Goal: Task Accomplishment & Management: Manage account settings

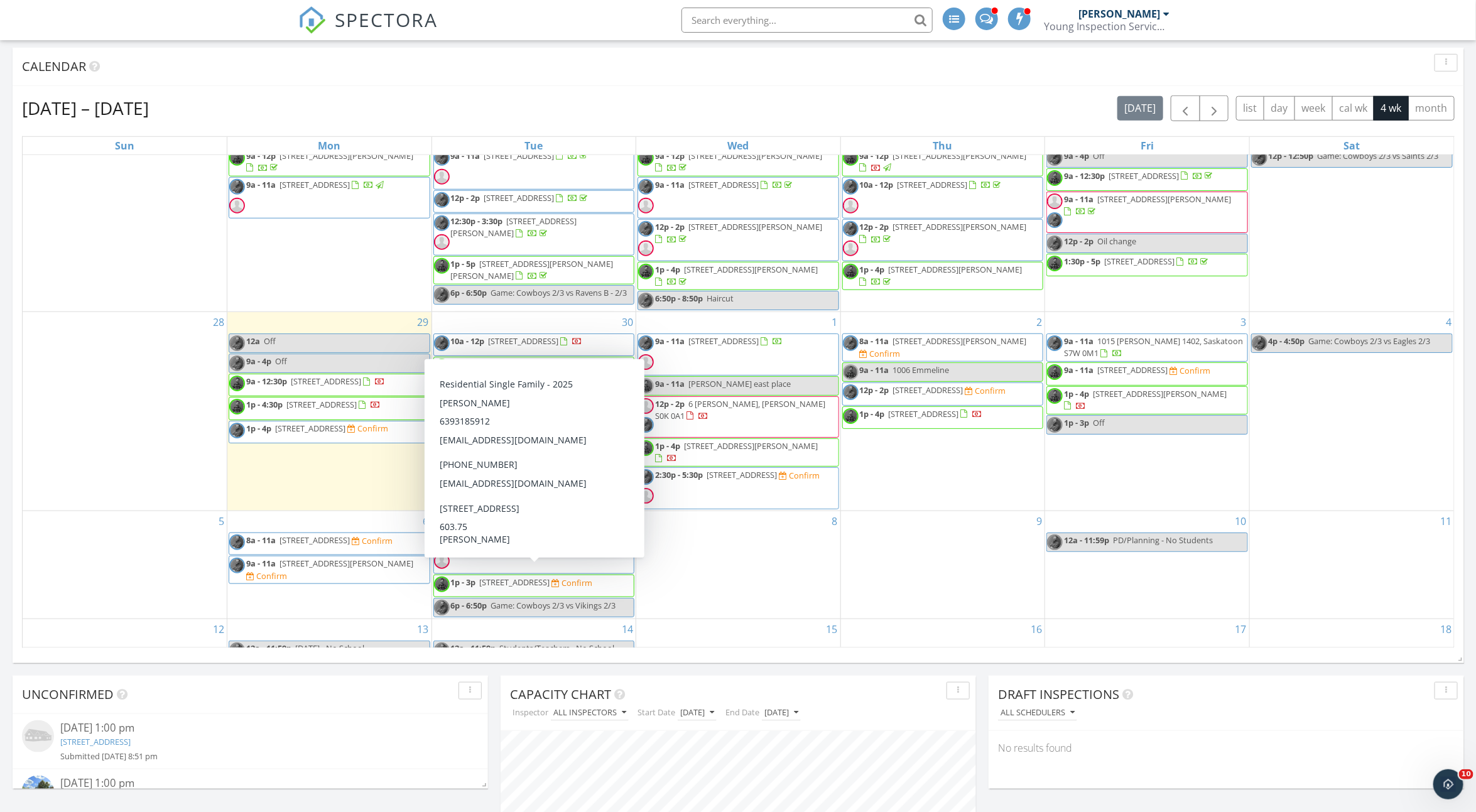
scroll to position [32, 0]
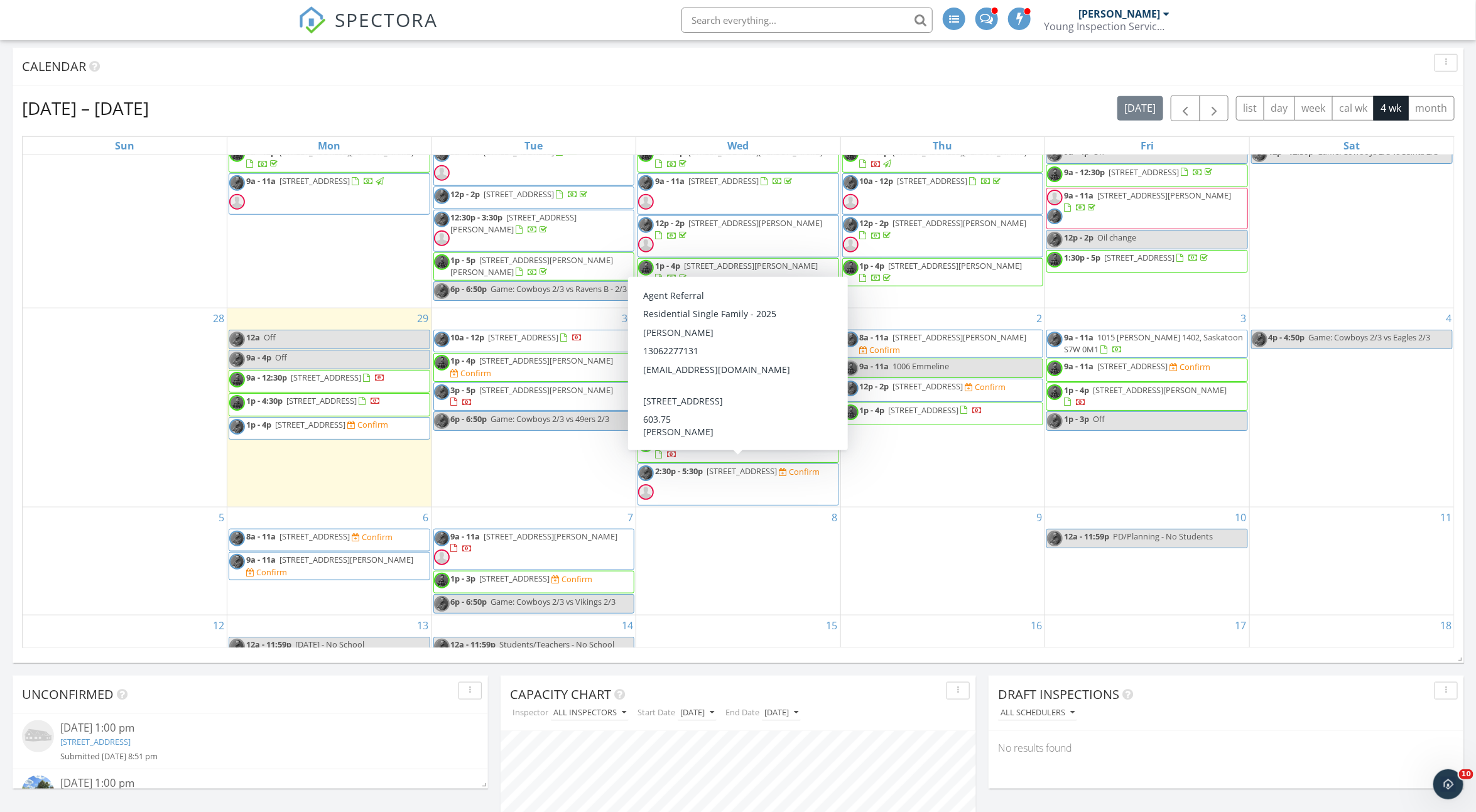
click at [810, 480] on span "2:30p - 5:30p 430 3rd Ave N, Saskatoon S7K 2J3 Confirm" at bounding box center [729, 484] width 182 height 37
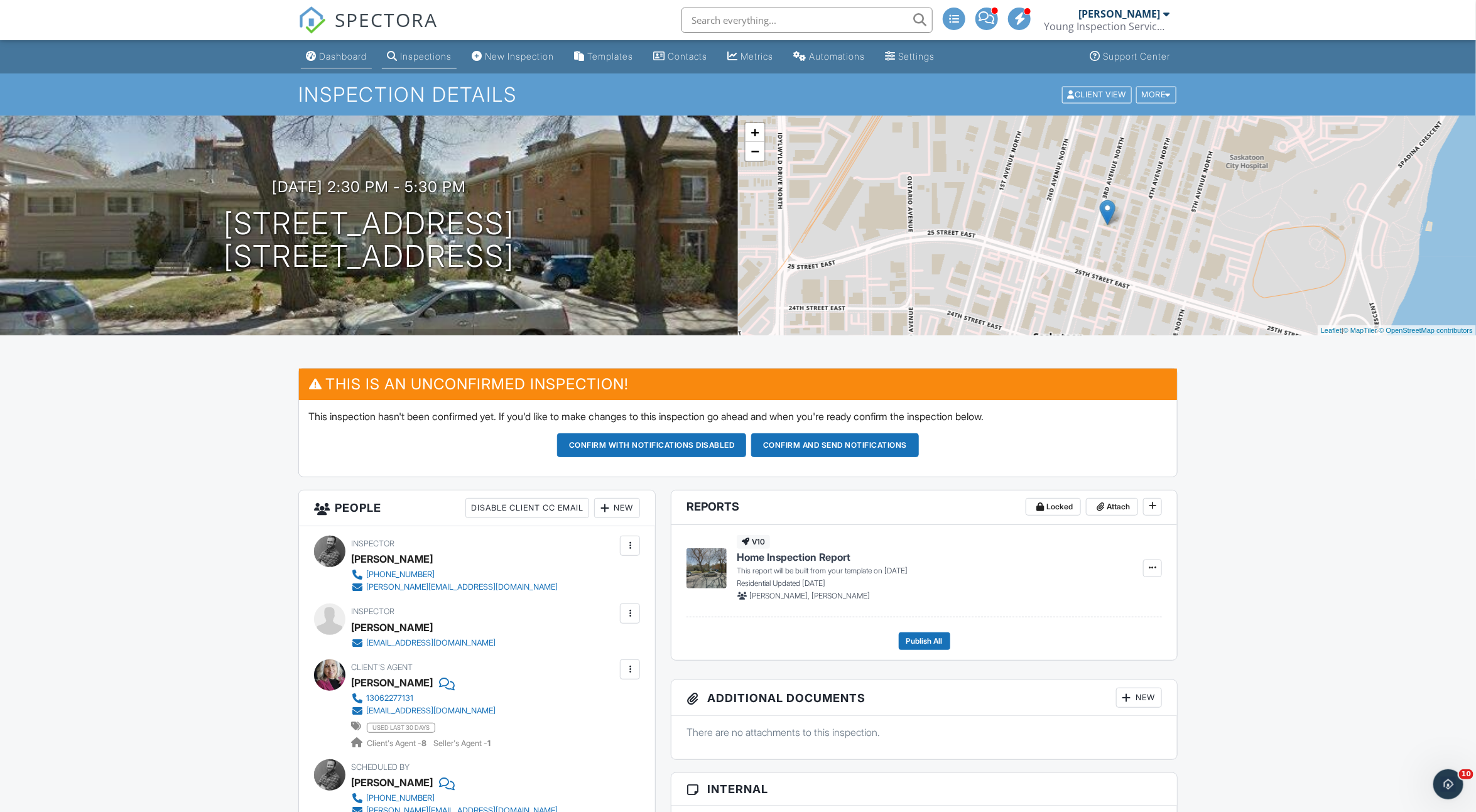
click at [363, 55] on div "Dashboard" at bounding box center [343, 56] width 48 height 10
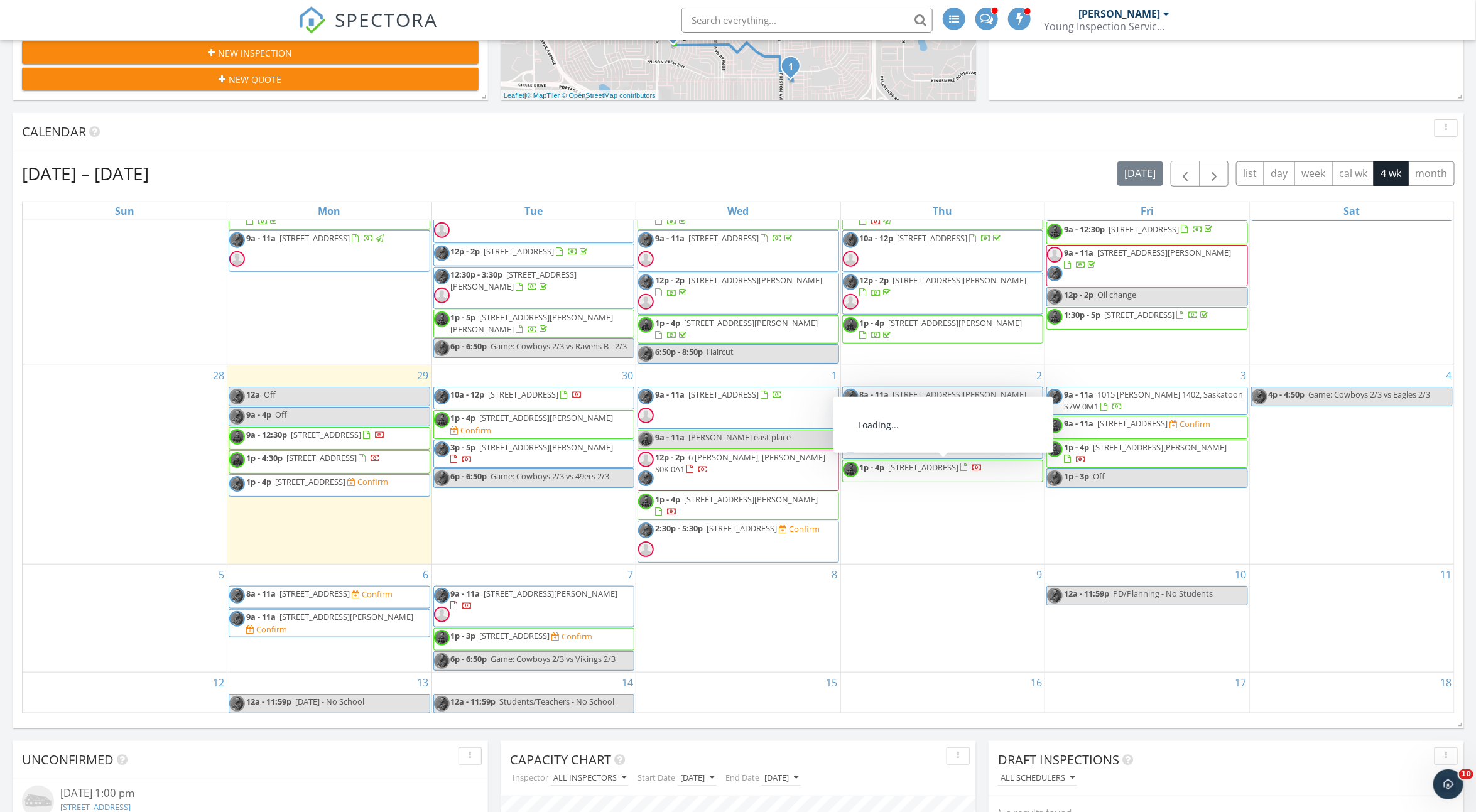
scroll to position [42, 0]
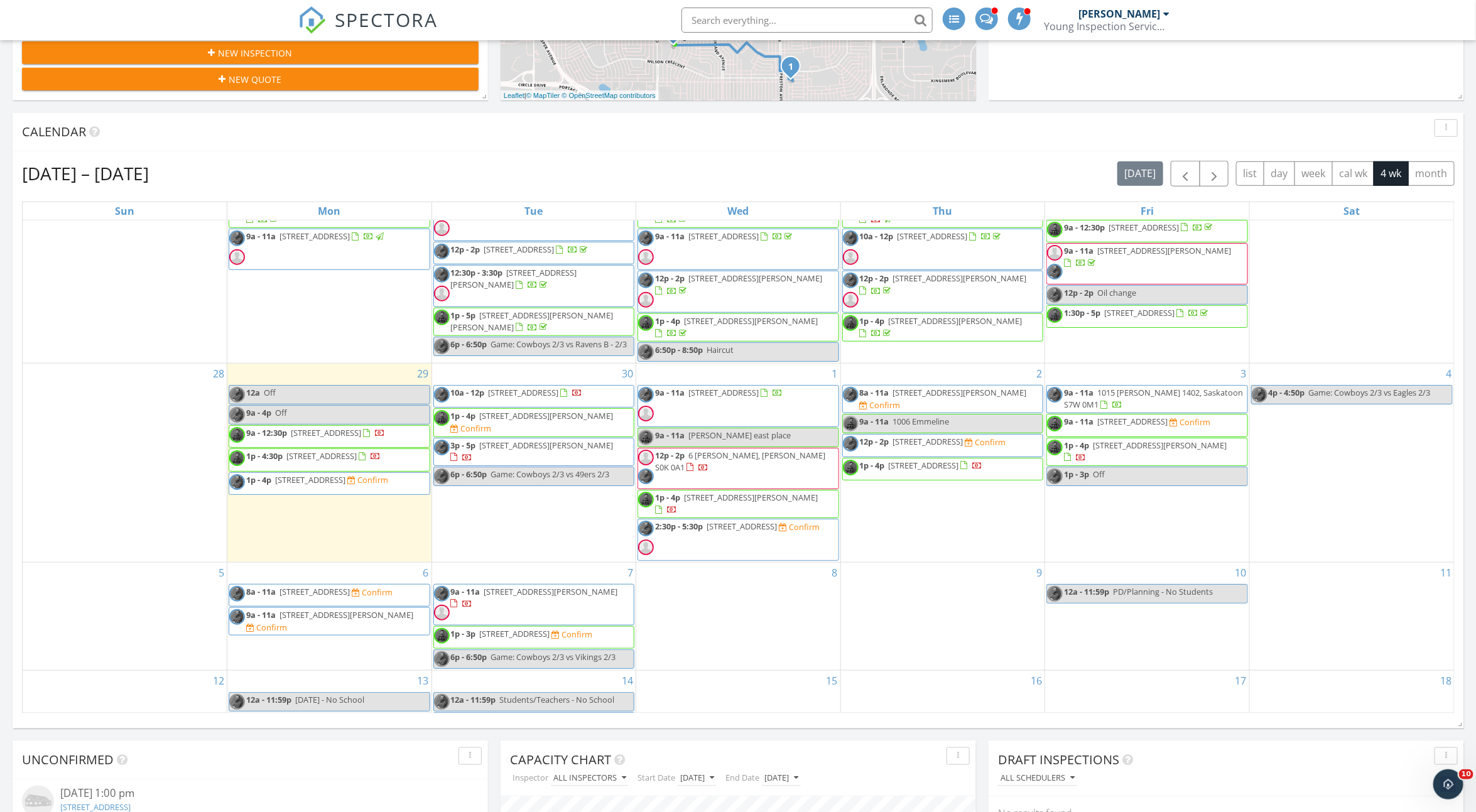
click at [1203, 426] on span "9a - 11a 333 Silverwood Rd, Saskatoon S7K 6G1 Confirm" at bounding box center [1129, 426] width 163 height 19
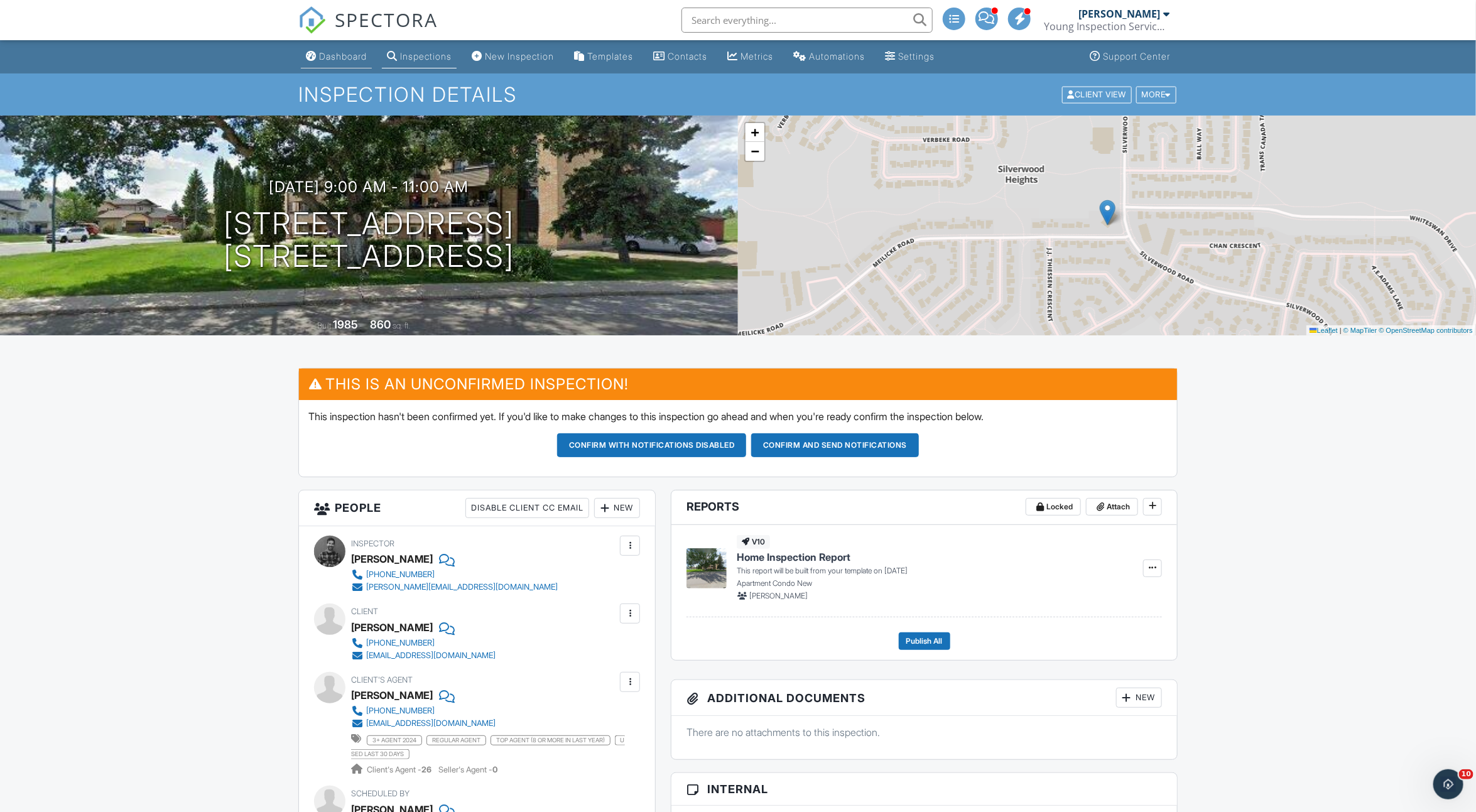
click at [341, 59] on div "Dashboard" at bounding box center [343, 56] width 48 height 10
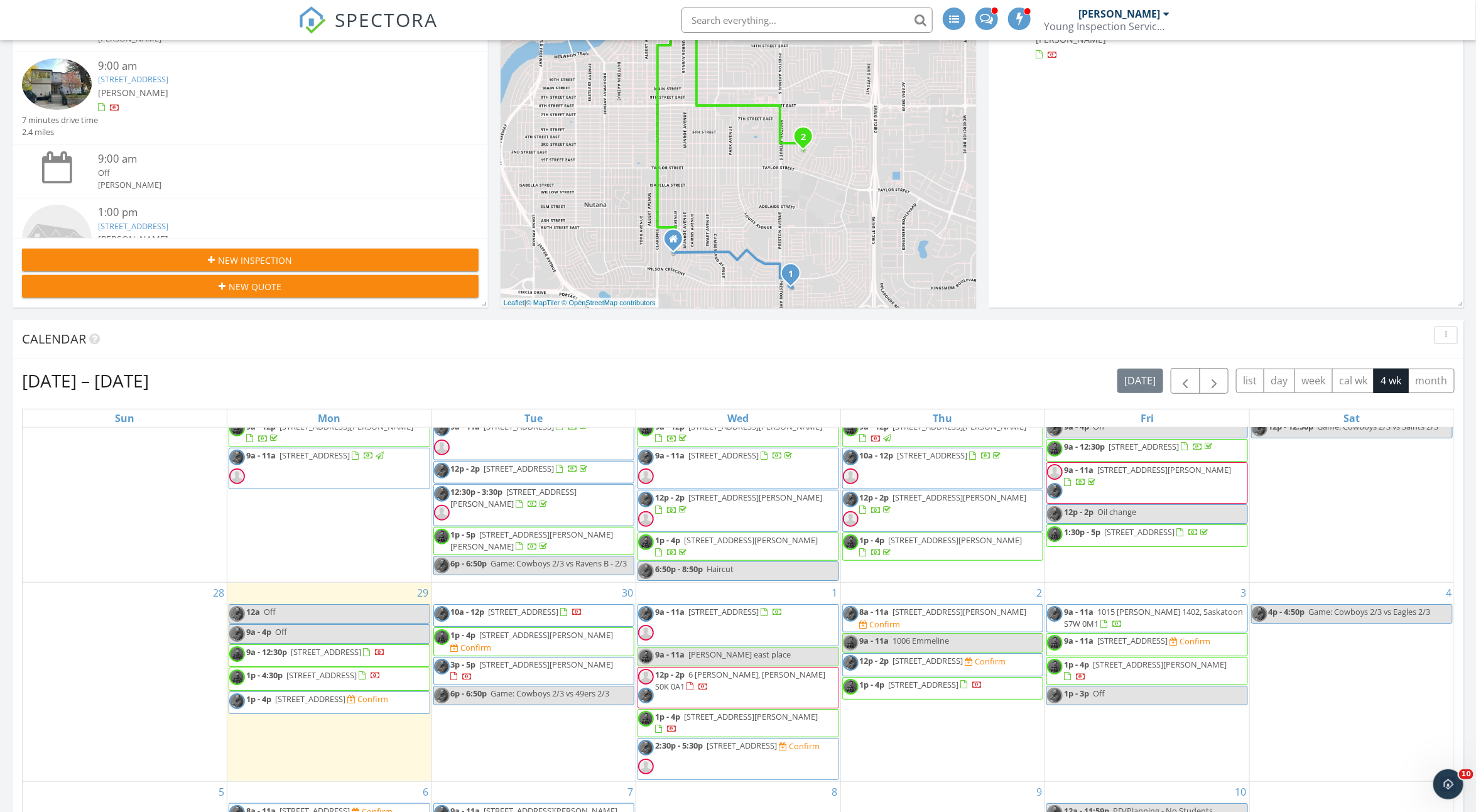
scroll to position [61, 0]
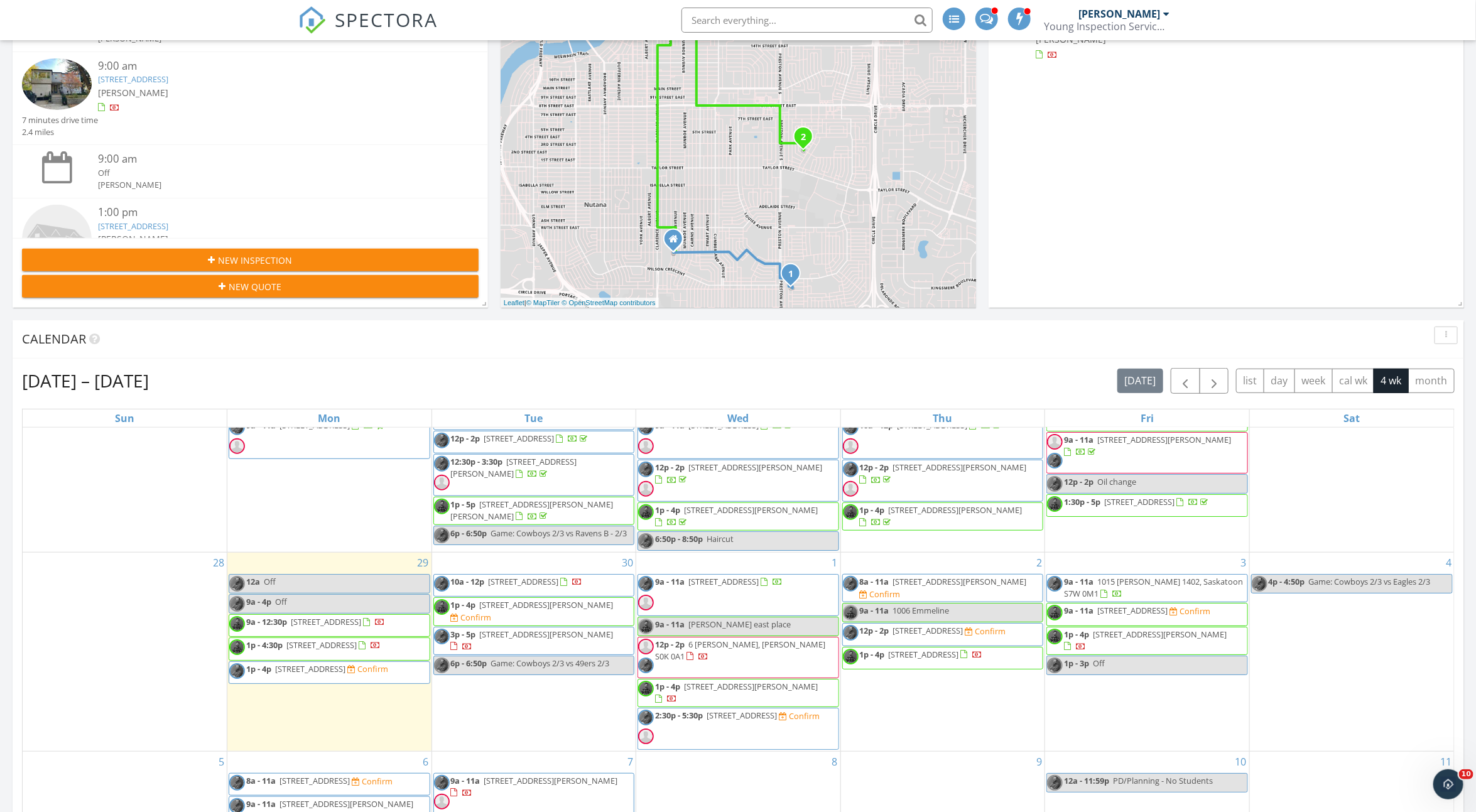
click at [984, 590] on span "8a - 11a [STREET_ADDRESS][PERSON_NAME] Confirm" at bounding box center [943, 588] width 200 height 25
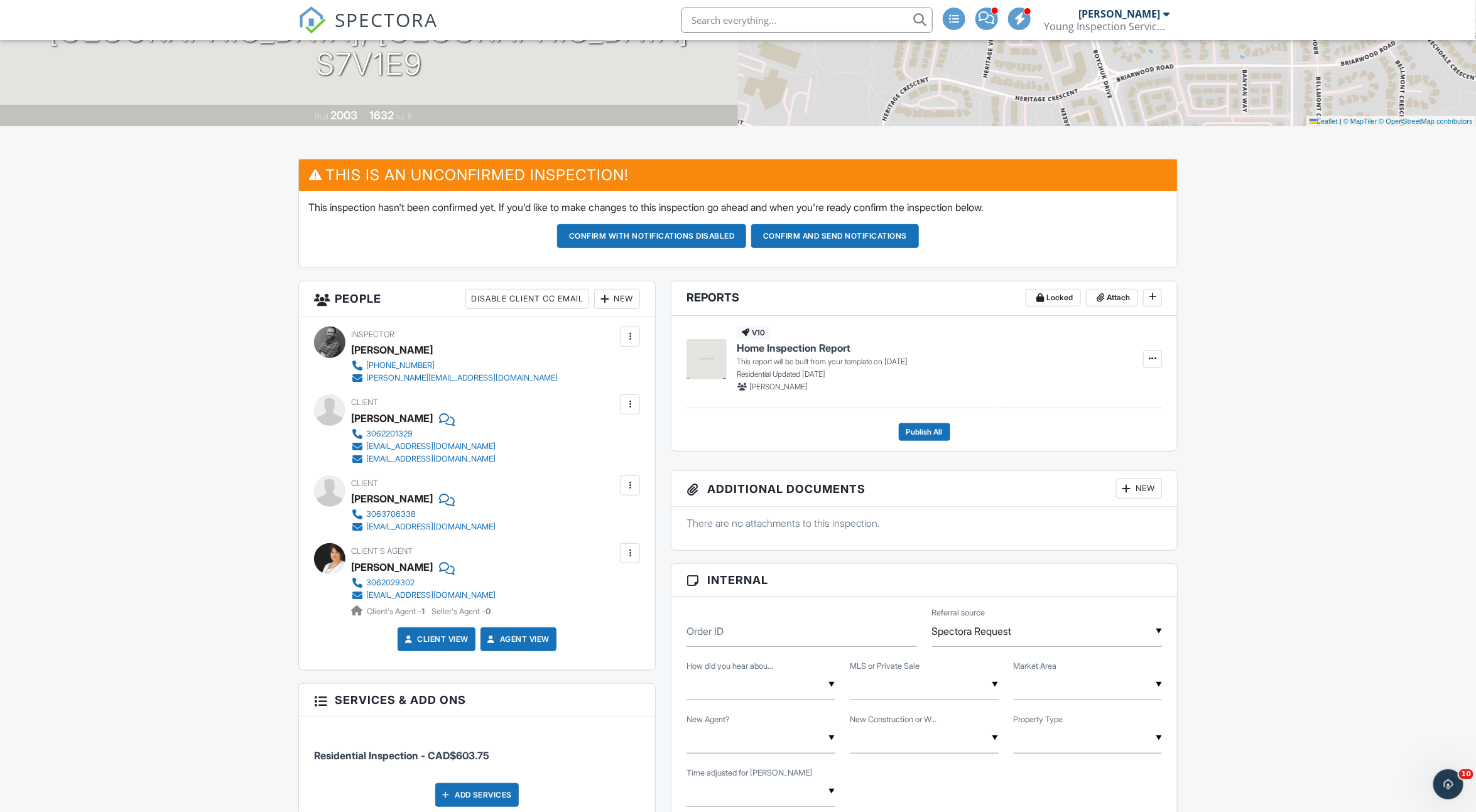
scroll to position [529, 0]
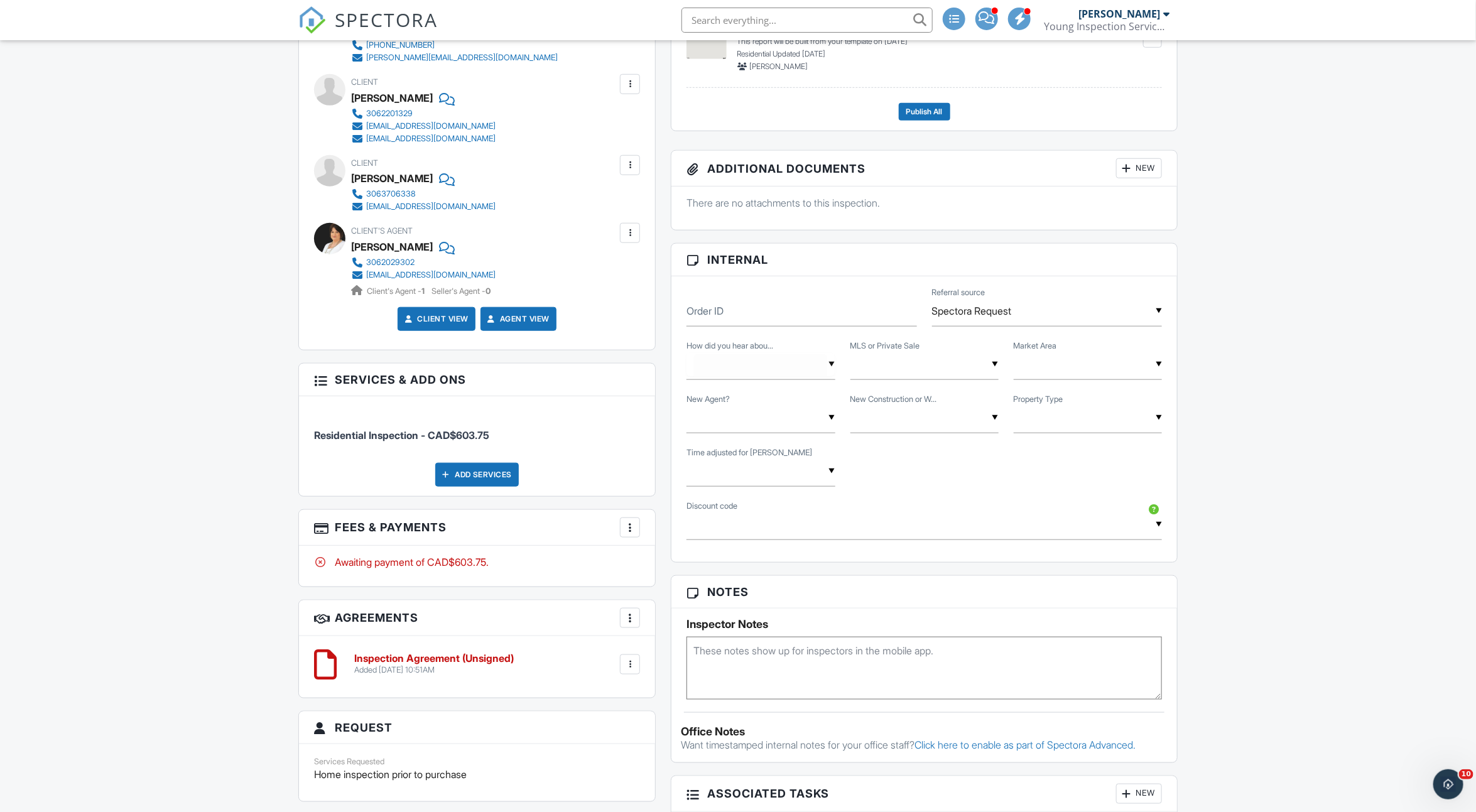
click at [716, 375] on div "▼ Agent Referral Found Online Past Client Referral Agent Referral Found Online …" at bounding box center [761, 364] width 148 height 31
click at [733, 420] on span "Agent Referral" at bounding box center [743, 429] width 88 height 31
type input "Agent Referral"
click at [895, 370] on div "▼ MLS Private Sale MLS Private Sale" at bounding box center [924, 364] width 148 height 31
click at [895, 414] on span "MLS" at bounding box center [883, 429] width 41 height 31
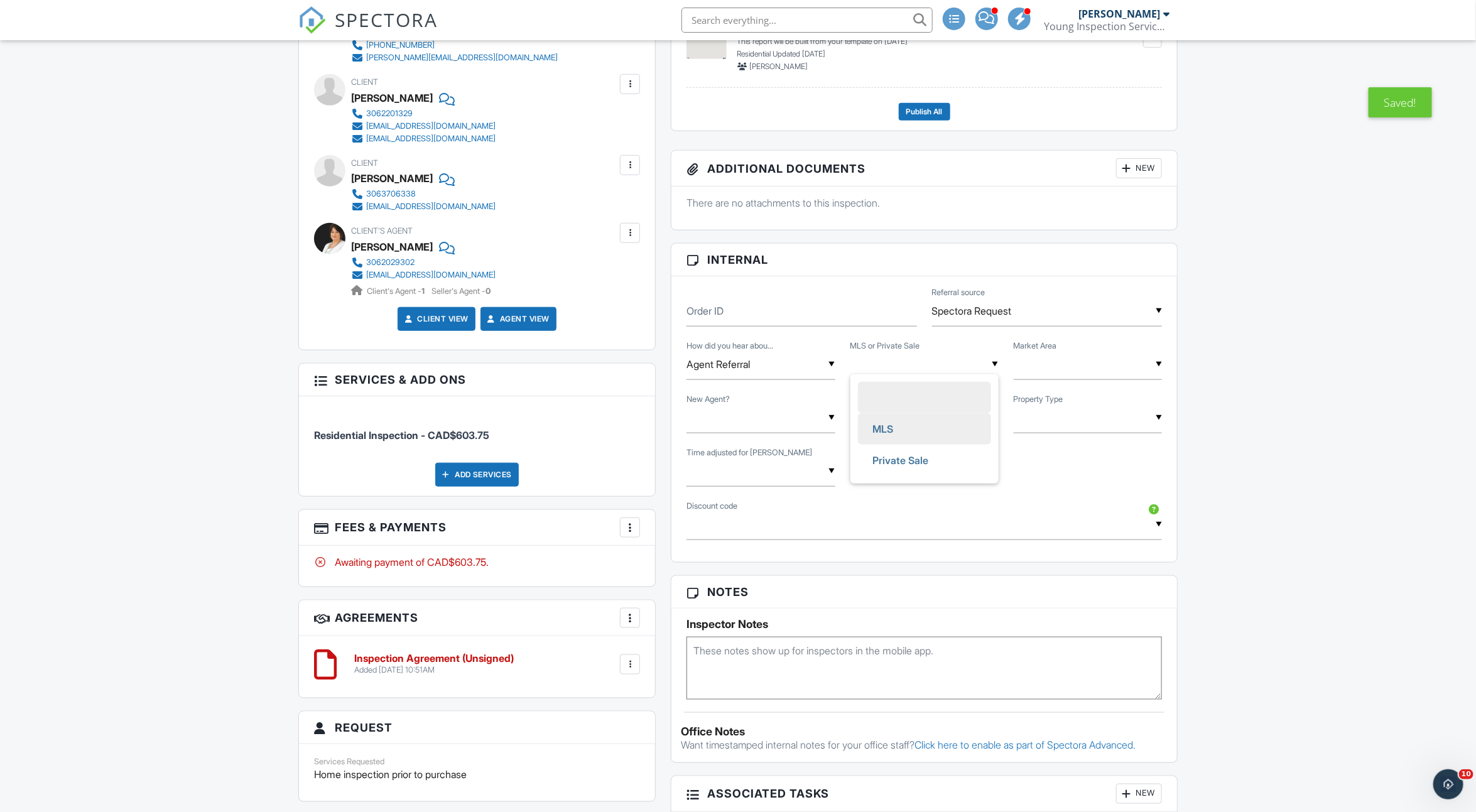
type input "MLS"
click at [1065, 428] on div "▼ Single Family Townhouse Apartment Condo Single Family Townhouse Apartment Con…" at bounding box center [1088, 418] width 148 height 31
click at [1065, 467] on span "Single Family" at bounding box center [1067, 482] width 82 height 31
type input "Single Family"
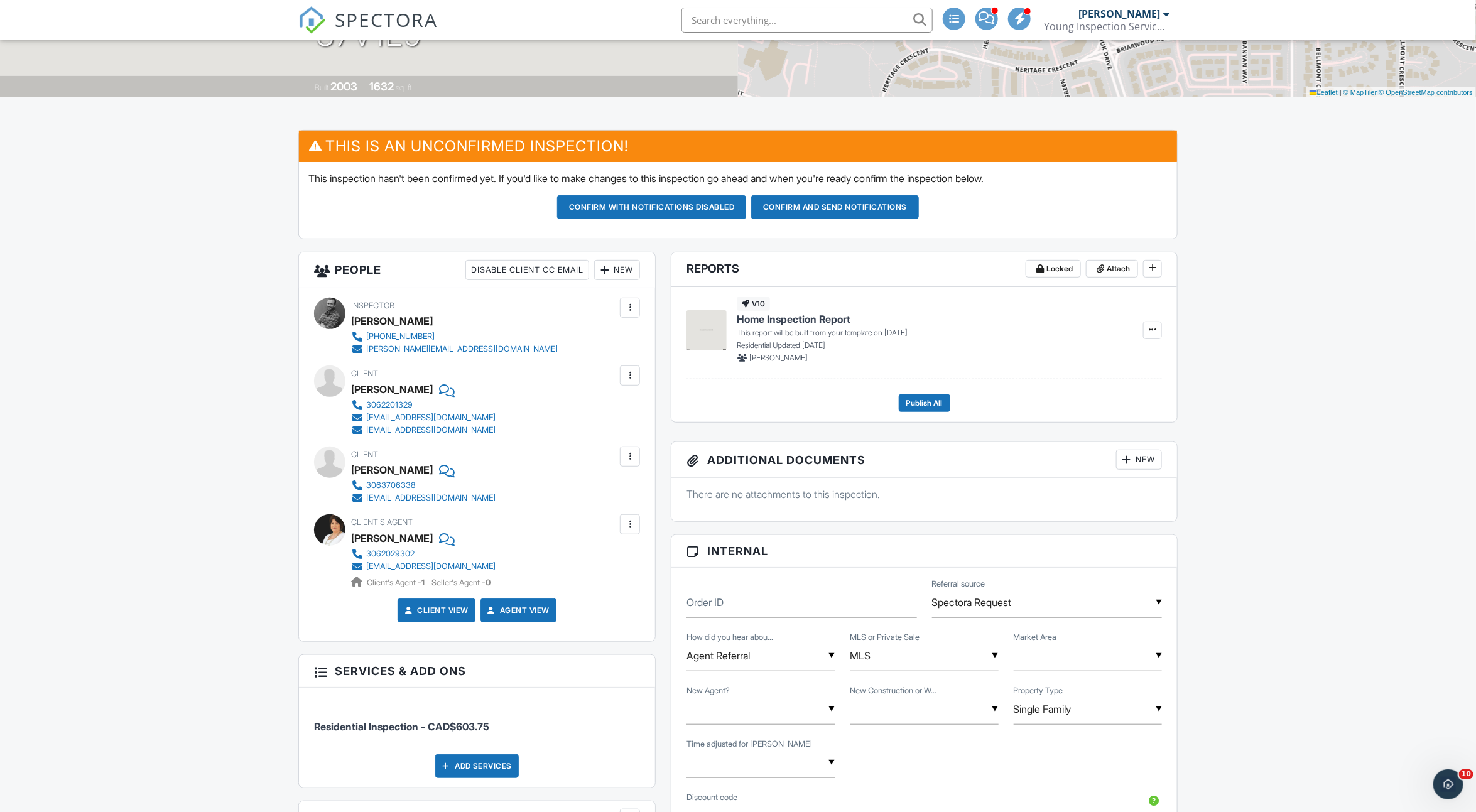
scroll to position [571, 0]
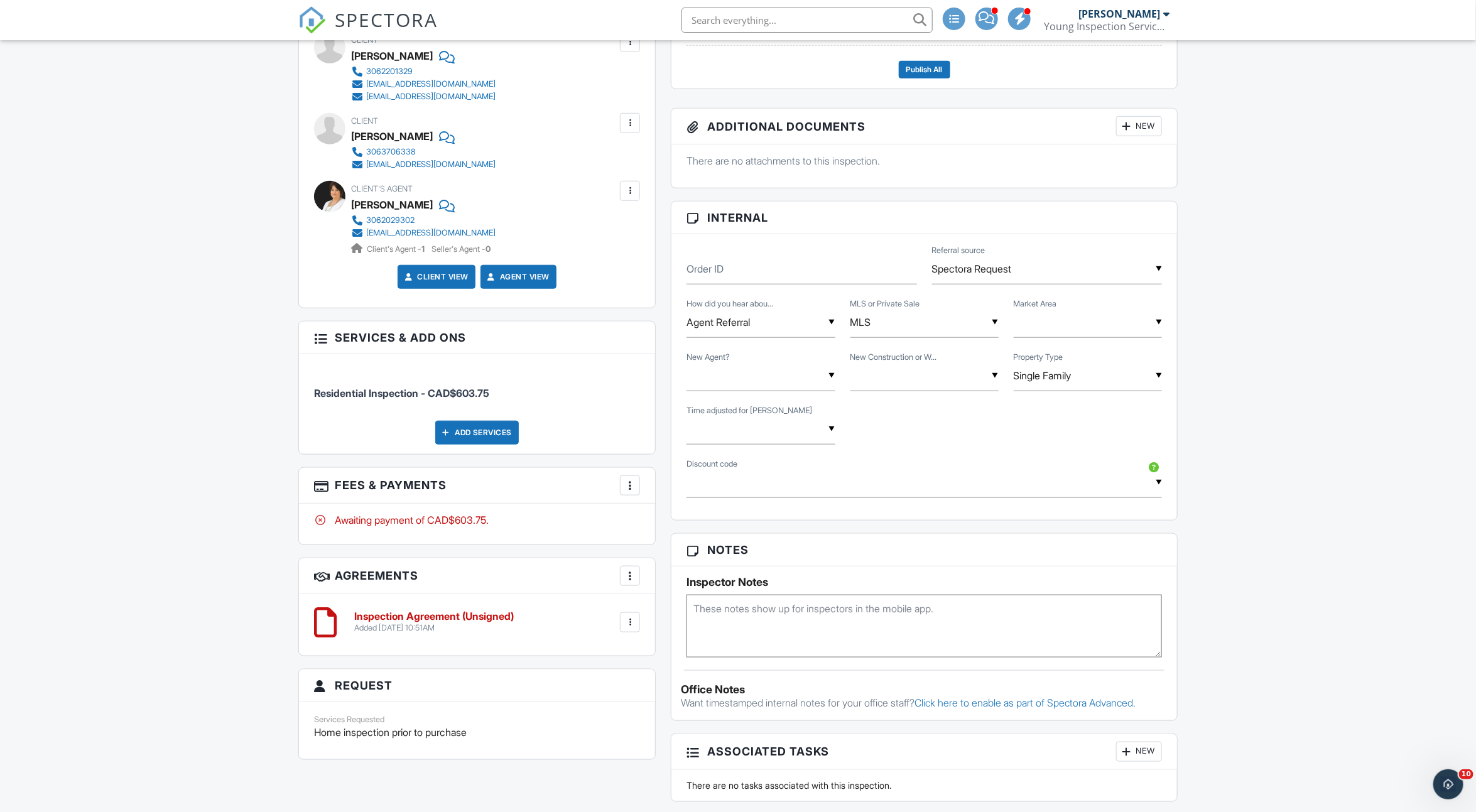
click at [632, 481] on div at bounding box center [630, 485] width 13 height 13
click at [642, 519] on div at bounding box center [640, 524] width 13 height 13
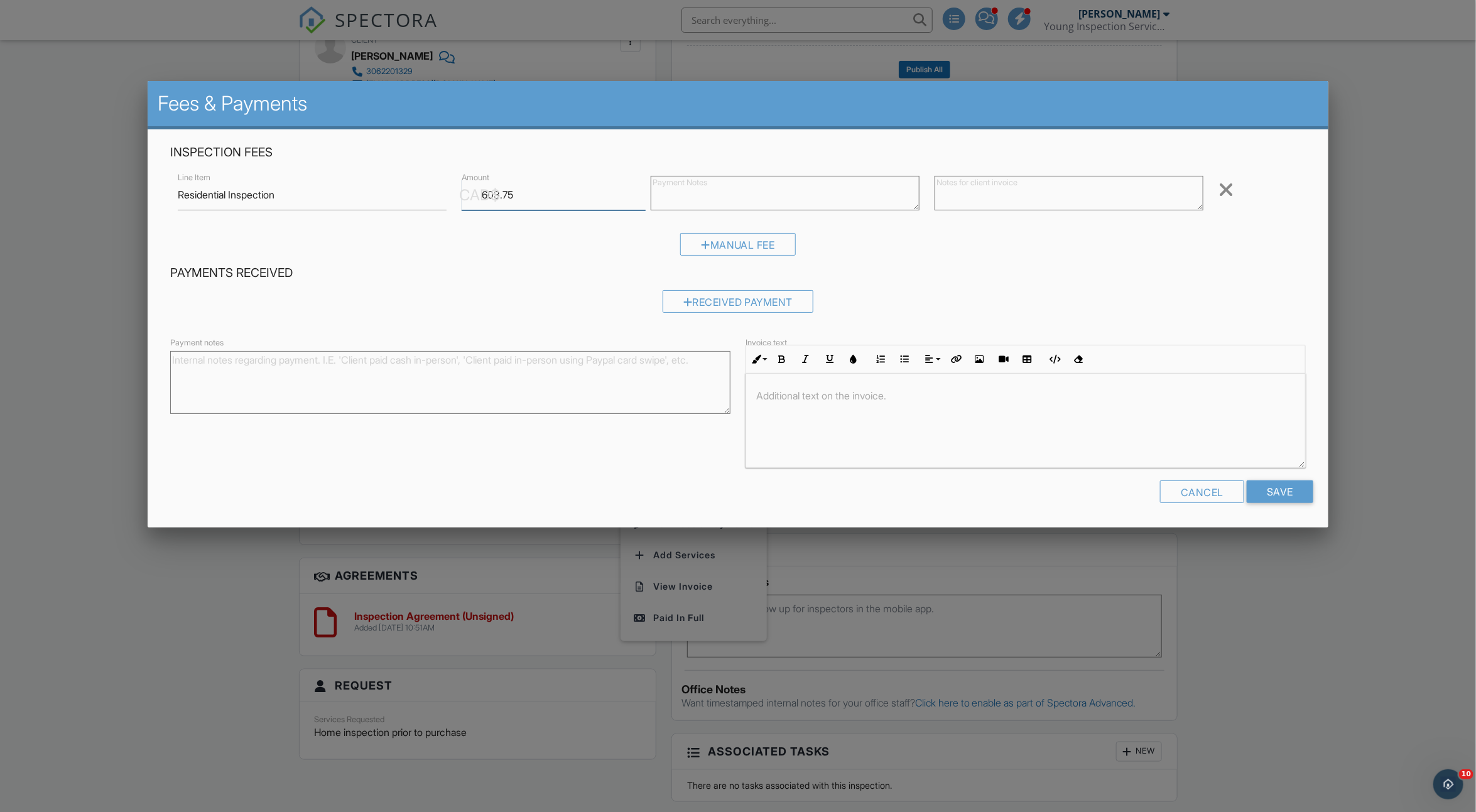
drag, startPoint x: 541, startPoint y: 198, endPoint x: 419, endPoint y: 178, distance: 123.6
click at [419, 178] on div "Line Item Residential Inspection CAD$ Amount 603.75 Remove" at bounding box center [738, 194] width 1136 height 50
type input "630"
click at [1283, 494] on input "Save" at bounding box center [1281, 492] width 67 height 22
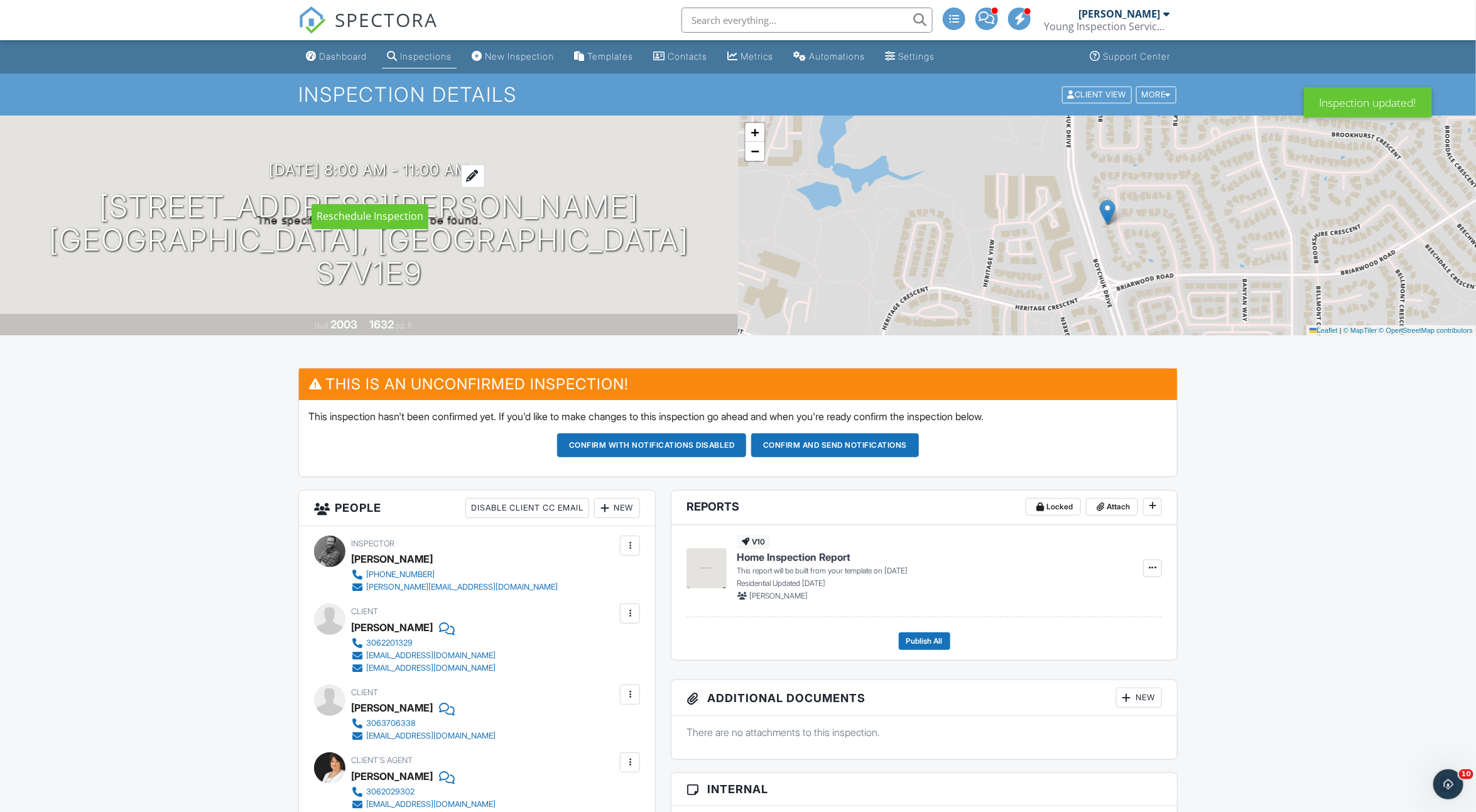
click at [334, 178] on h3 "10/02/2025 8:00 am - 11:00 am" at bounding box center [369, 170] width 200 height 17
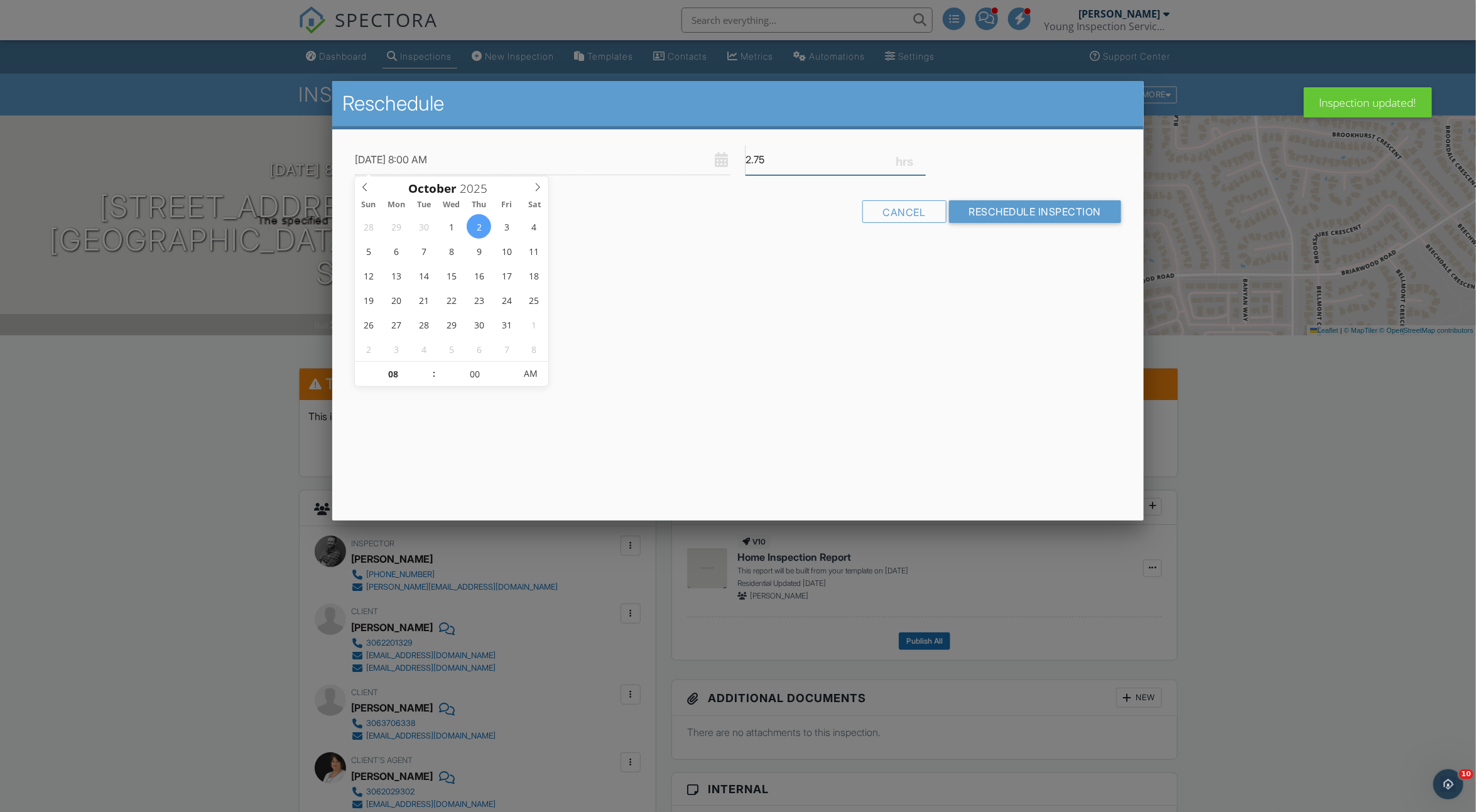
click at [922, 163] on input "2.75" at bounding box center [836, 159] width 180 height 31
click at [922, 163] on input "2.5" at bounding box center [836, 159] width 180 height 31
click at [922, 163] on input "2.25" at bounding box center [836, 159] width 180 height 31
type input "2"
click at [922, 163] on input "2" at bounding box center [836, 159] width 180 height 31
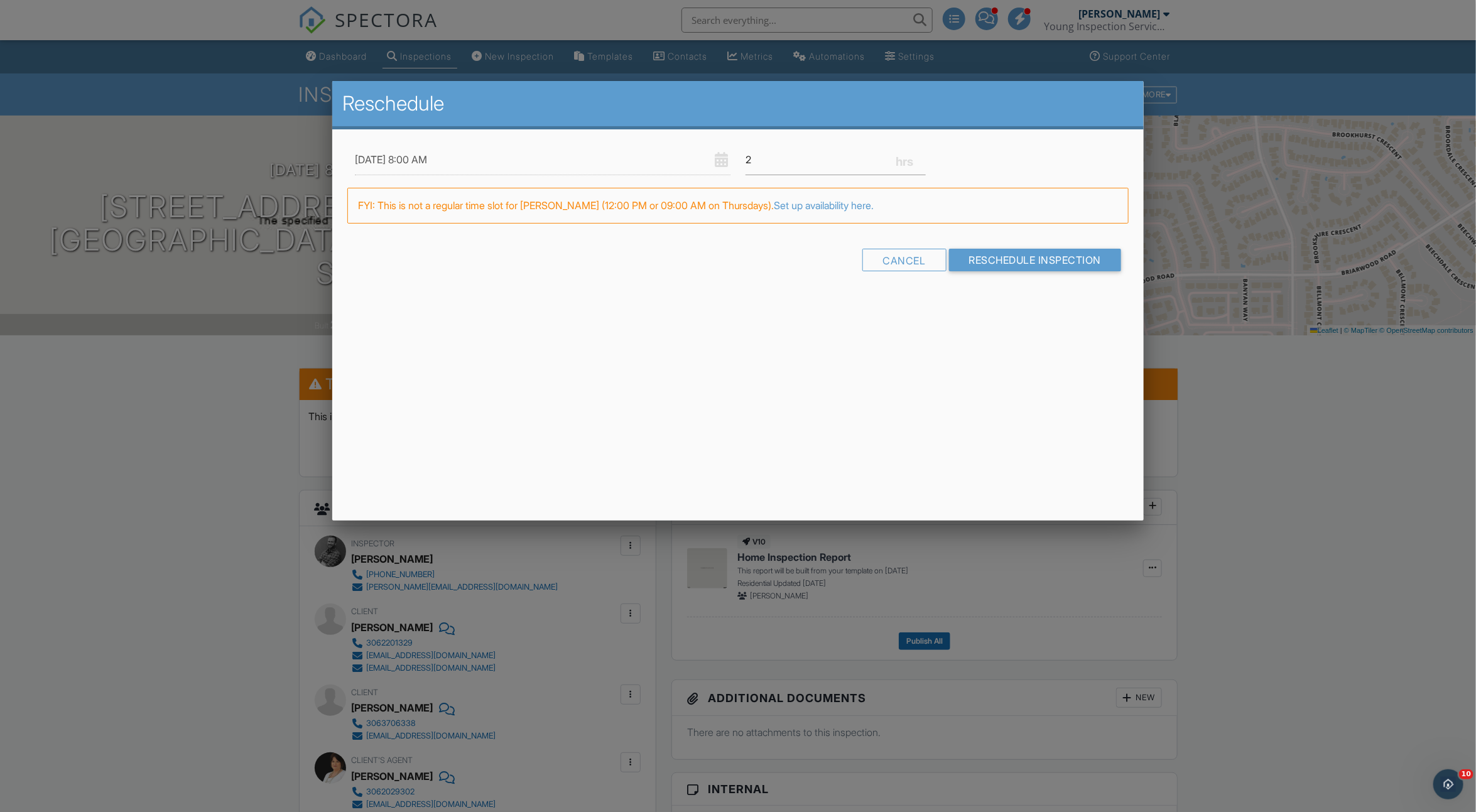
click at [997, 242] on form "10/02/2025 8:00 AM 2 Warning: this date/time is in the past. FYI: This is not a…" at bounding box center [738, 212] width 782 height 135
click at [997, 251] on input "Reschedule Inspection" at bounding box center [1035, 260] width 173 height 22
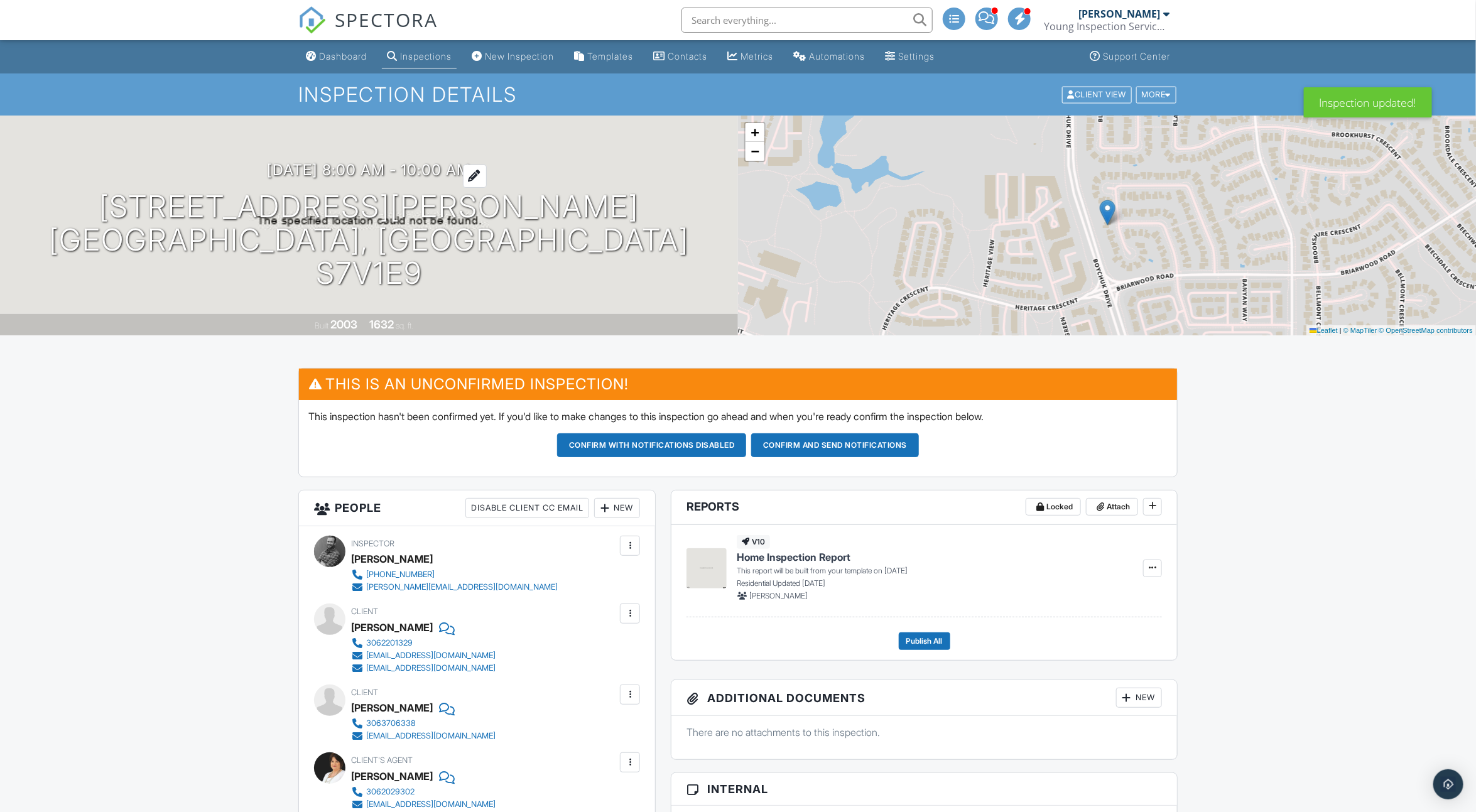
click at [379, 178] on h3 "[DATE] 8:00 am - 10:00 am" at bounding box center [369, 170] width 203 height 17
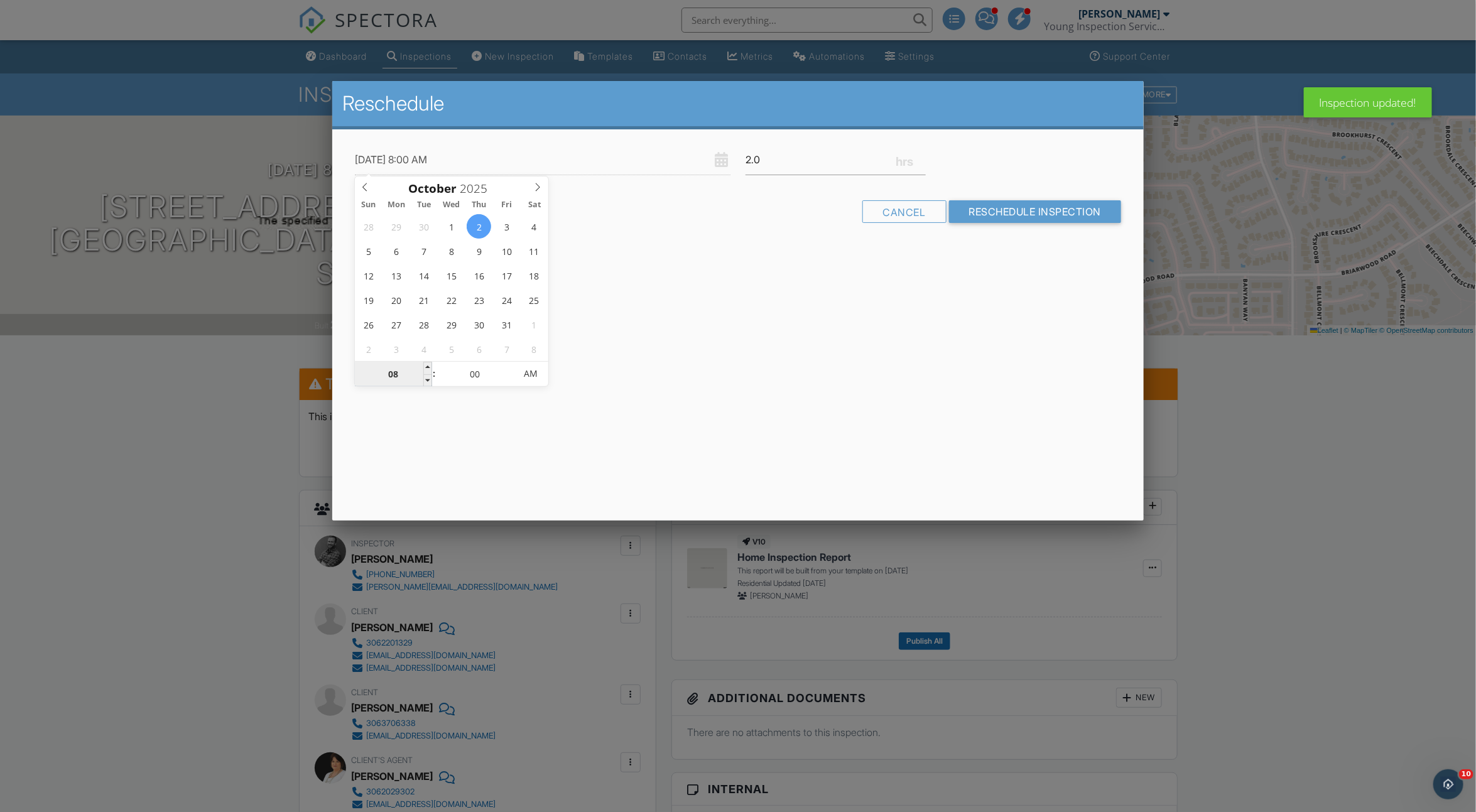
click at [415, 376] on input "08" at bounding box center [393, 375] width 77 height 25
type input "09"
type input "[DATE] 9:00 AM"
click at [580, 434] on div "Reschedule [DATE] 9:00 AM 2.0 Warning: this date/time is in the past. Cancel Re…" at bounding box center [738, 301] width 812 height 440
click at [1084, 209] on input "Reschedule Inspection" at bounding box center [1035, 211] width 173 height 22
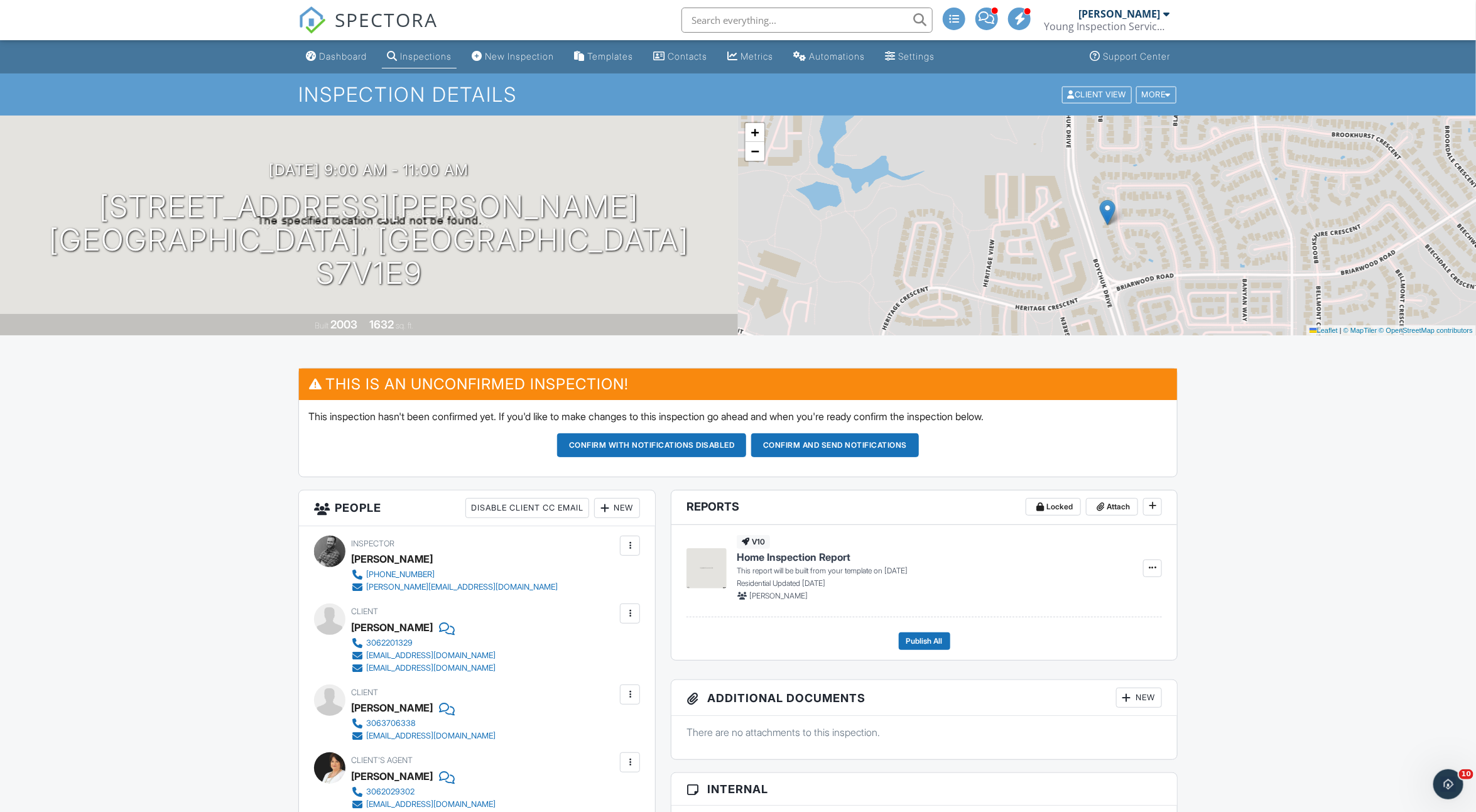
click at [885, 441] on button "Confirm and send notifications" at bounding box center [835, 445] width 167 height 24
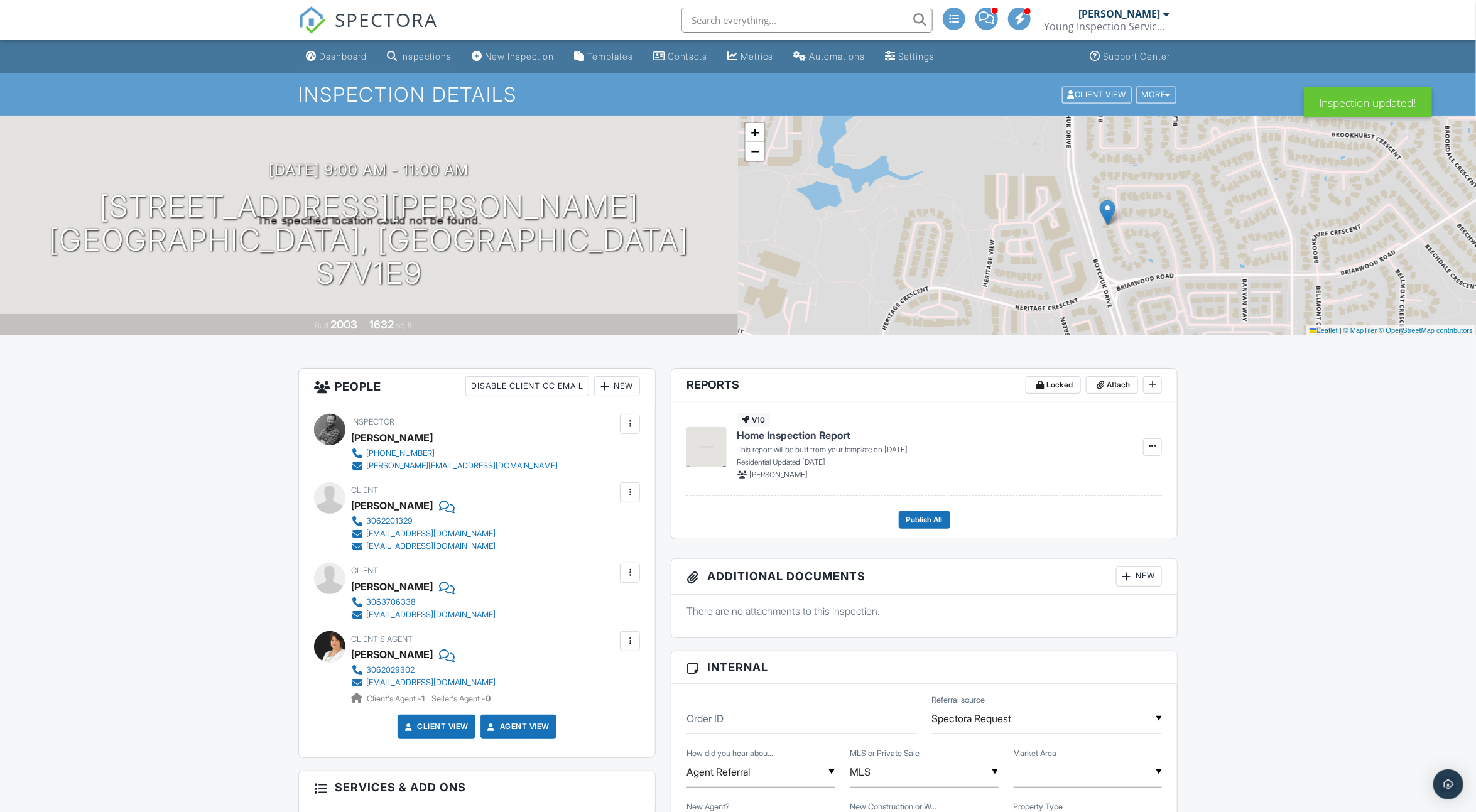
click at [331, 57] on div "Dashboard" at bounding box center [343, 56] width 48 height 10
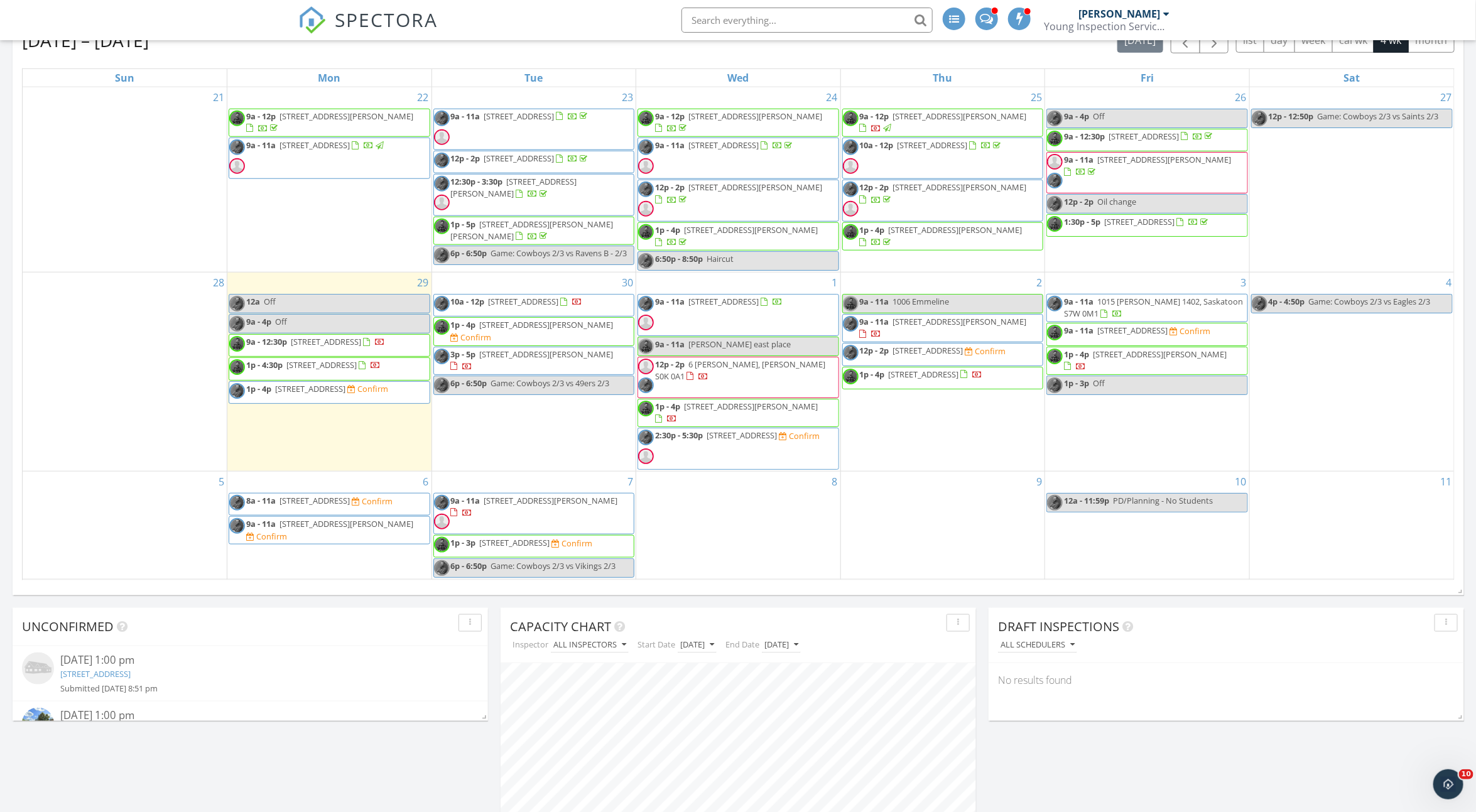
scroll to position [627, 0]
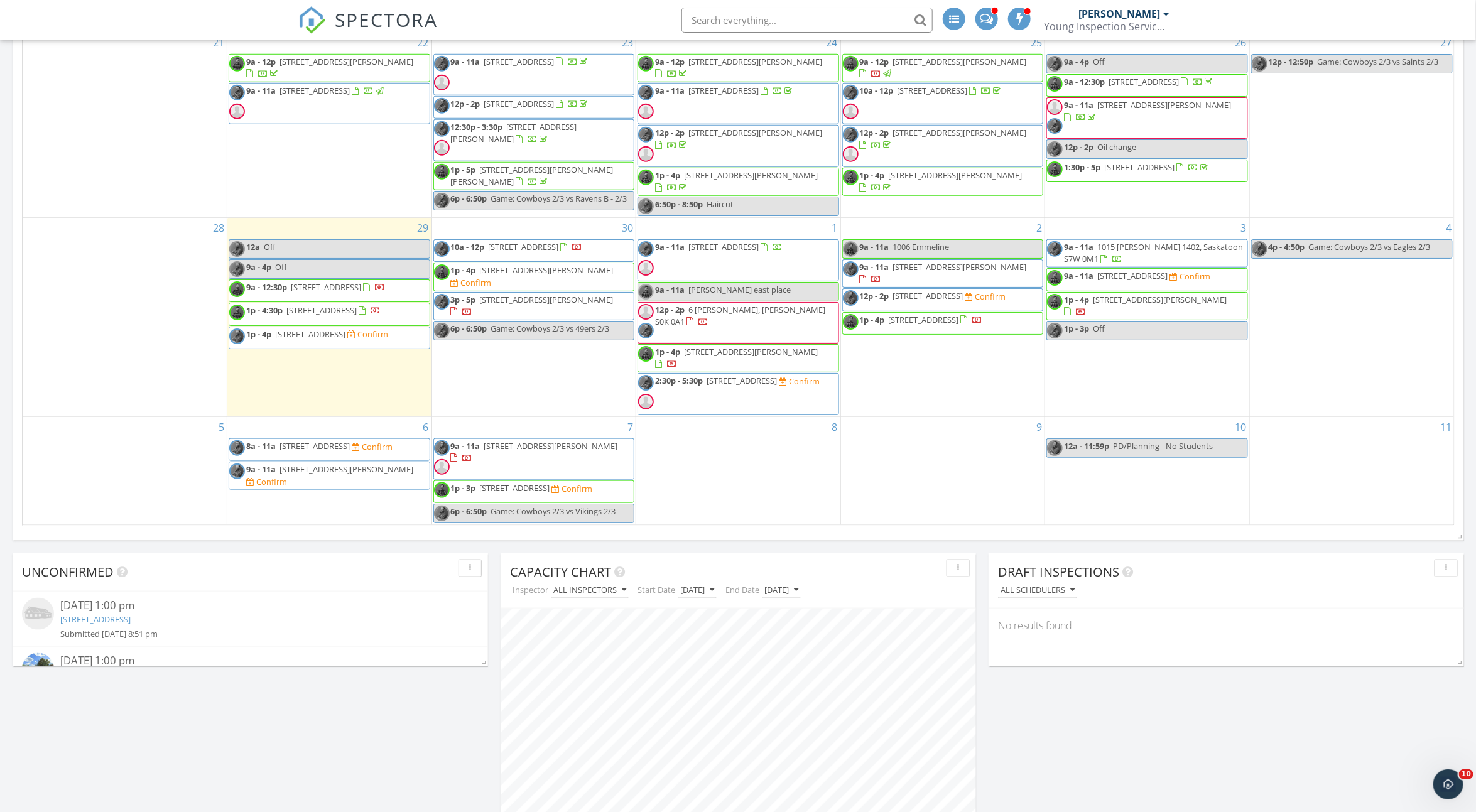
click at [1108, 277] on span "333 Silverwood Rd, Saskatoon S7K 6G1" at bounding box center [1133, 276] width 70 height 11
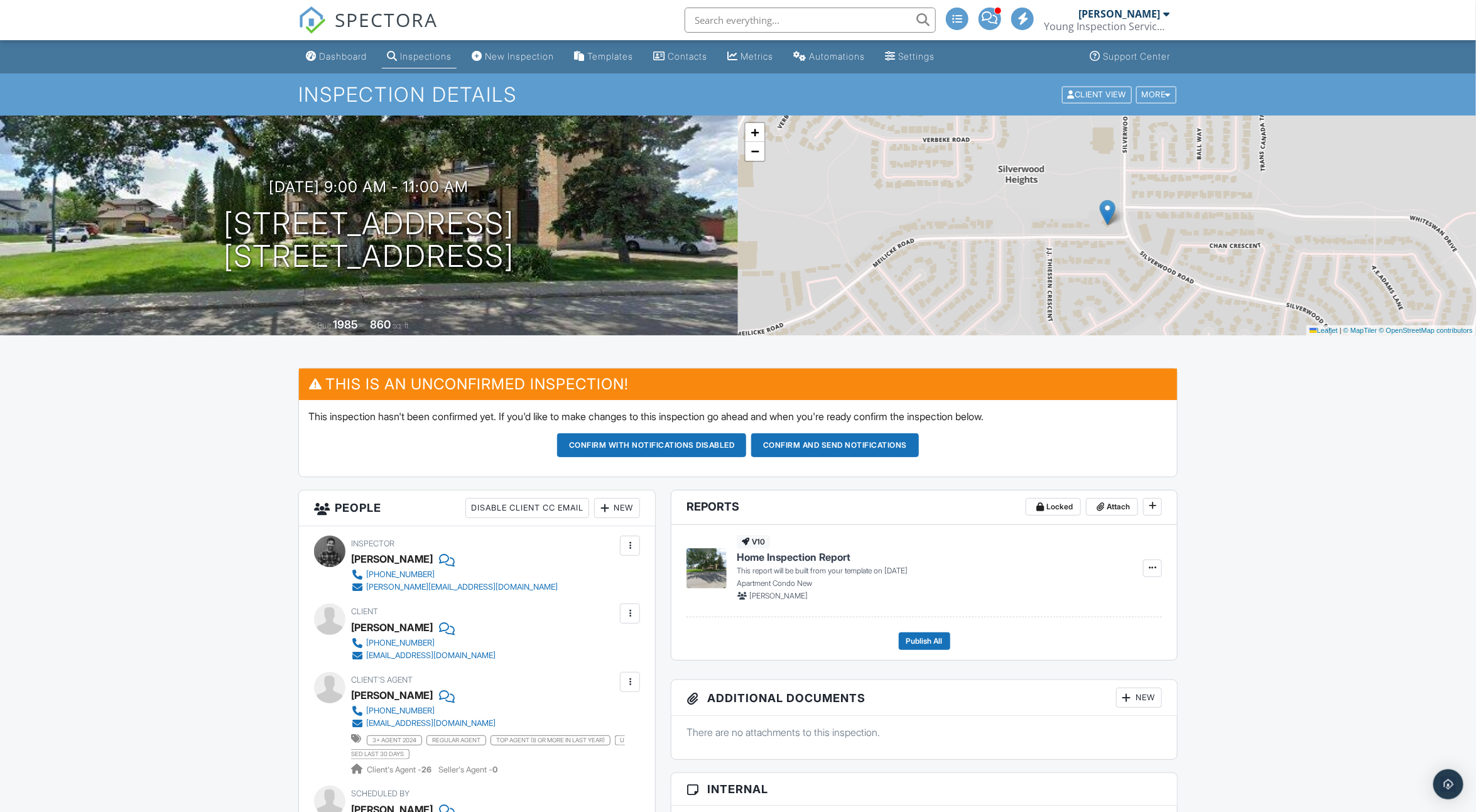
click at [631, 541] on div at bounding box center [630, 546] width 13 height 13
click at [589, 643] on li "Remove" at bounding box center [577, 646] width 111 height 31
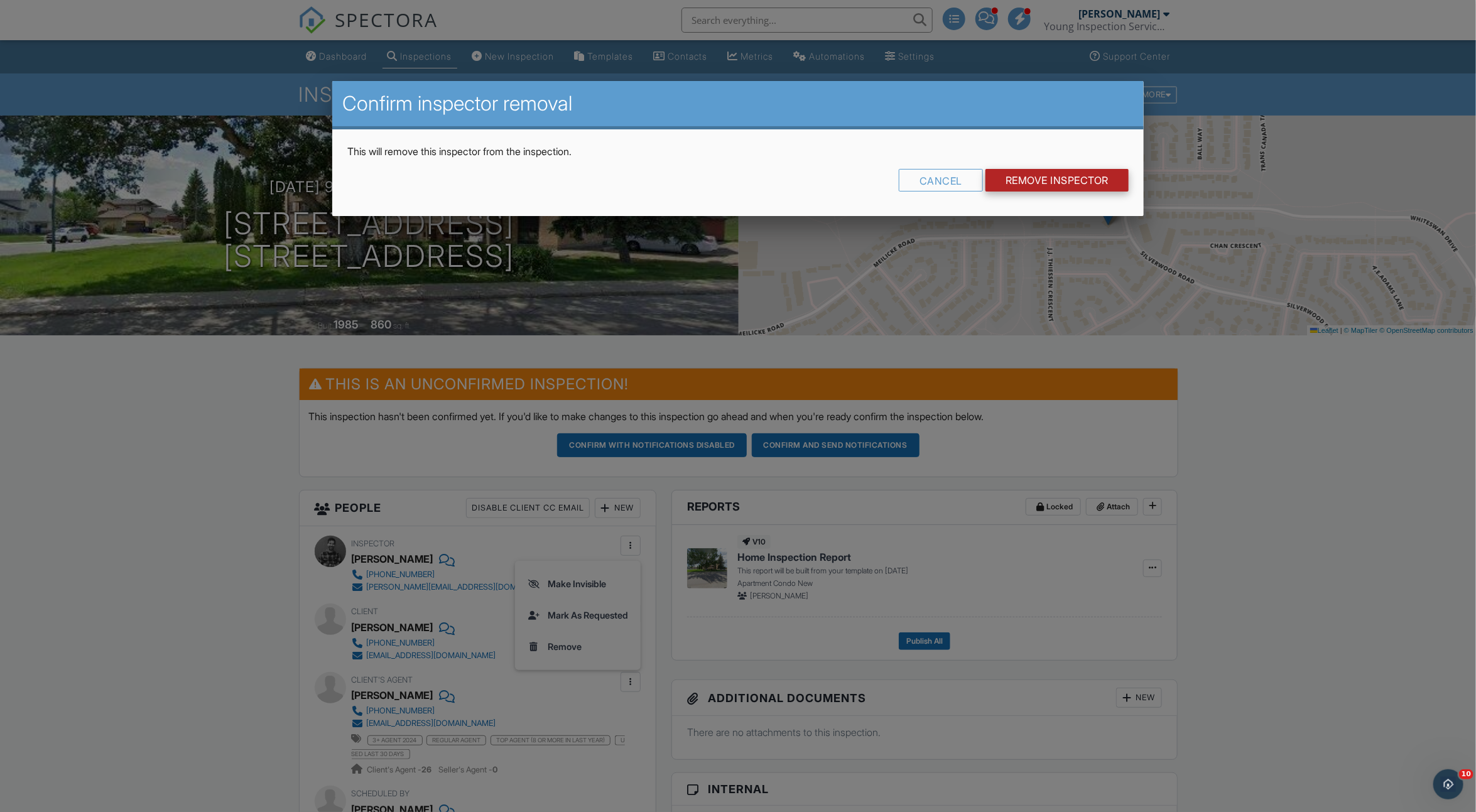
click at [1039, 177] on input "Remove Inspector" at bounding box center [1058, 180] width 143 height 22
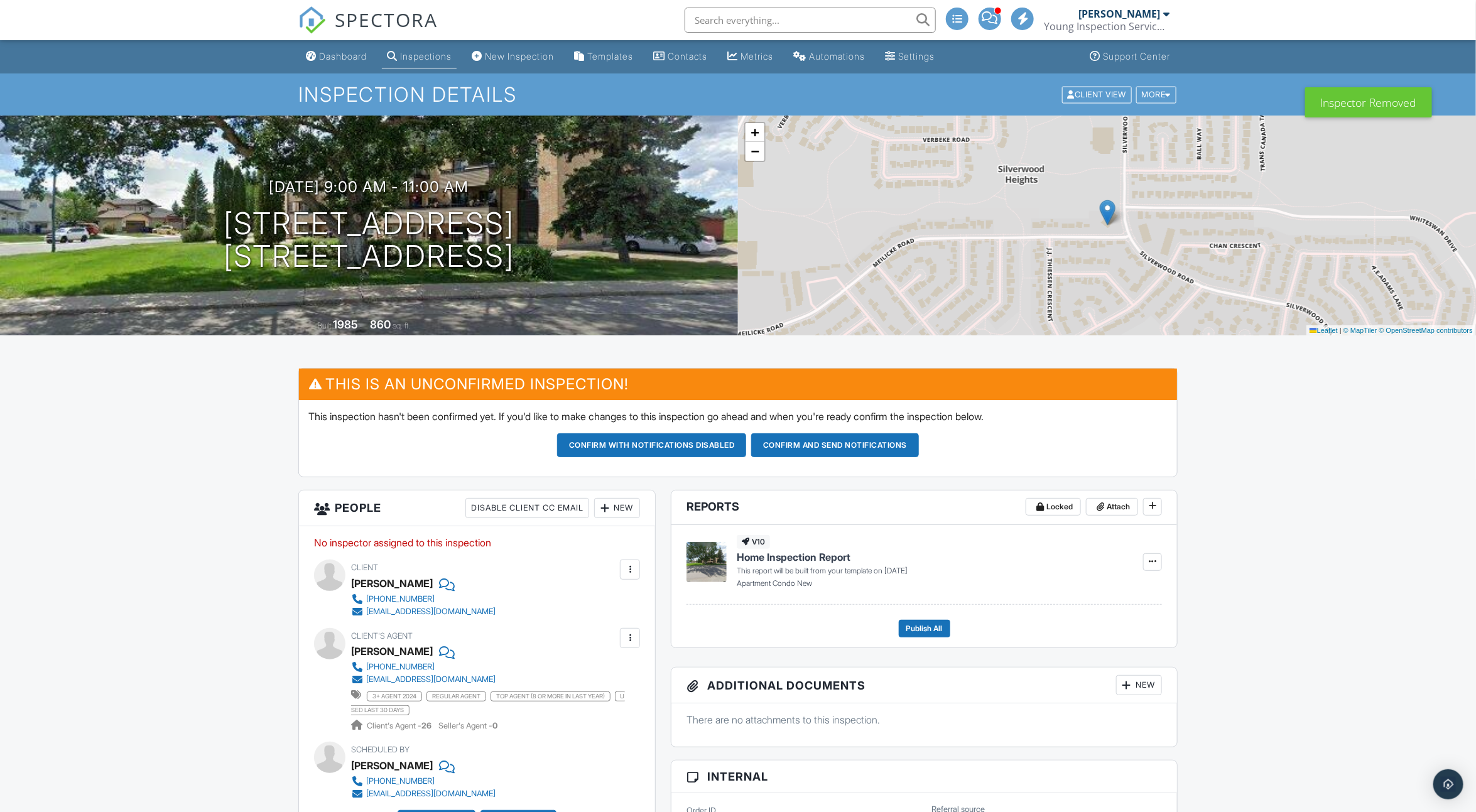
click at [626, 512] on div "New" at bounding box center [618, 508] width 46 height 20
click at [630, 543] on li "Inspector" at bounding box center [662, 546] width 124 height 31
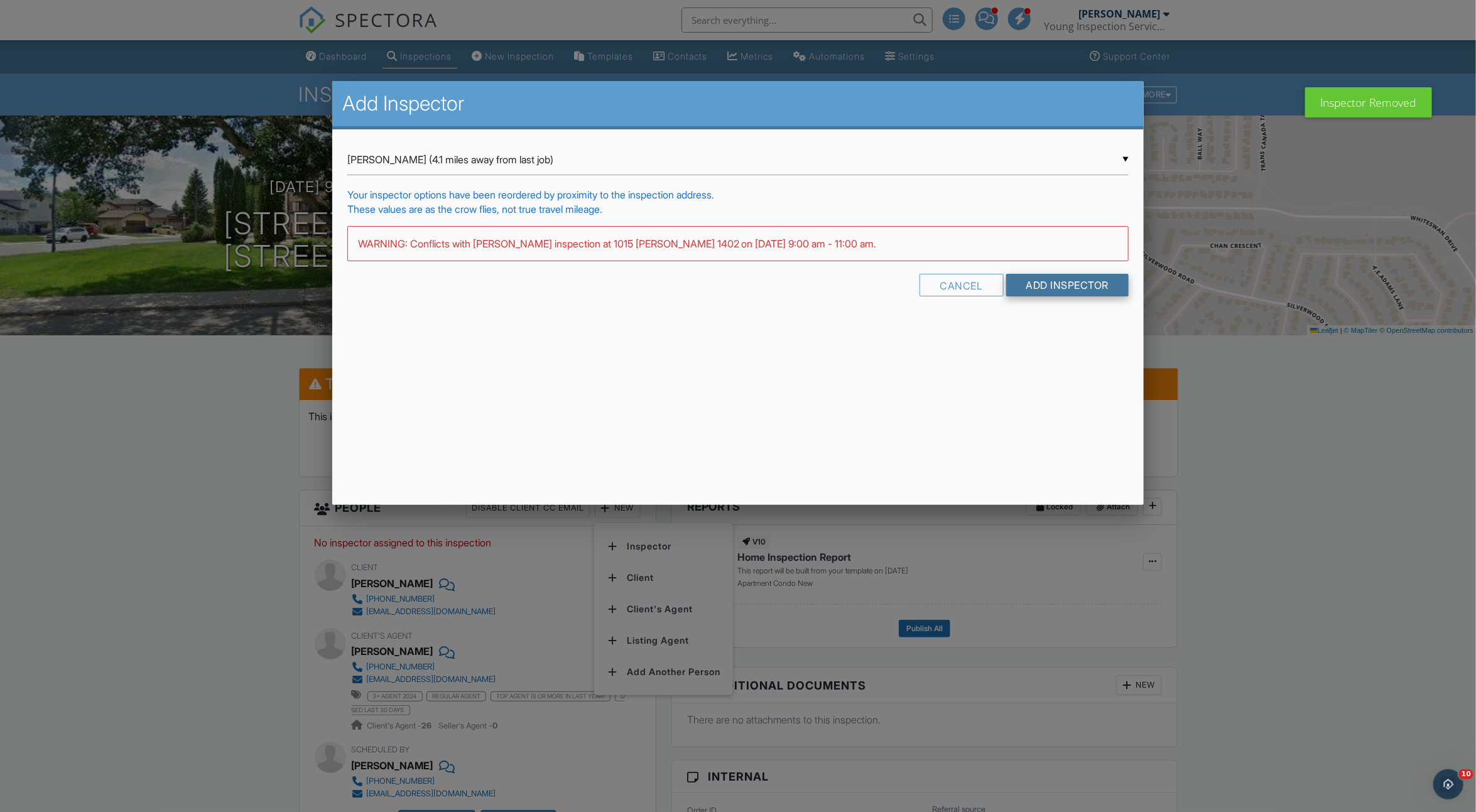
click at [1063, 277] on input "Add Inspector" at bounding box center [1068, 285] width 123 height 22
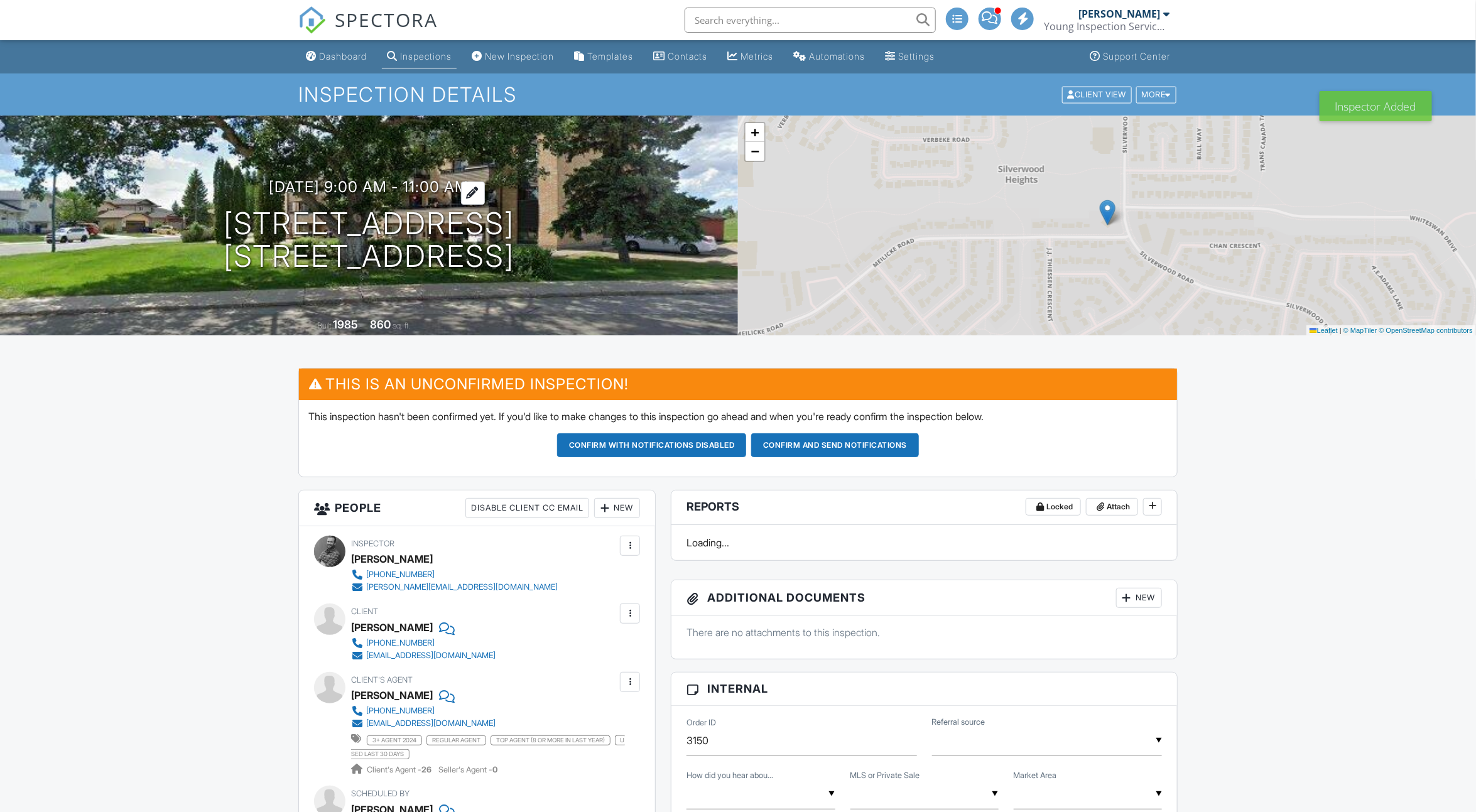
click at [441, 184] on h3 "[DATE] 9:00 am - 11:00 am" at bounding box center [369, 186] width 200 height 17
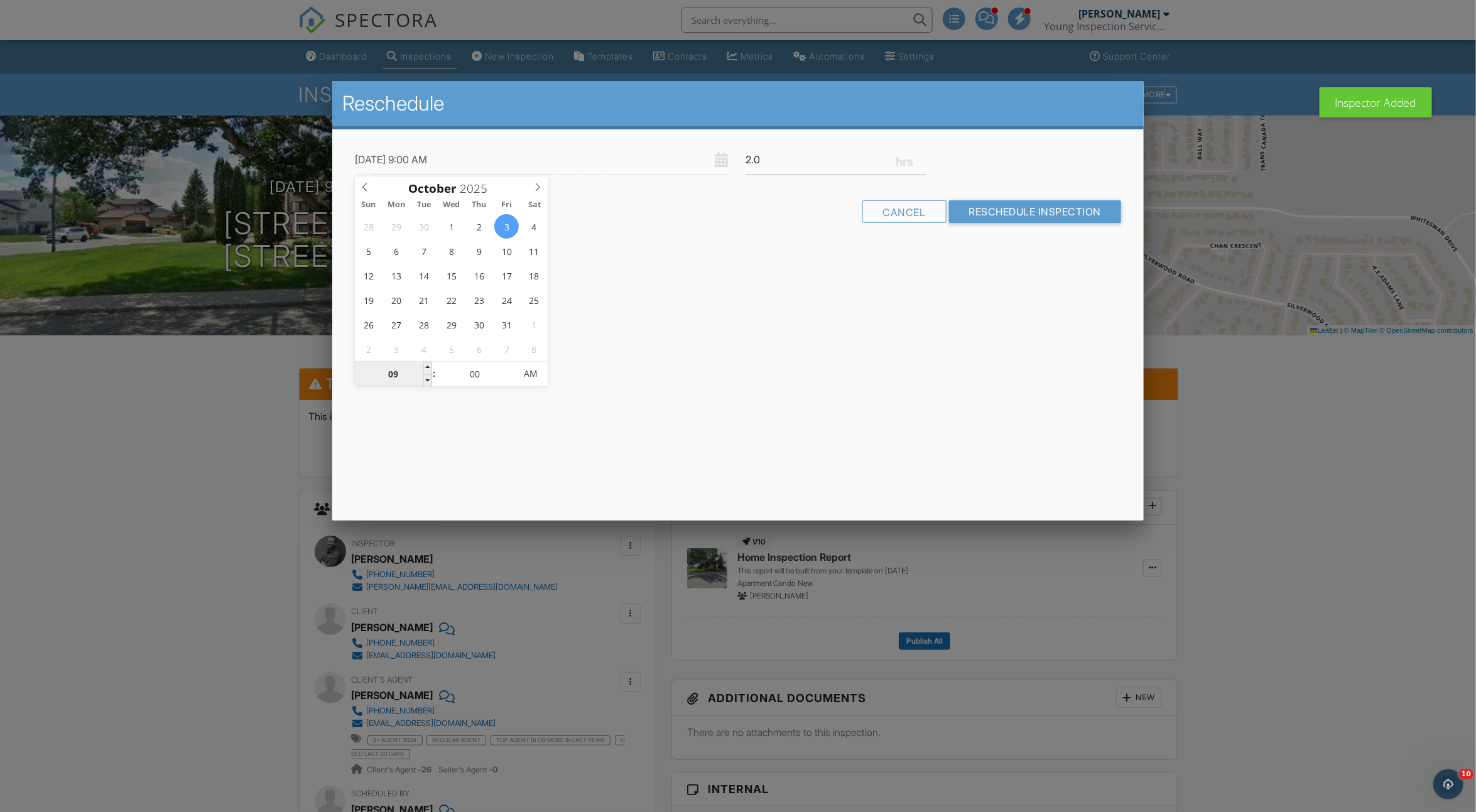
click at [391, 381] on input "09" at bounding box center [393, 375] width 77 height 25
type input "10/03/2025 3:00 AM"
type input "03"
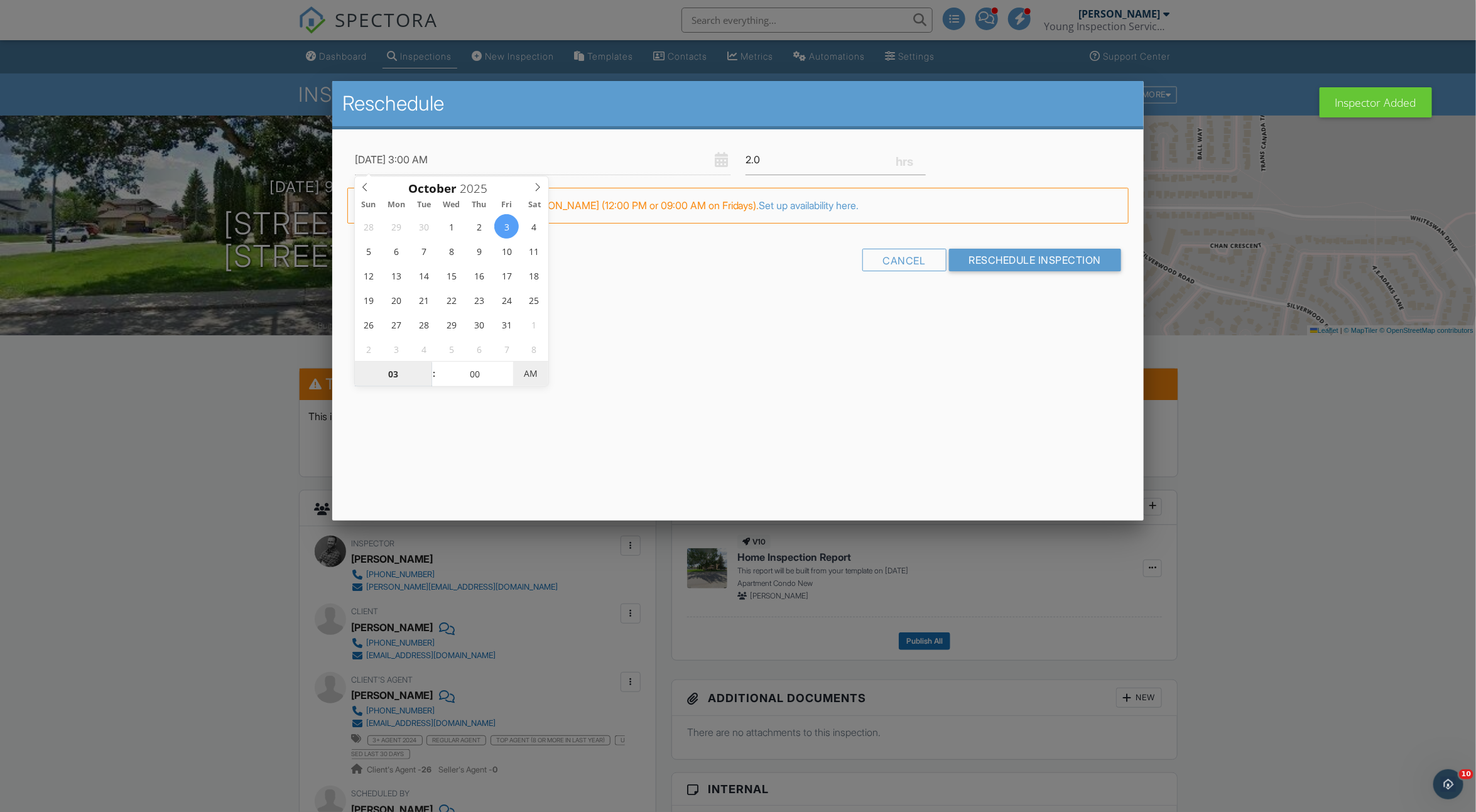
type input "[DATE] 3:00 PM"
click at [524, 381] on span "PM" at bounding box center [530, 374] width 34 height 25
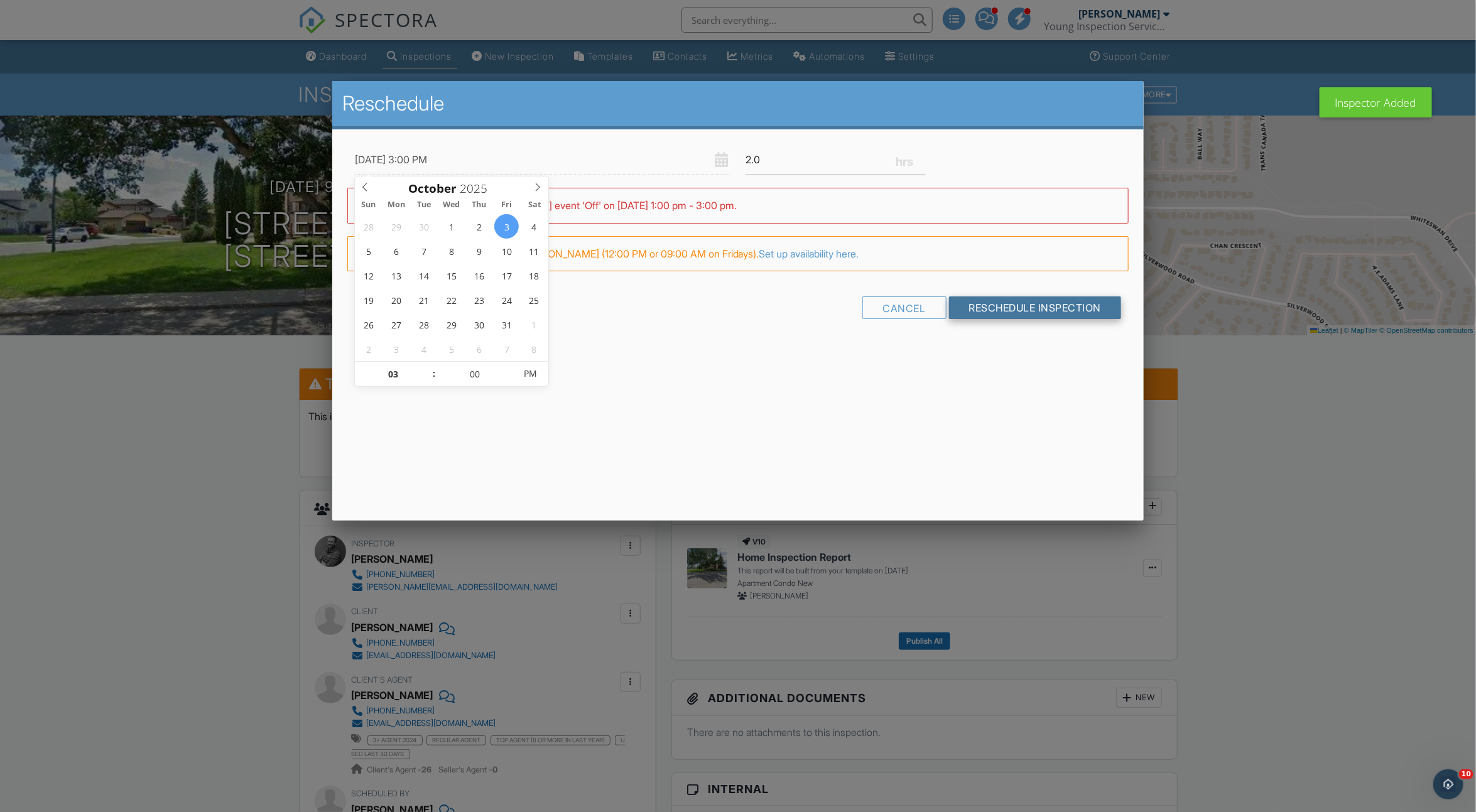
click at [1040, 304] on input "Reschedule Inspection" at bounding box center [1035, 308] width 173 height 22
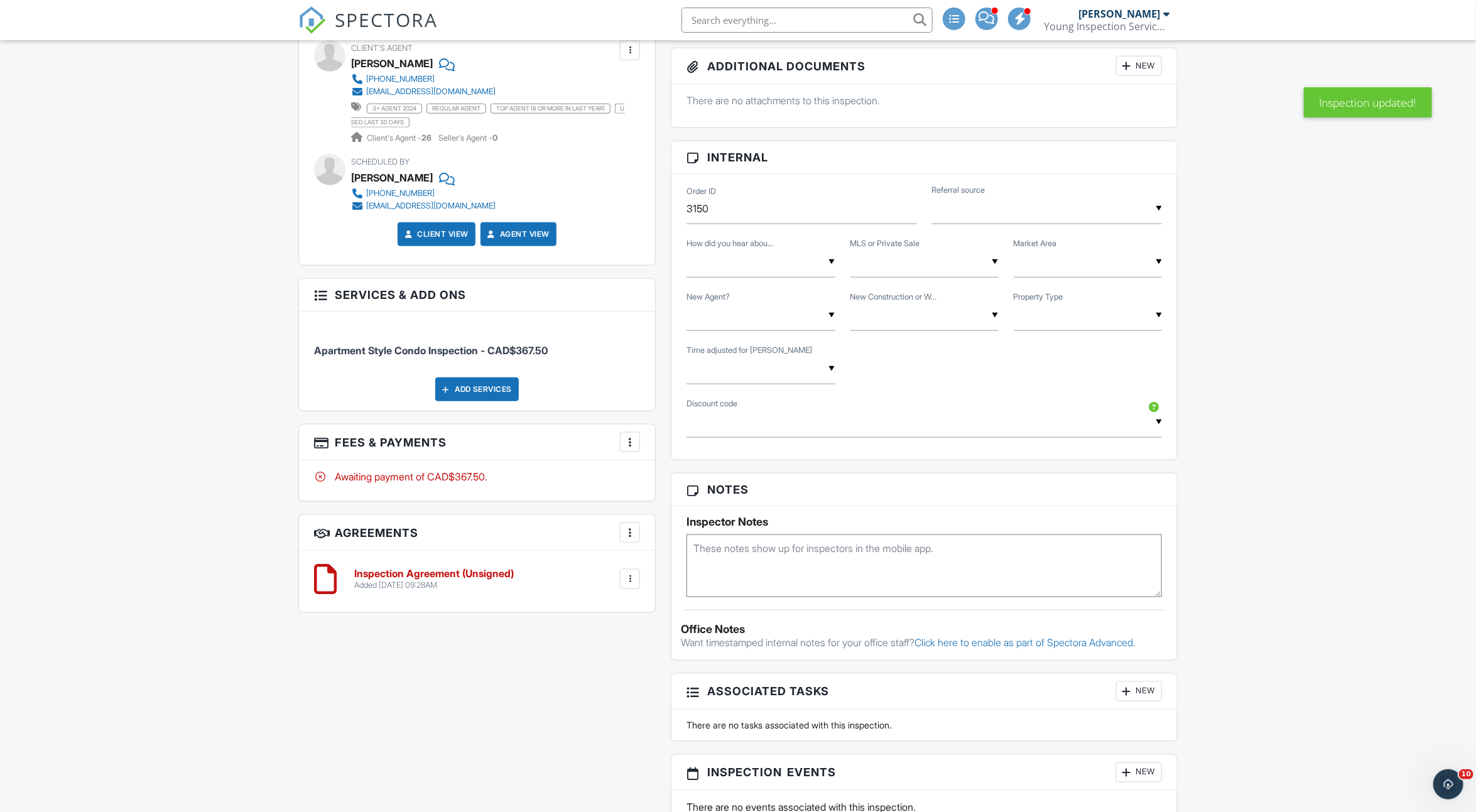
scroll to position [628, 0]
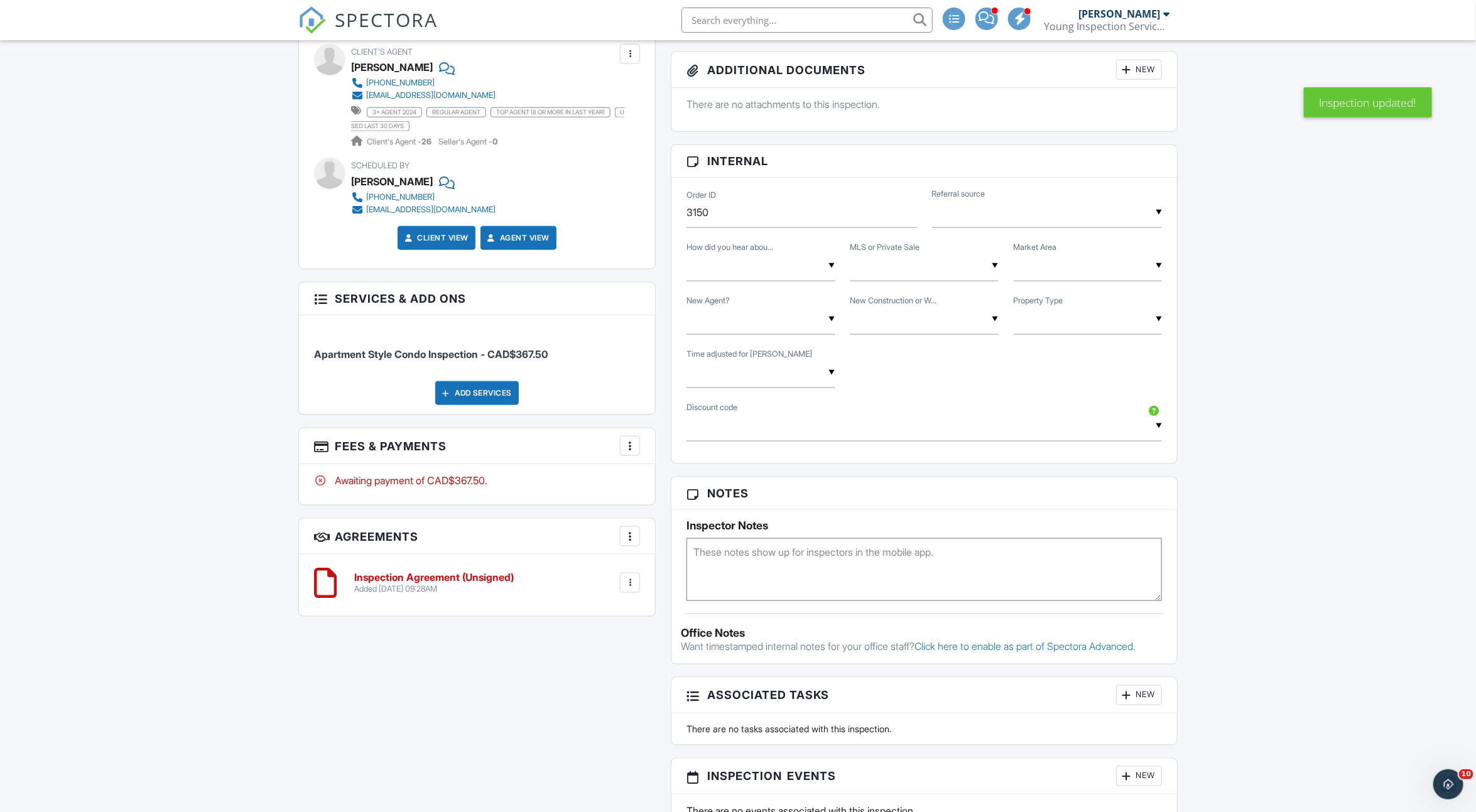
click at [787, 265] on div "▼ Agent Referral Found Online Past Client Referral Agent Referral Found Online …" at bounding box center [761, 266] width 148 height 31
click at [776, 319] on span "Agent Referral" at bounding box center [743, 330] width 88 height 31
type input "Agent Referral"
click at [862, 280] on div "▼ MLS Private Sale MLS Private Sale MLS or Private Sale" at bounding box center [924, 273] width 163 height 43
click at [862, 253] on input "text" at bounding box center [924, 266] width 148 height 31
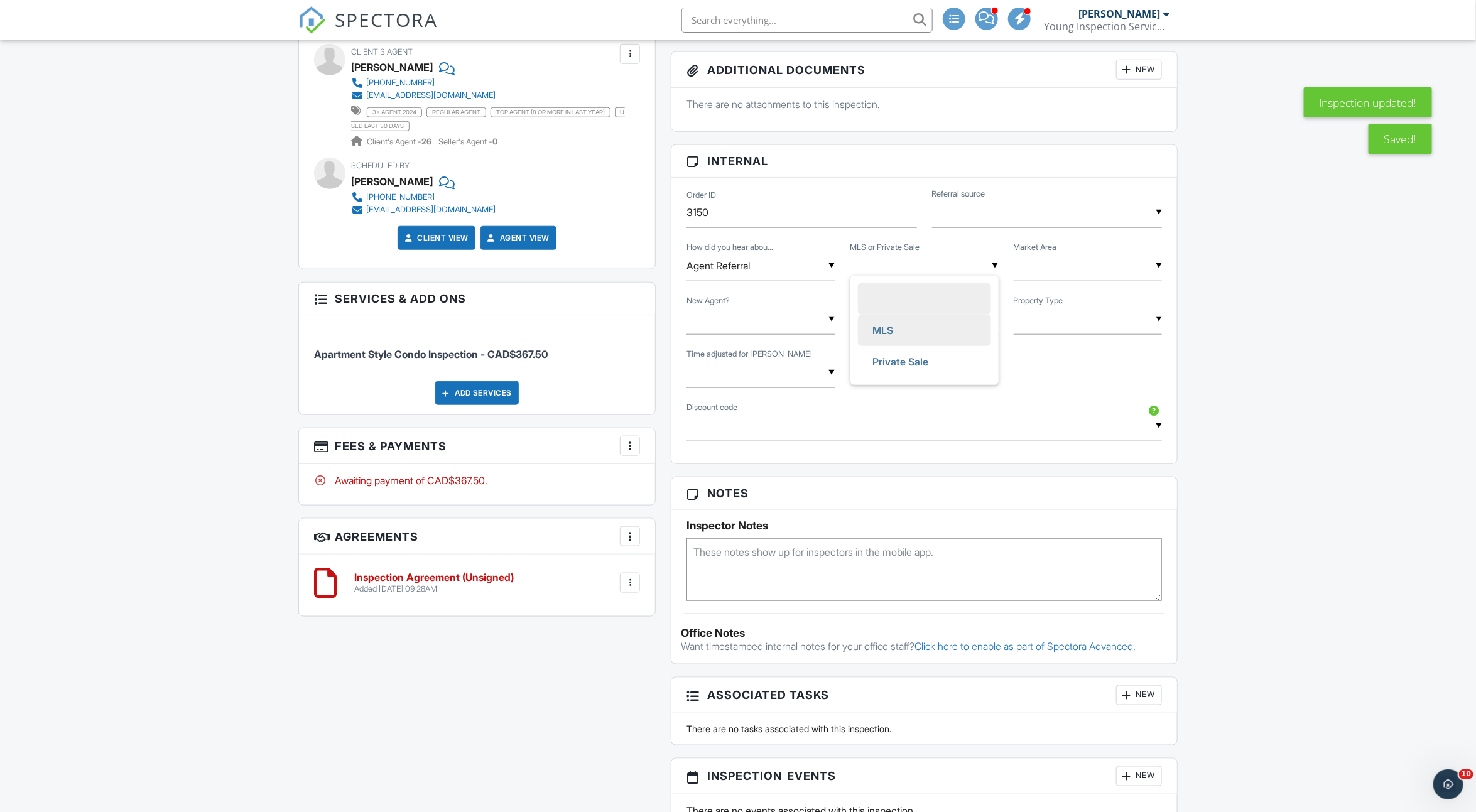
click at [878, 322] on span "MLS" at bounding box center [883, 330] width 41 height 31
type input "MLS"
click at [1061, 320] on div "▼ Single Family Townhouse Apartment Condo Single Family Townhouse Apartment Con…" at bounding box center [1088, 320] width 148 height 31
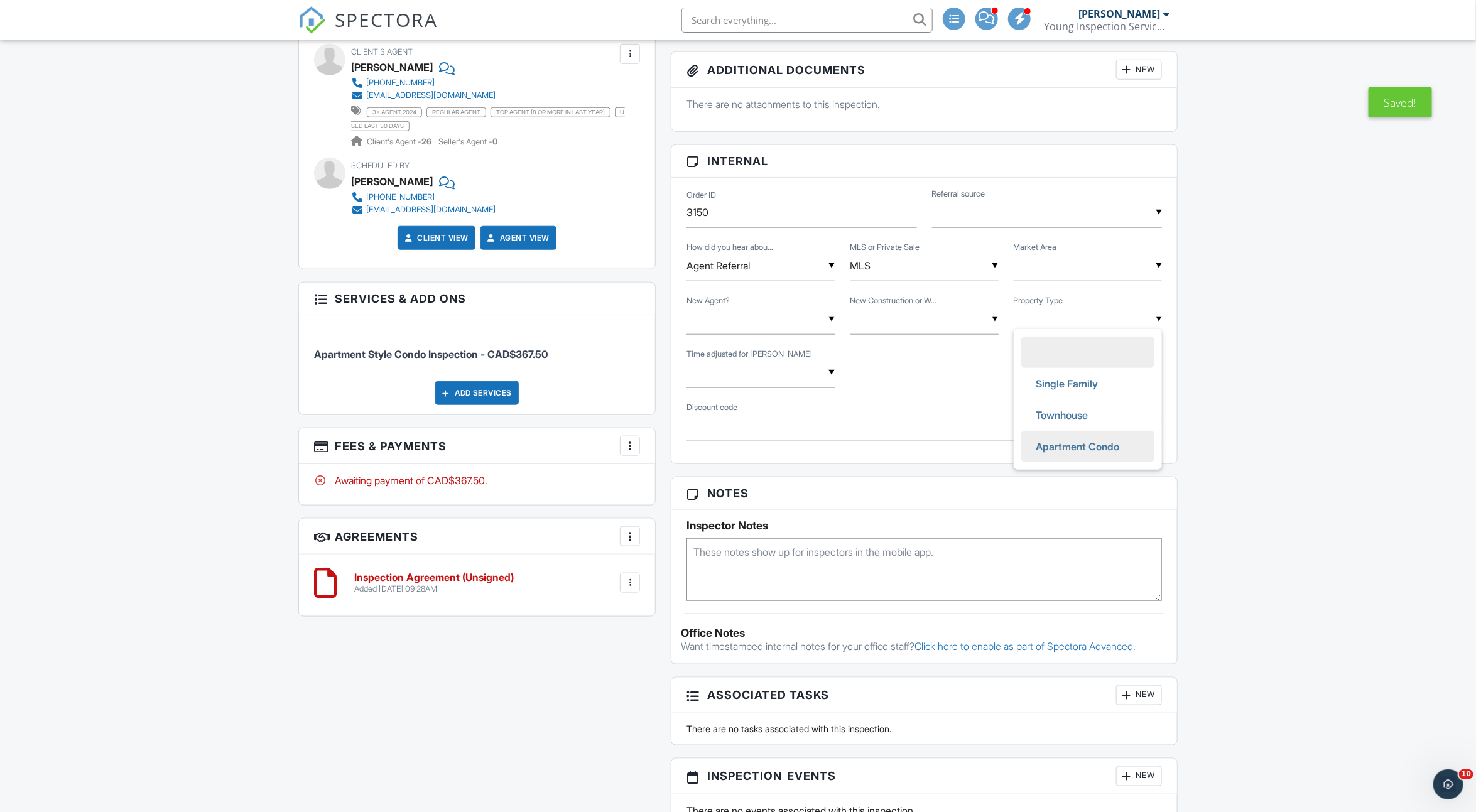
click at [1071, 435] on span "Apartment Condo" at bounding box center [1078, 446] width 104 height 31
type input "Apartment Condo"
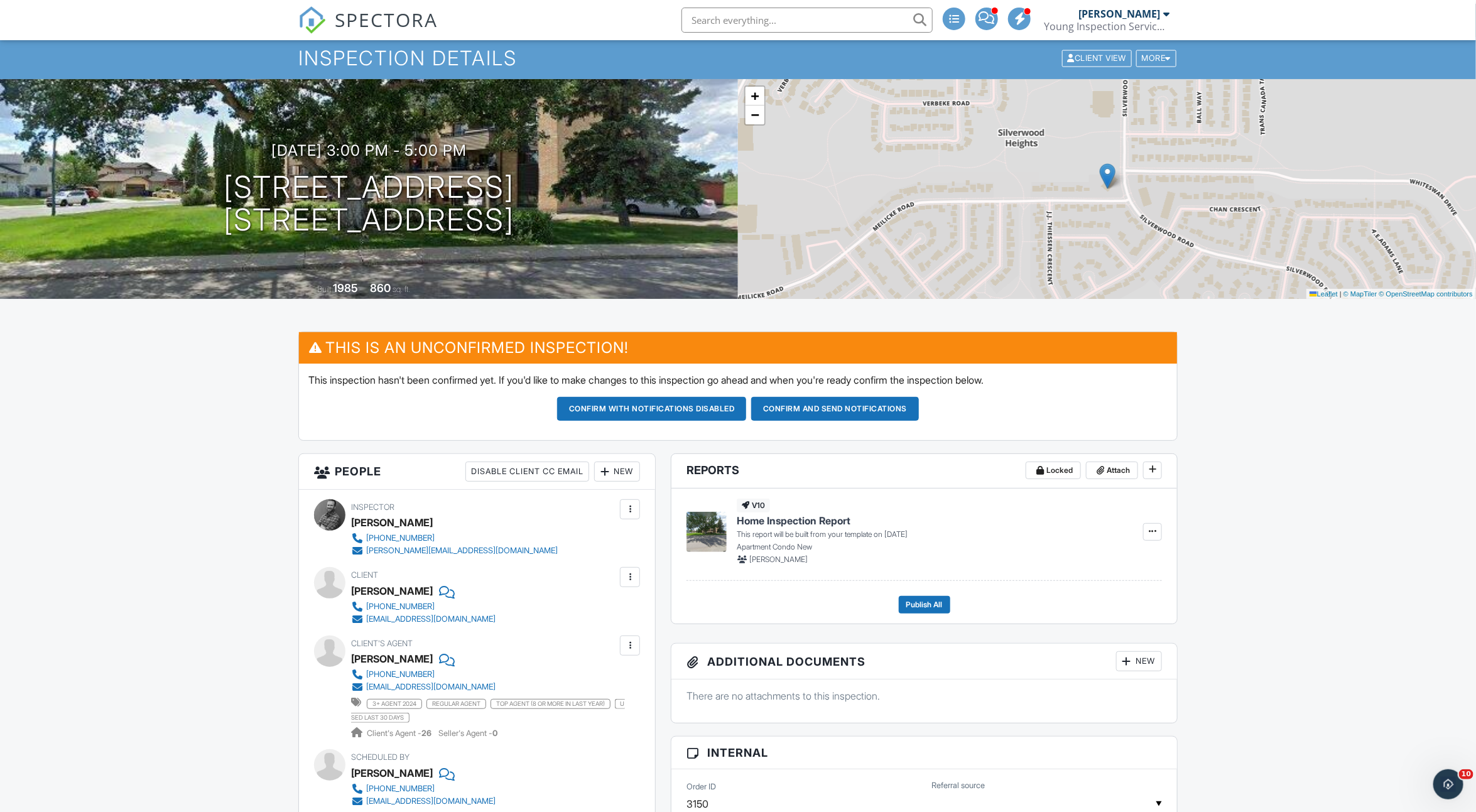
scroll to position [0, 0]
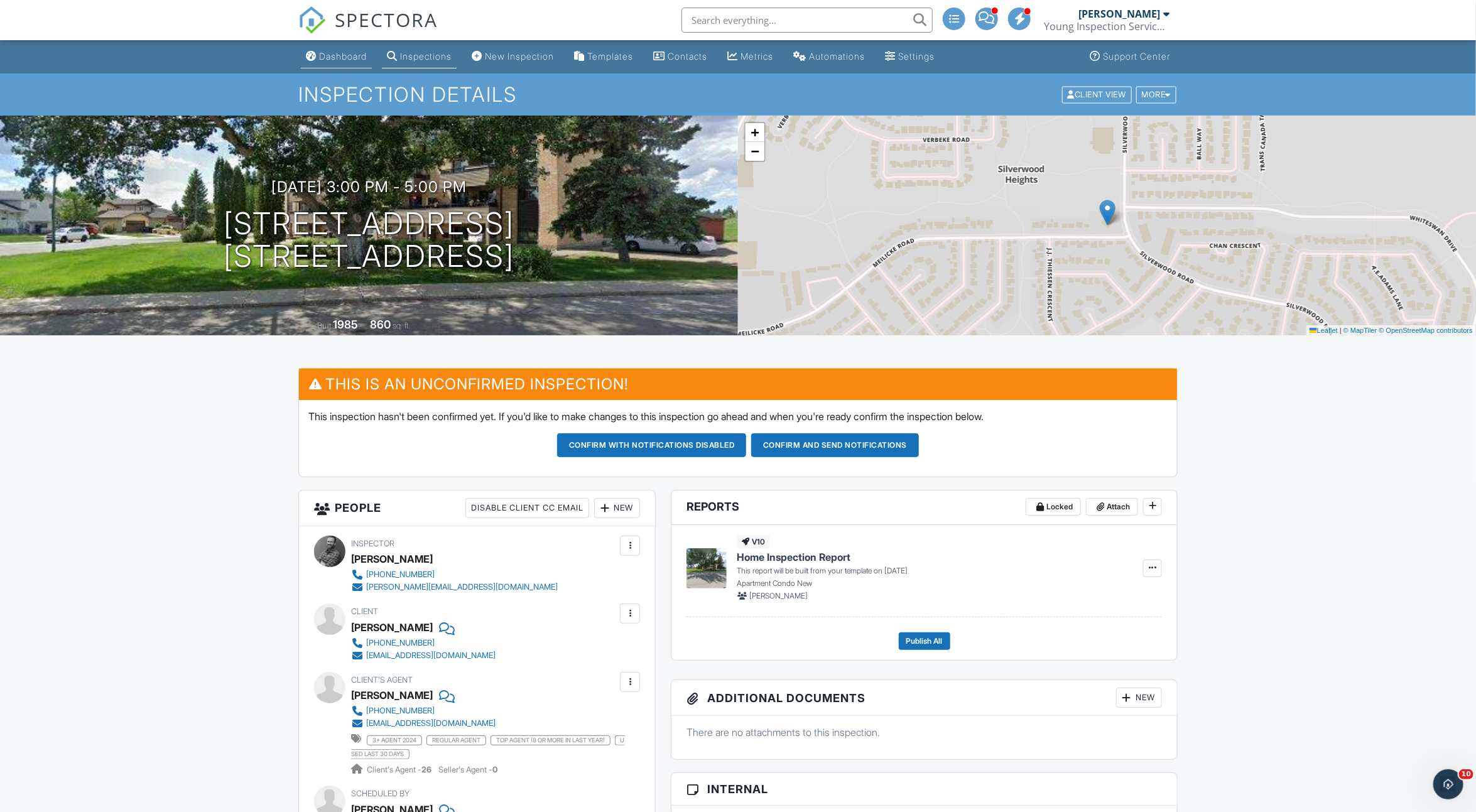
click at [356, 55] on div "Dashboard" at bounding box center [343, 56] width 48 height 10
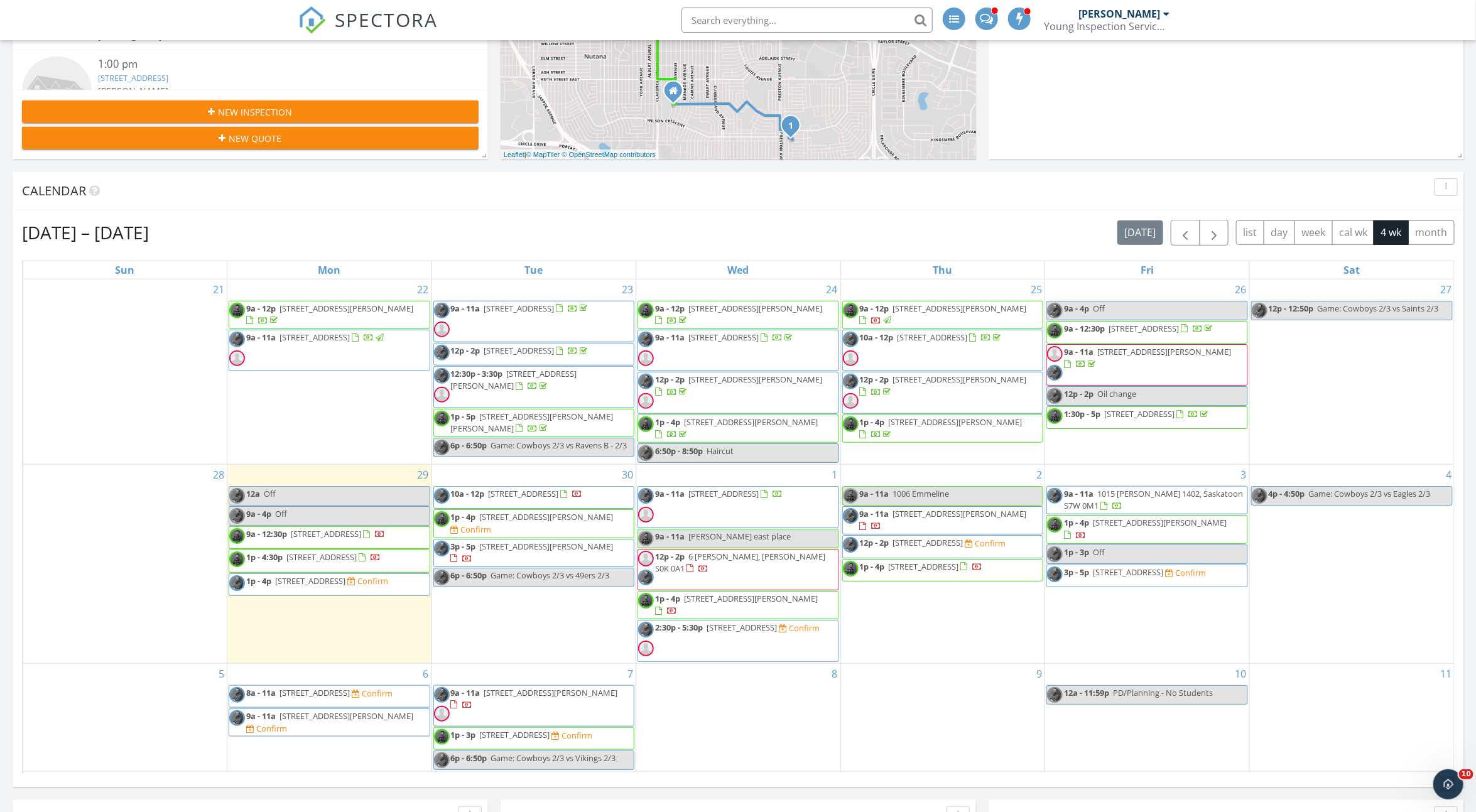
scroll to position [381, 0]
click at [1125, 549] on link "1p - 3p Off" at bounding box center [1147, 554] width 202 height 19
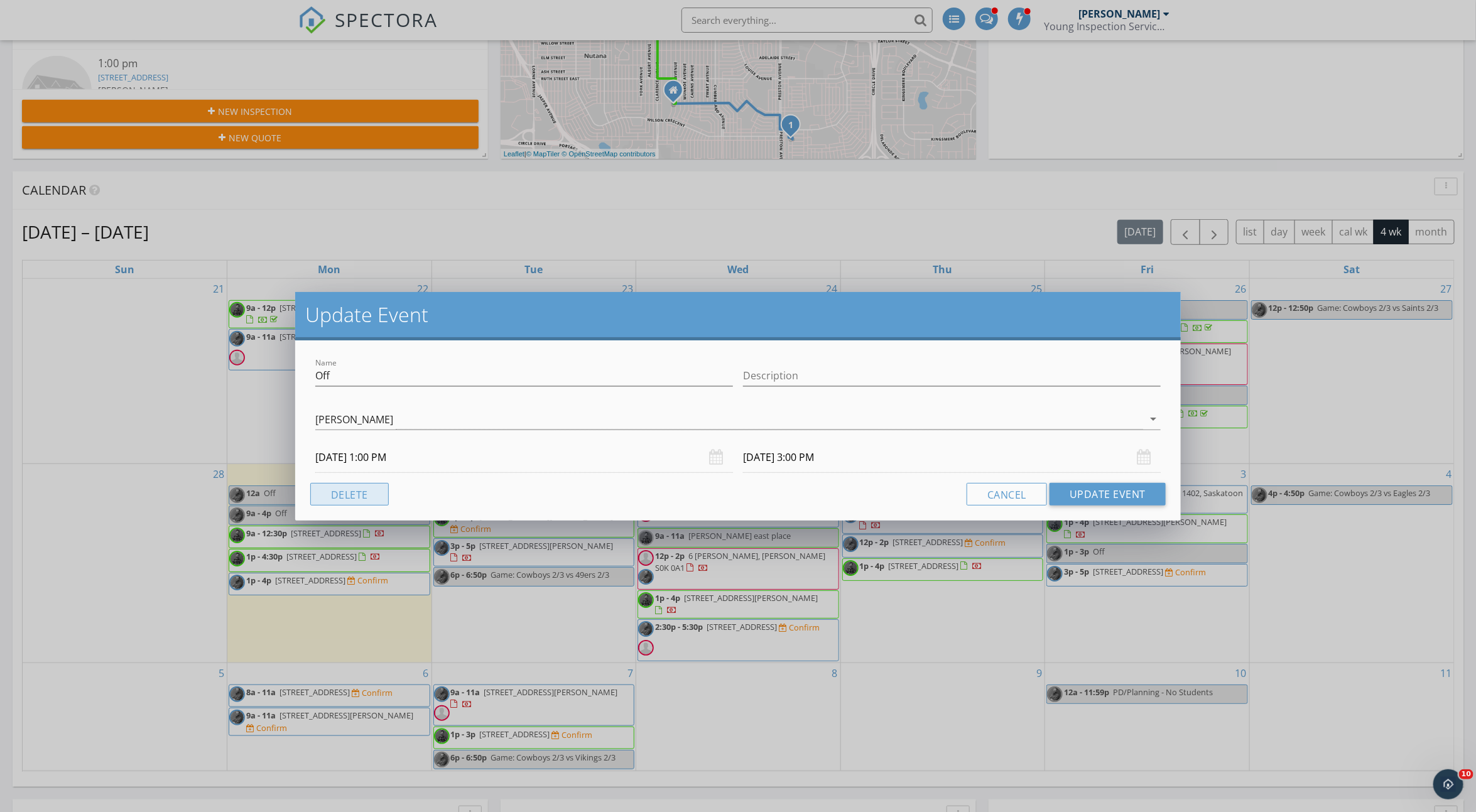
click at [378, 491] on button "Delete" at bounding box center [349, 494] width 79 height 22
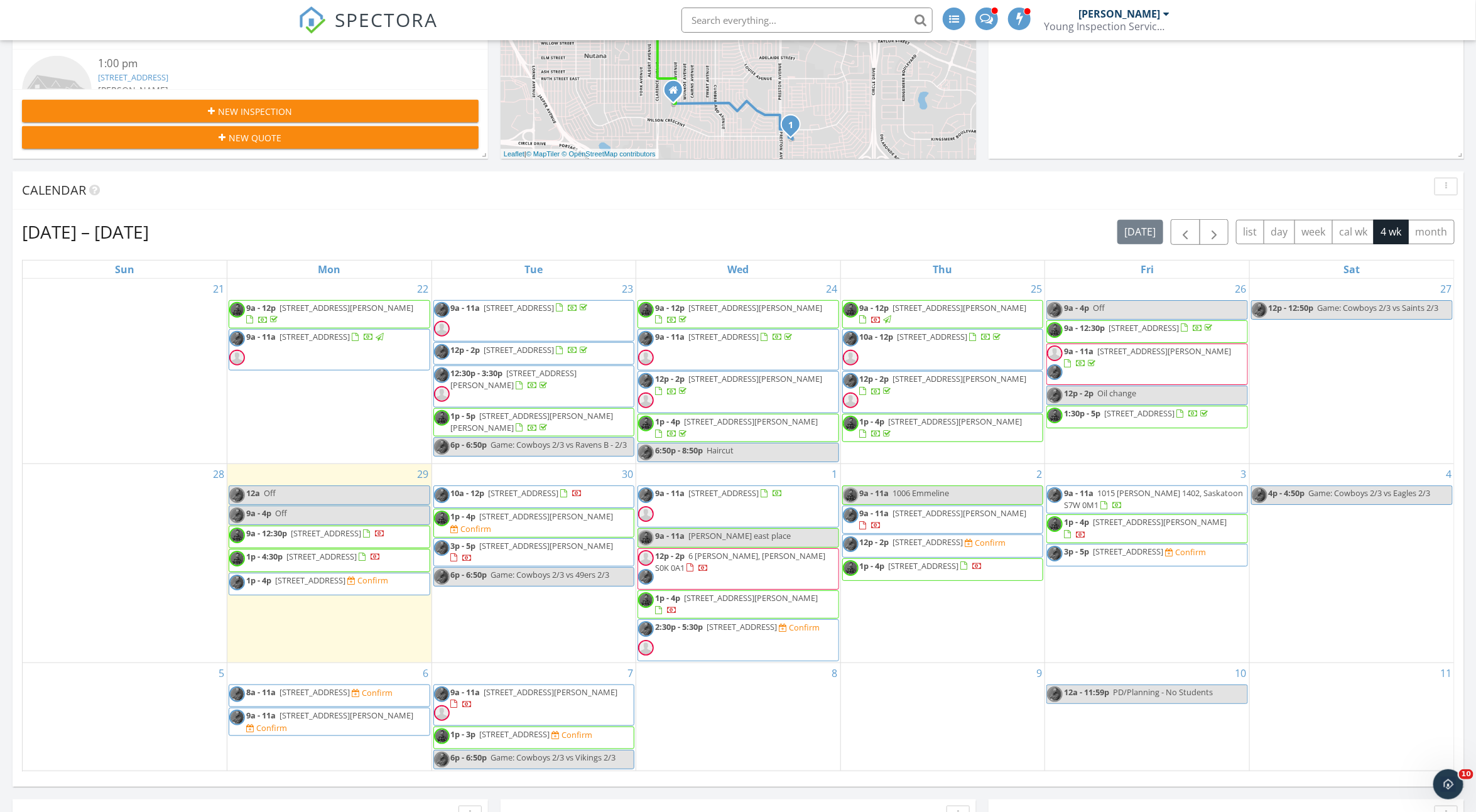
click at [528, 534] on span "1p - 4p 1128 McKercher Dr, Saskatoon S7H 4Y7 Confirm" at bounding box center [534, 523] width 200 height 25
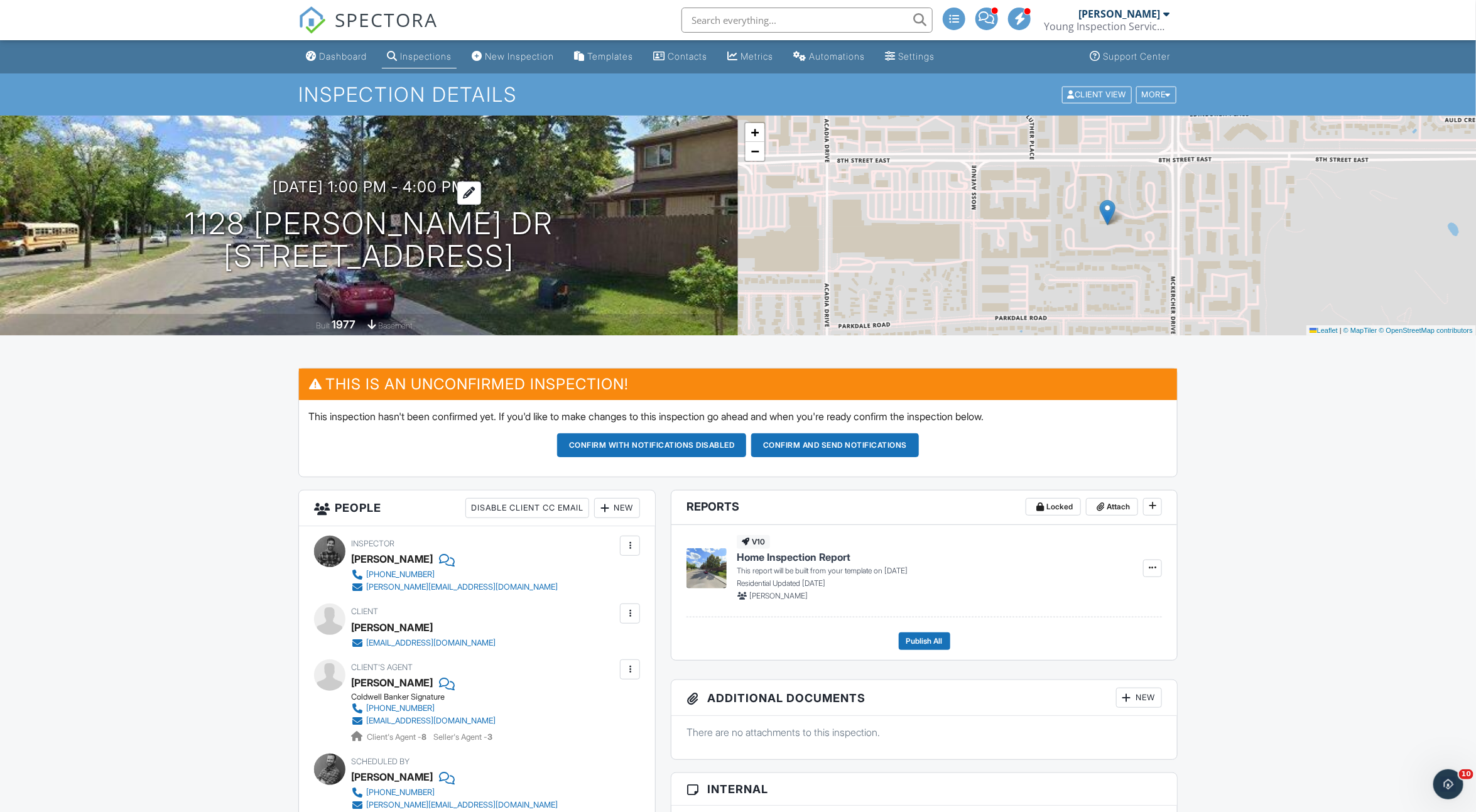
click at [455, 186] on h3 "09/30/2025 1:00 pm - 4:00 pm" at bounding box center [369, 186] width 193 height 17
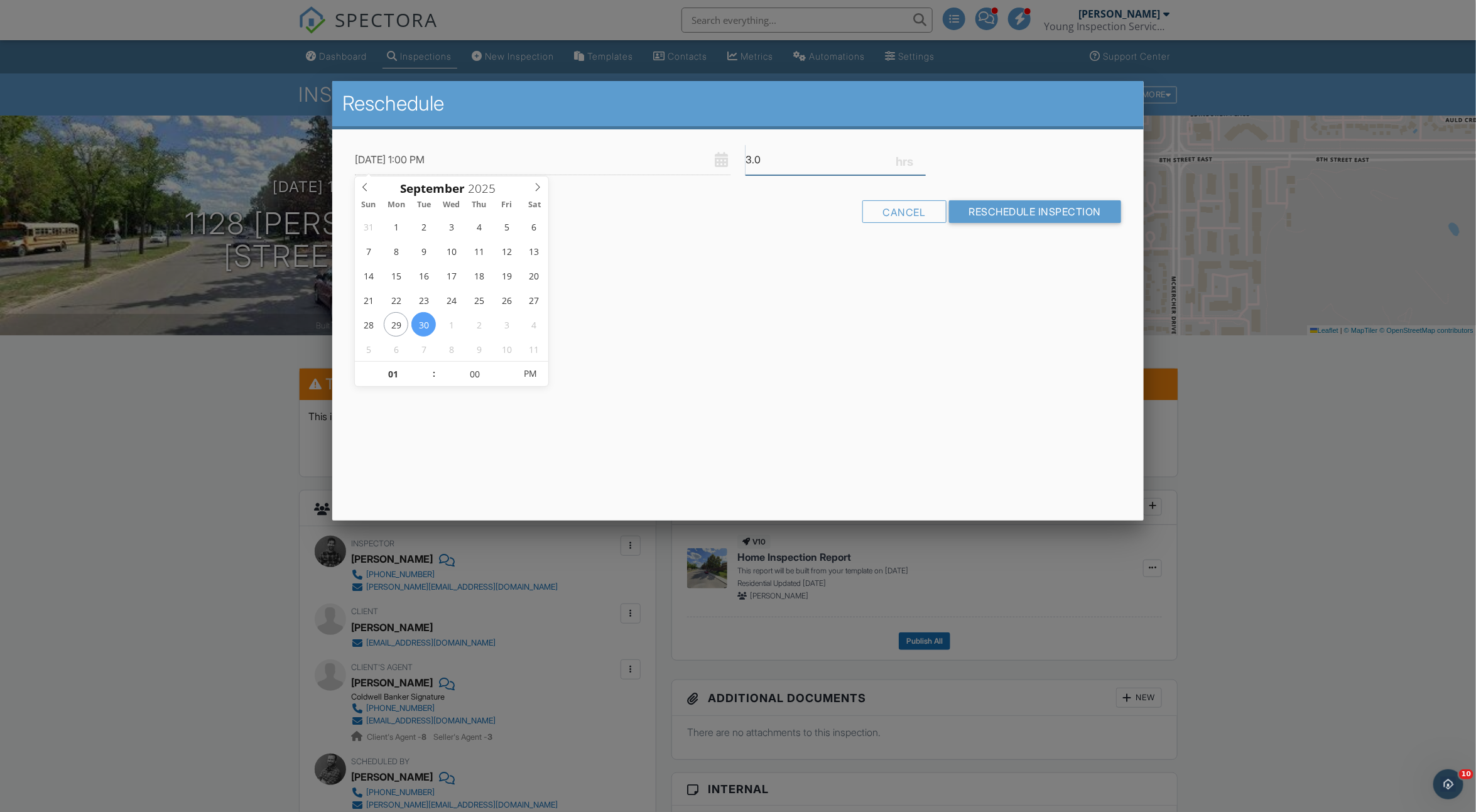
click at [921, 167] on input "3.0" at bounding box center [836, 159] width 180 height 31
click at [921, 163] on input "2.75" at bounding box center [836, 159] width 180 height 31
type input "2.5"
click at [921, 163] on input "2.5" at bounding box center [836, 159] width 180 height 31
click at [981, 203] on input "Reschedule Inspection" at bounding box center [1035, 211] width 173 height 22
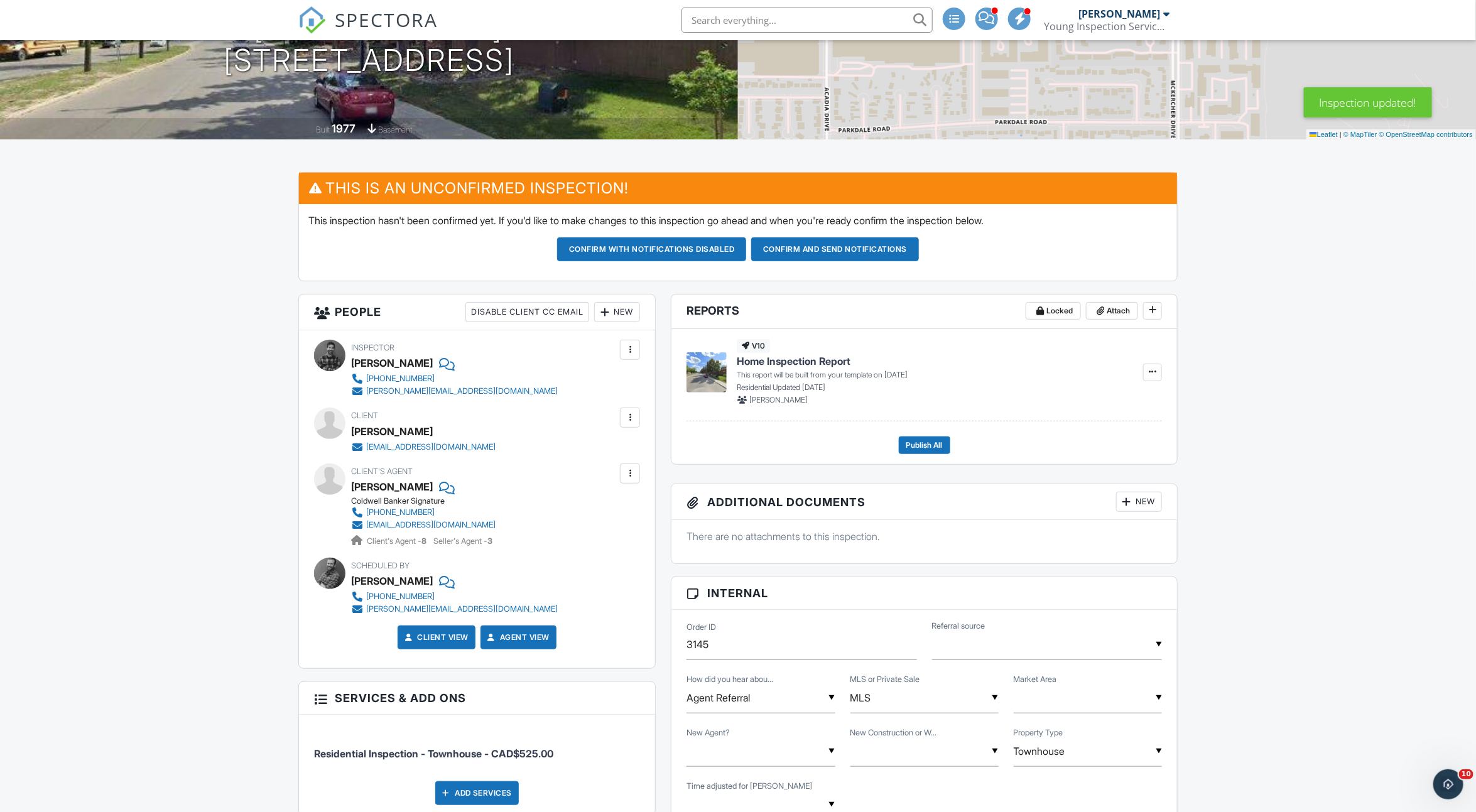
scroll to position [78, 0]
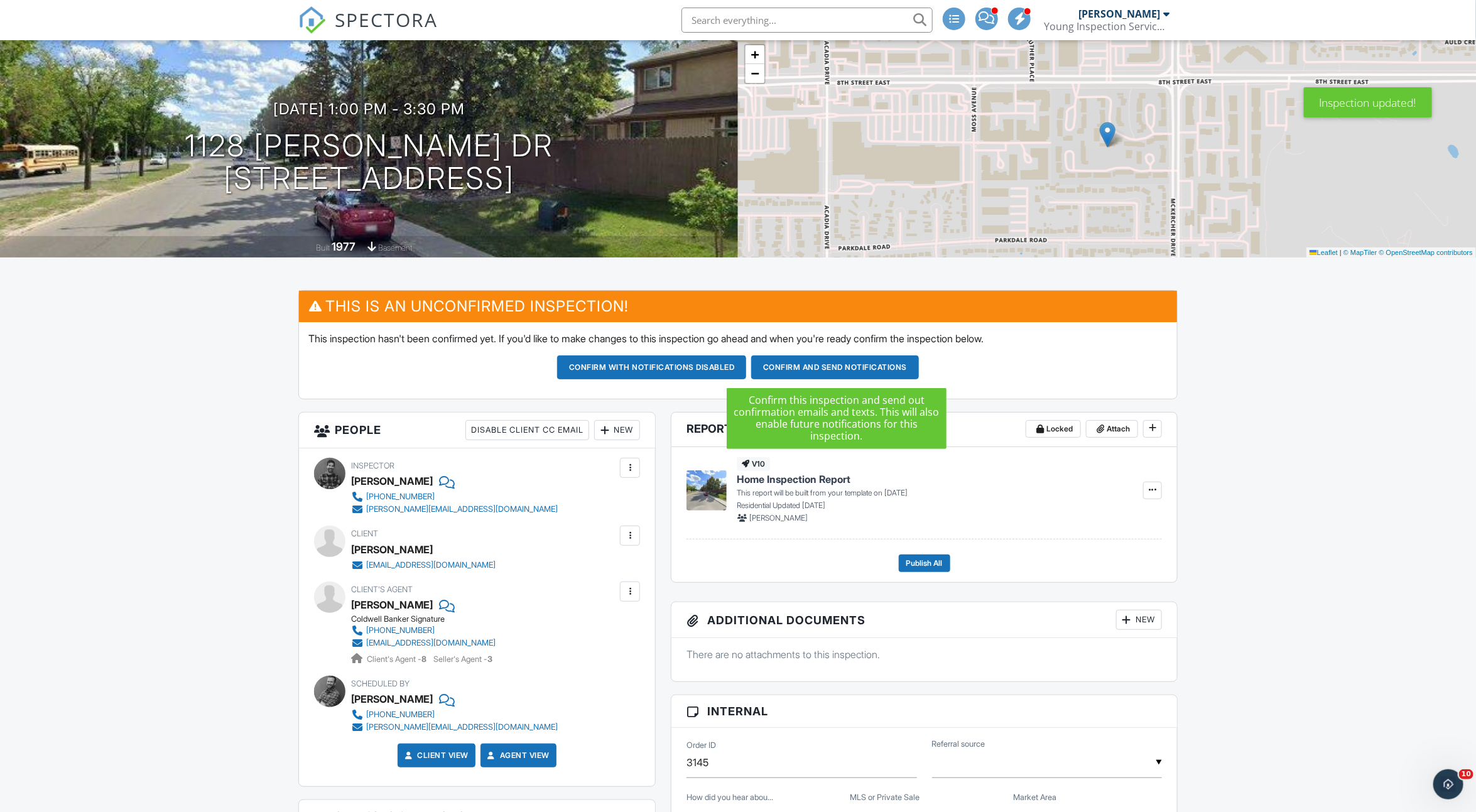
click at [793, 366] on button "Confirm and send notifications" at bounding box center [835, 367] width 167 height 24
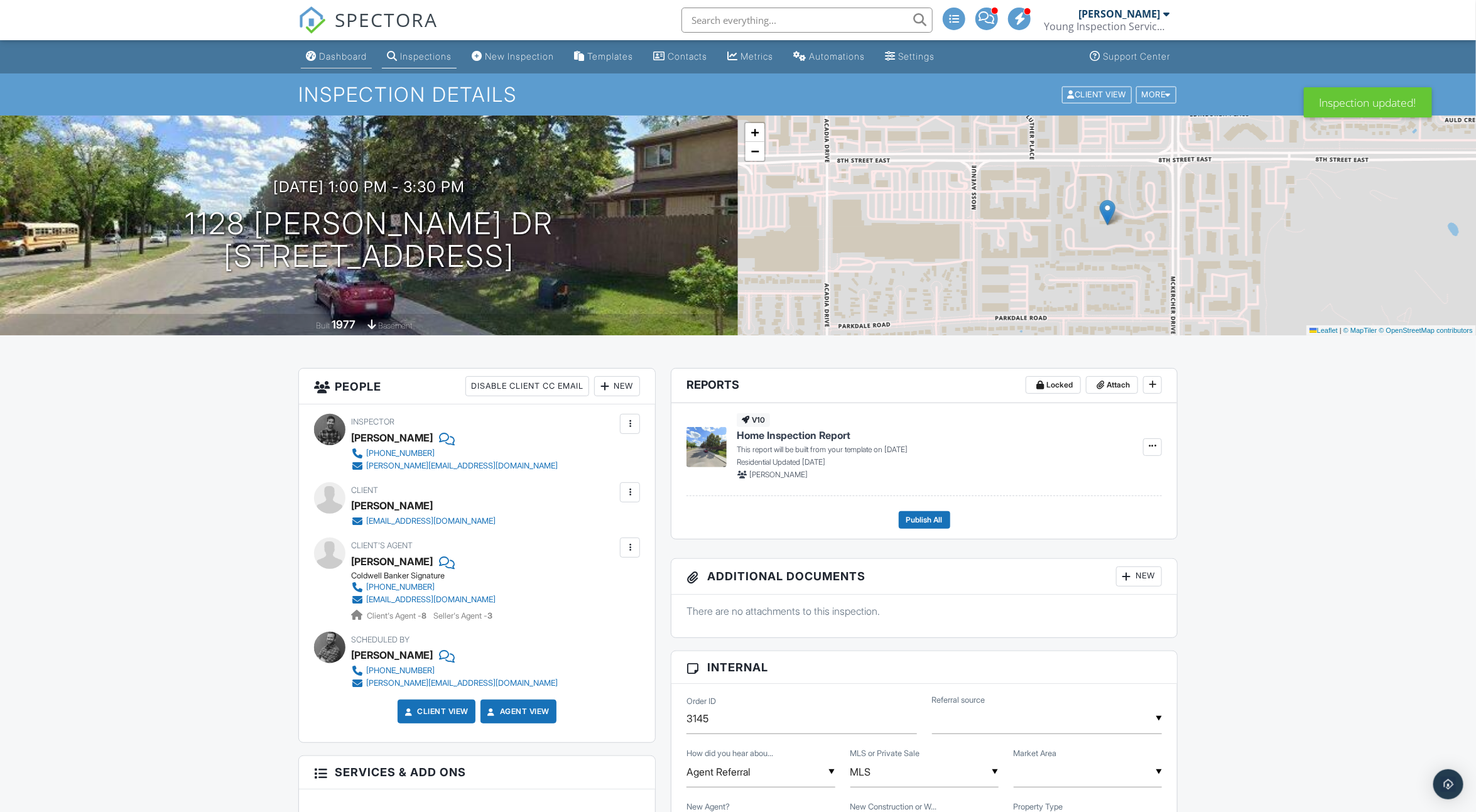
click at [320, 47] on link "Dashboard" at bounding box center [336, 57] width 71 height 23
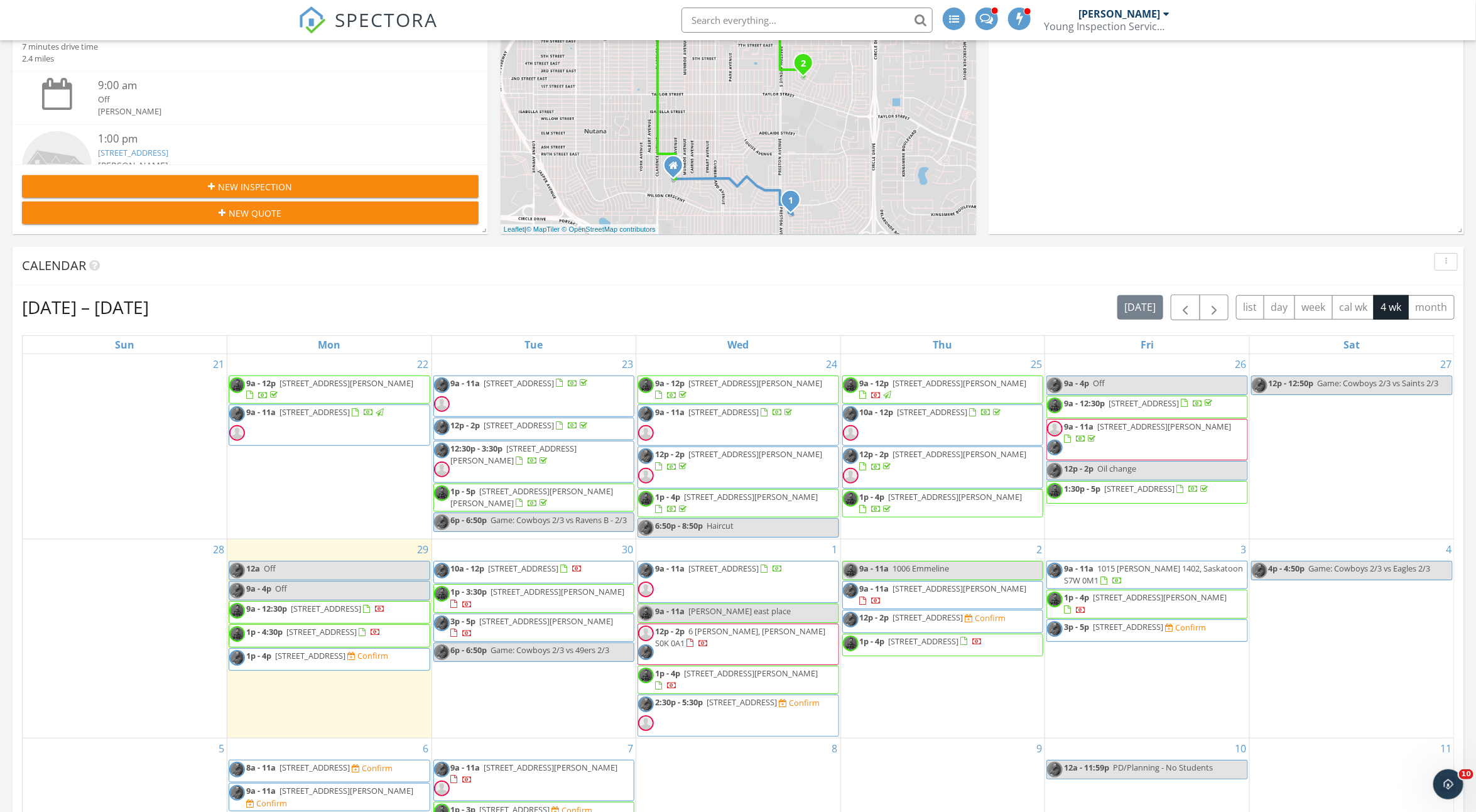
scroll to position [336, 0]
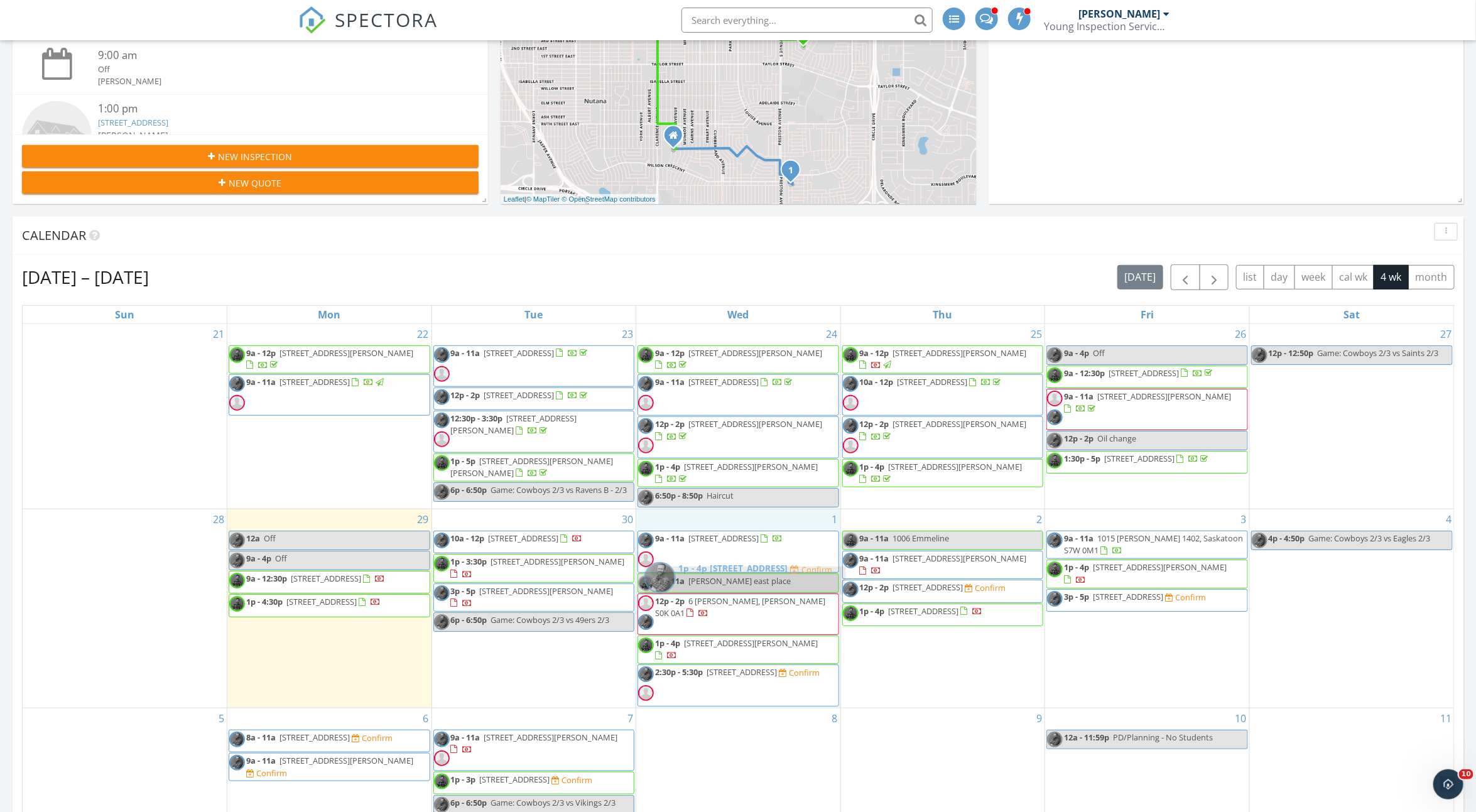
drag, startPoint x: 328, startPoint y: 642, endPoint x: 743, endPoint y: 583, distance: 419.2
click at [743, 583] on body "SPECTORA [PERSON_NAME] Young Inspection Services Ltd Role: Inspector Change Rol…" at bounding box center [738, 626] width 1476 height 1924
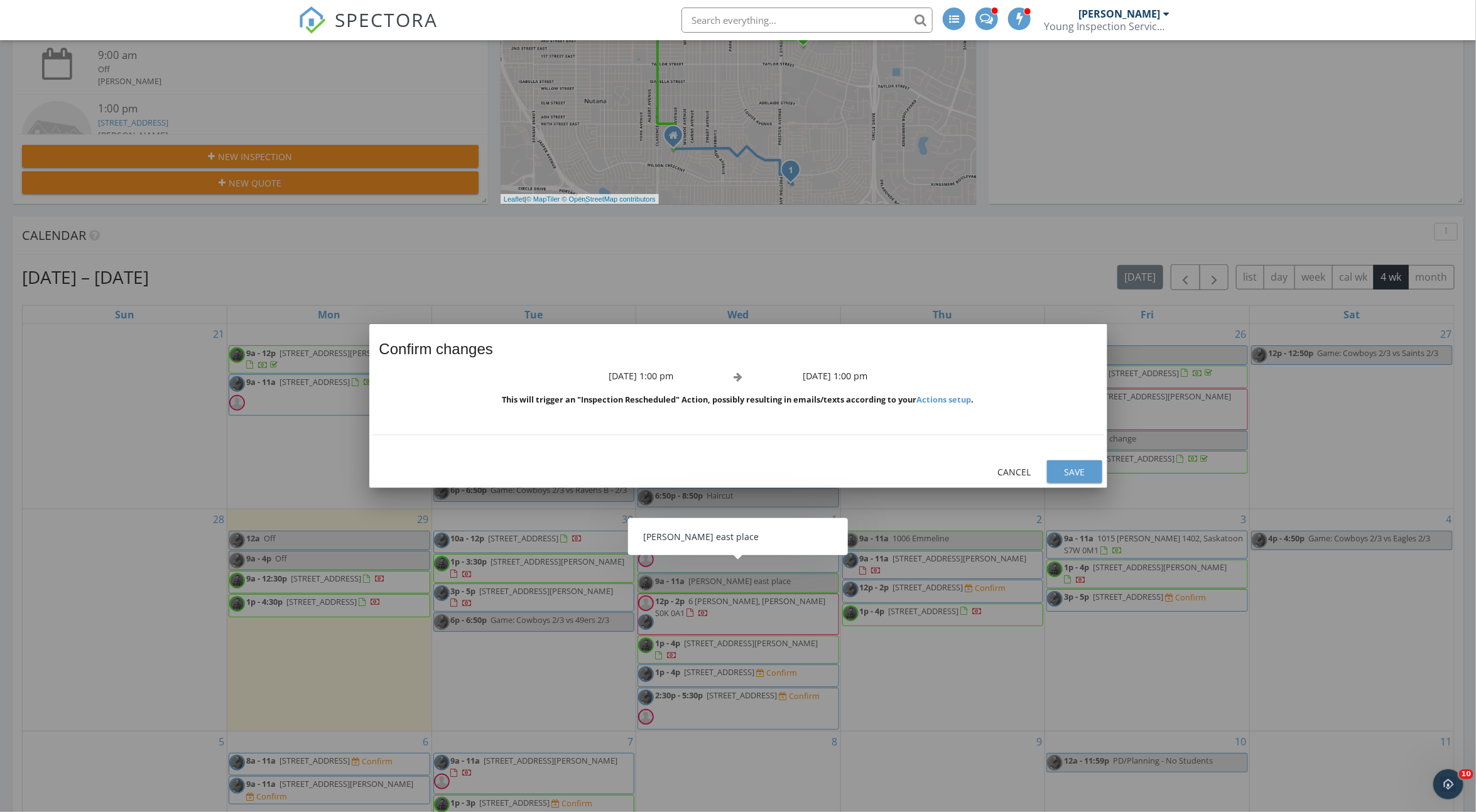
click at [1062, 476] on div "Save" at bounding box center [1075, 472] width 35 height 14
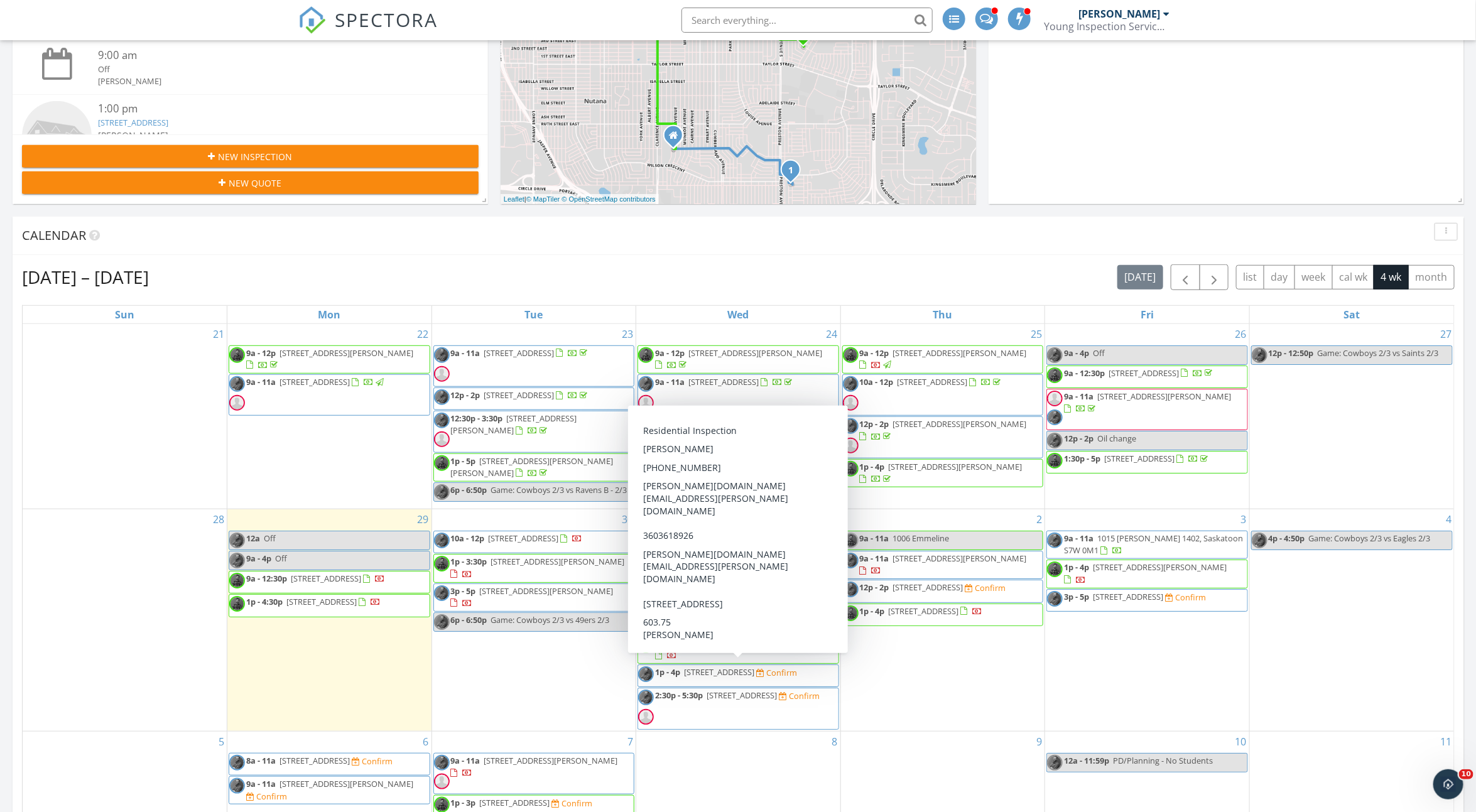
click at [755, 666] on span "[STREET_ADDRESS]" at bounding box center [719, 672] width 70 height 11
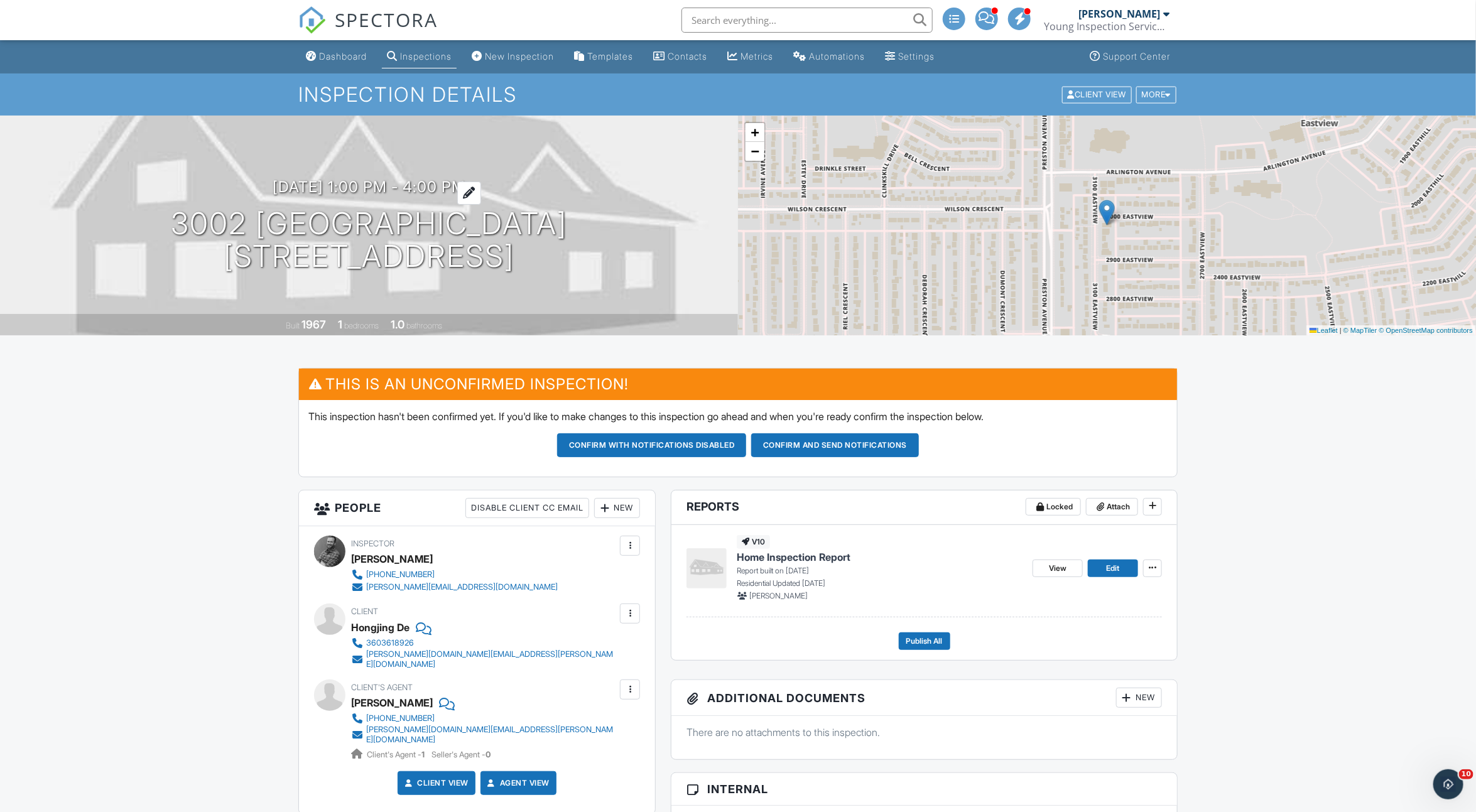
click at [434, 186] on h3 "[DATE] 1:00 pm - 4:00 pm" at bounding box center [369, 186] width 193 height 17
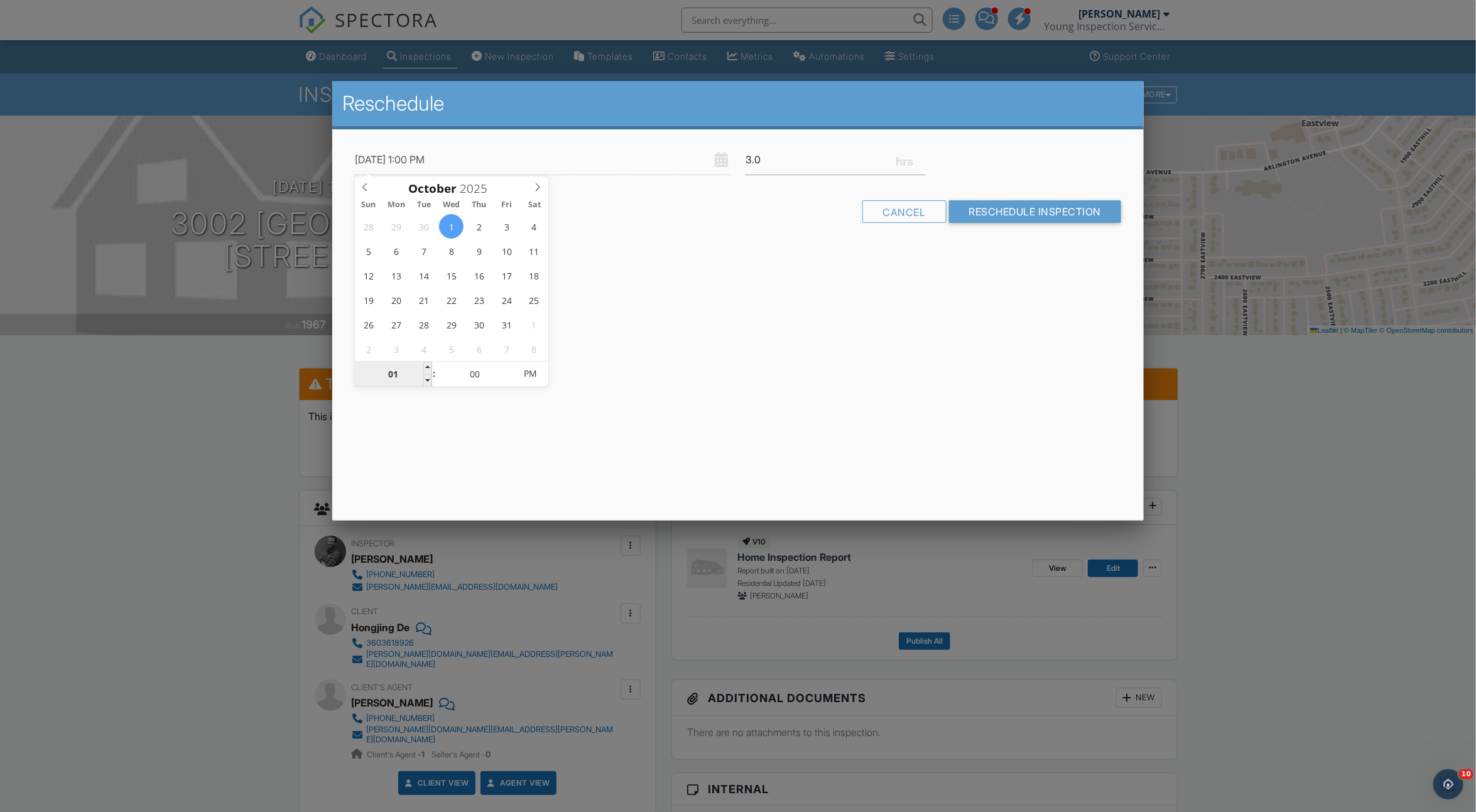
click at [381, 379] on input "01" at bounding box center [393, 375] width 77 height 25
type input "06"
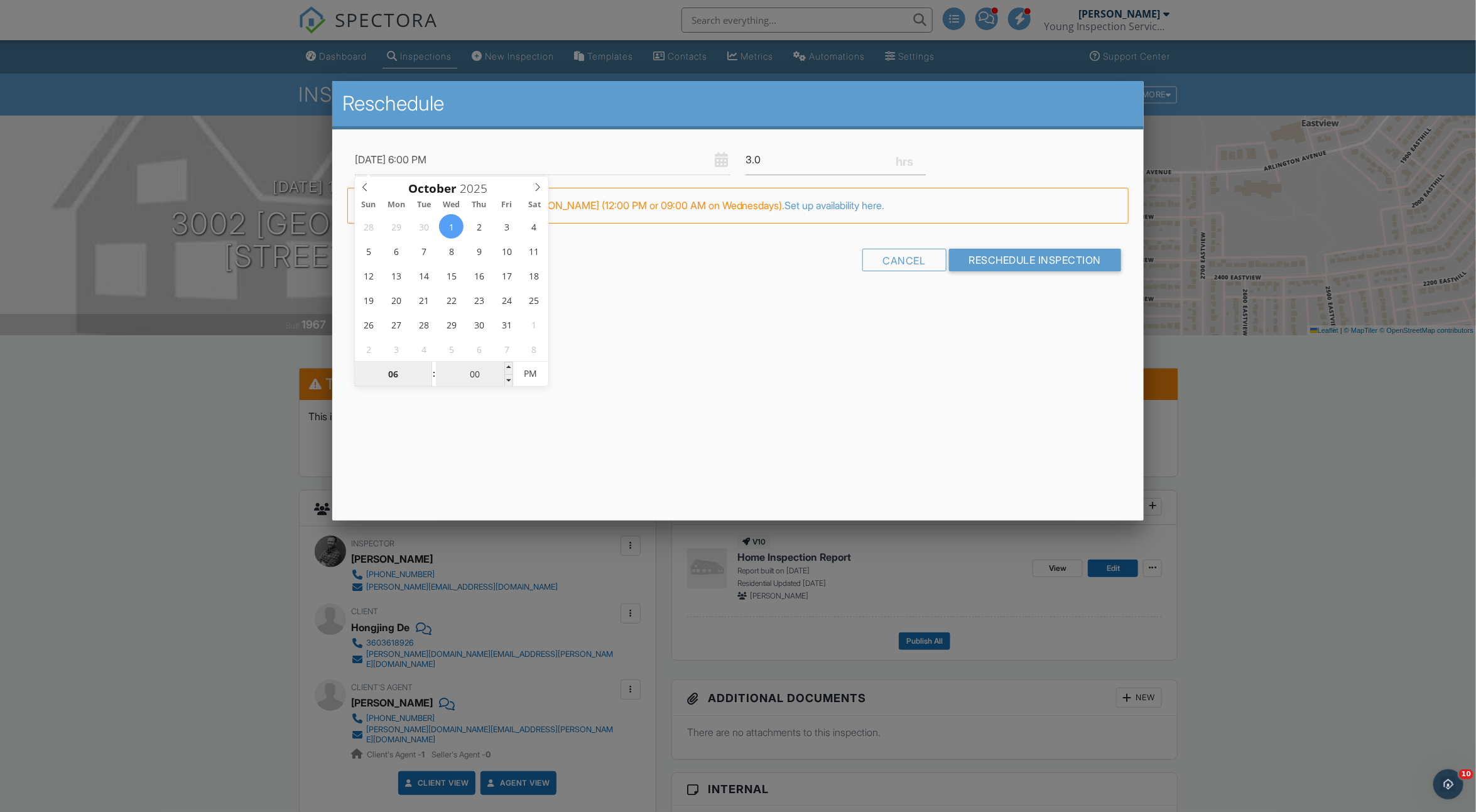
type input "[DATE] 12:00 PM"
type input "12"
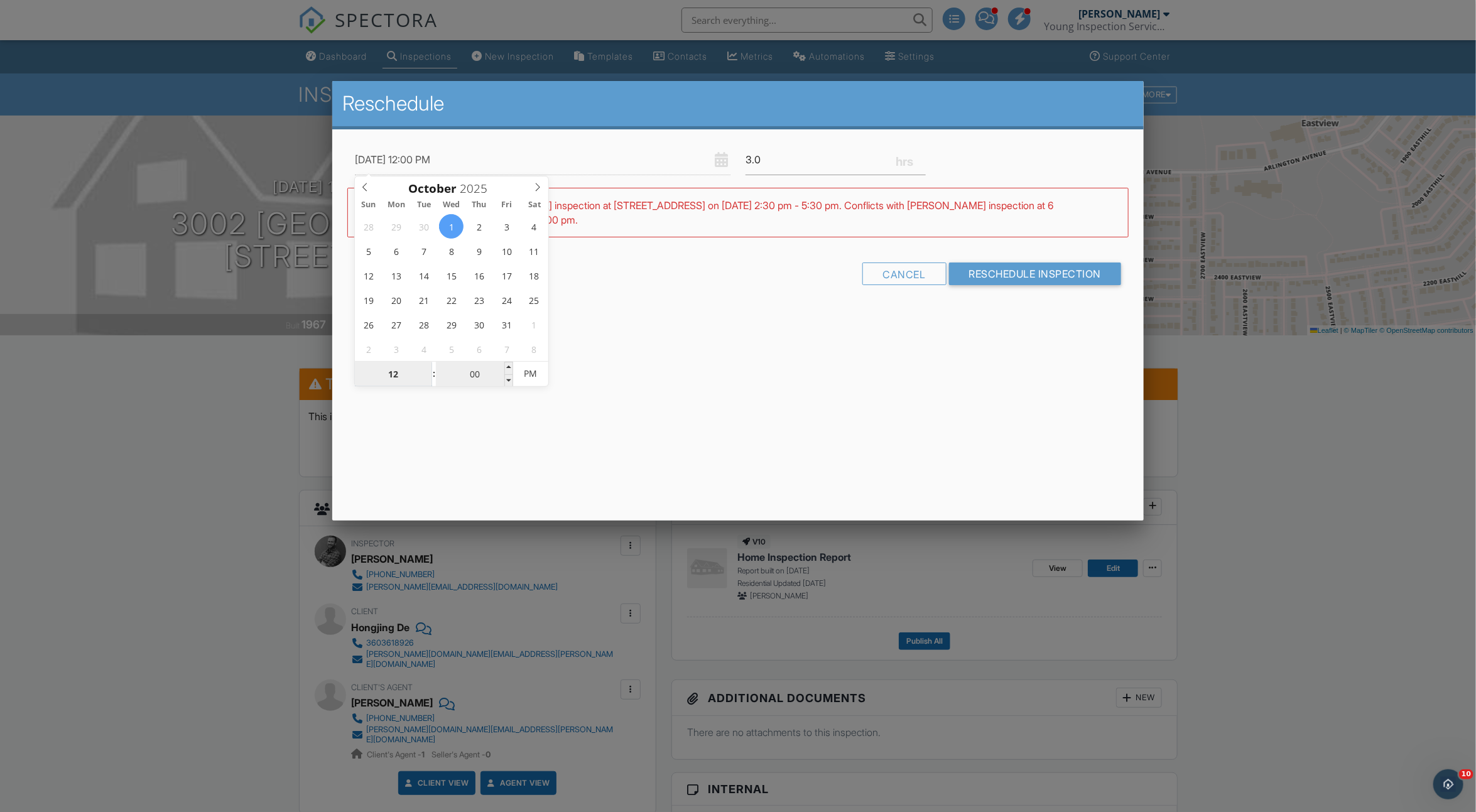
type input "[DATE] 9:00 PM"
type input "09"
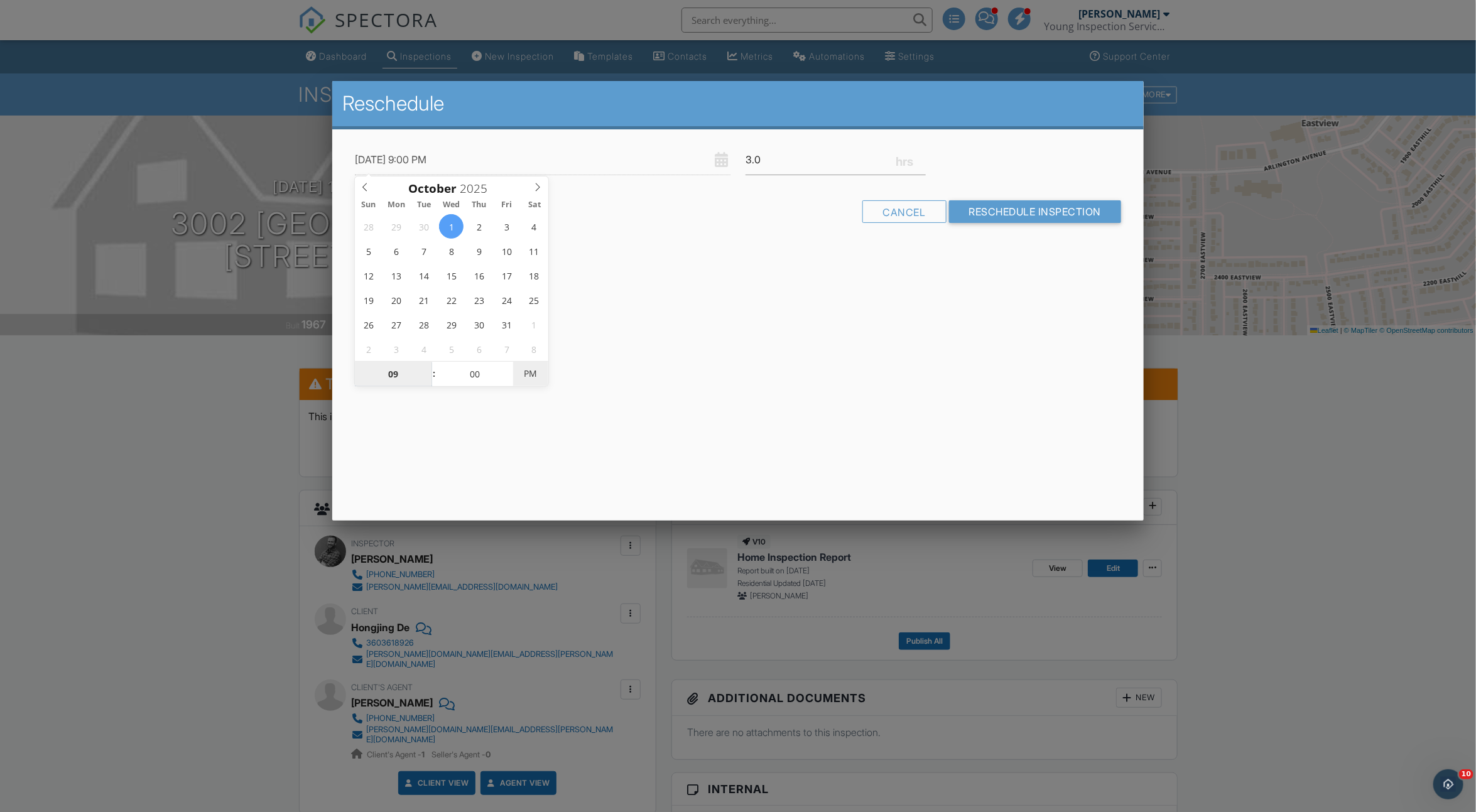
type input "[DATE] 9:00 AM"
click at [539, 380] on span "PM" at bounding box center [530, 374] width 34 height 25
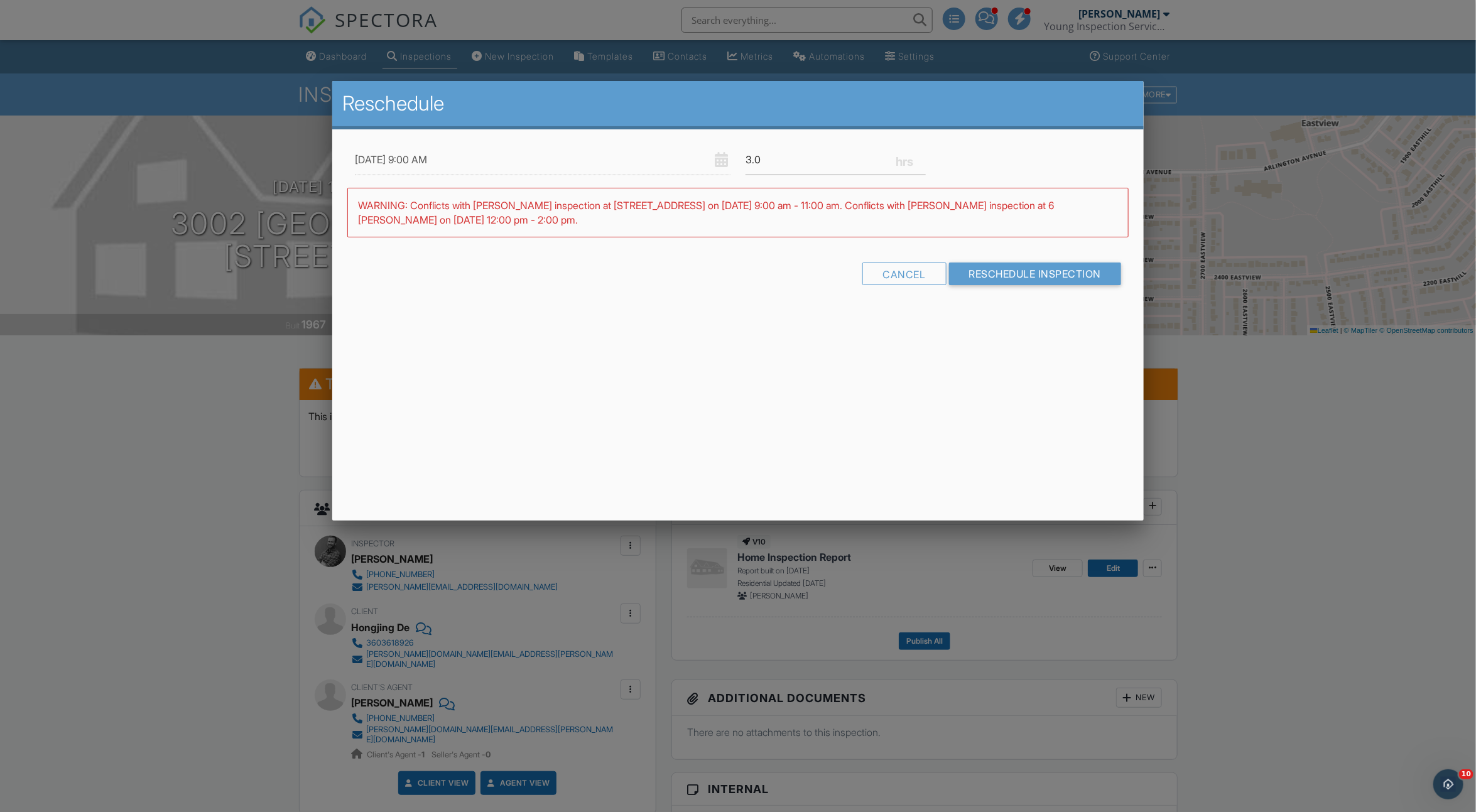
click at [798, 422] on div "Reschedule 10/01/2025 9:00 AM 3.0 Warning: this date/time is in the past. WARNI…" at bounding box center [738, 301] width 812 height 440
click at [991, 269] on input "Reschedule Inspection" at bounding box center [1035, 273] width 173 height 22
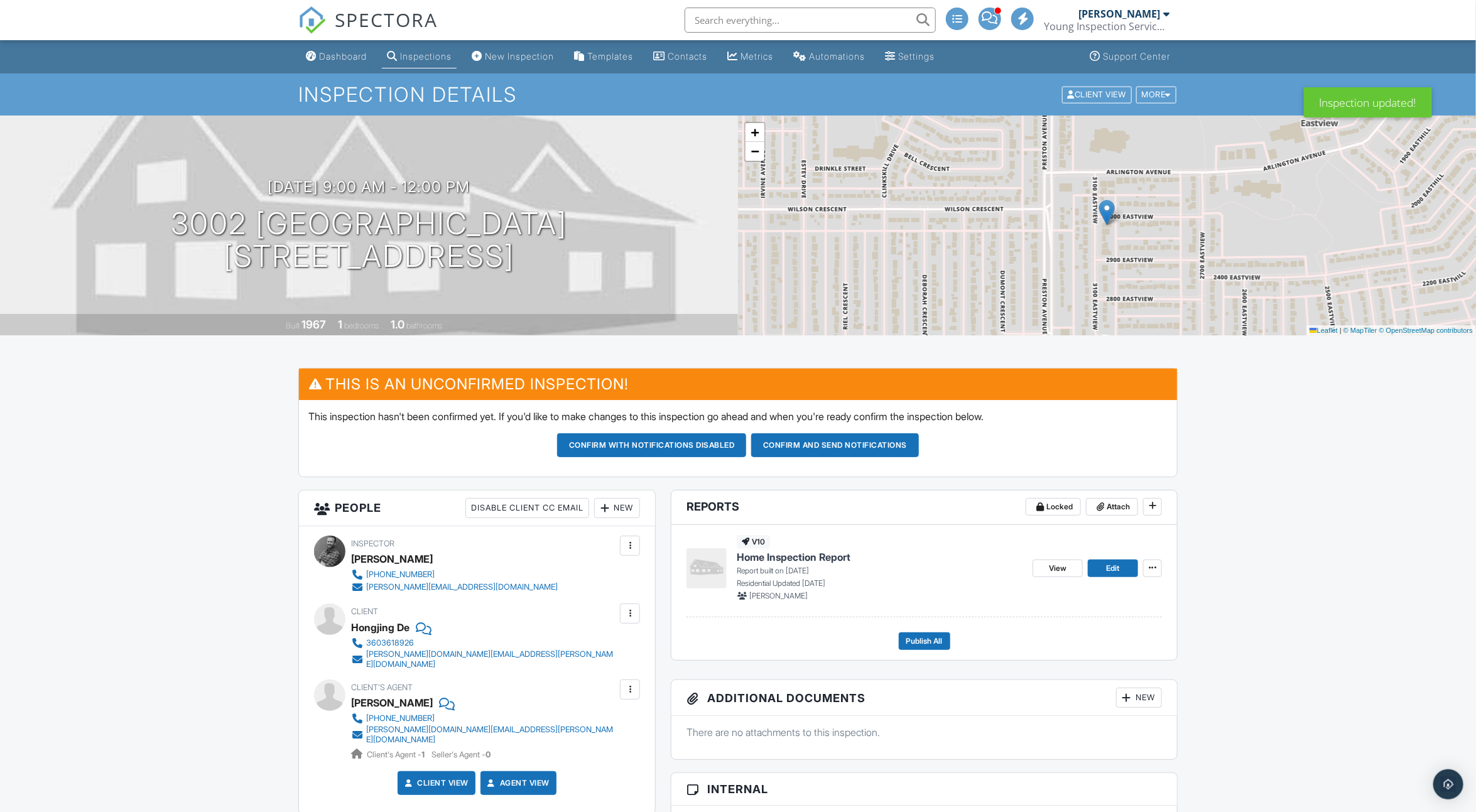
click at [631, 541] on div at bounding box center [630, 546] width 13 height 13
click at [568, 678] on li "Remove" at bounding box center [568, 678] width 128 height 31
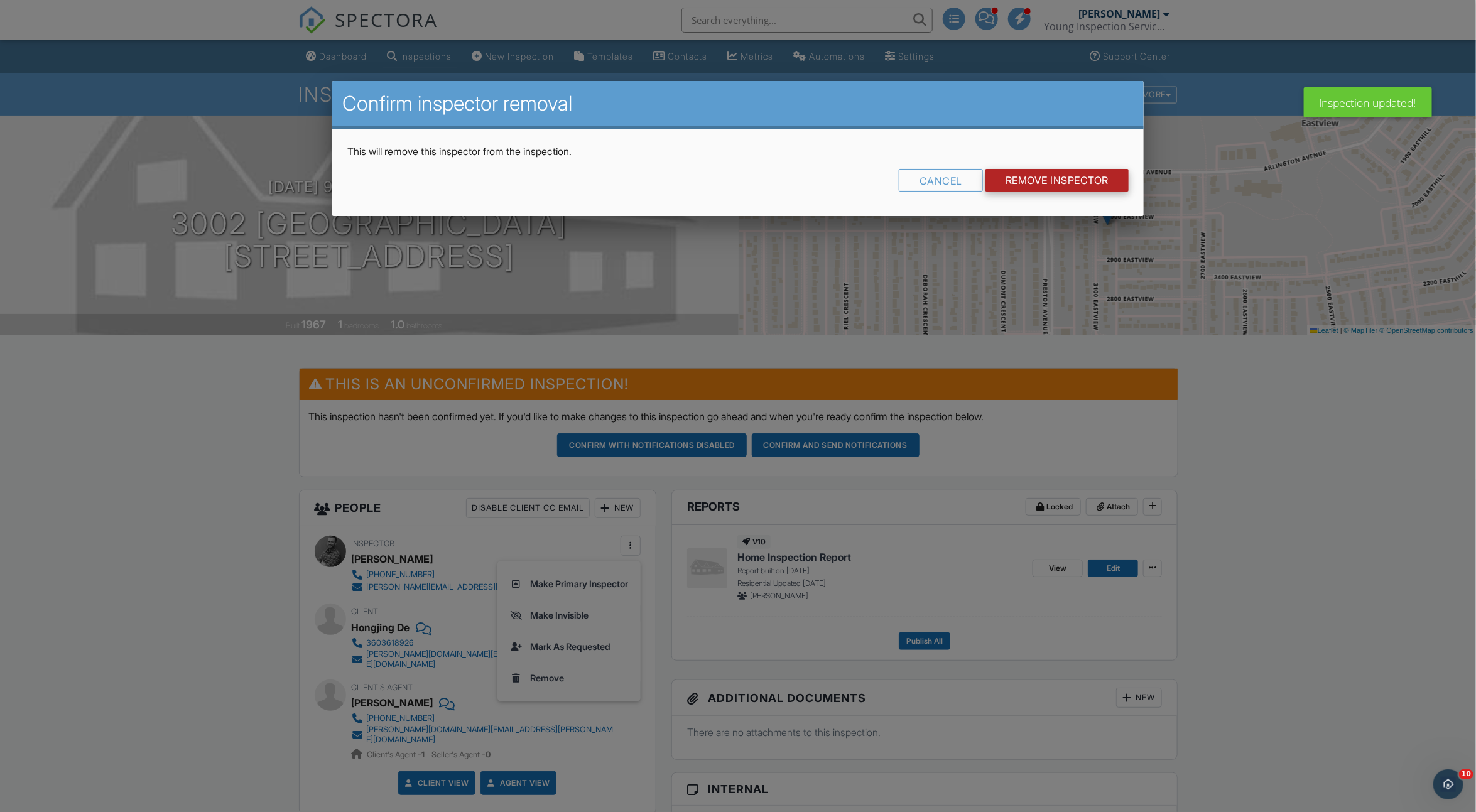
click at [1050, 175] on input "Remove Inspector" at bounding box center [1058, 180] width 143 height 22
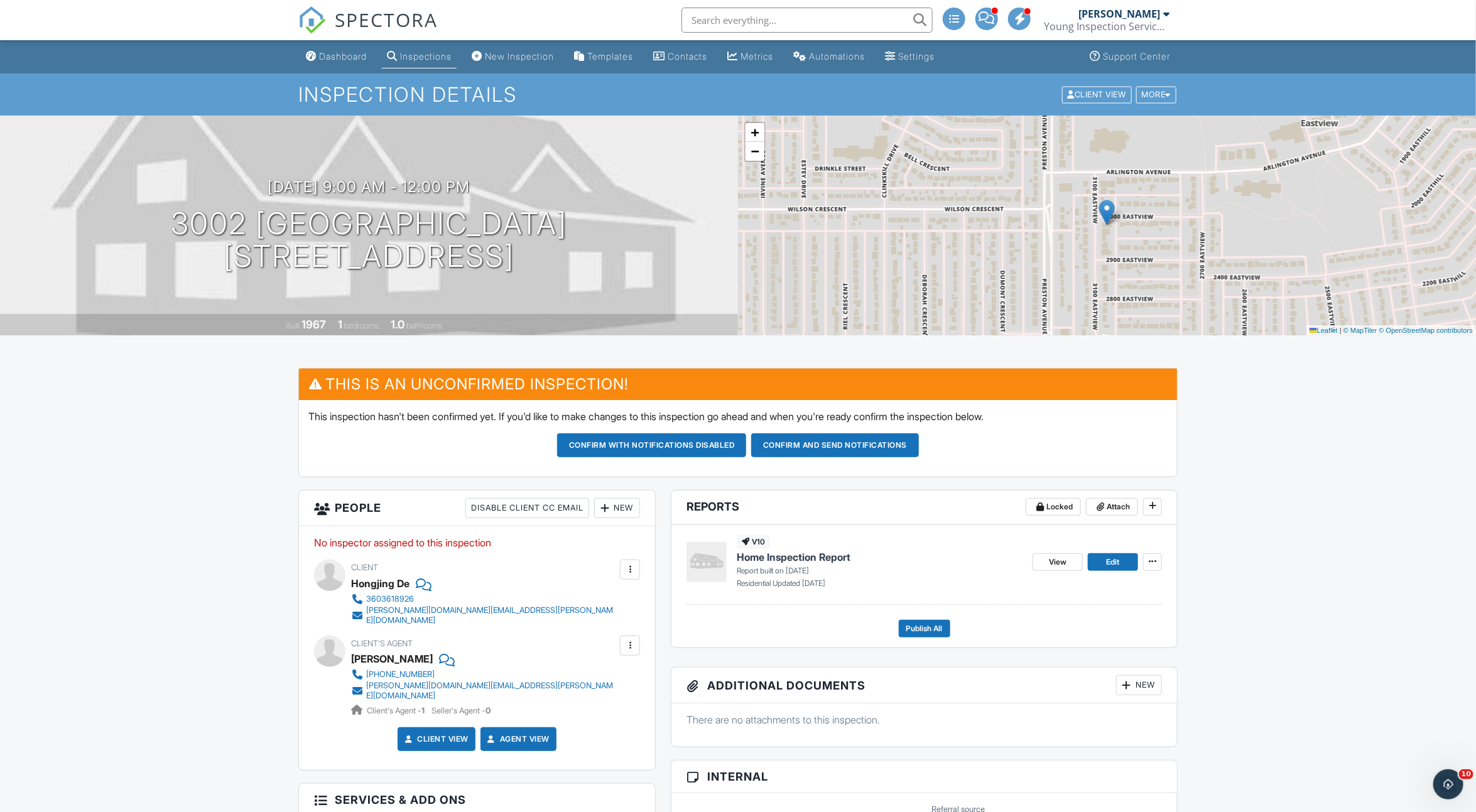
click at [627, 508] on div "New" at bounding box center [618, 508] width 46 height 20
click at [629, 553] on li "Inspector" at bounding box center [662, 546] width 124 height 31
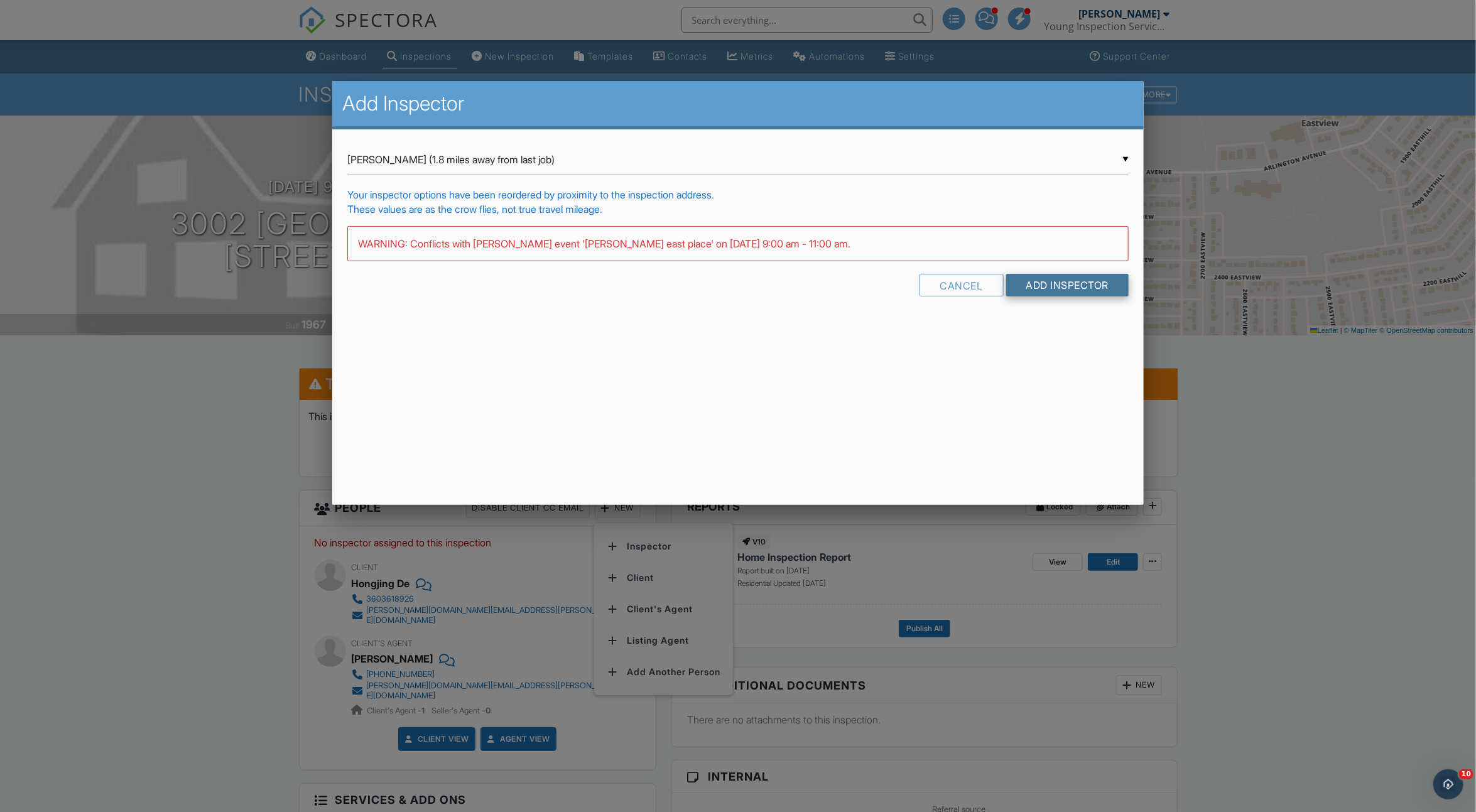
click at [1062, 284] on input "Add Inspector" at bounding box center [1068, 285] width 123 height 22
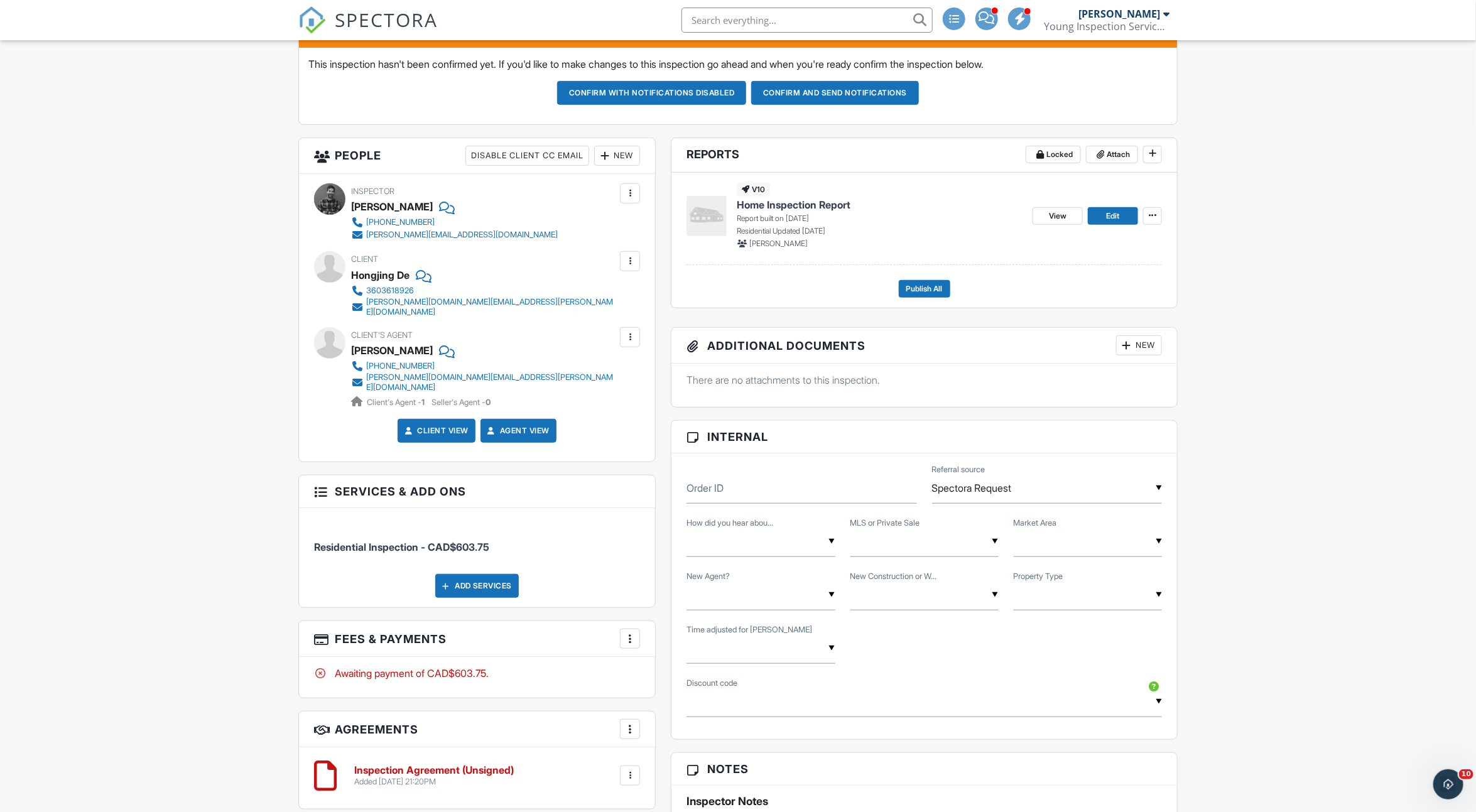
scroll to position [366, 0]
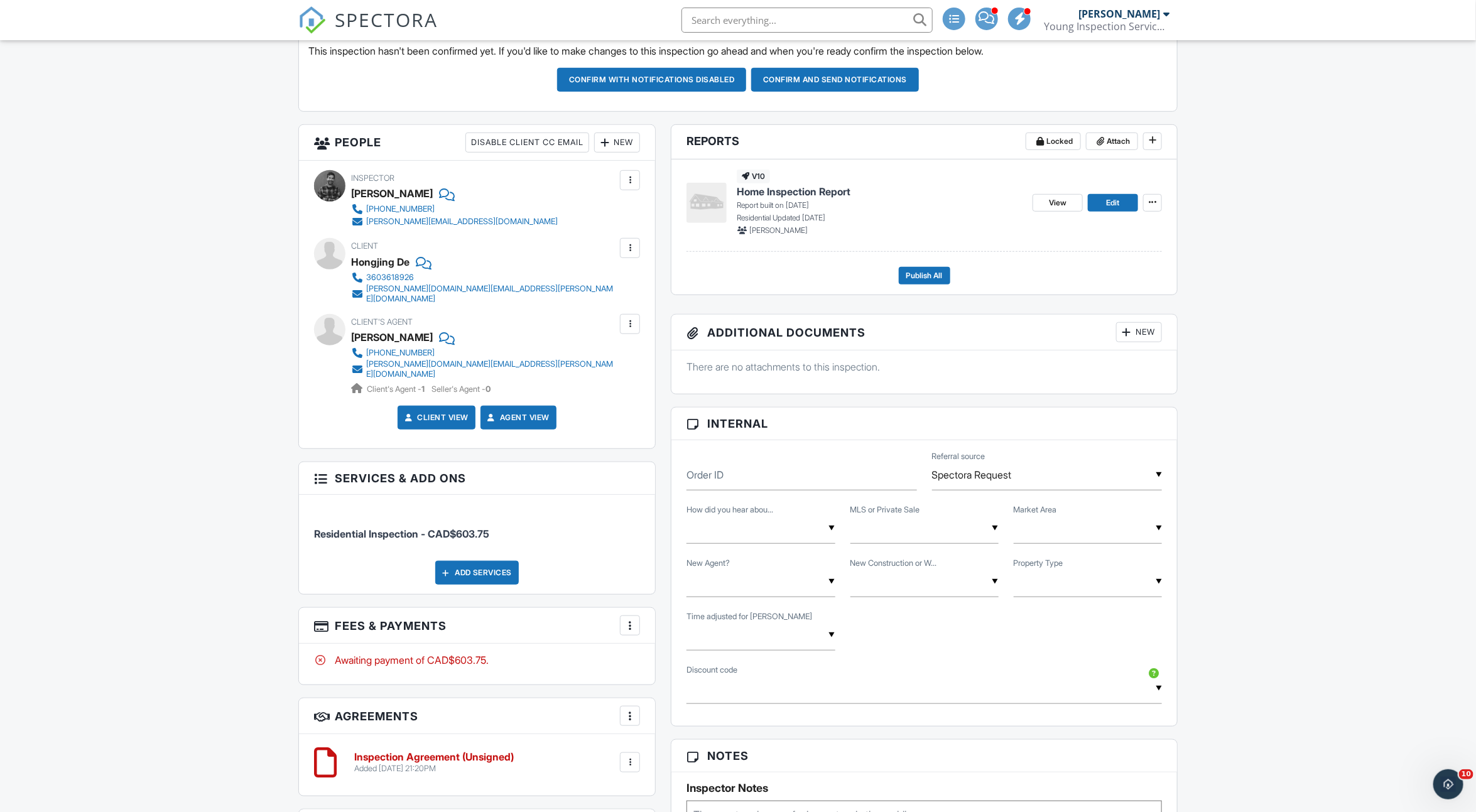
click at [788, 529] on div "▼ Agent Referral Found Online Past Client Referral Agent Referral Found Online …" at bounding box center [761, 528] width 148 height 31
click at [775, 589] on span "Agent Referral" at bounding box center [743, 592] width 88 height 31
type input "Agent Referral"
click at [876, 540] on div "▼ MLS Private Sale MLS Private Sale" at bounding box center [924, 528] width 148 height 31
click at [877, 582] on span "MLS" at bounding box center [883, 592] width 41 height 31
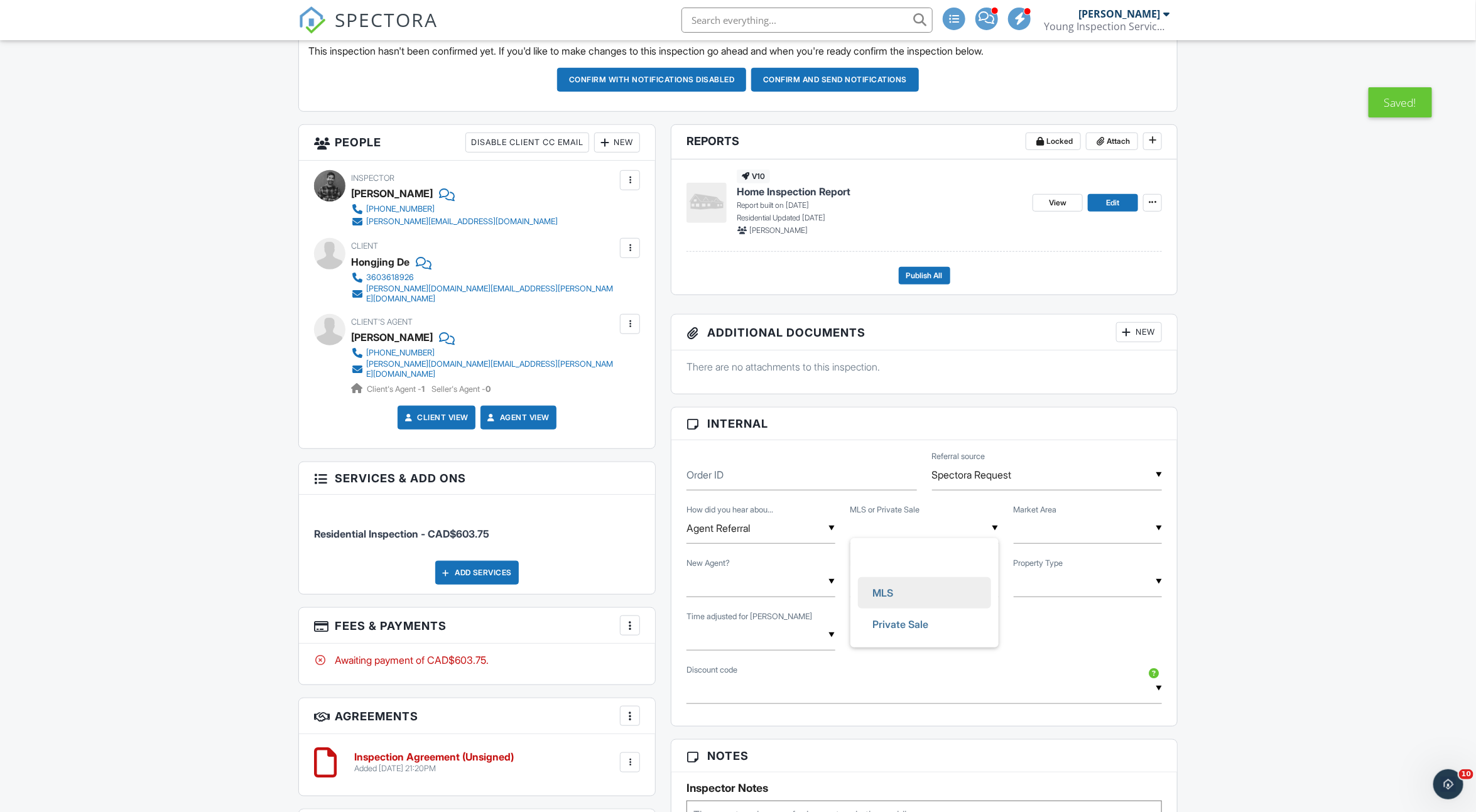
type input "MLS"
click at [1030, 586] on div "▼ Single Family Townhouse Apartment Condo Single Family Townhouse Apartment Con…" at bounding box center [1088, 582] width 148 height 31
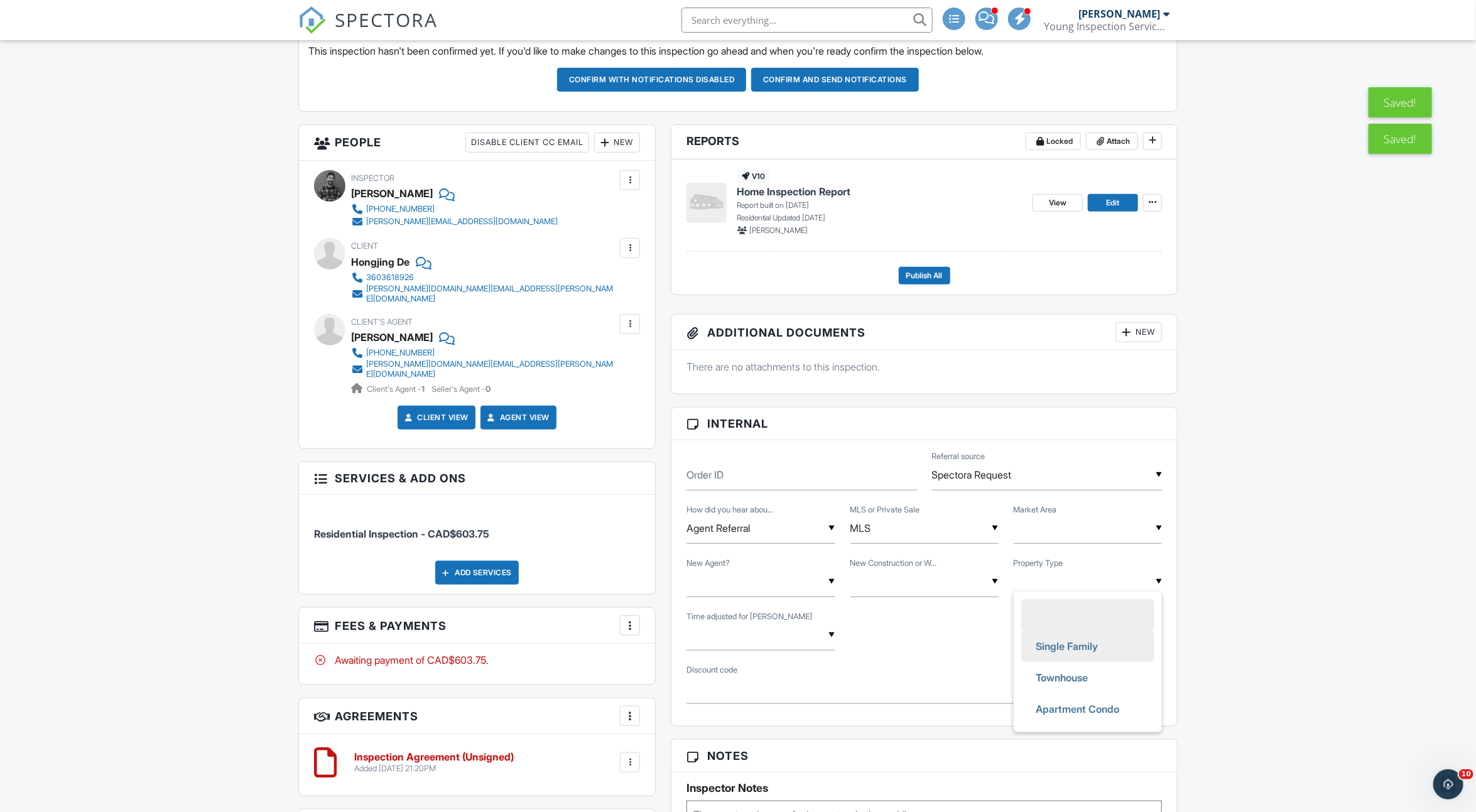
click at [1038, 636] on span "Single Family" at bounding box center [1067, 645] width 82 height 31
type input "Single Family"
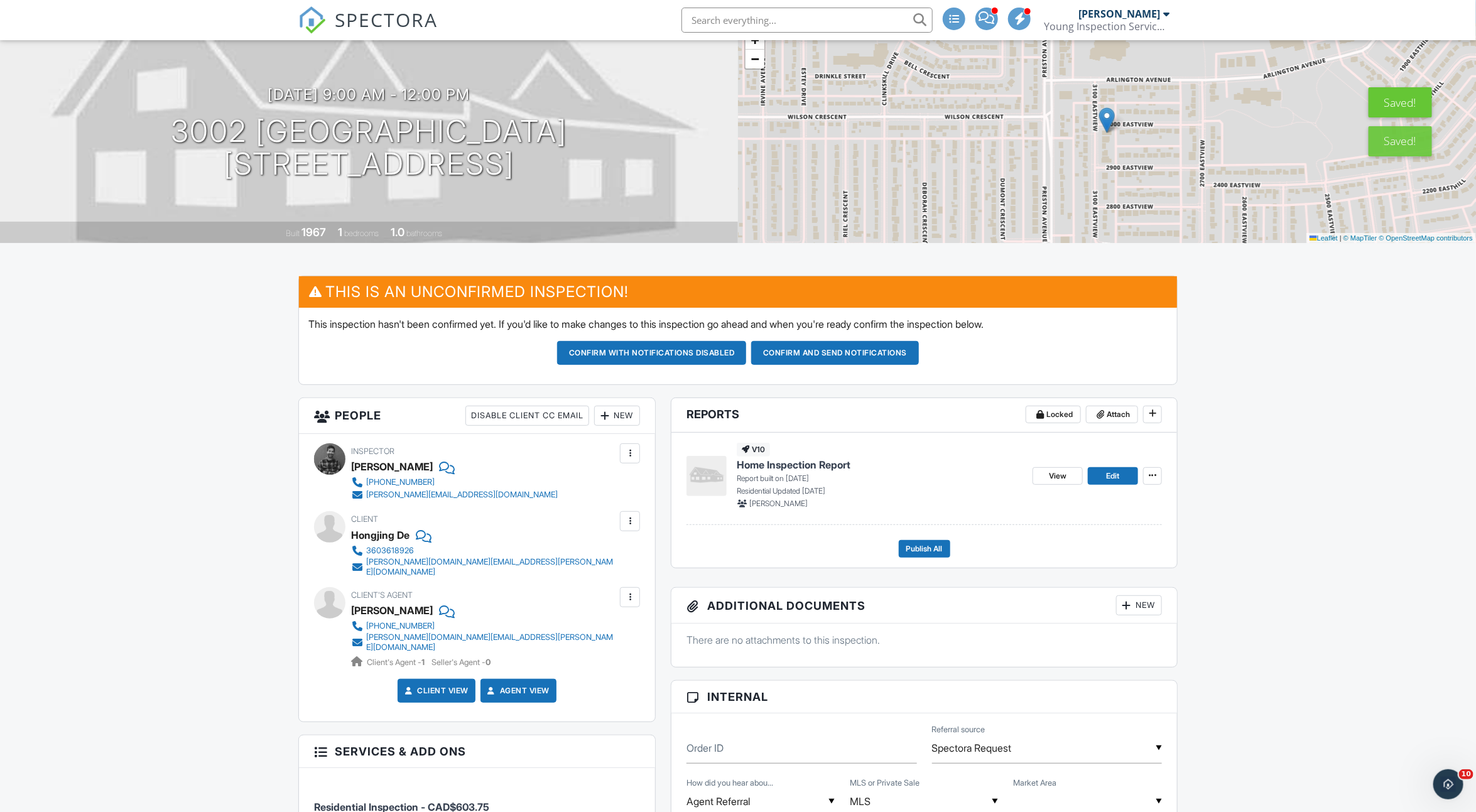
scroll to position [0, 0]
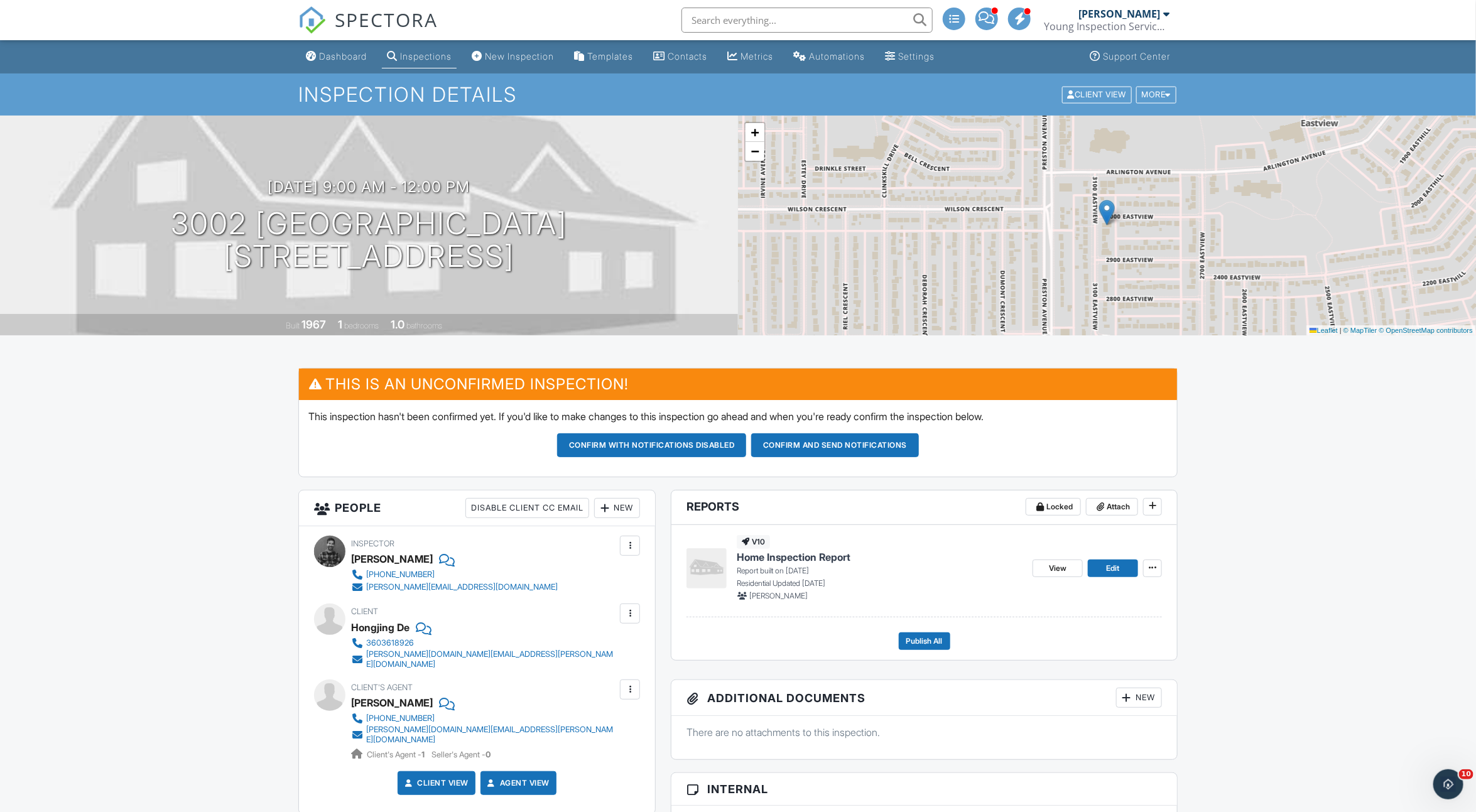
drag, startPoint x: 771, startPoint y: 444, endPoint x: 626, endPoint y: 547, distance: 177.9
click at [365, 62] on link "Dashboard" at bounding box center [336, 57] width 71 height 23
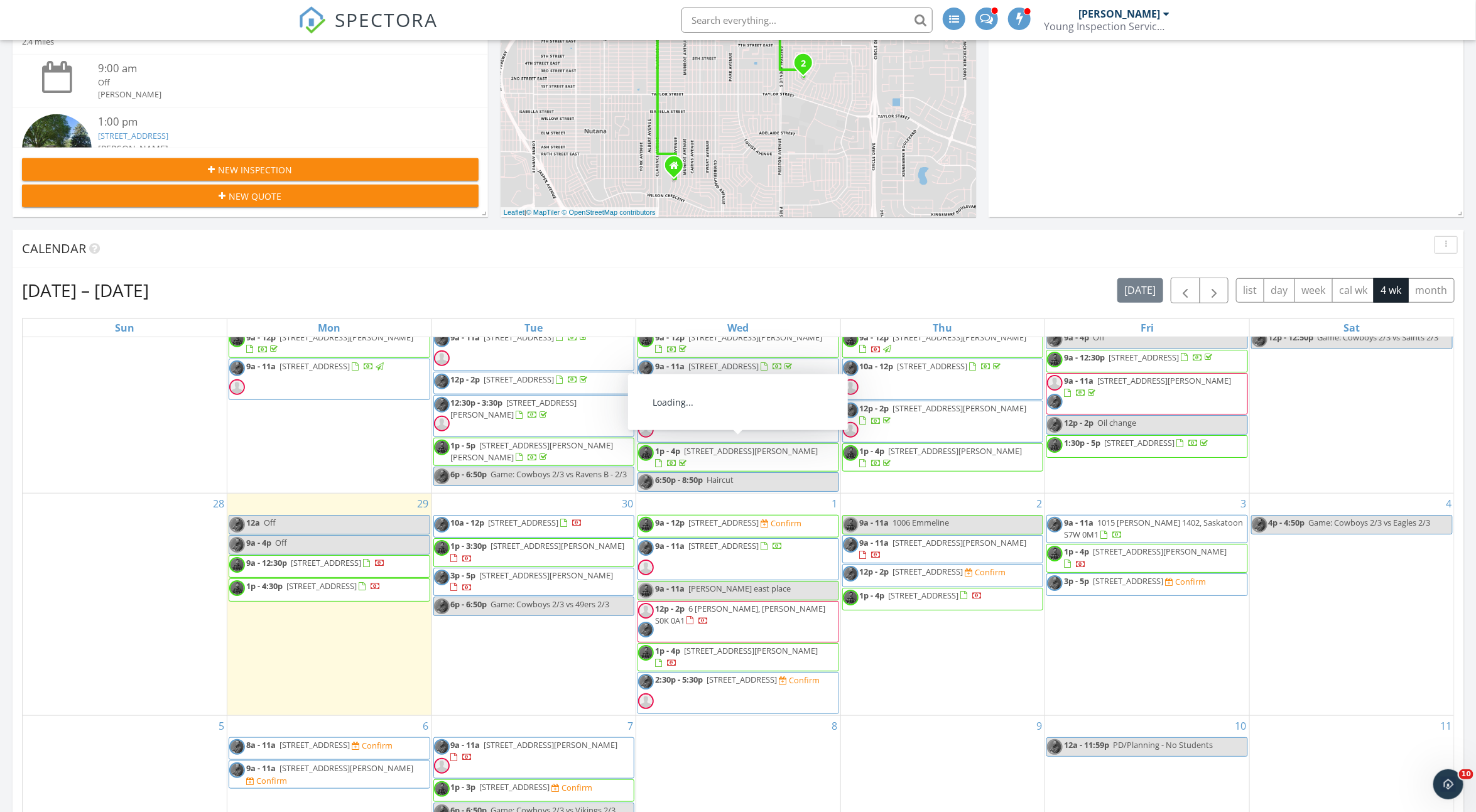
scroll to position [33, 0]
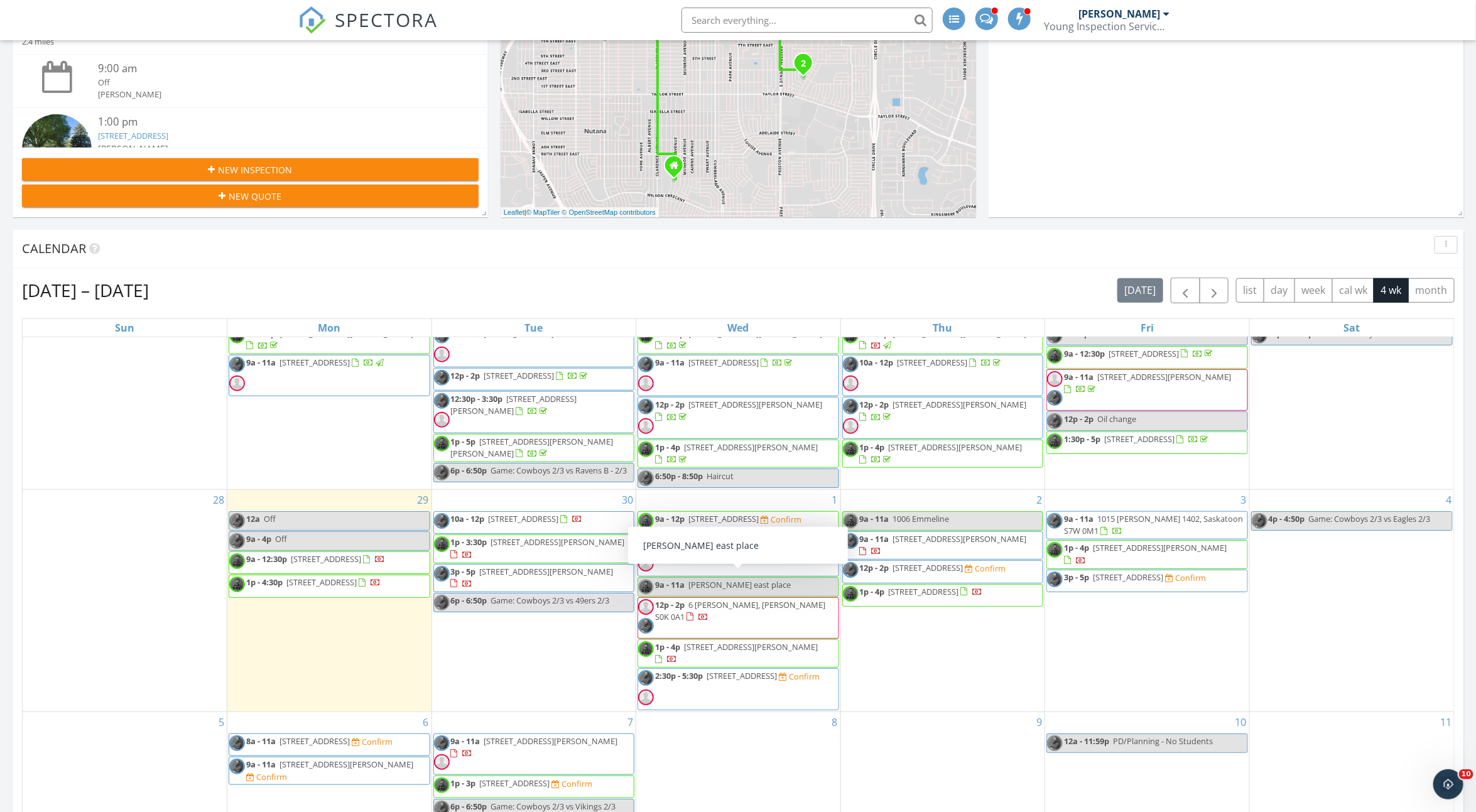
click at [778, 587] on link "9a - 11a [PERSON_NAME][GEOGRAPHIC_DATA]" at bounding box center [738, 586] width 202 height 19
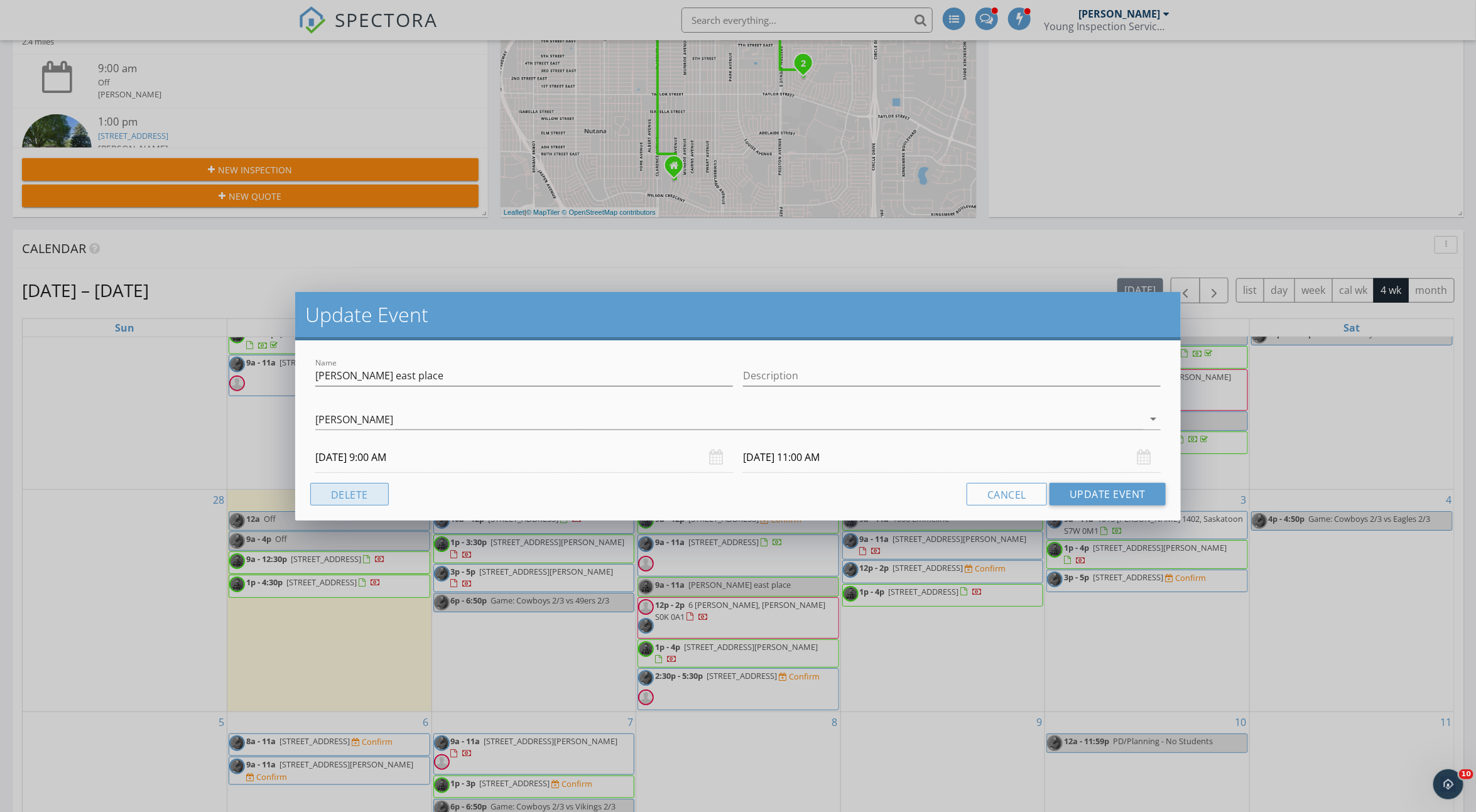
click at [332, 488] on button "Delete" at bounding box center [349, 494] width 79 height 22
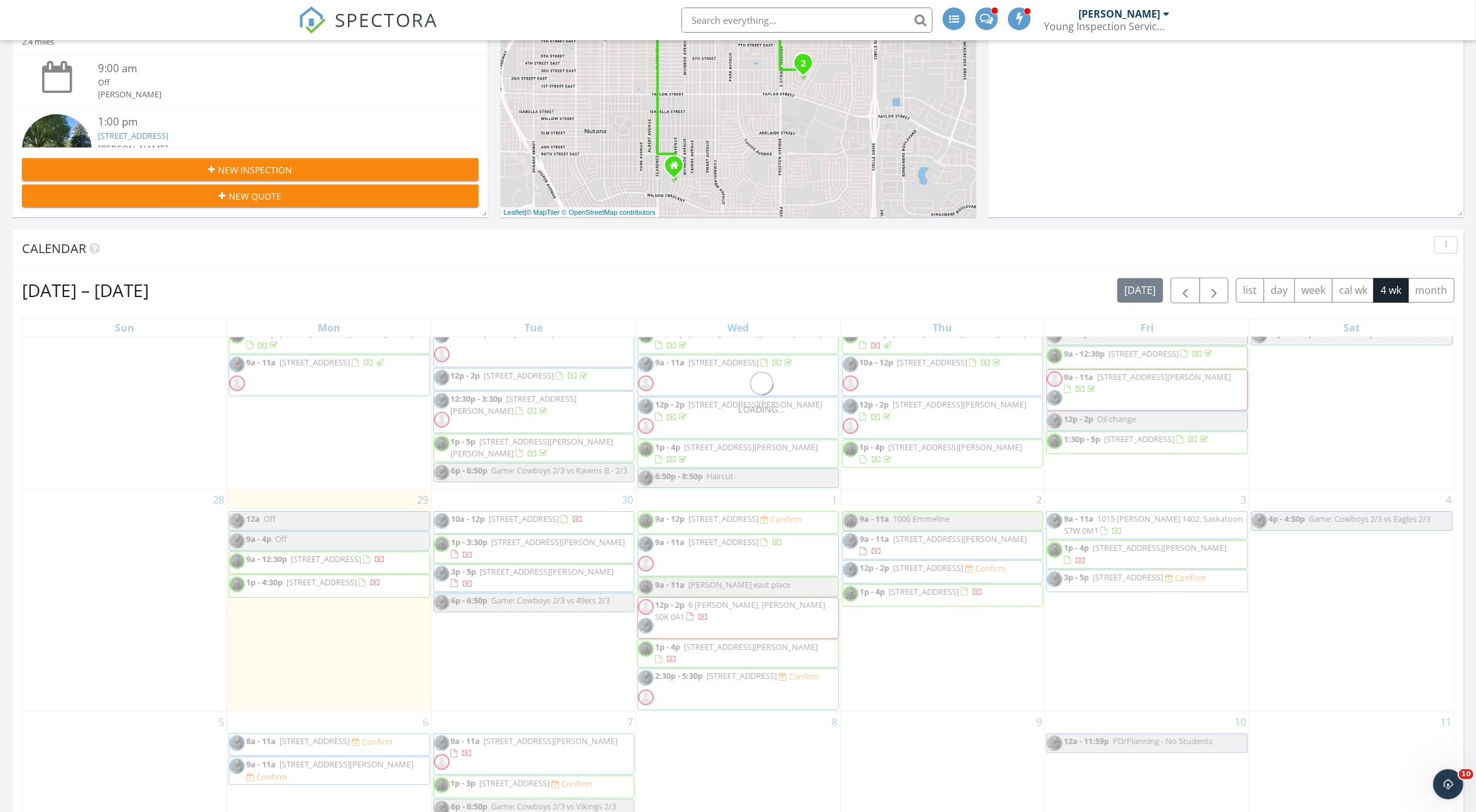
scroll to position [0, 0]
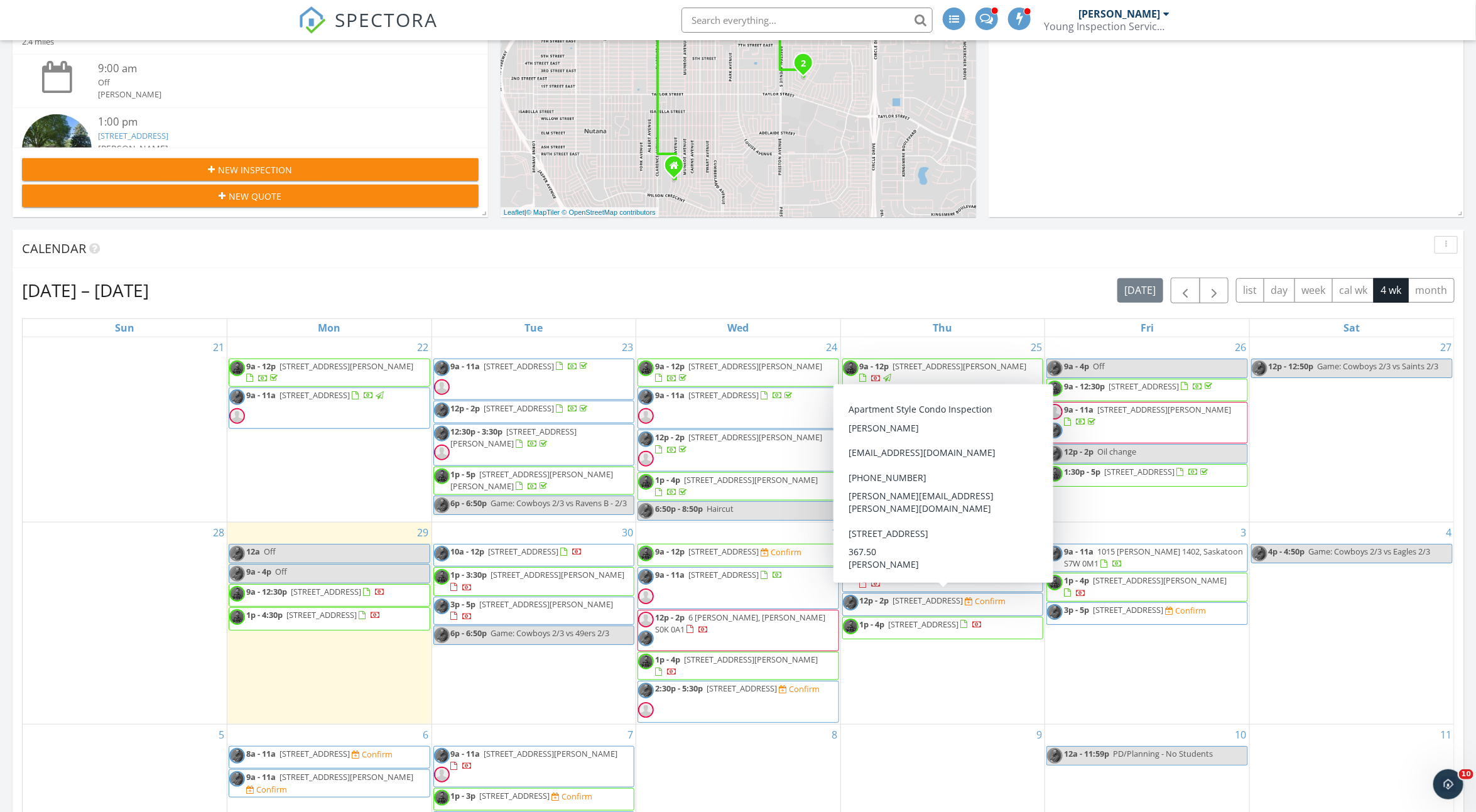
click at [989, 604] on span "12p - 2p 525 3rd Ave N 507, Saskatoon S7K Confirm" at bounding box center [924, 604] width 163 height 19
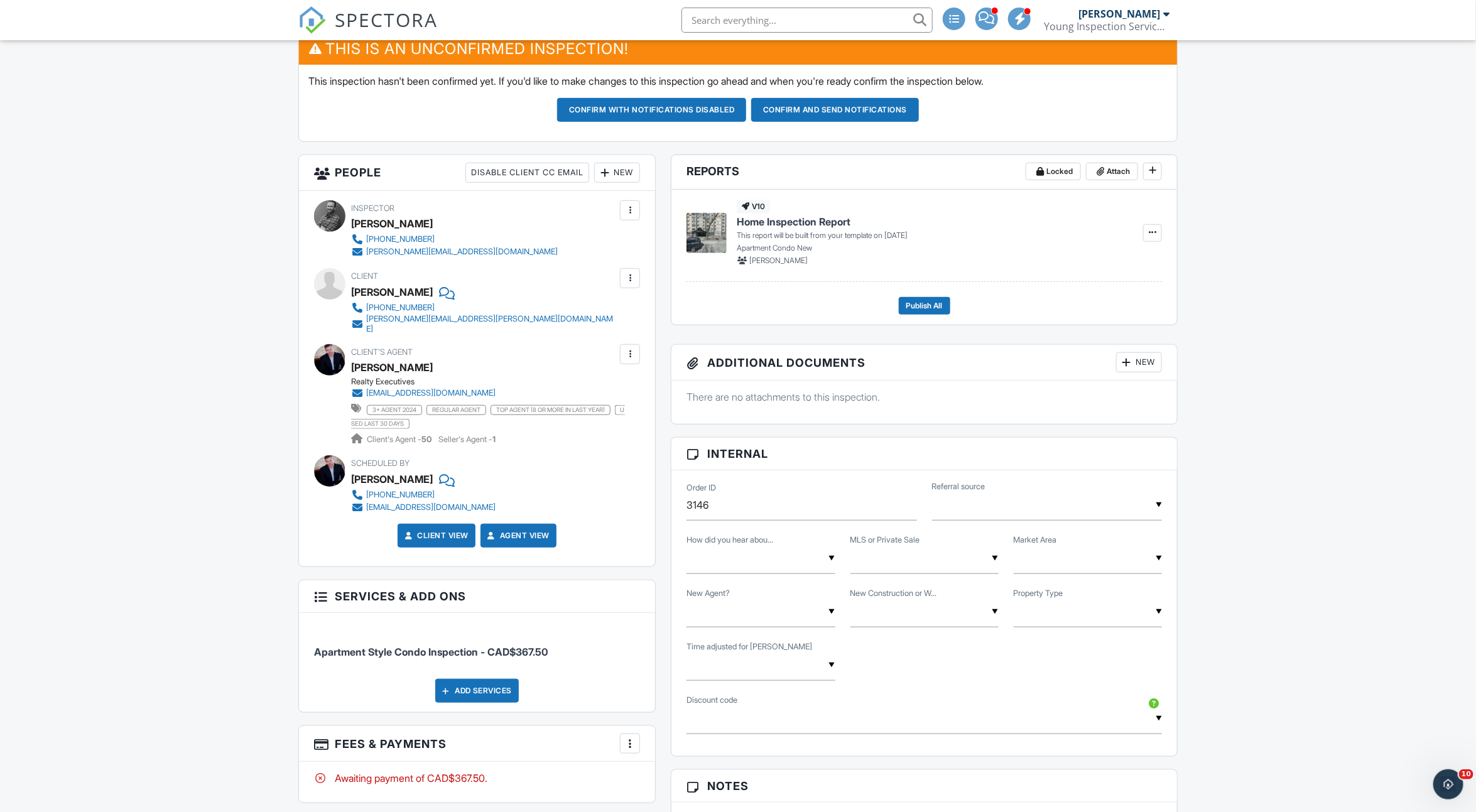
click at [722, 559] on div "▼ Agent Referral Found Online Past Client Referral Agent Referral Found Online …" at bounding box center [761, 559] width 148 height 31
click at [728, 613] on span "Agent Referral" at bounding box center [743, 622] width 88 height 31
type input "Agent Referral"
click at [888, 564] on div "▼ MLS Private Sale MLS Private Sale" at bounding box center [924, 559] width 148 height 31
click at [889, 613] on span "MLS" at bounding box center [883, 622] width 41 height 31
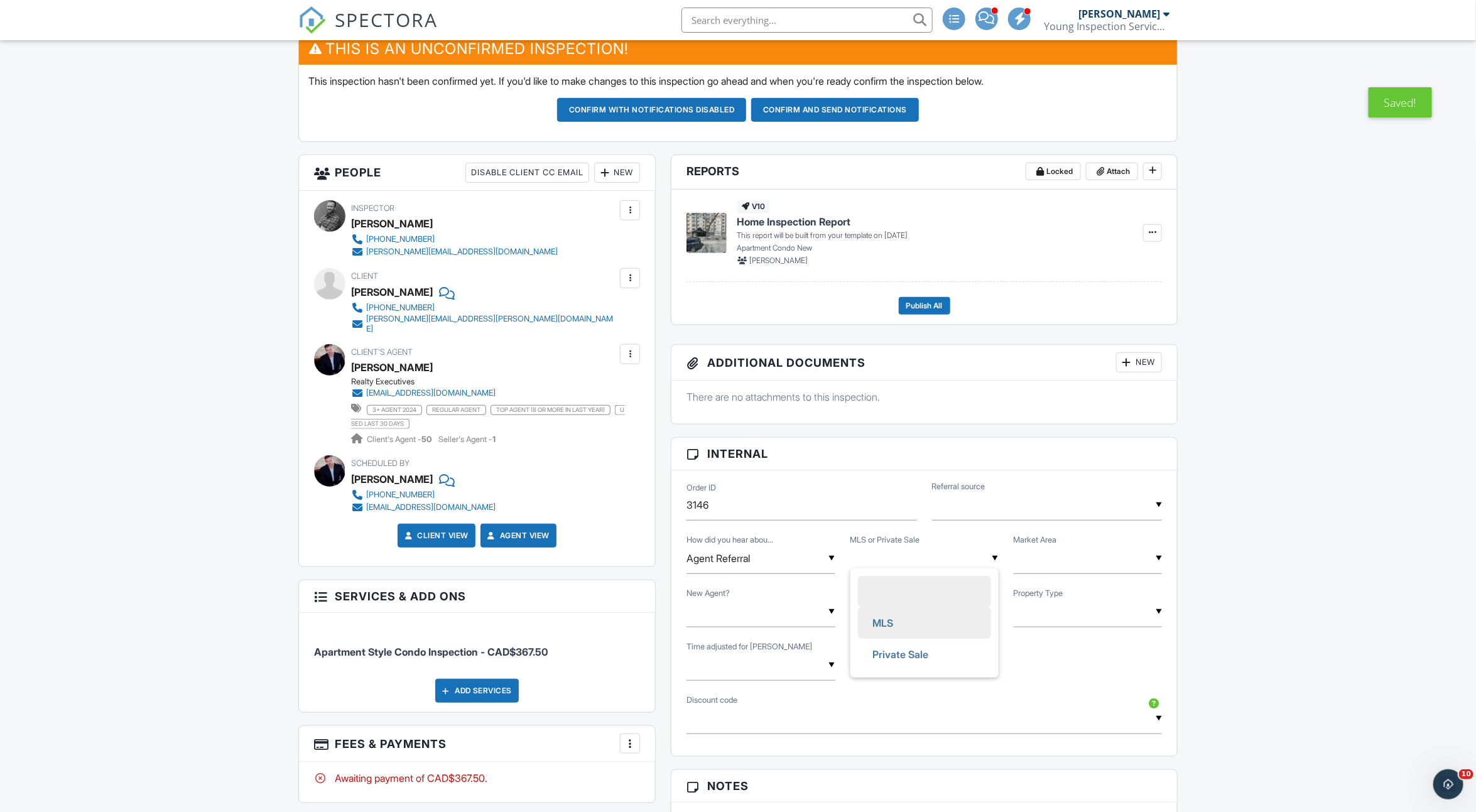
type input "MLS"
click at [1026, 615] on div "▼ Single Family Townhouse Apartment Condo Single Family Townhouse Apartment Con…" at bounding box center [1088, 612] width 148 height 31
click at [1033, 666] on span "Single Family" at bounding box center [1067, 676] width 82 height 31
type input "Single Family"
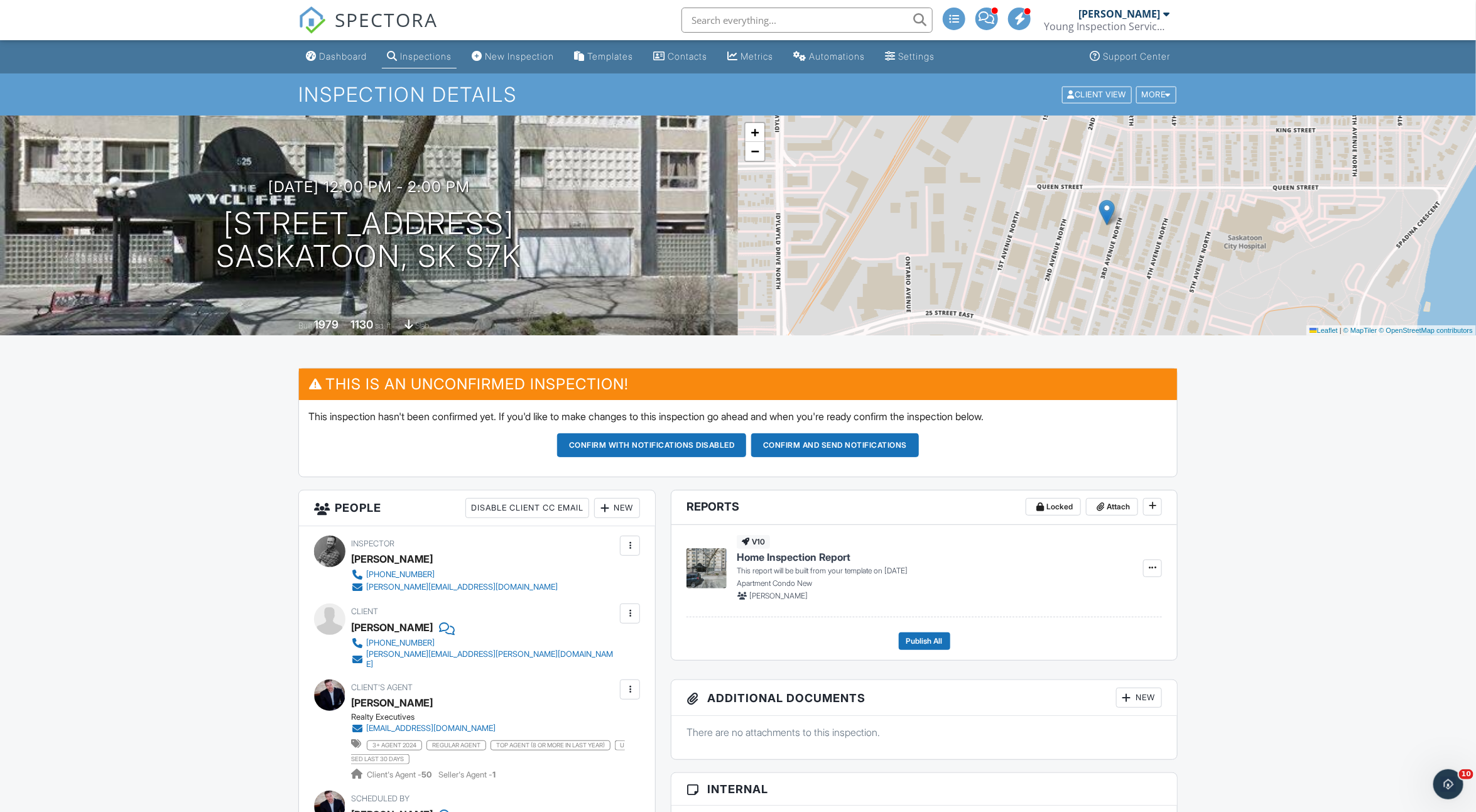
click at [843, 442] on button "Confirm and send notifications" at bounding box center [835, 445] width 167 height 24
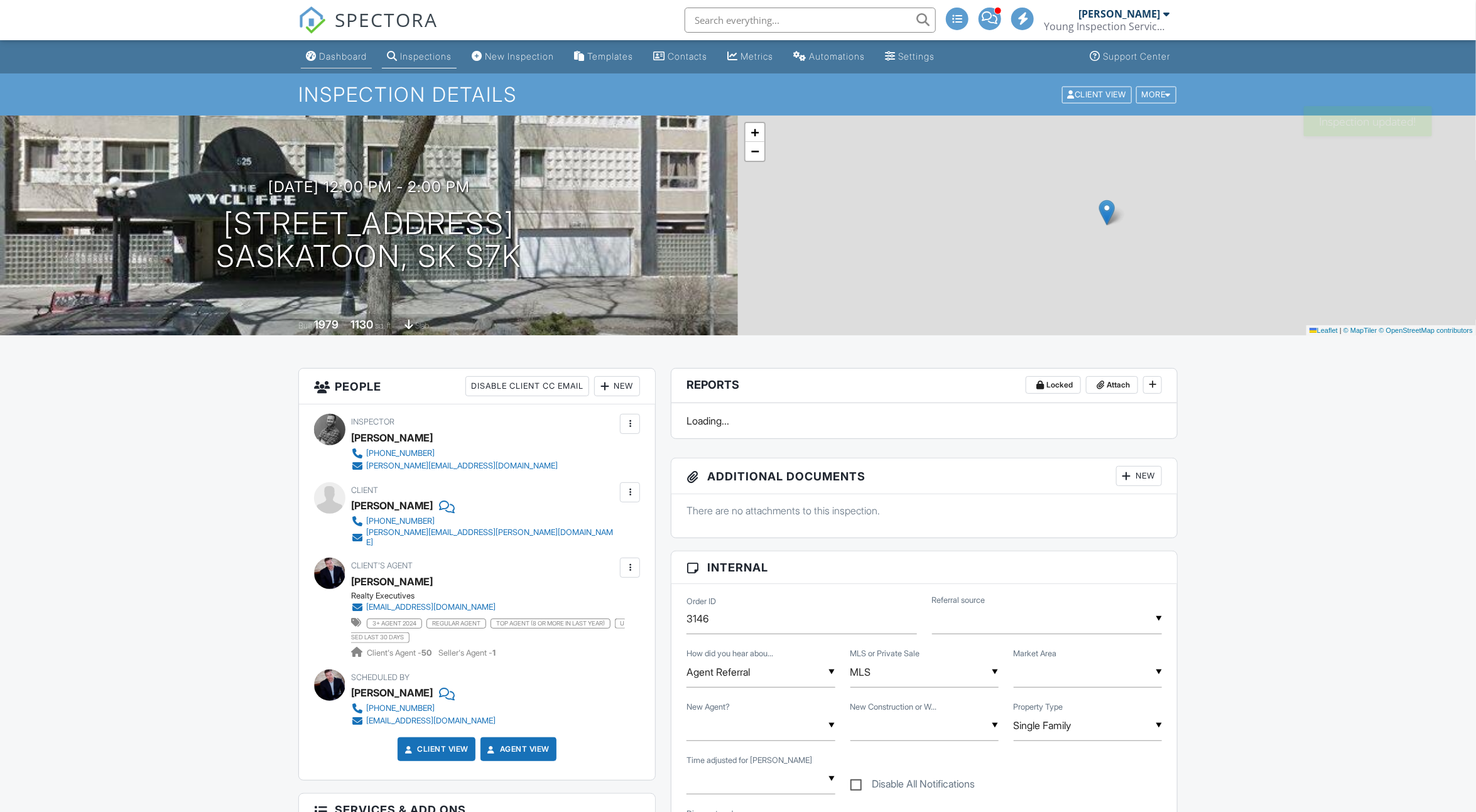
click at [347, 59] on div "Dashboard" at bounding box center [343, 56] width 48 height 10
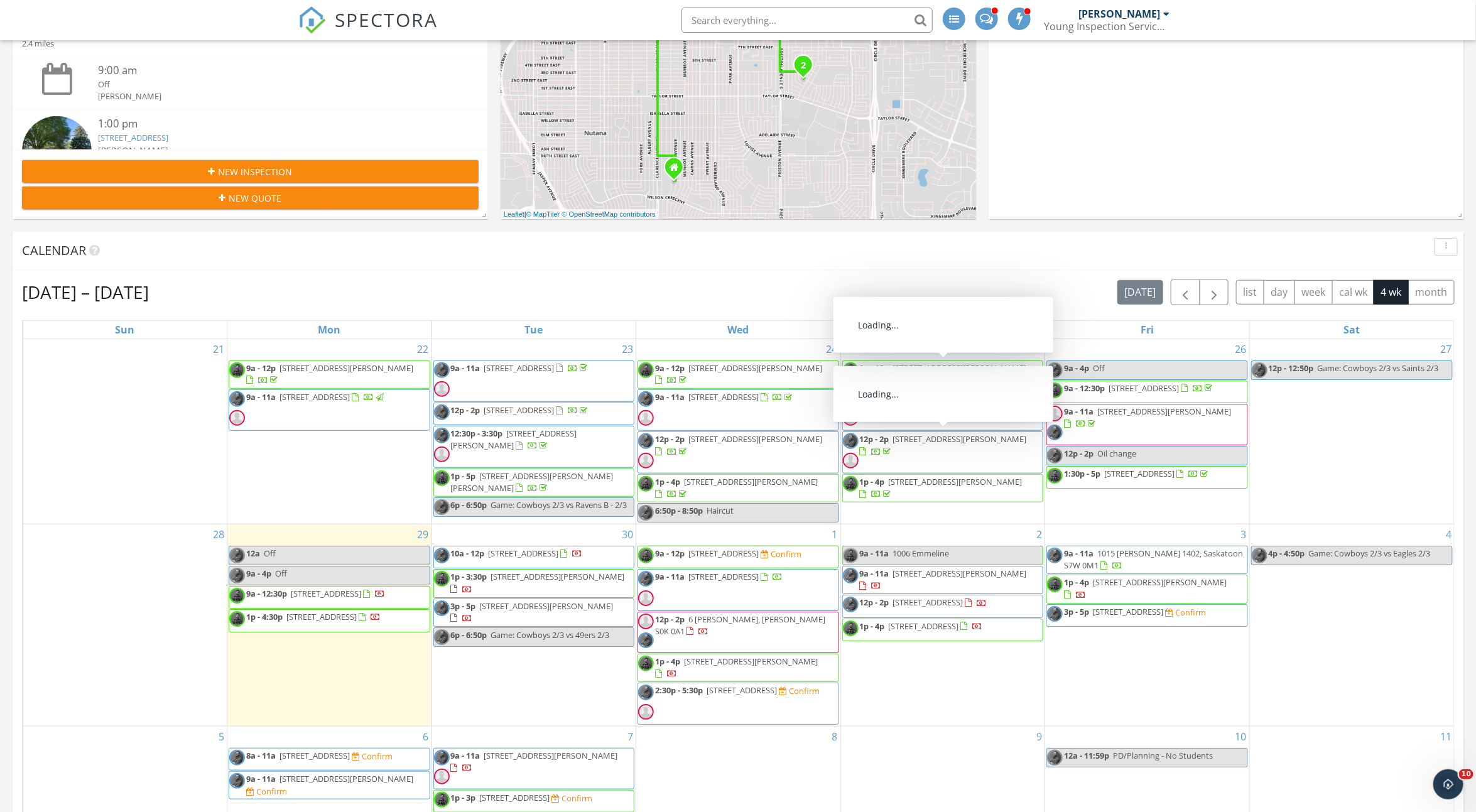
click at [830, 19] on input "text" at bounding box center [807, 20] width 251 height 25
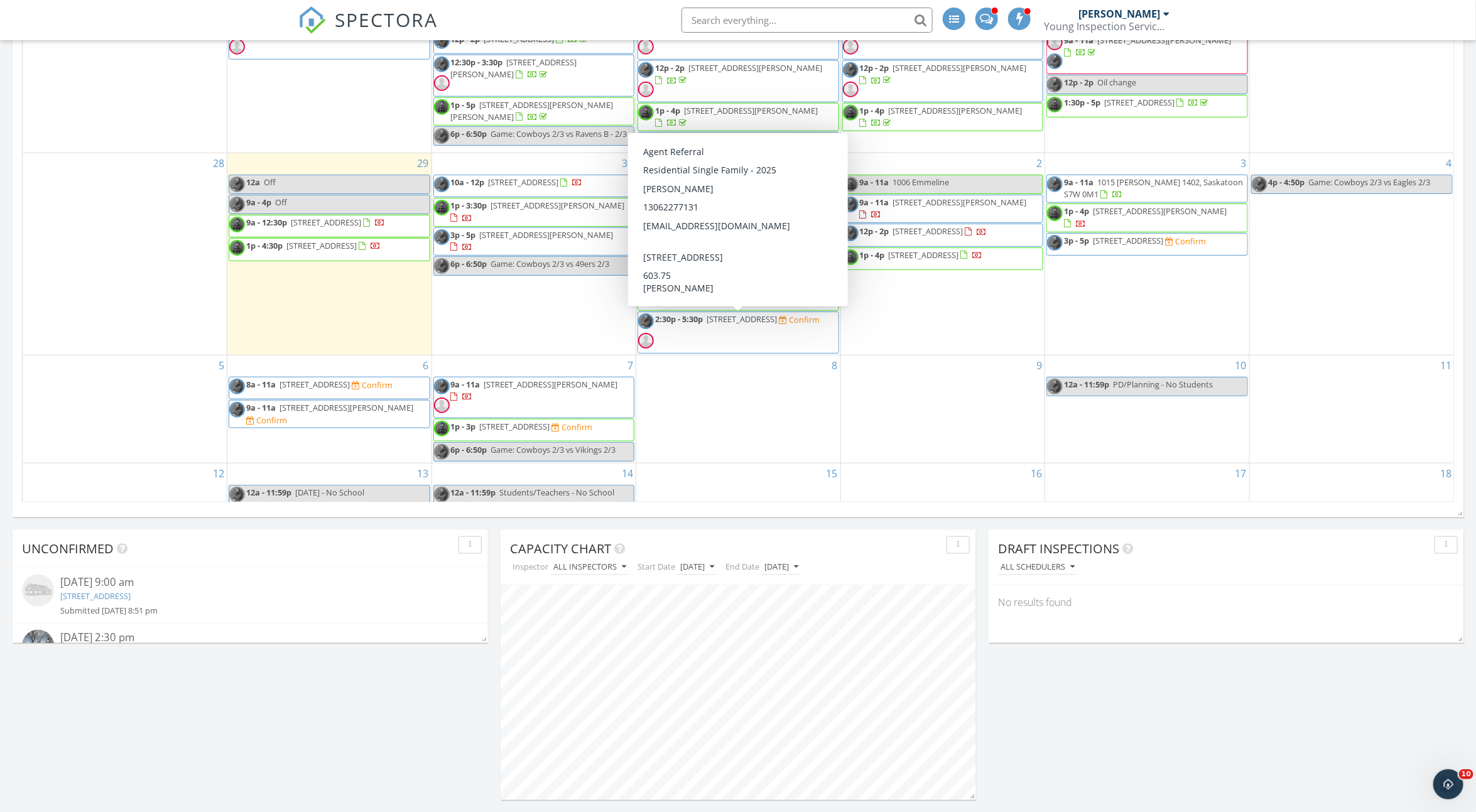
scroll to position [34, 0]
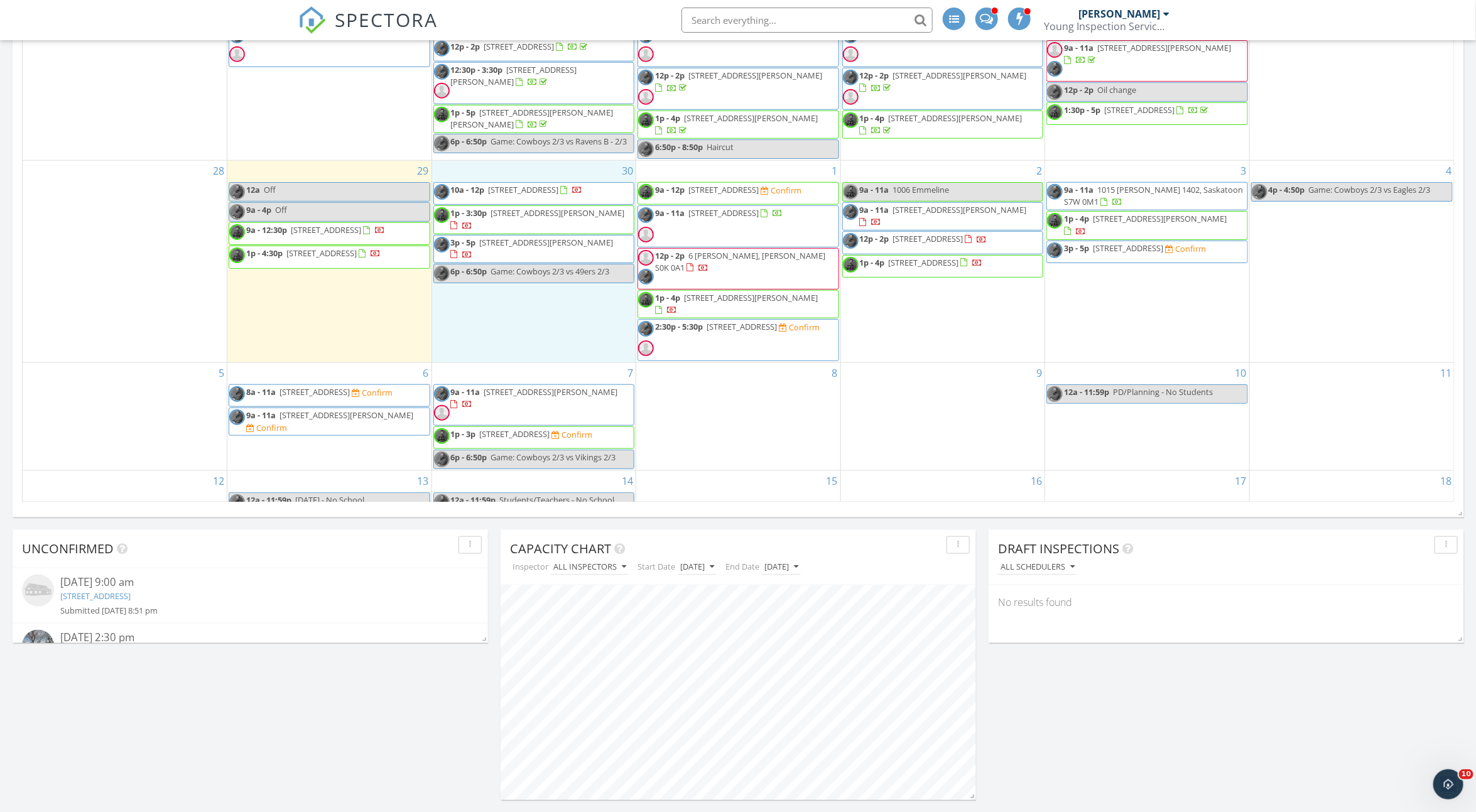
click at [579, 347] on div "30 10a - 12p [STREET_ADDRESS] 1p - 3:30p [STREET_ADDRESS][PERSON_NAME] 3p - 5p …" at bounding box center [534, 261] width 204 height 202
click at [555, 289] on link "Inspection" at bounding box center [532, 296] width 65 height 20
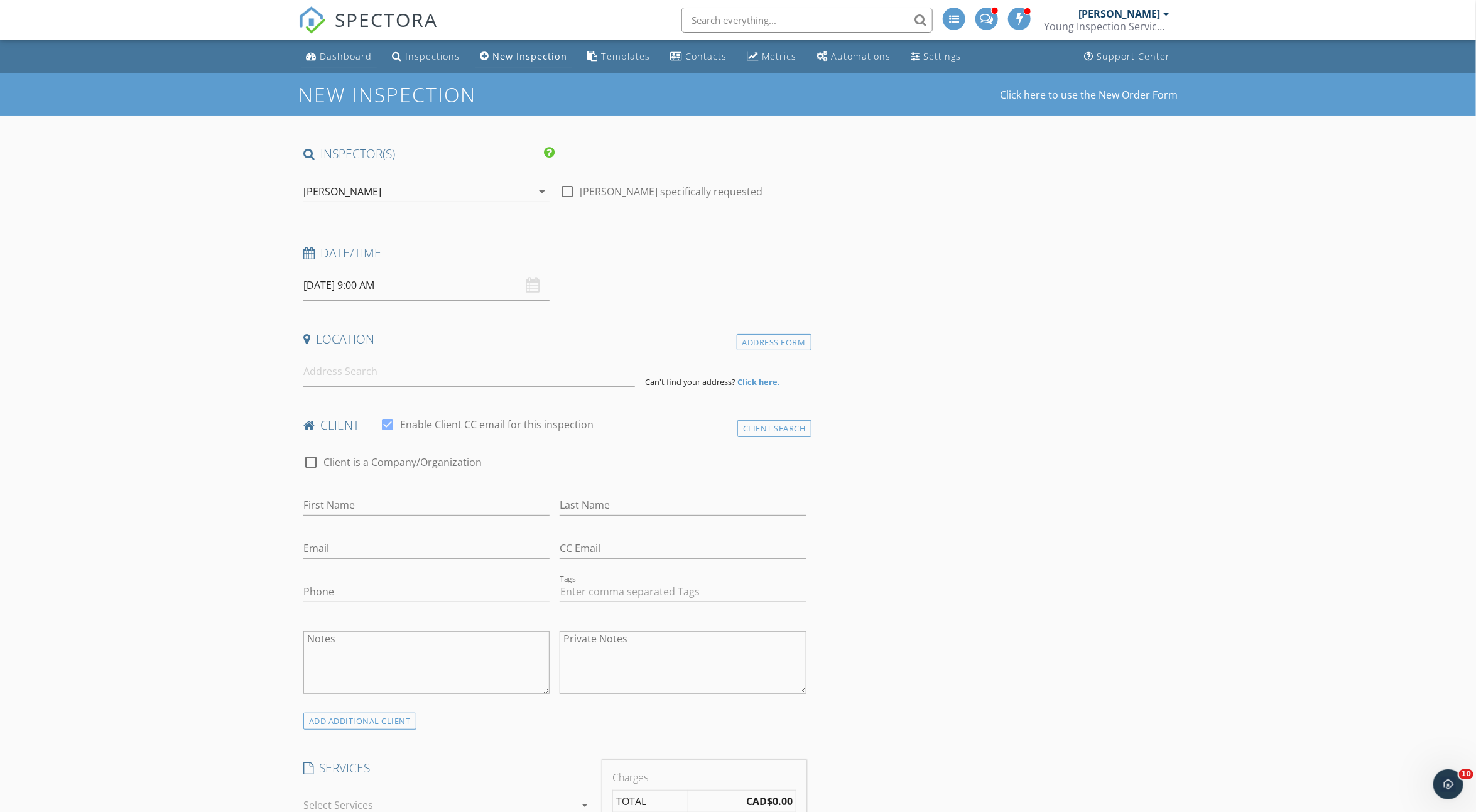
click at [338, 55] on div "Dashboard" at bounding box center [345, 56] width 52 height 12
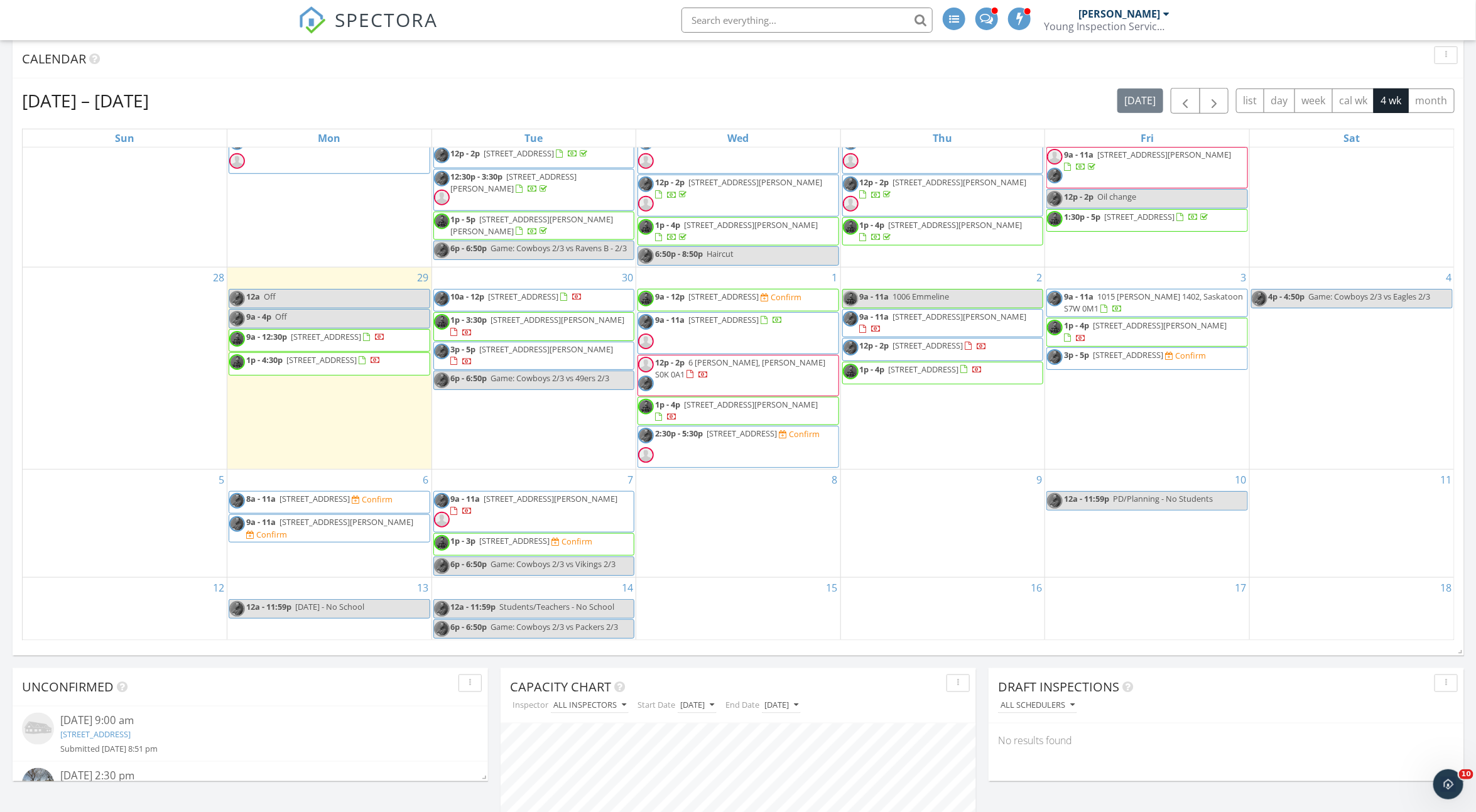
scroll to position [512, 0]
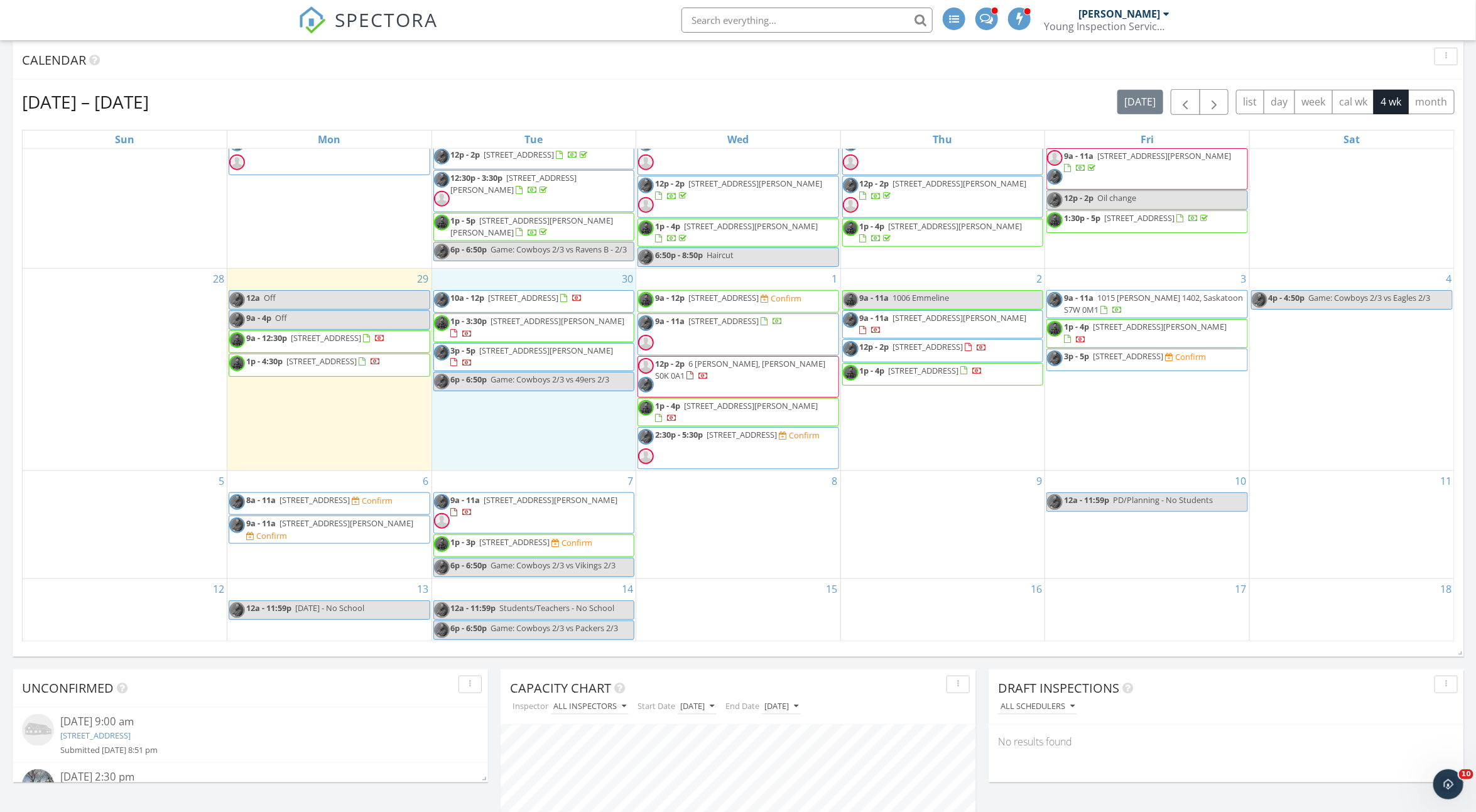
click at [494, 450] on div "30 10a - 12p 522 Avenue X S, Saskatoon S7M 4X9 1p - 3:30p 1128 McKercher Dr, Sa…" at bounding box center [534, 369] width 204 height 202
click at [506, 398] on icon at bounding box center [510, 399] width 8 height 9
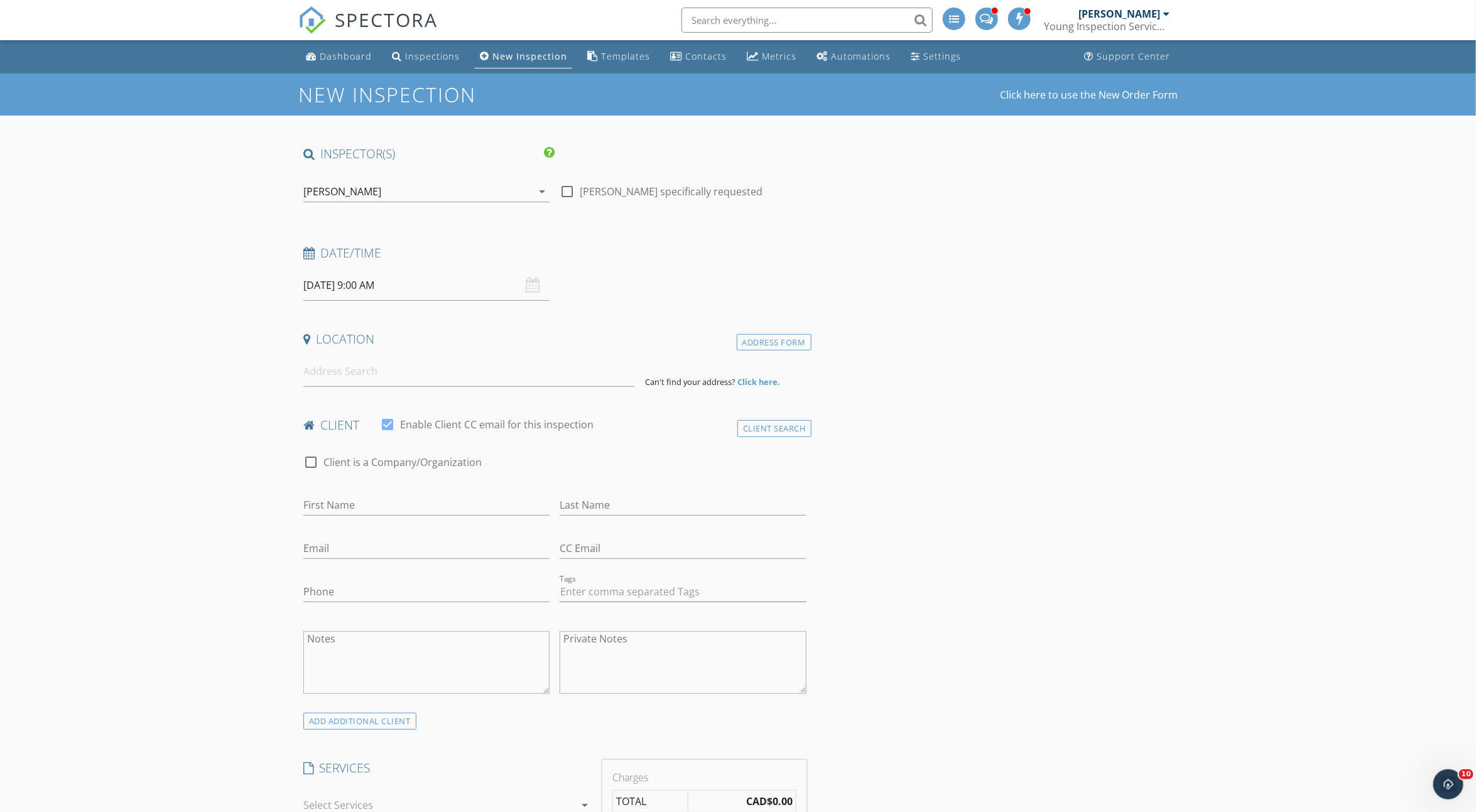
click at [360, 190] on div "[PERSON_NAME]" at bounding box center [343, 191] width 78 height 11
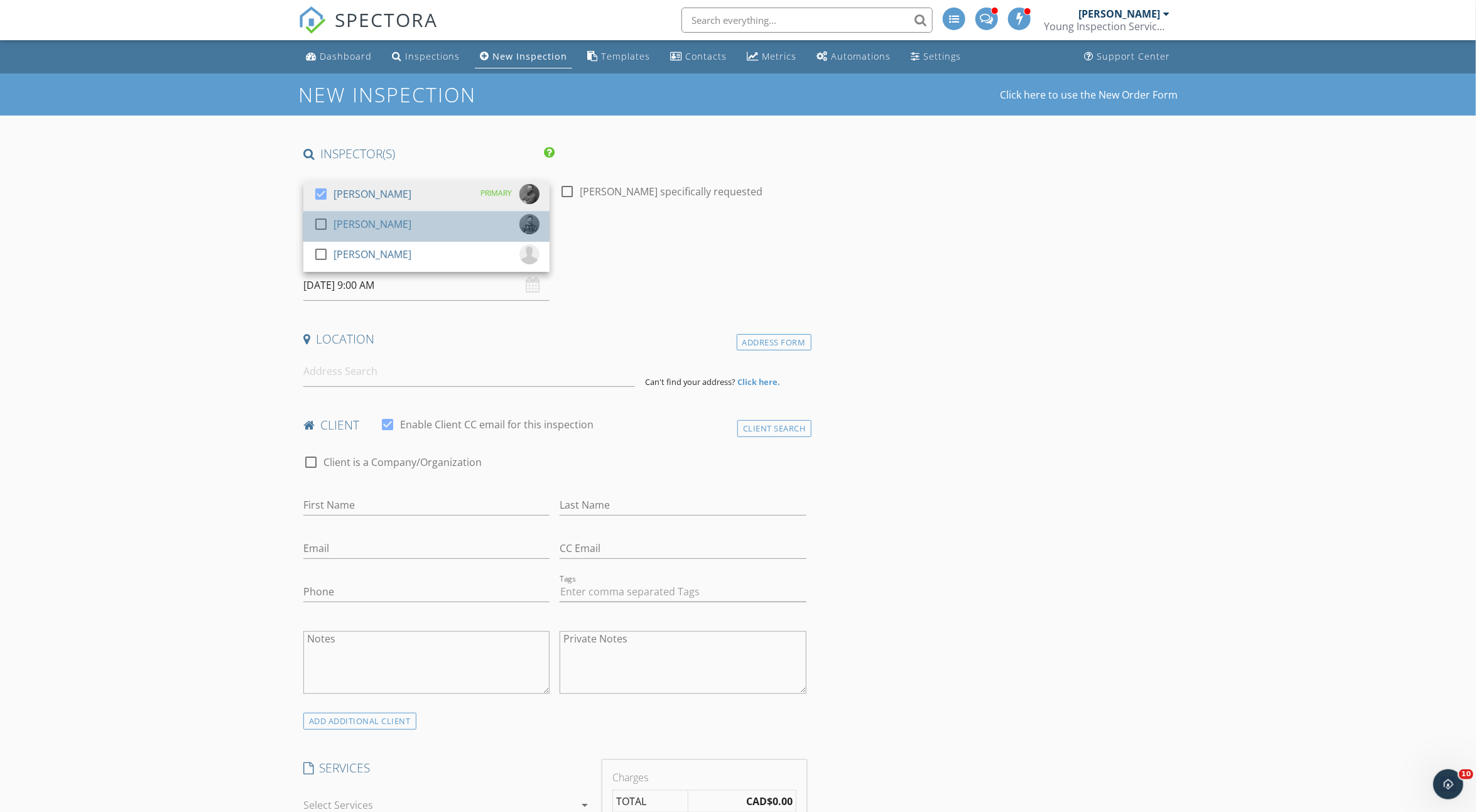
click at [360, 233] on div "[PERSON_NAME]" at bounding box center [373, 224] width 78 height 20
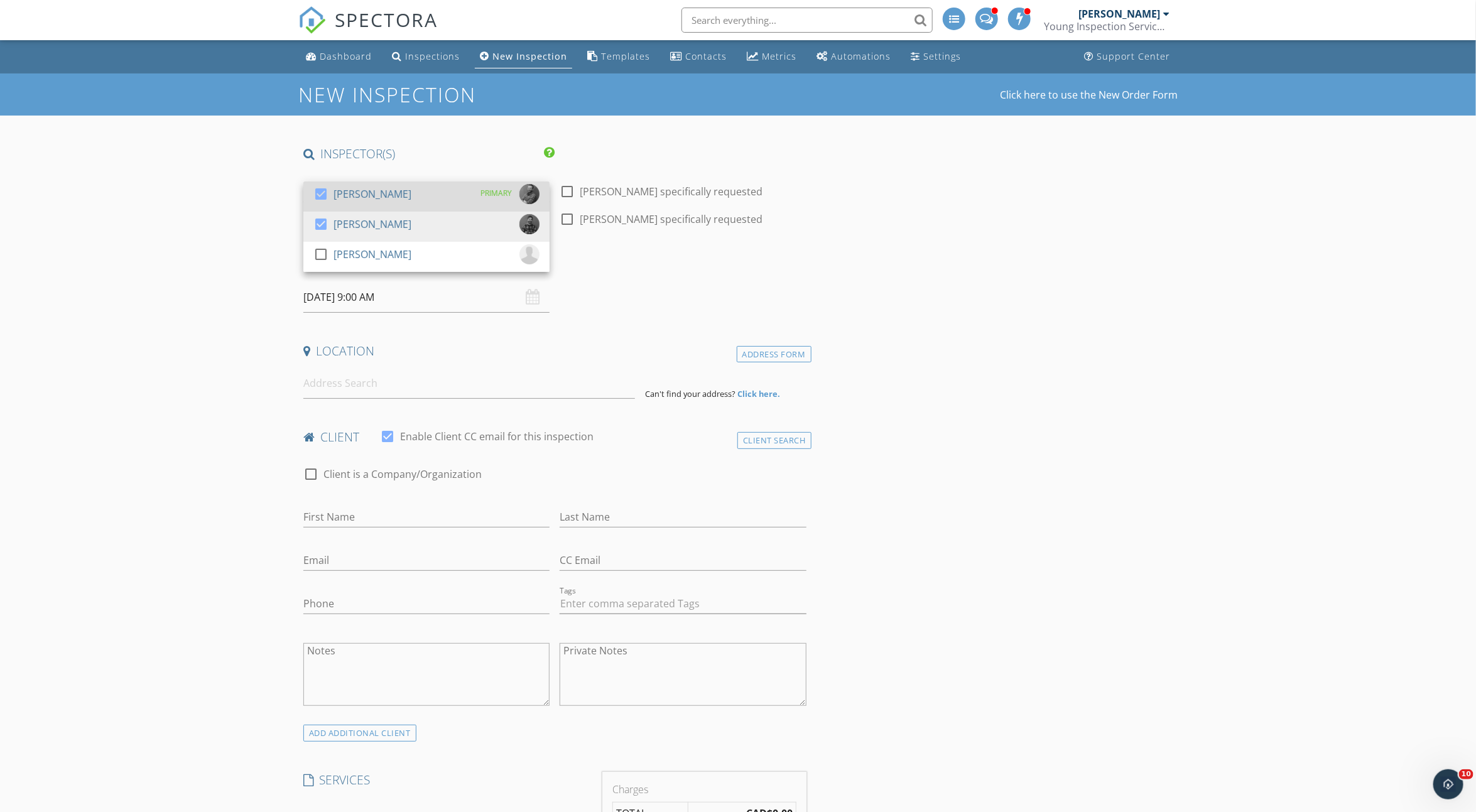
click at [356, 192] on div "[PERSON_NAME]" at bounding box center [373, 194] width 78 height 20
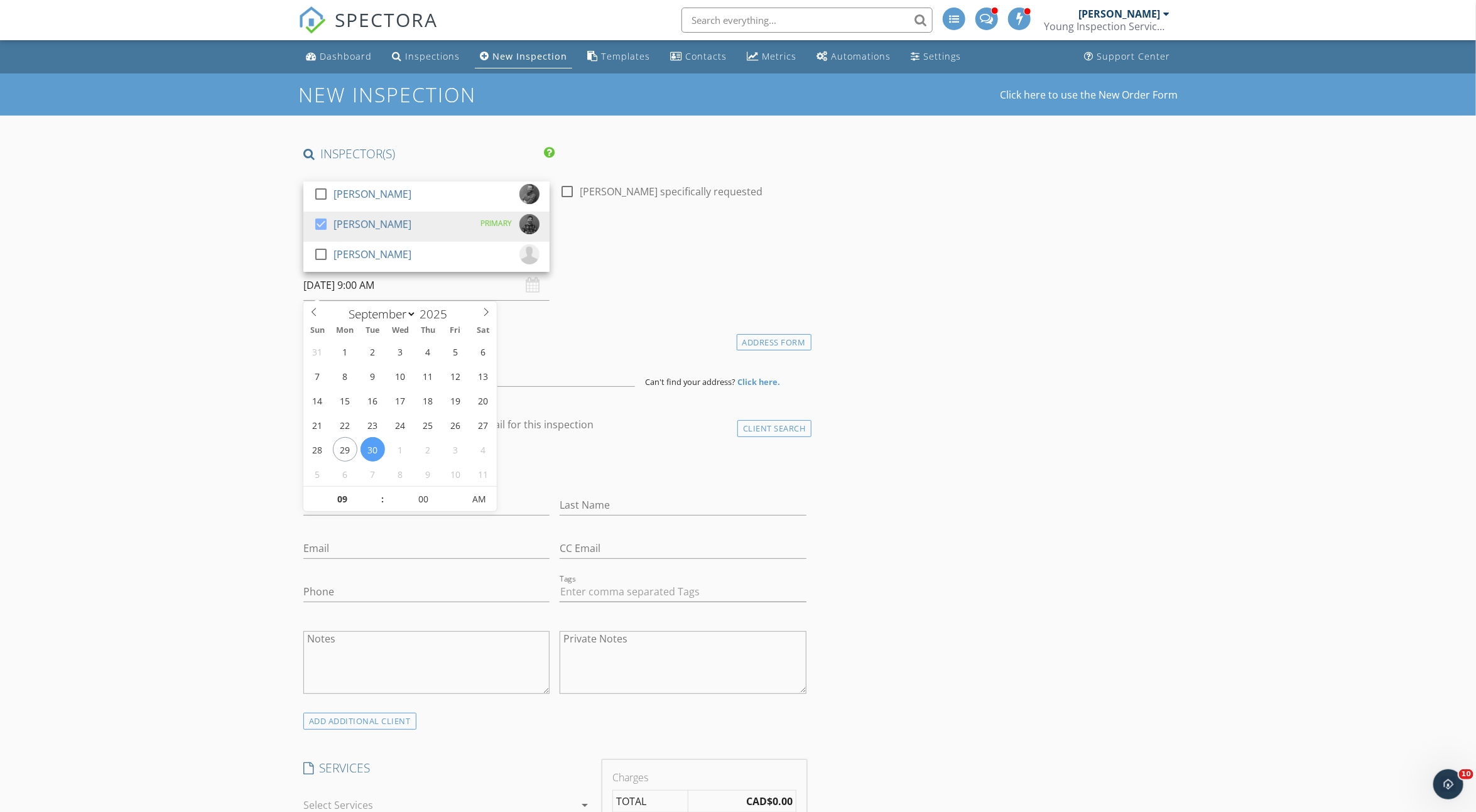
click at [366, 291] on input "[DATE] 9:00 AM" at bounding box center [426, 285] width 246 height 31
click at [340, 503] on input "09" at bounding box center [342, 500] width 77 height 25
type input "01"
type input "[DATE] 1:00 PM"
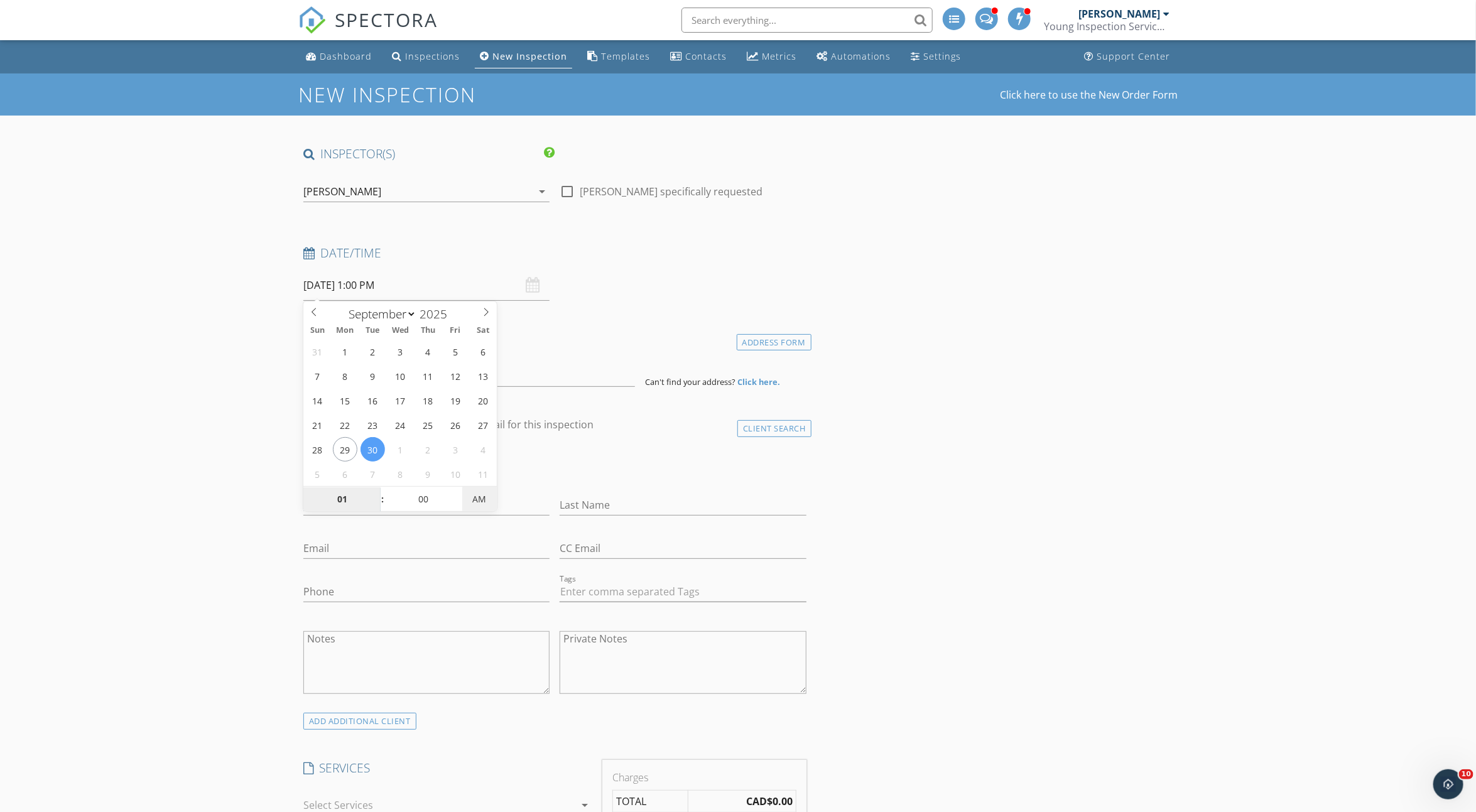
click at [484, 501] on span "AM" at bounding box center [479, 500] width 34 height 25
click at [363, 378] on input at bounding box center [469, 371] width 332 height 31
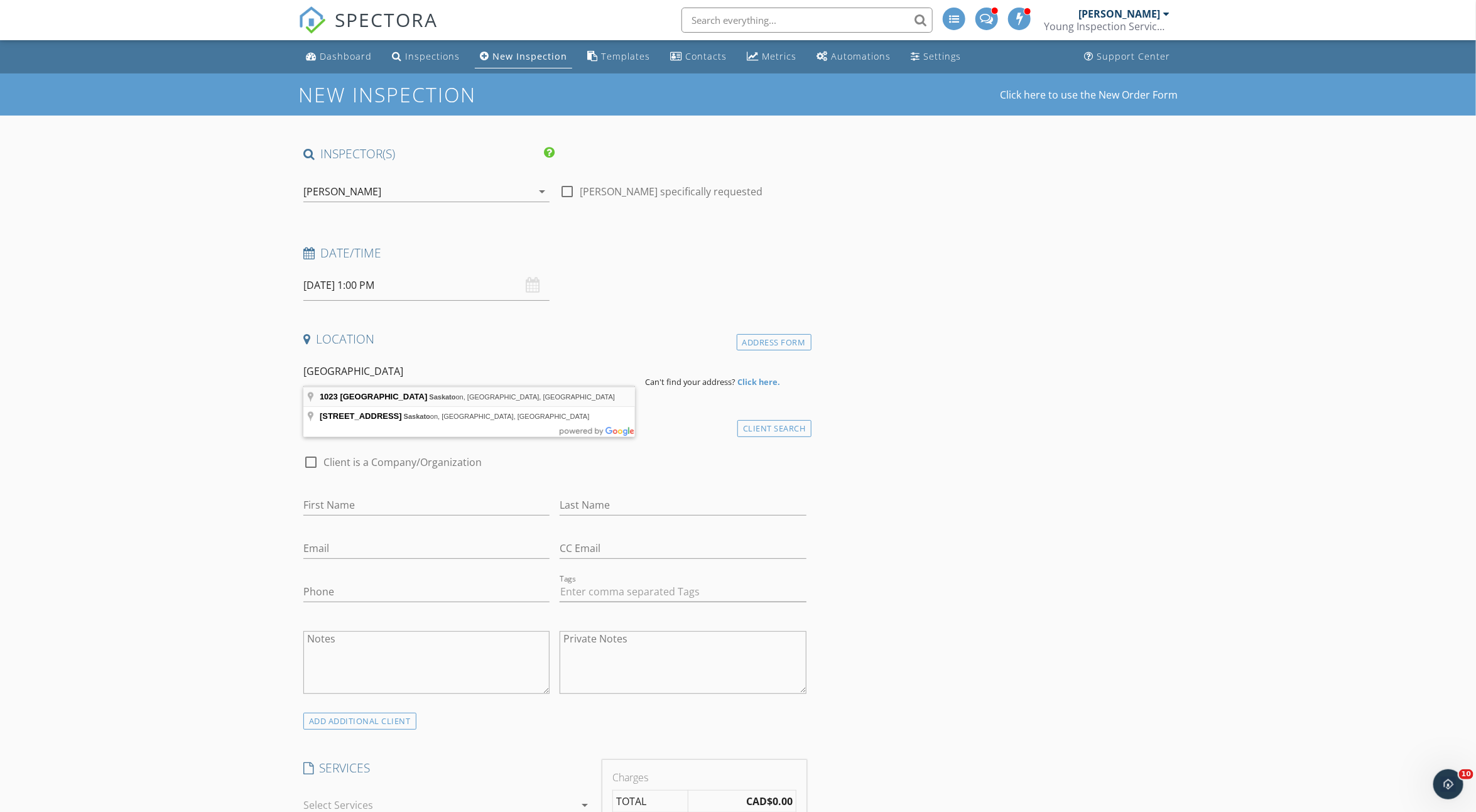
type input "1023 Avenue G North, Saskatoon, SK, Canada"
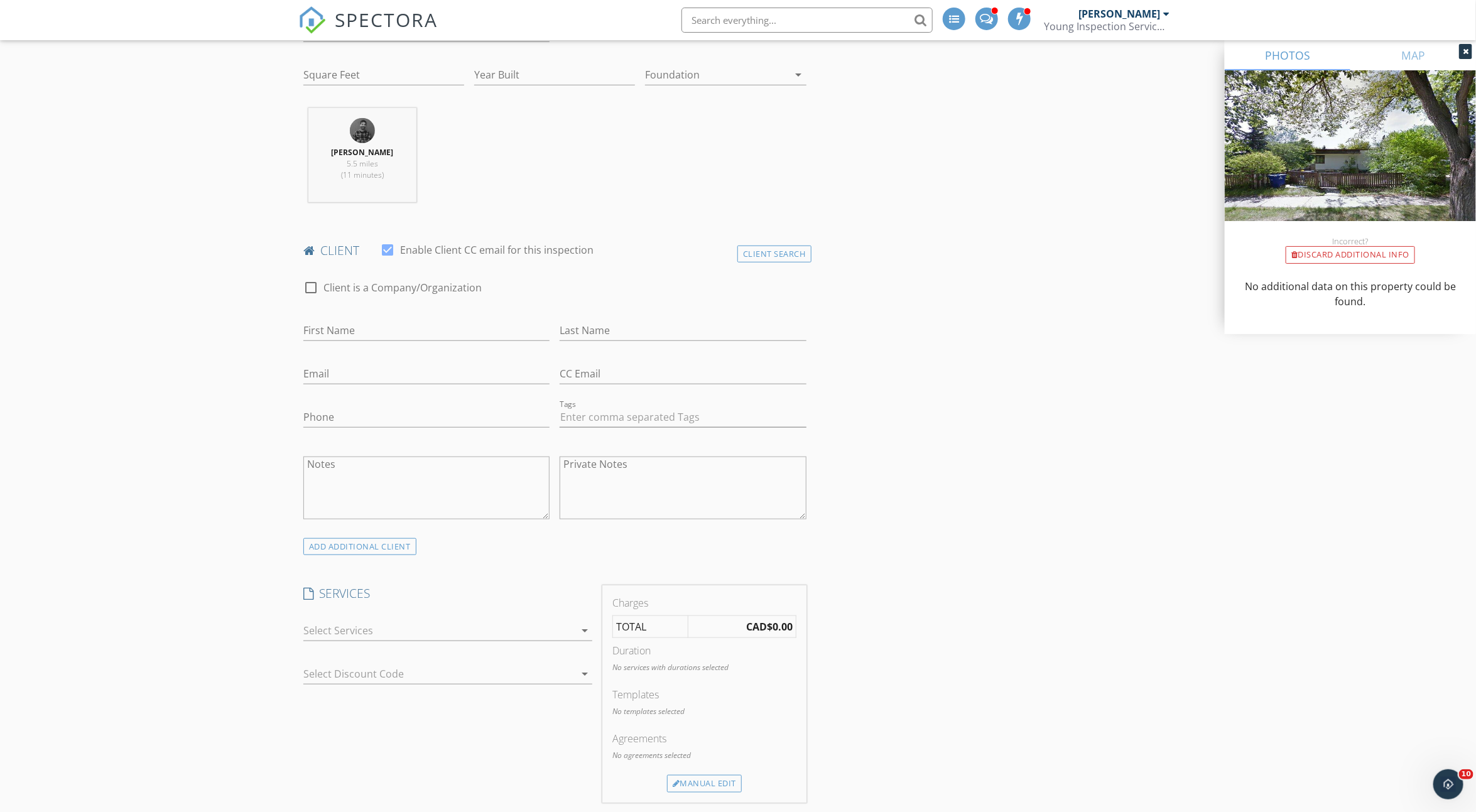
scroll to position [465, 0]
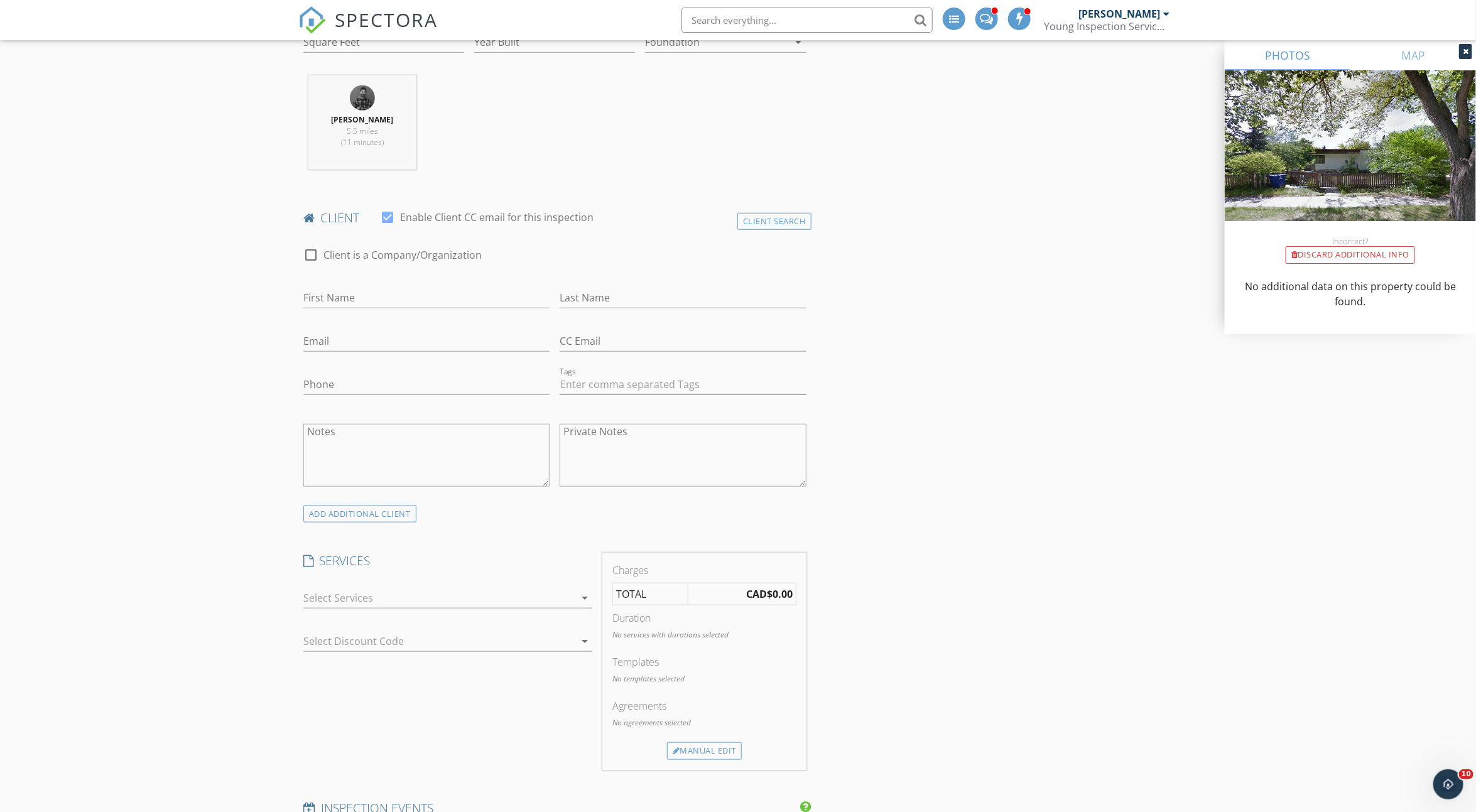
click at [399, 606] on div at bounding box center [439, 598] width 272 height 20
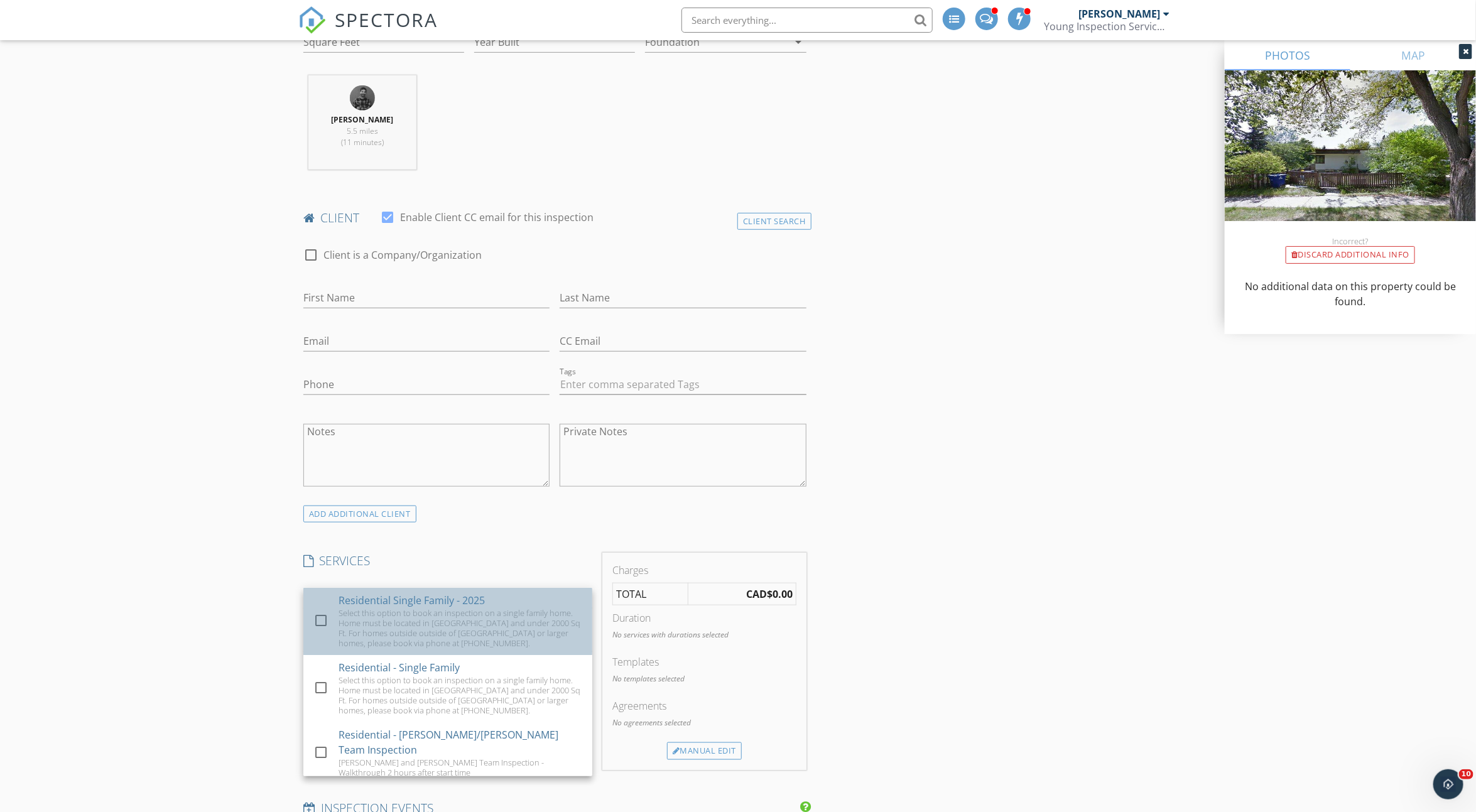
click at [399, 610] on div "Select this option to book an inspection on a single family home. Home must be …" at bounding box center [461, 628] width 244 height 40
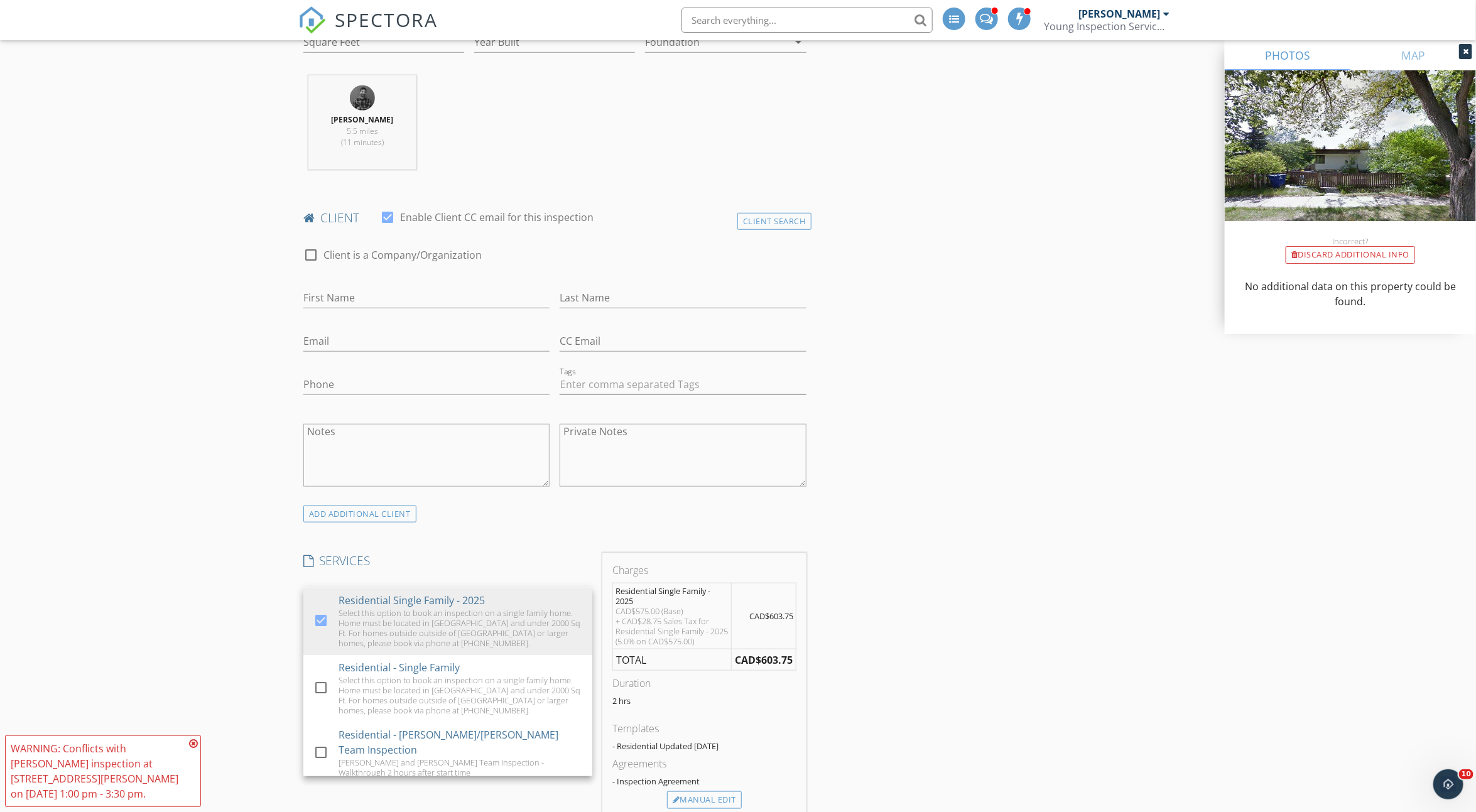
scroll to position [581, 0]
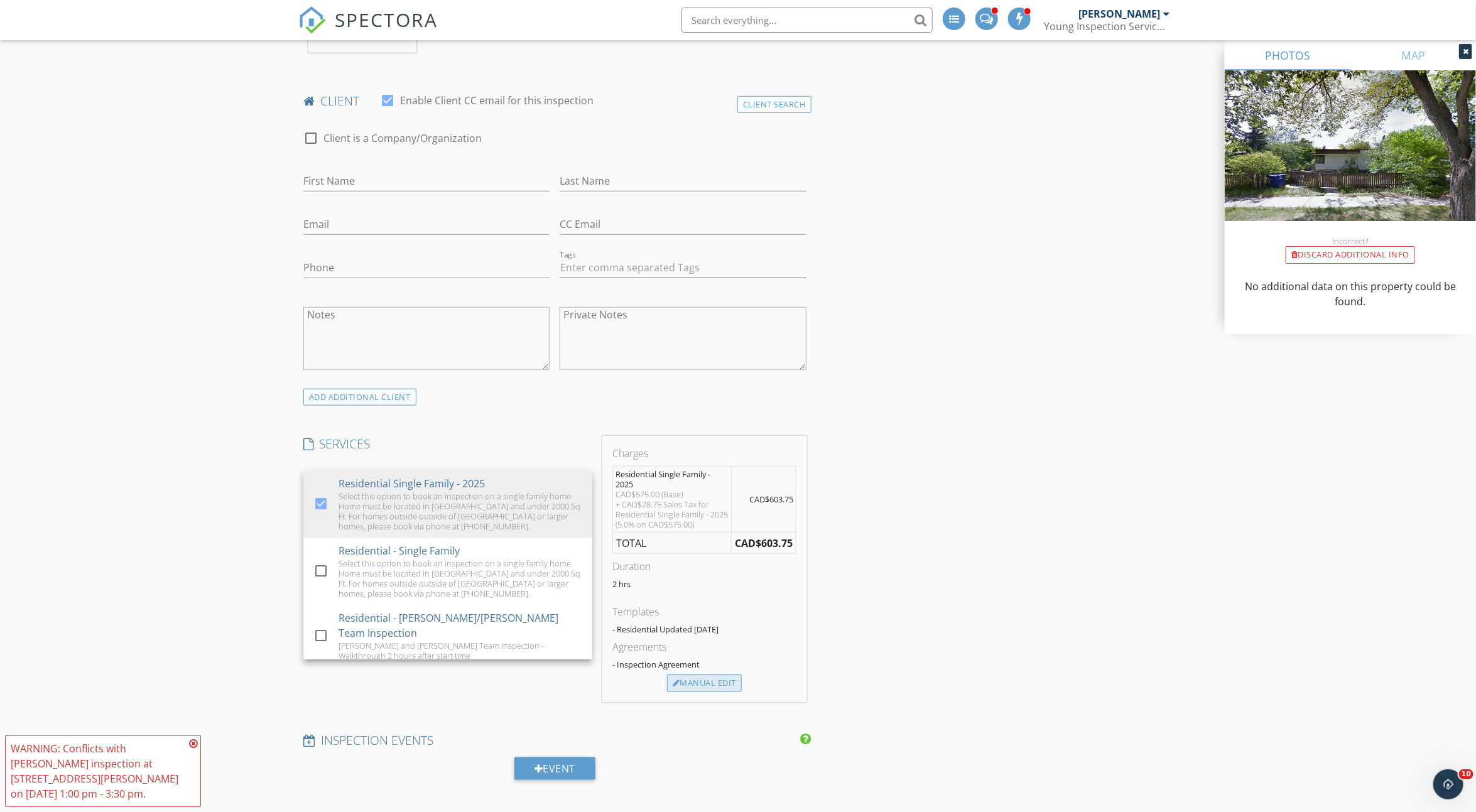
click at [726, 681] on div "Manual Edit" at bounding box center [705, 684] width 75 height 18
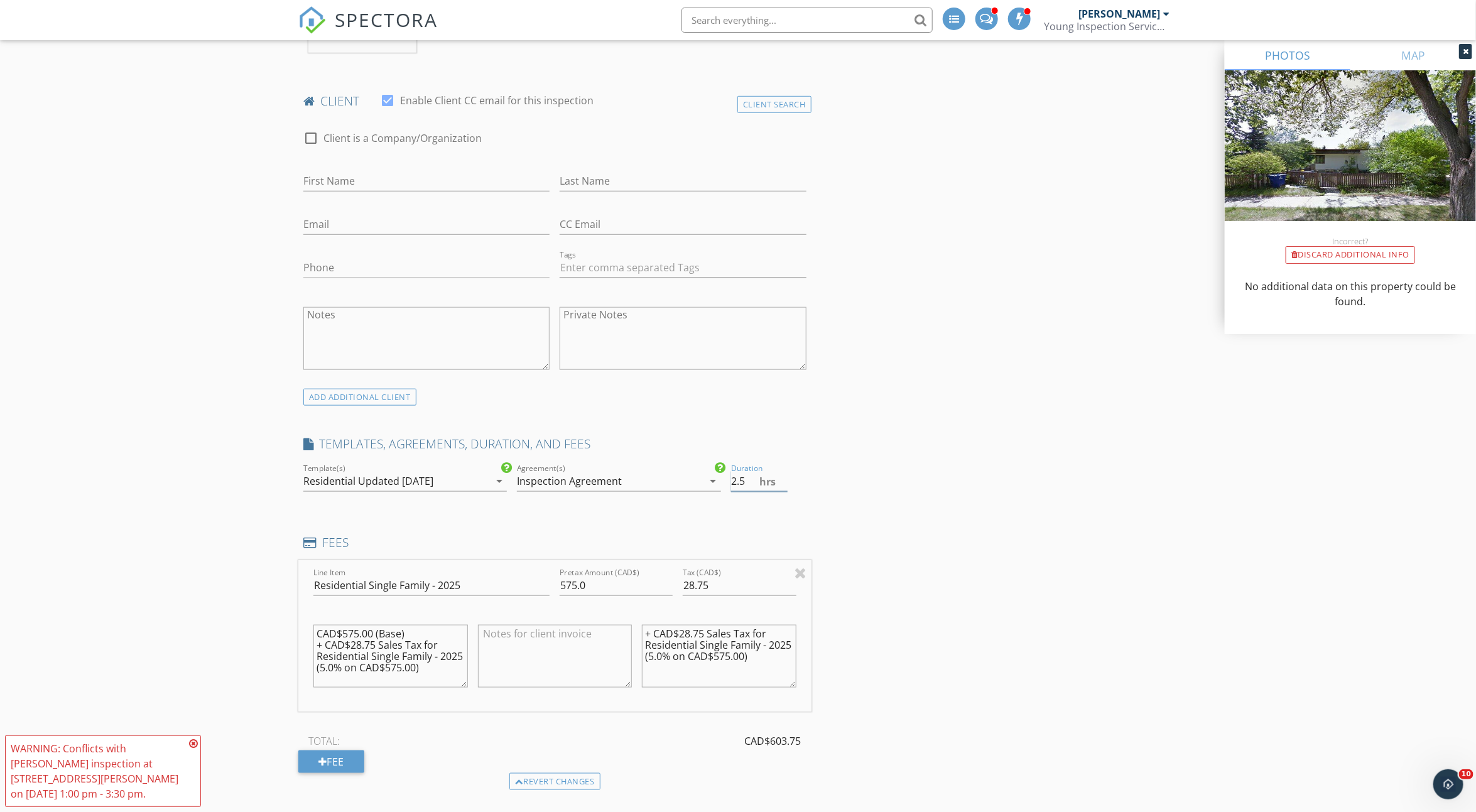
click at [783, 474] on input "2.5" at bounding box center [760, 481] width 57 height 21
type input "3"
click at [783, 474] on input "3" at bounding box center [760, 481] width 57 height 21
drag, startPoint x: 618, startPoint y: 579, endPoint x: 446, endPoint y: 574, distance: 172.1
click at [446, 574] on div "Line Item Residential Single Family - 2025 Pretax Amount (CAD$) 575.0 Tax (CAD$…" at bounding box center [555, 636] width 513 height 151
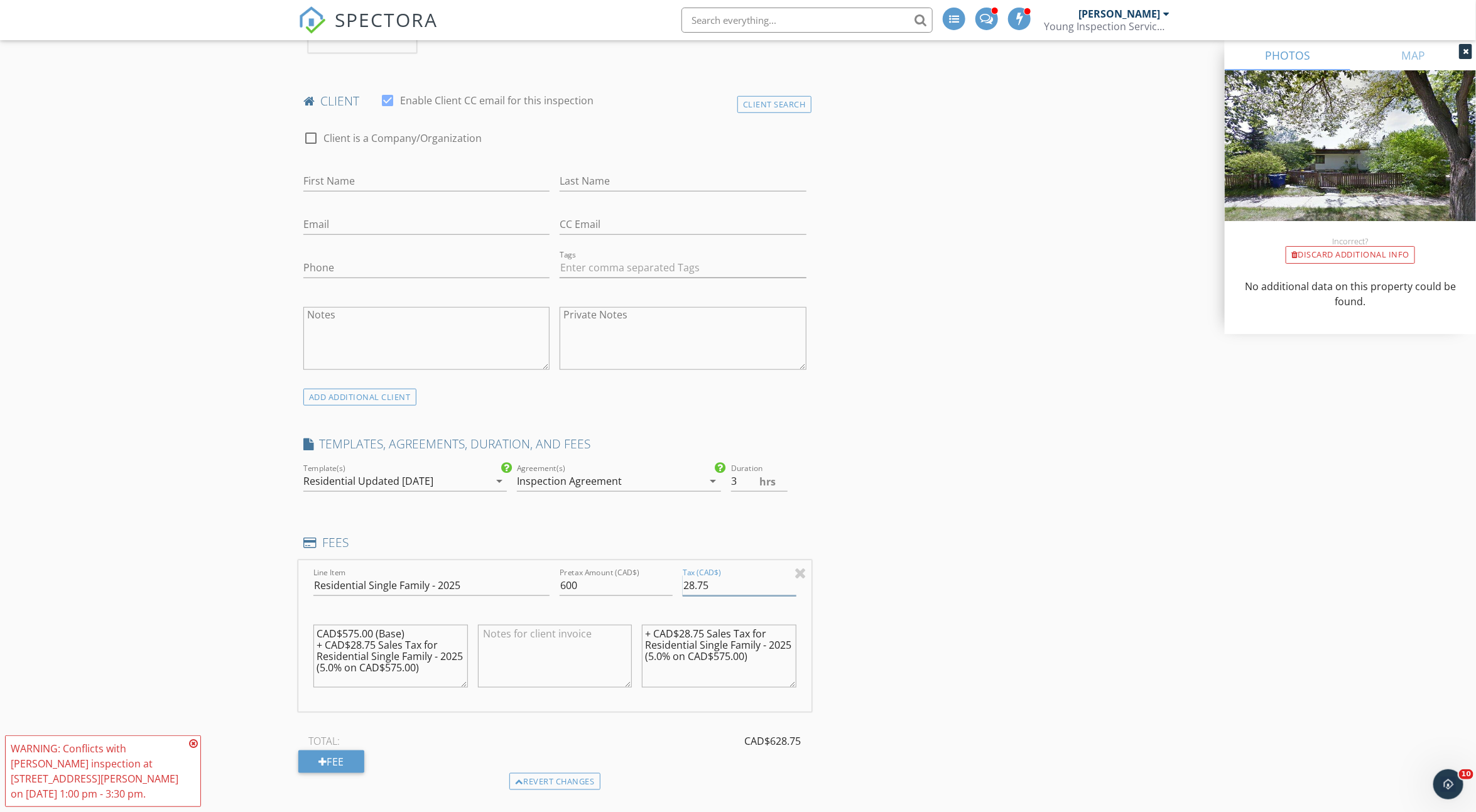
drag, startPoint x: 721, startPoint y: 583, endPoint x: 638, endPoint y: 583, distance: 83.0
click at [639, 583] on div "Line Item Residential Single Family - 2025 Pretax Amount (CAD$) 600 Tax (CAD$) …" at bounding box center [555, 636] width 513 height 151
type input "600"
drag, startPoint x: 737, startPoint y: 587, endPoint x: 640, endPoint y: 567, distance: 99.0
click at [640, 567] on div "Line Item Residential Single Family - 2025 Pretax Amount (CAD$) 600 Tax (CAD$) …" at bounding box center [555, 636] width 513 height 151
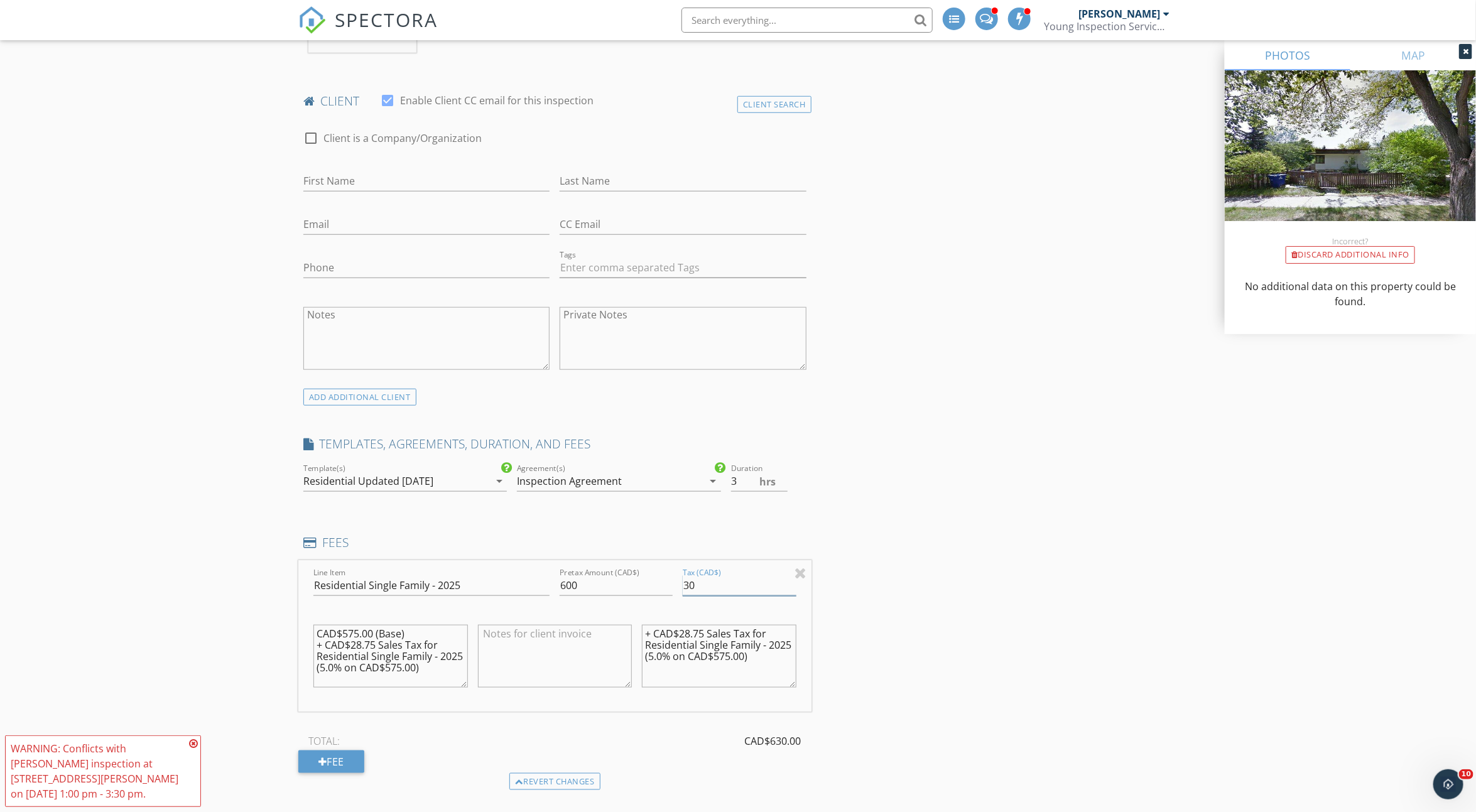
type input "30"
drag, startPoint x: 426, startPoint y: 665, endPoint x: 251, endPoint y: 580, distance: 194.6
click at [251, 580] on div "New Inspection Click here to use the New Order Form INSPECTOR(S) check_box_outl…" at bounding box center [738, 794] width 1476 height 2603
drag, startPoint x: 779, startPoint y: 665, endPoint x: 449, endPoint y: 556, distance: 347.5
click at [449, 556] on div "FEES Line Item Residential Single Family - 2025 Pretax Amount (CAD$) 600 Tax (C…" at bounding box center [555, 662] width 513 height 256
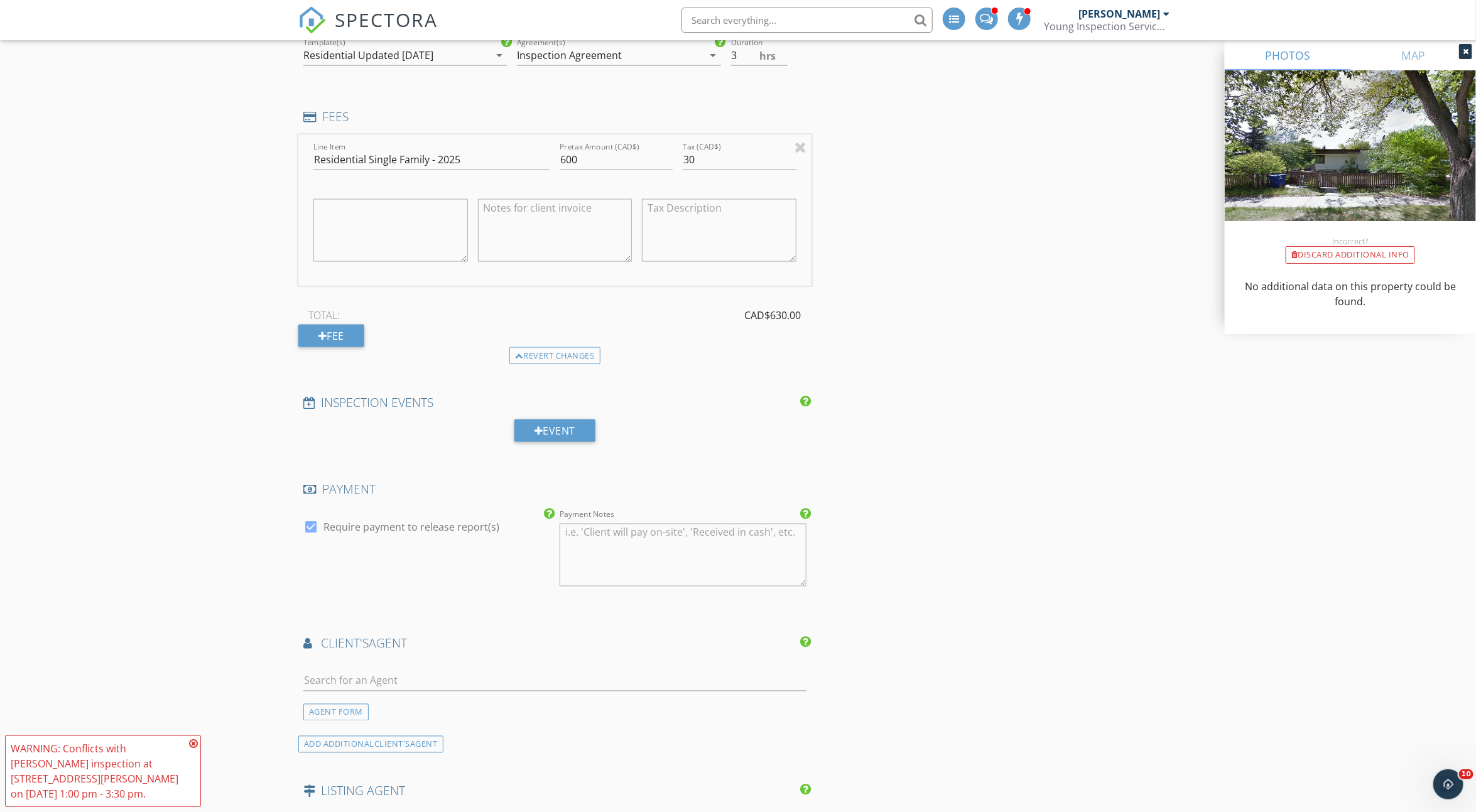
scroll to position [1125, 0]
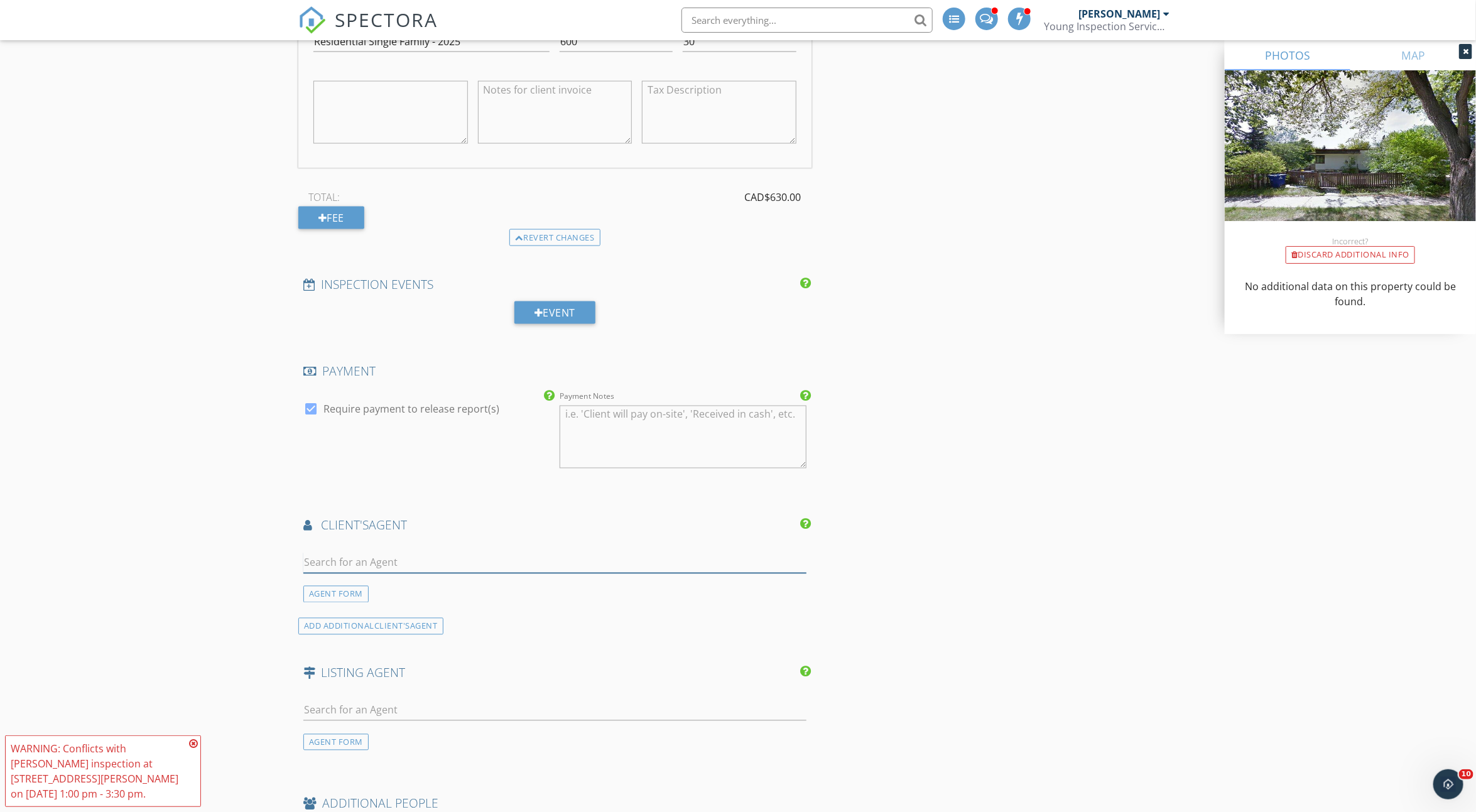
click at [452, 561] on input "text" at bounding box center [555, 563] width 503 height 21
type input "Taylor"
click at [384, 628] on div "Coldwell Banker Signature" at bounding box center [387, 633] width 96 height 10
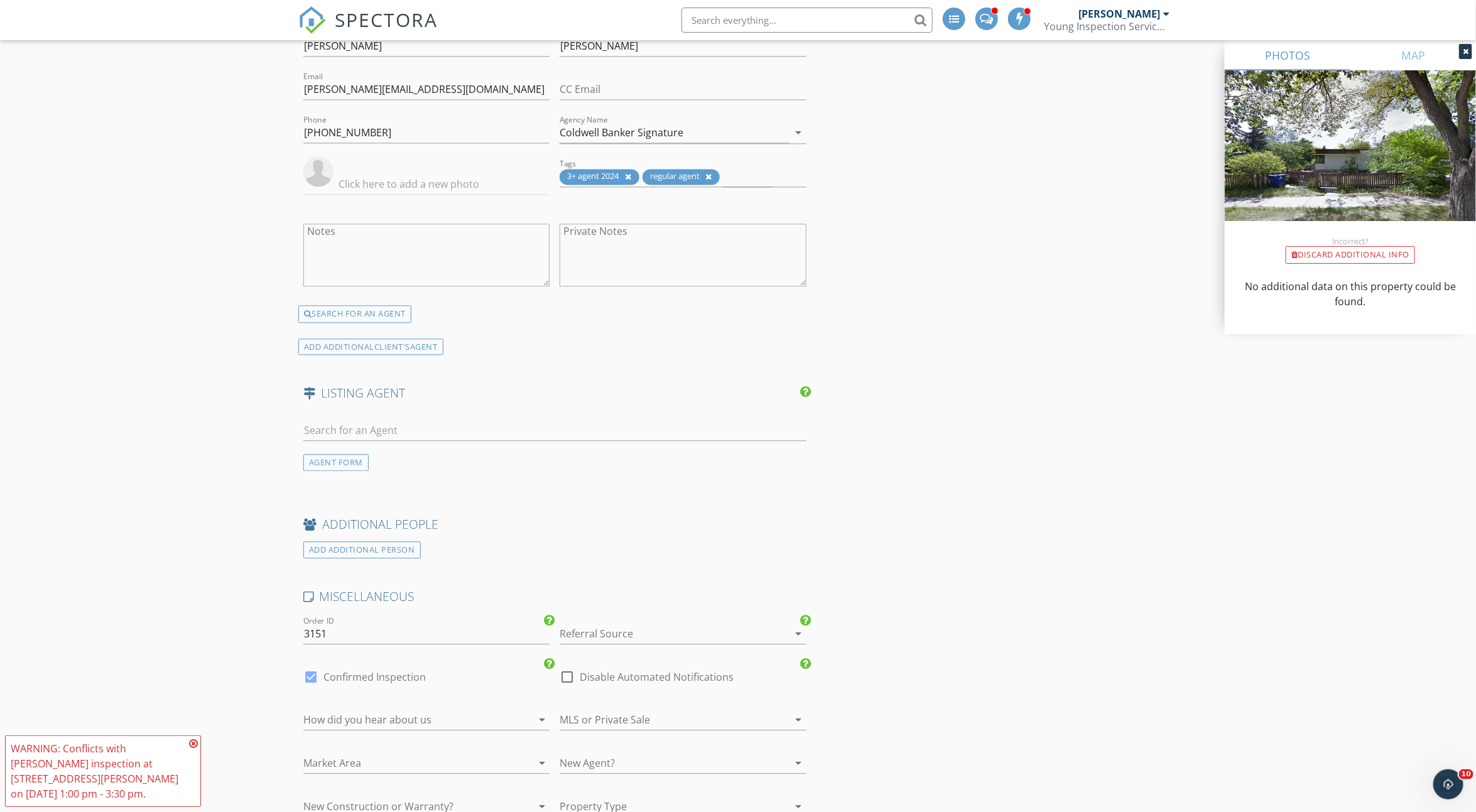
scroll to position [1738, 0]
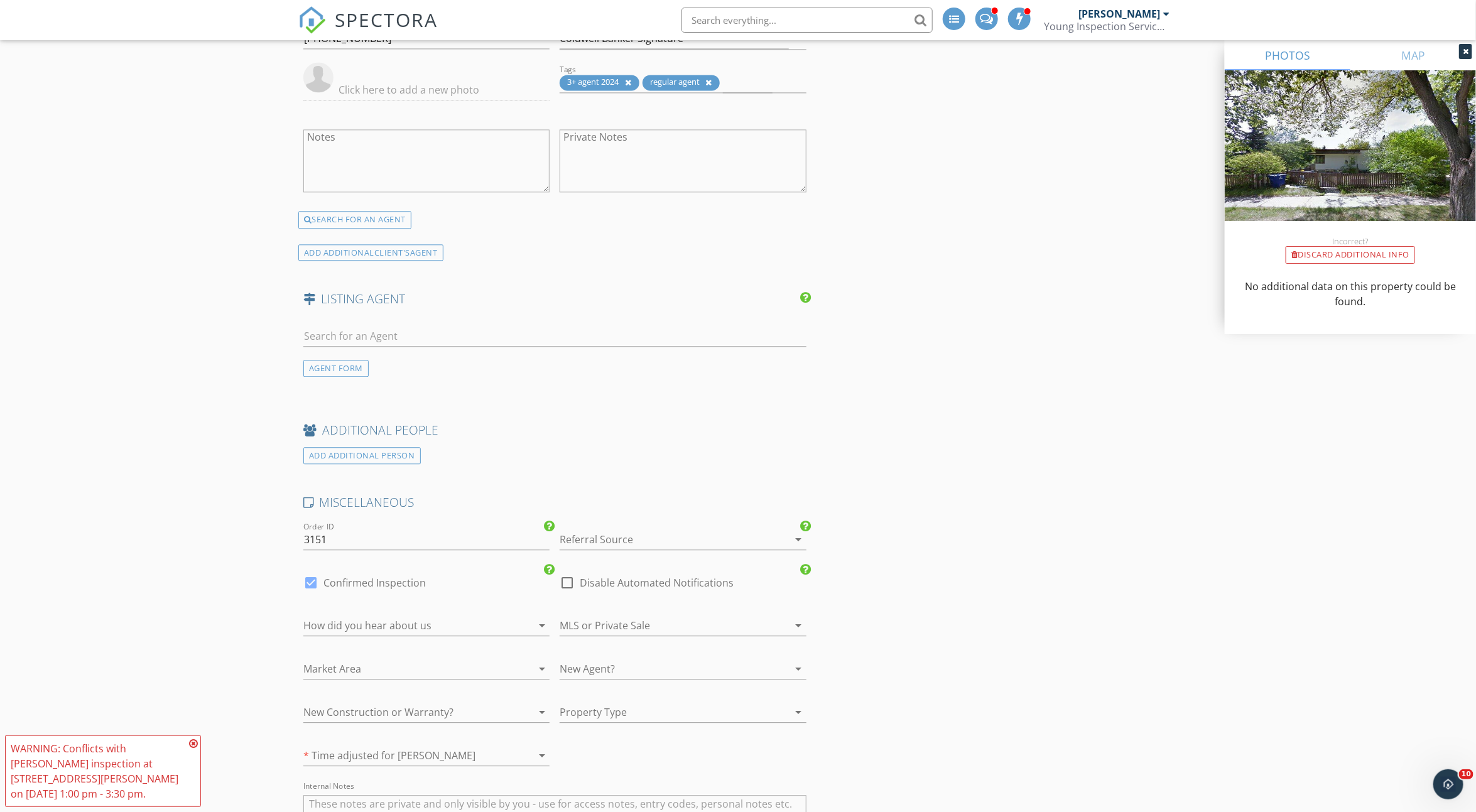
click at [470, 622] on div at bounding box center [409, 625] width 211 height 20
click at [470, 634] on div "Agent Referral" at bounding box center [426, 626] width 226 height 30
click at [596, 615] on div at bounding box center [665, 625] width 211 height 20
click at [598, 634] on div "MLS" at bounding box center [684, 626] width 226 height 30
click at [620, 710] on div at bounding box center [665, 712] width 211 height 20
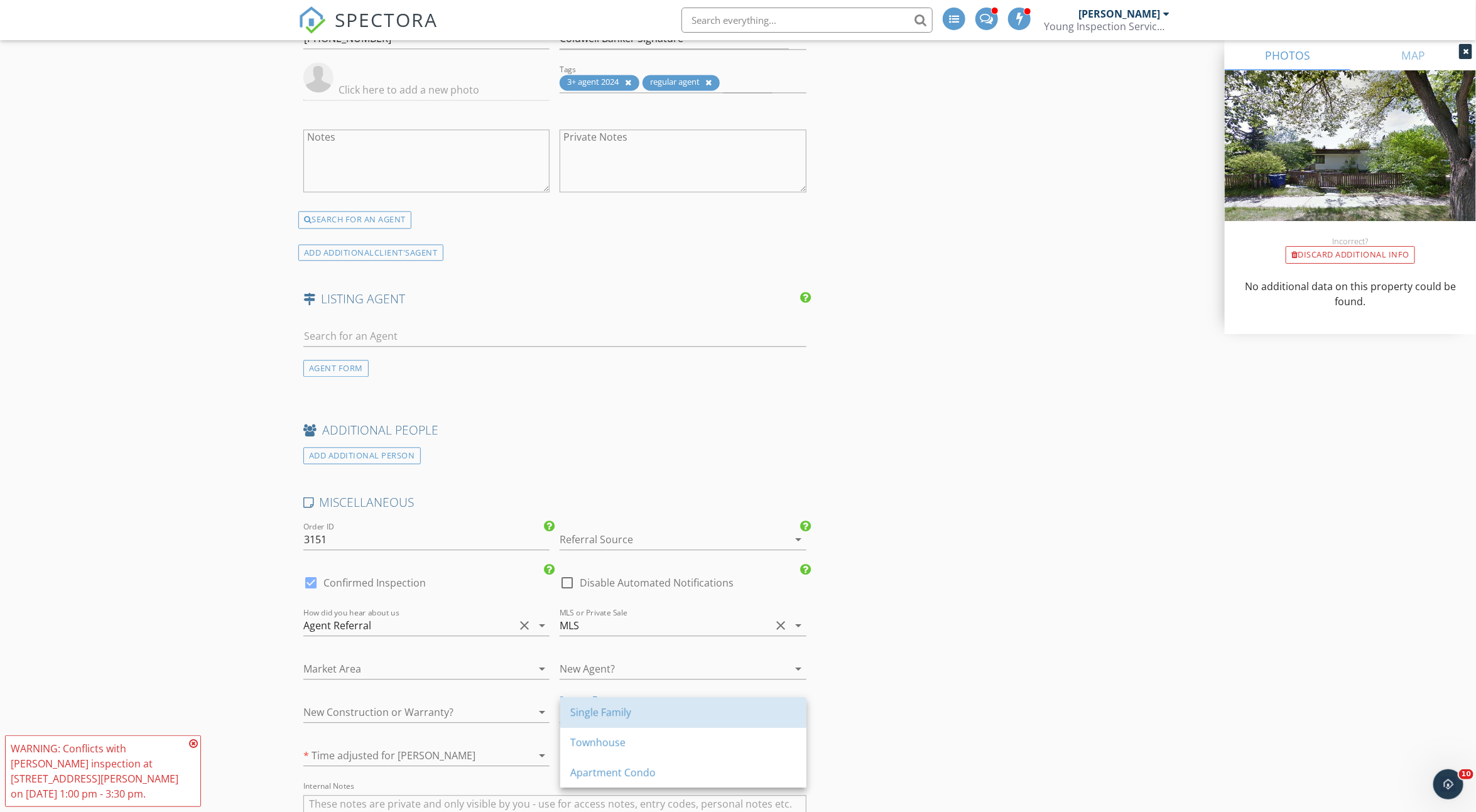
click at [620, 710] on div "Single Family" at bounding box center [684, 712] width 226 height 15
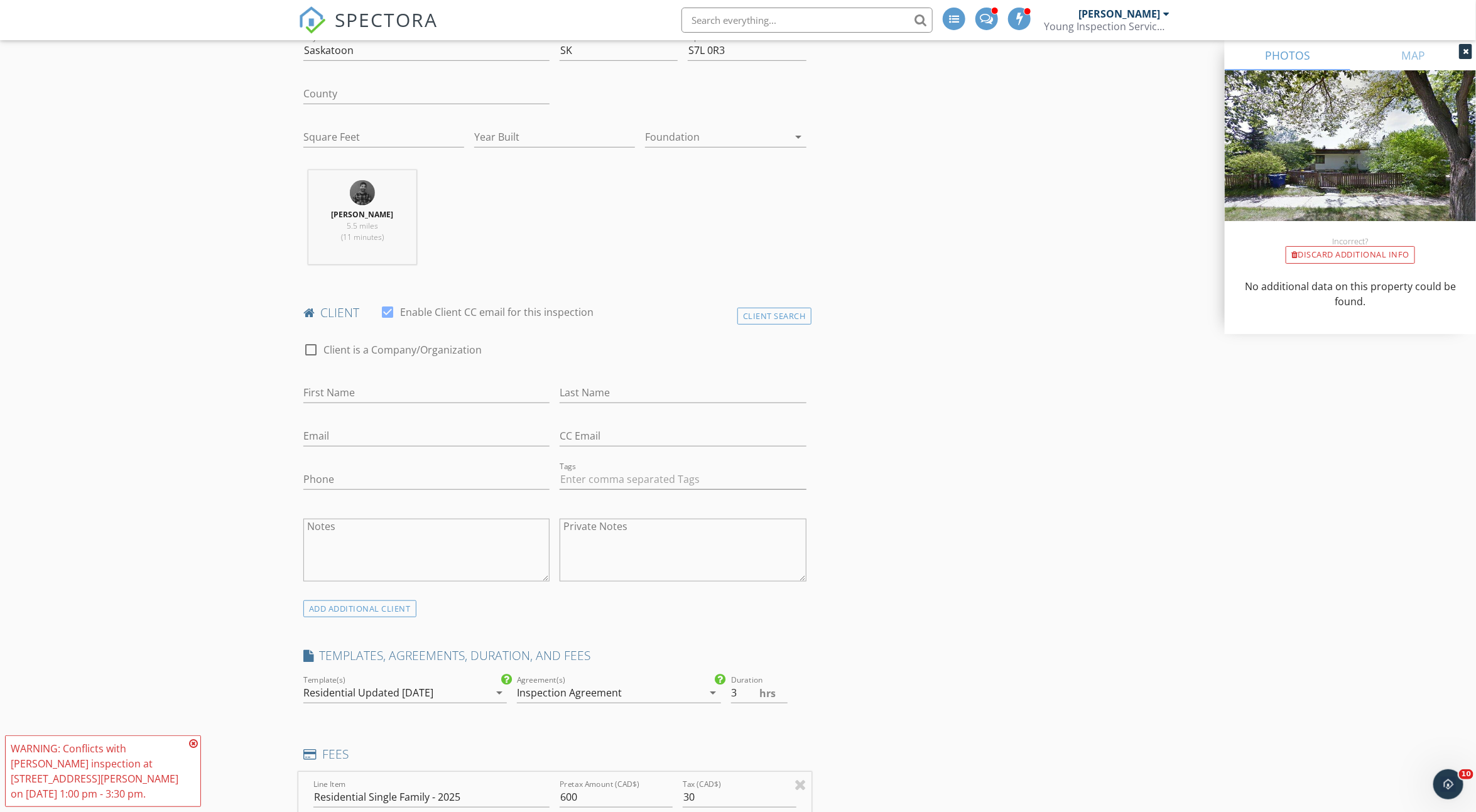
scroll to position [149, 0]
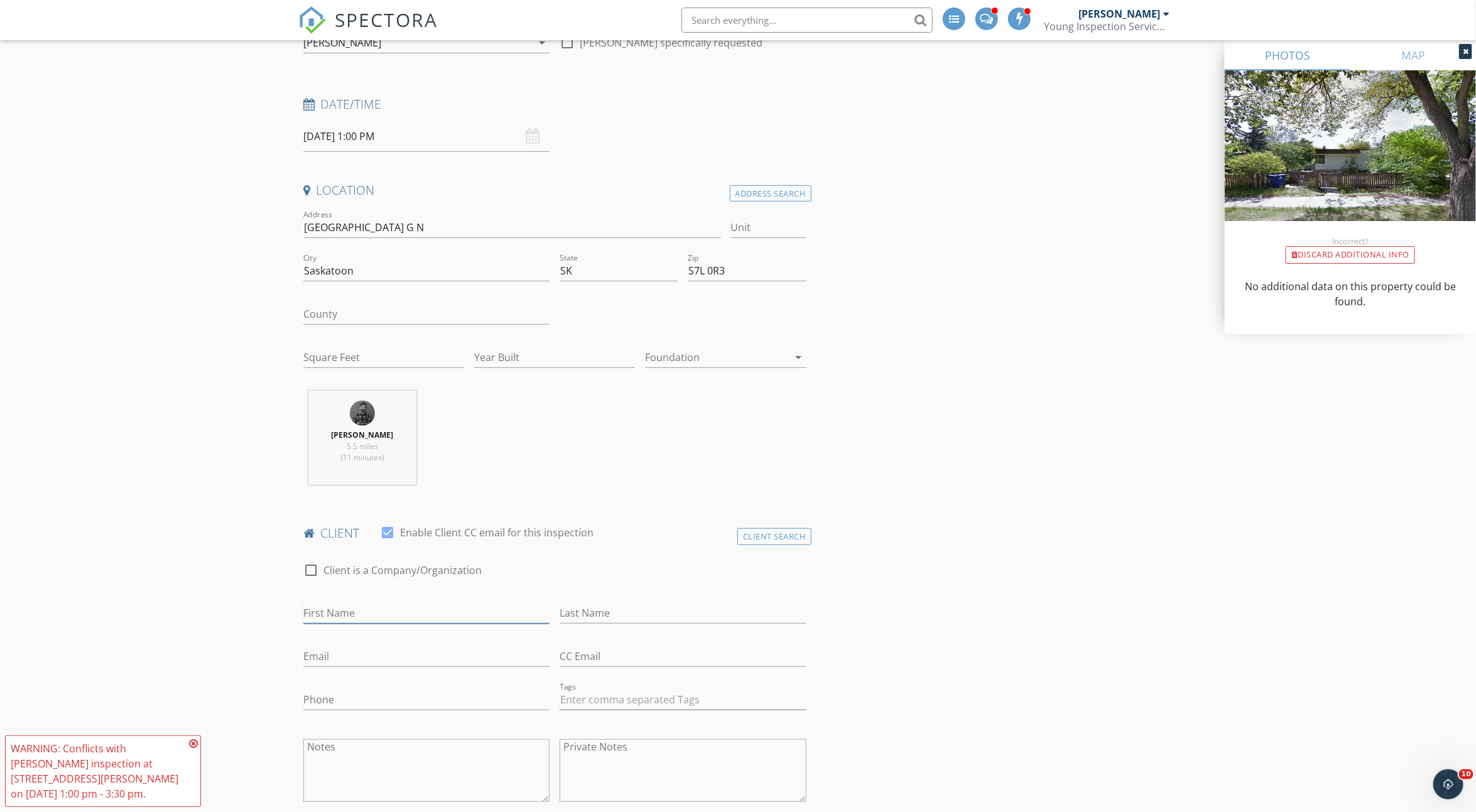
click at [407, 612] on input "First Name" at bounding box center [426, 614] width 246 height 21
type input "Jason"
type input "Britton"
click at [363, 655] on input "Email" at bounding box center [426, 657] width 246 height 21
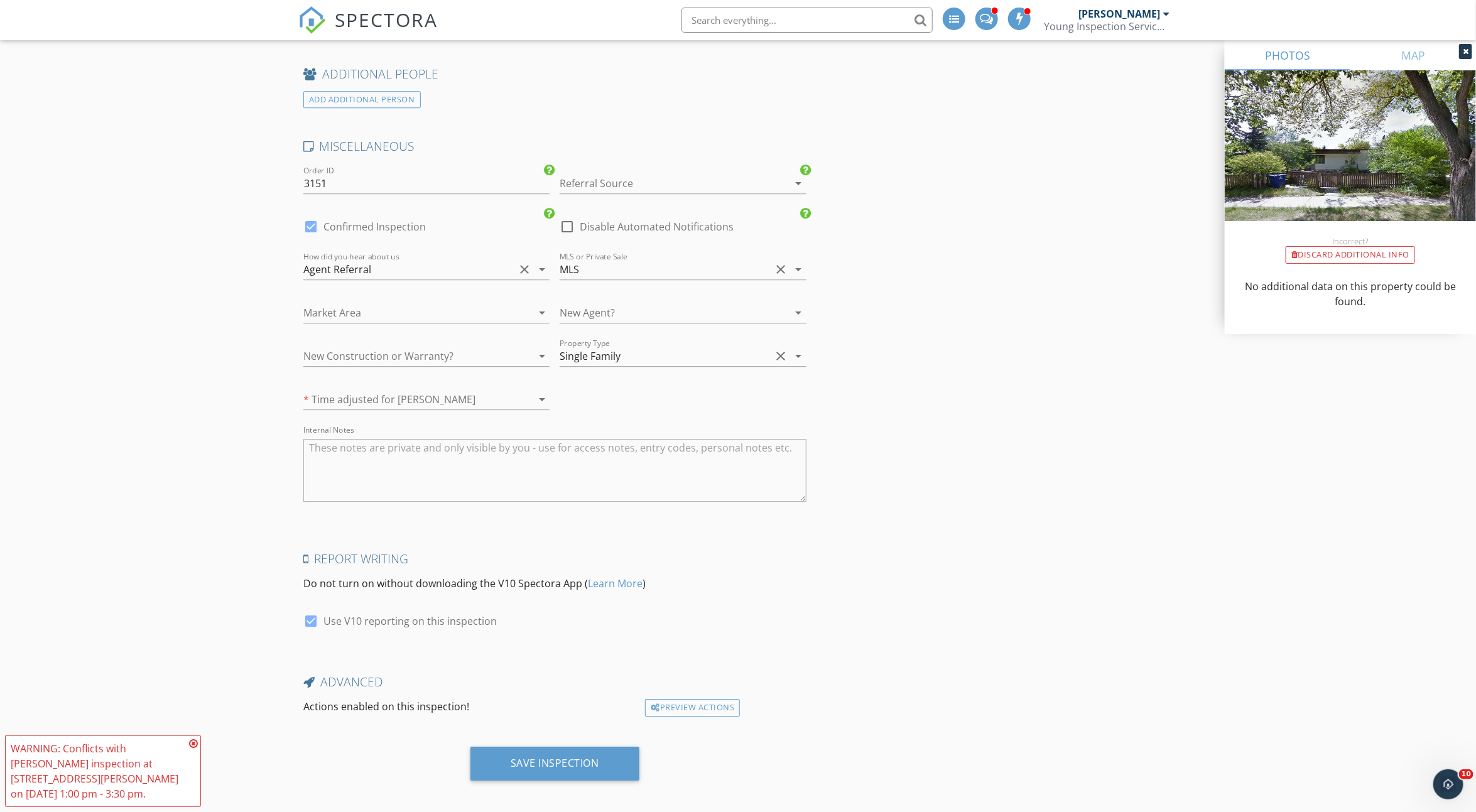
scroll to position [2096, 0]
type input "j.thomasbritton23@gmail.com"
click at [501, 756] on div "Save Inspection" at bounding box center [555, 763] width 169 height 34
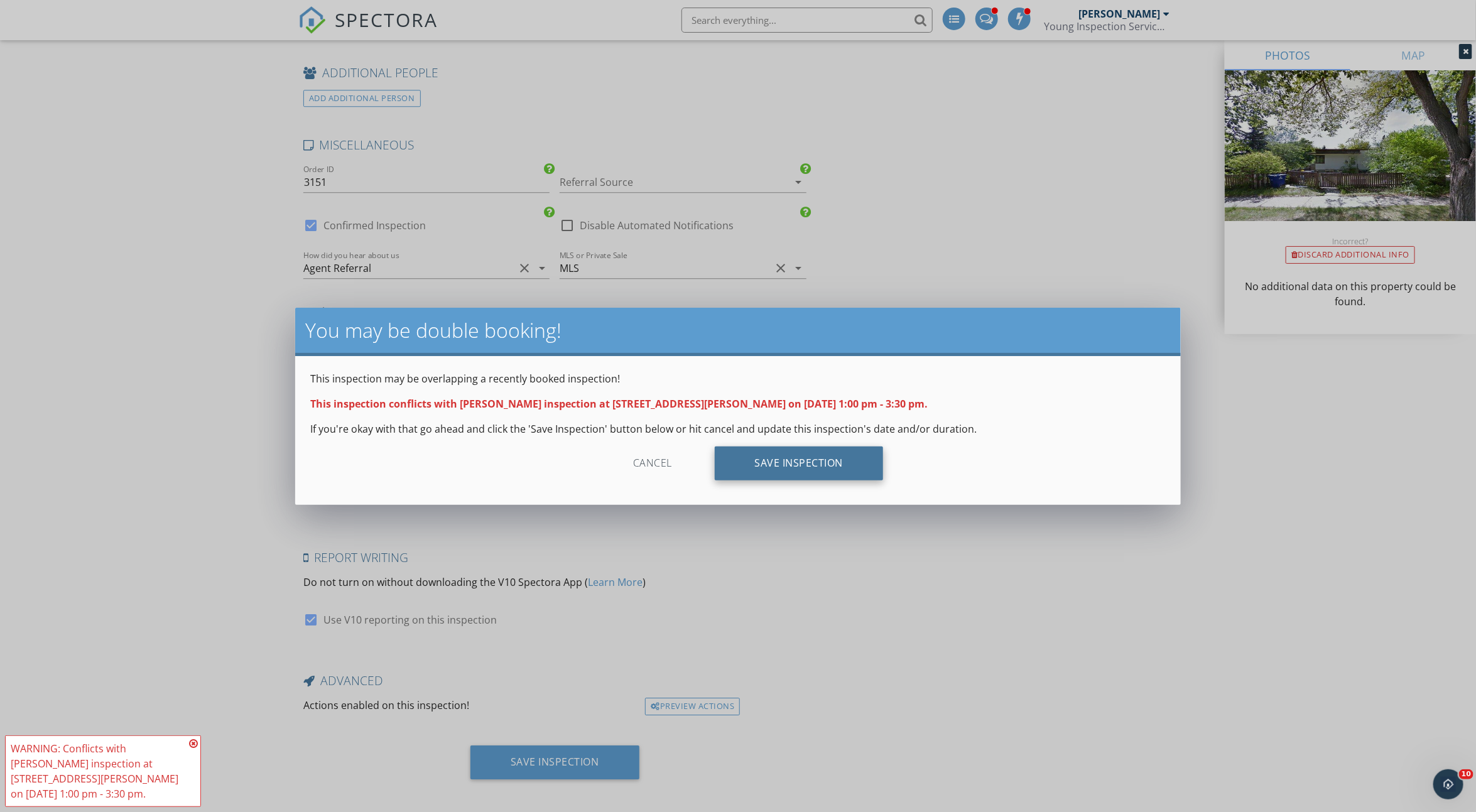
click at [815, 467] on div "Save Inspection" at bounding box center [799, 463] width 169 height 34
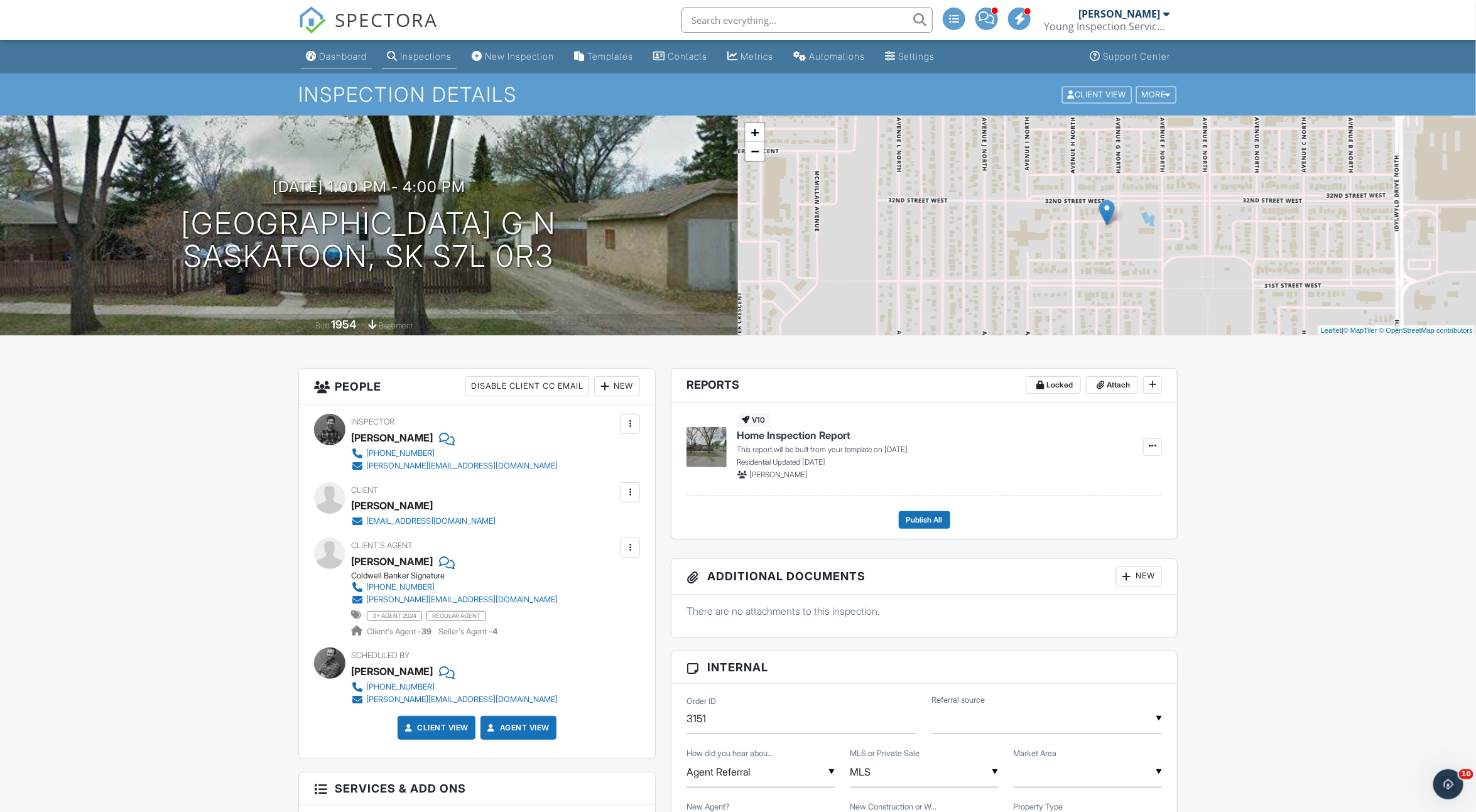
click at [340, 54] on div "Dashboard" at bounding box center [343, 56] width 48 height 10
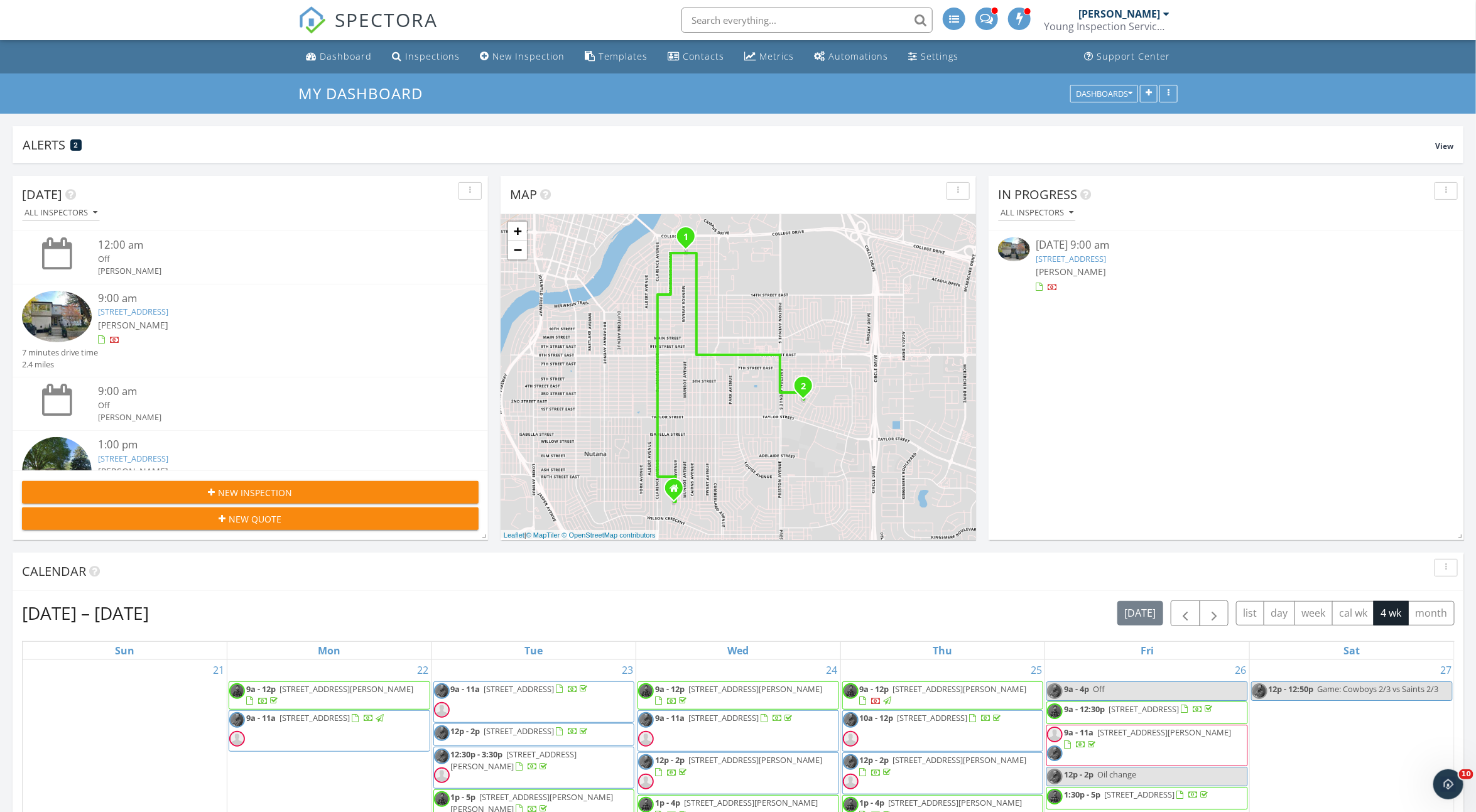
scroll to position [394, 0]
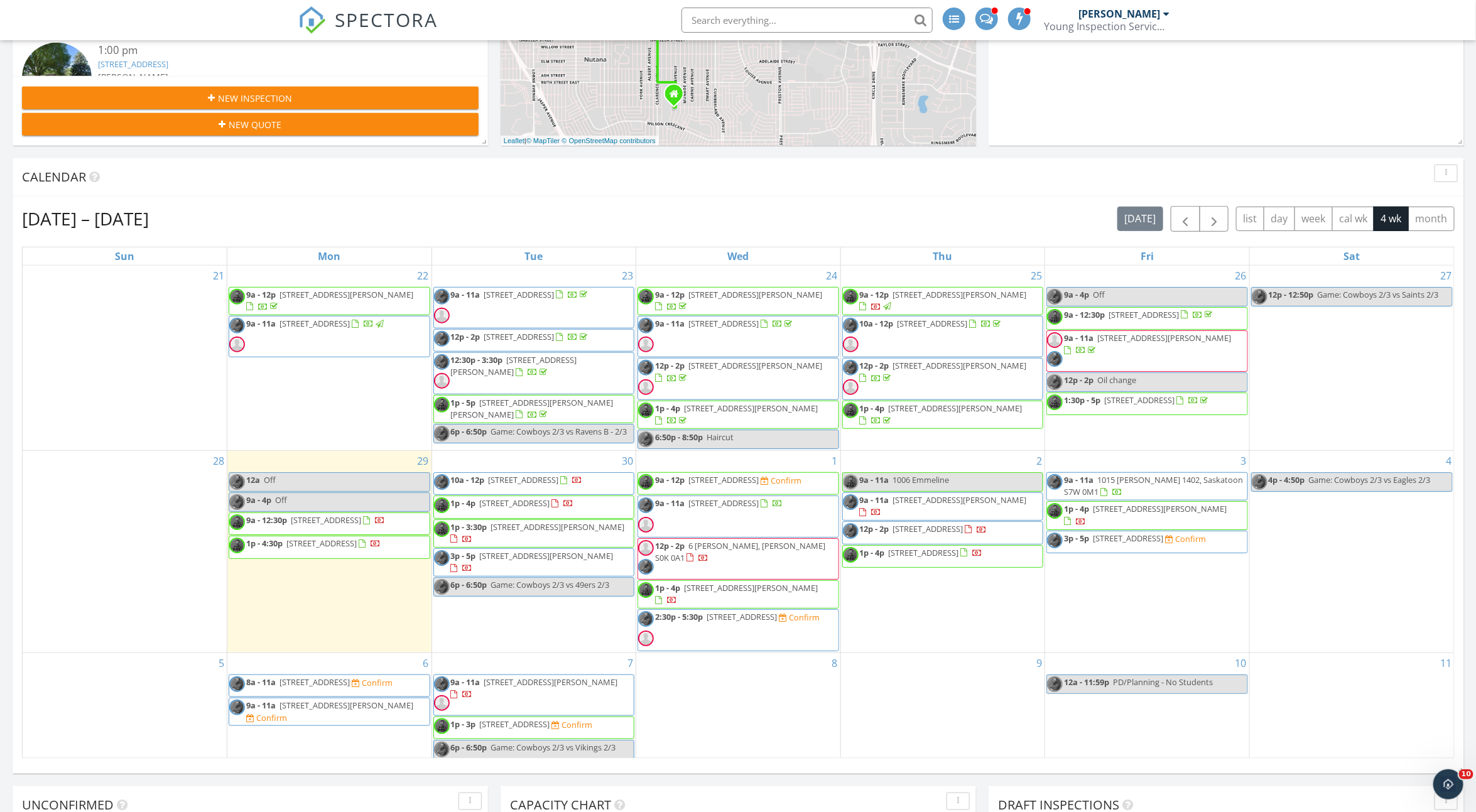
click at [595, 532] on span "[STREET_ADDRESS][PERSON_NAME]" at bounding box center [558, 527] width 134 height 11
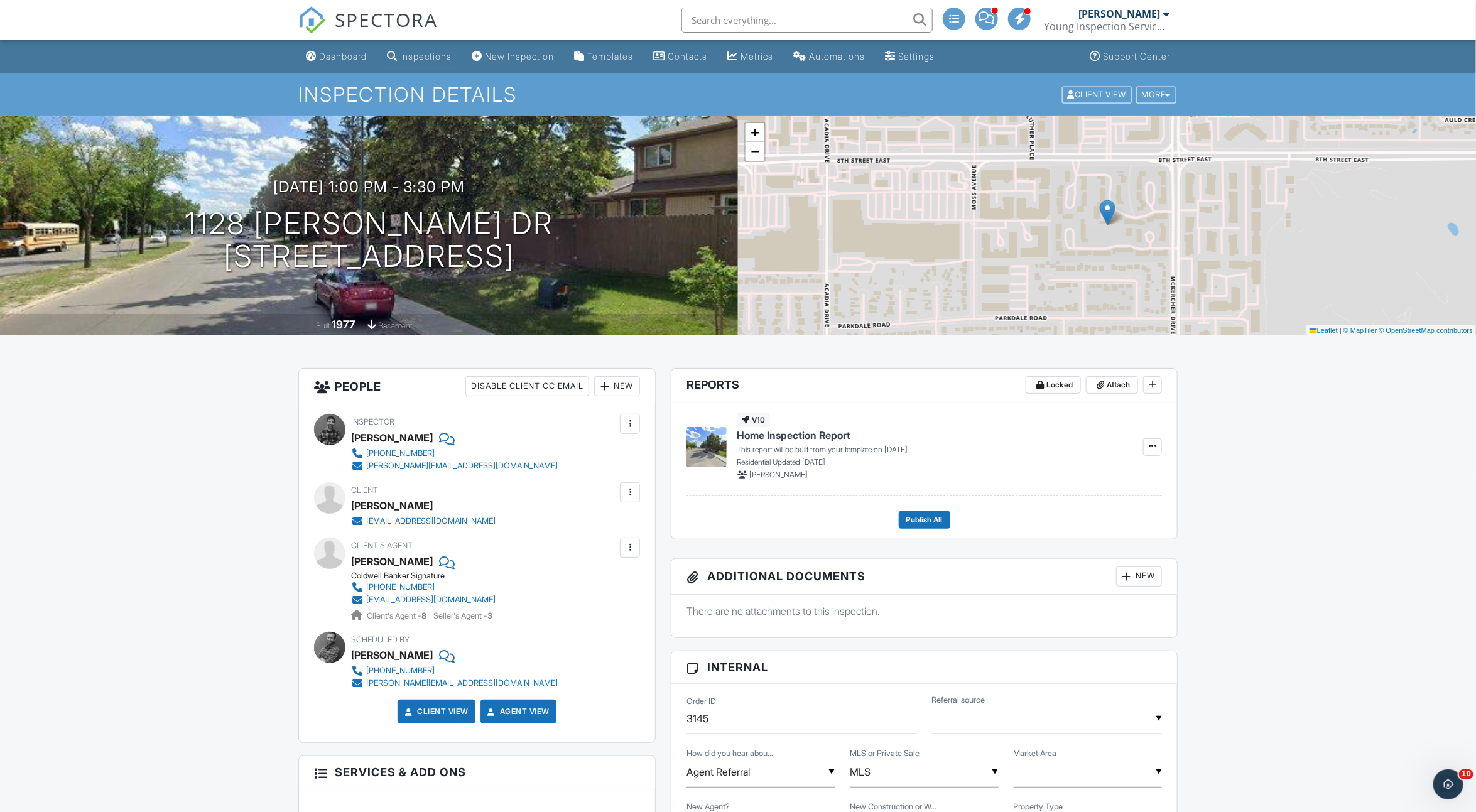
click at [626, 425] on div at bounding box center [630, 424] width 13 height 13
click at [588, 520] on li "Remove" at bounding box center [577, 524] width 111 height 31
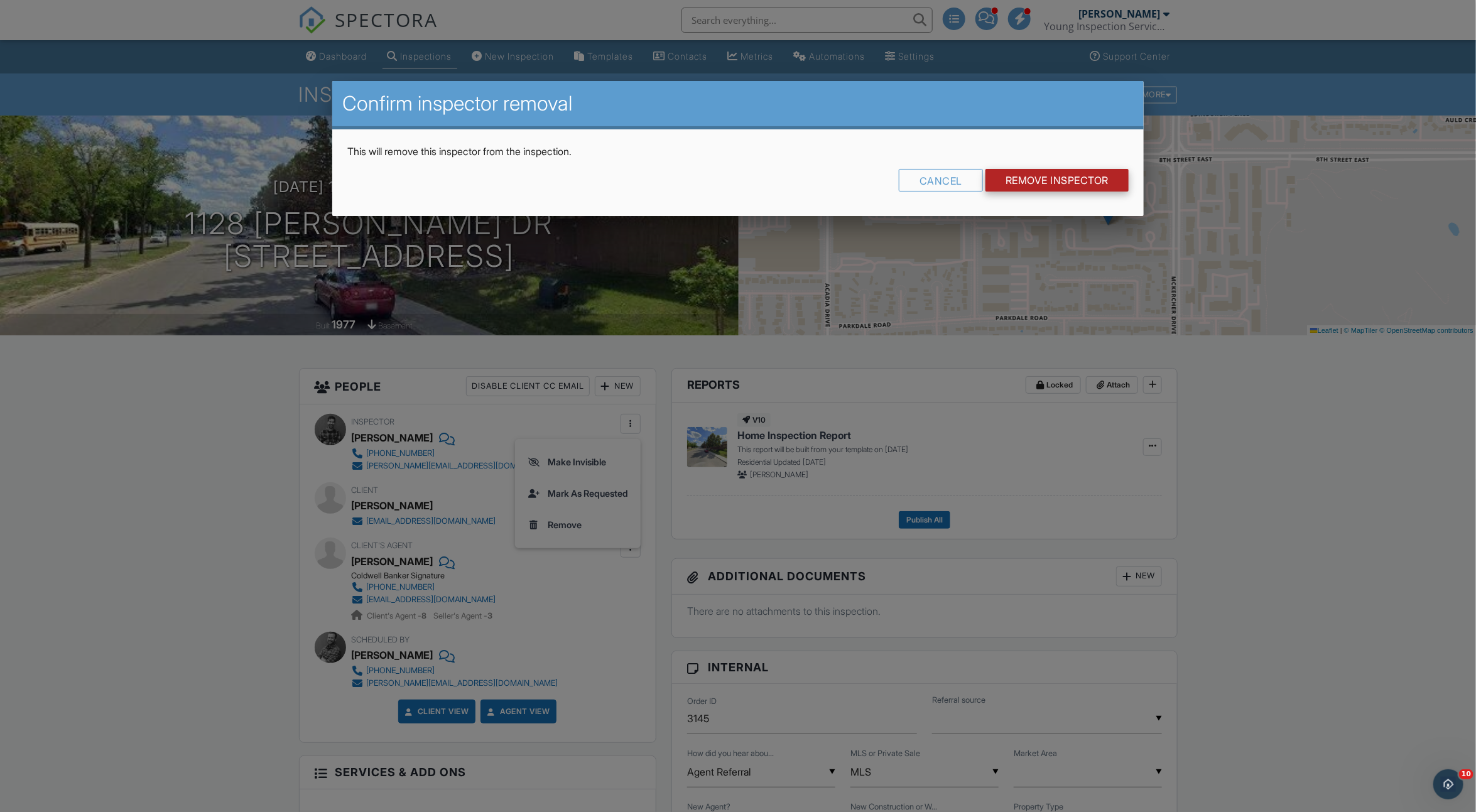
click at [1063, 180] on input "Remove Inspector" at bounding box center [1058, 180] width 143 height 22
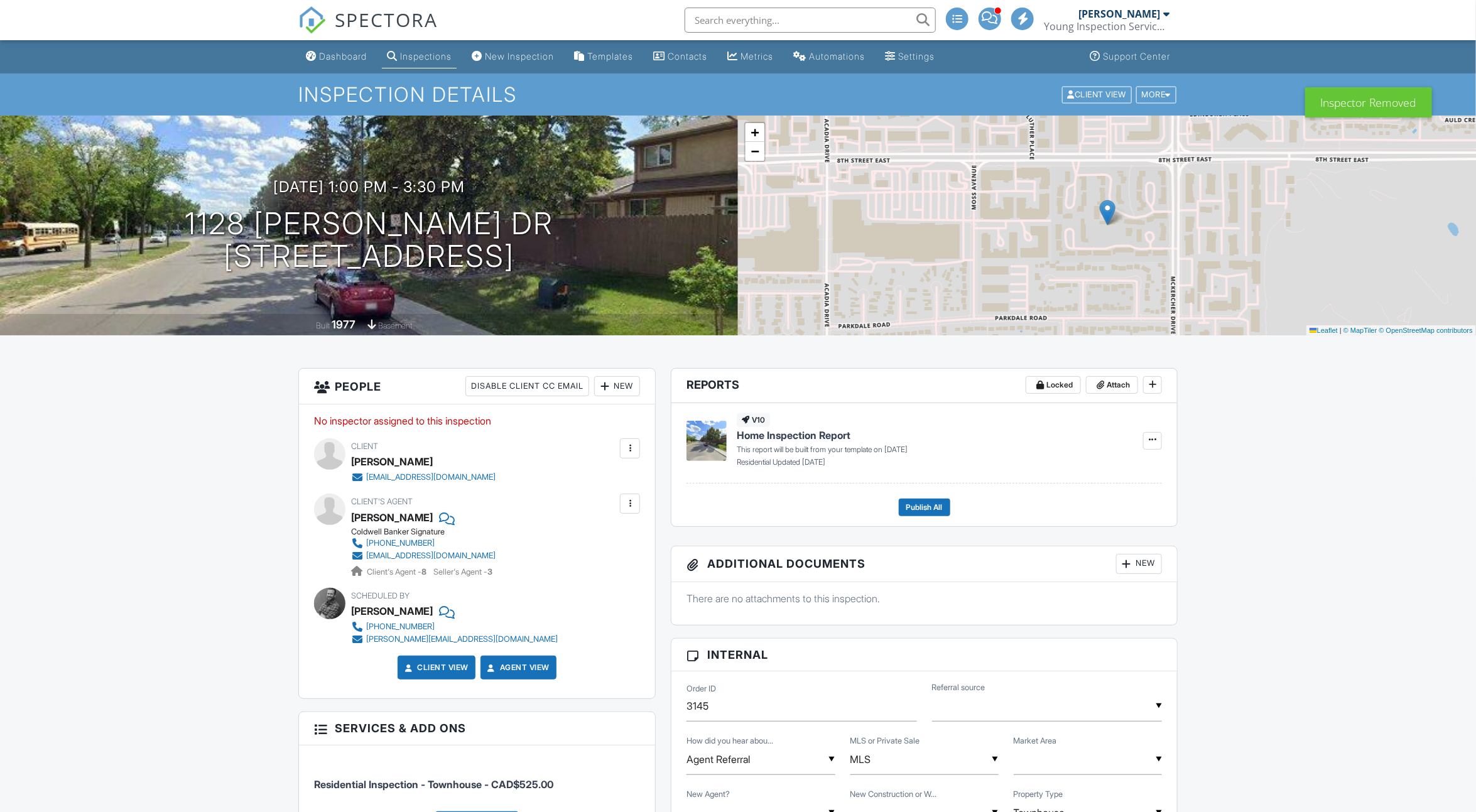
click at [632, 394] on div "New" at bounding box center [618, 386] width 46 height 20
click at [630, 429] on li "Inspector" at bounding box center [662, 424] width 124 height 31
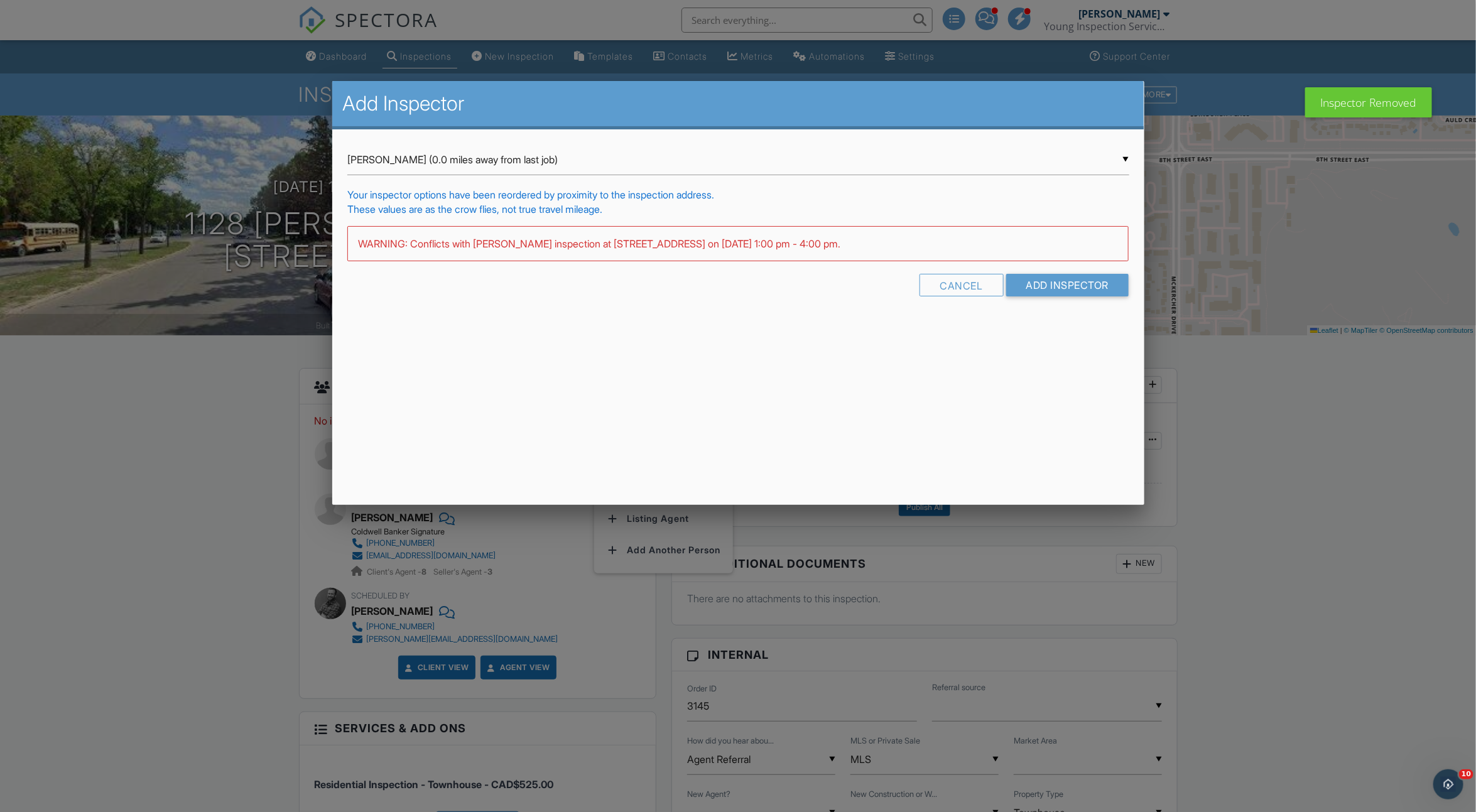
click at [504, 159] on div "▼ [PERSON_NAME] (0.0 miles away from last job) [PERSON_NAME] (0.0 miles away fr…" at bounding box center [738, 159] width 782 height 31
click at [497, 186] on span "[PERSON_NAME] (0.2 miles away from last job)" at bounding box center [738, 191] width 782 height 31
type input "[PERSON_NAME] (0.2 miles away from last job)"
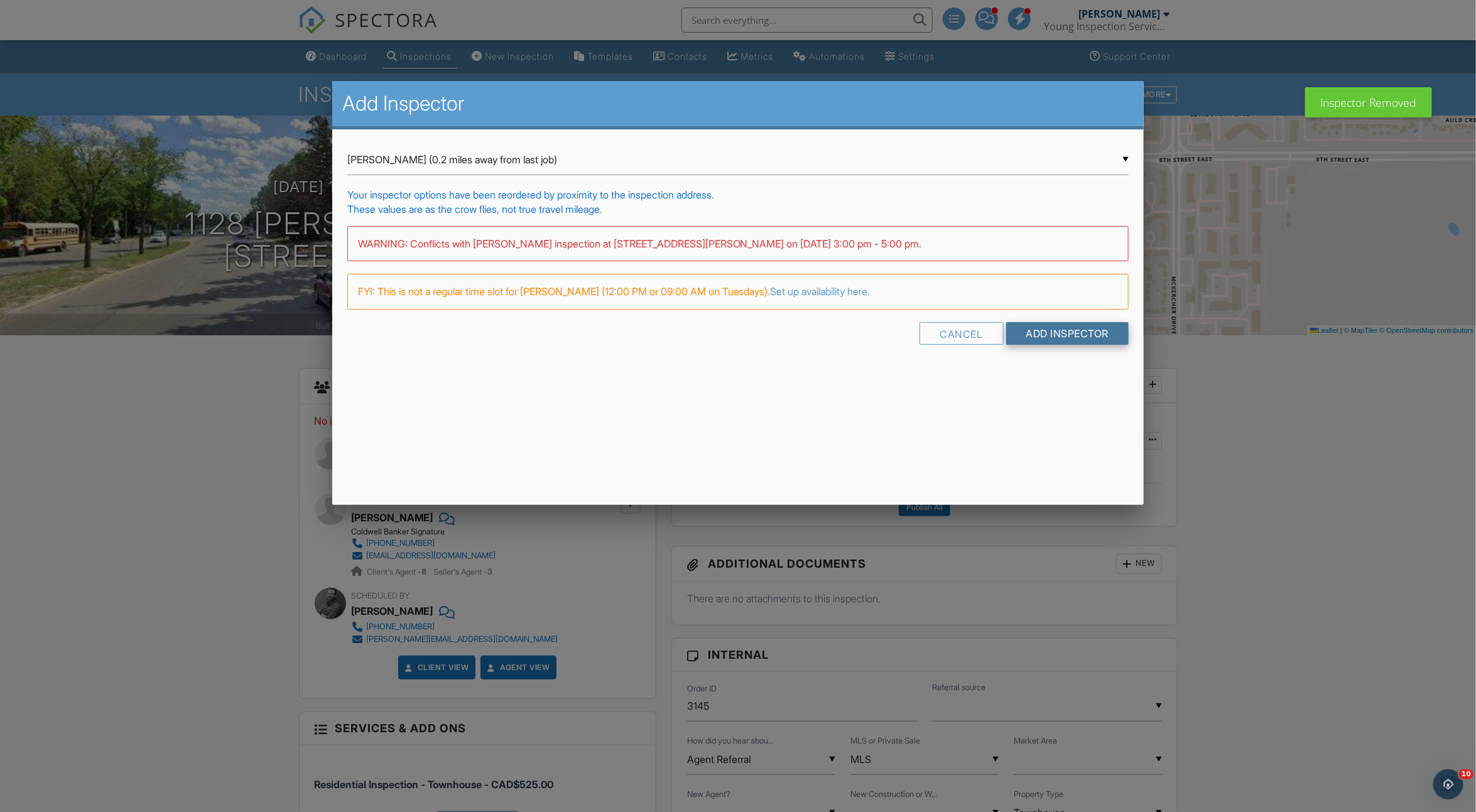
click at [1072, 325] on input "Add Inspector" at bounding box center [1068, 333] width 123 height 22
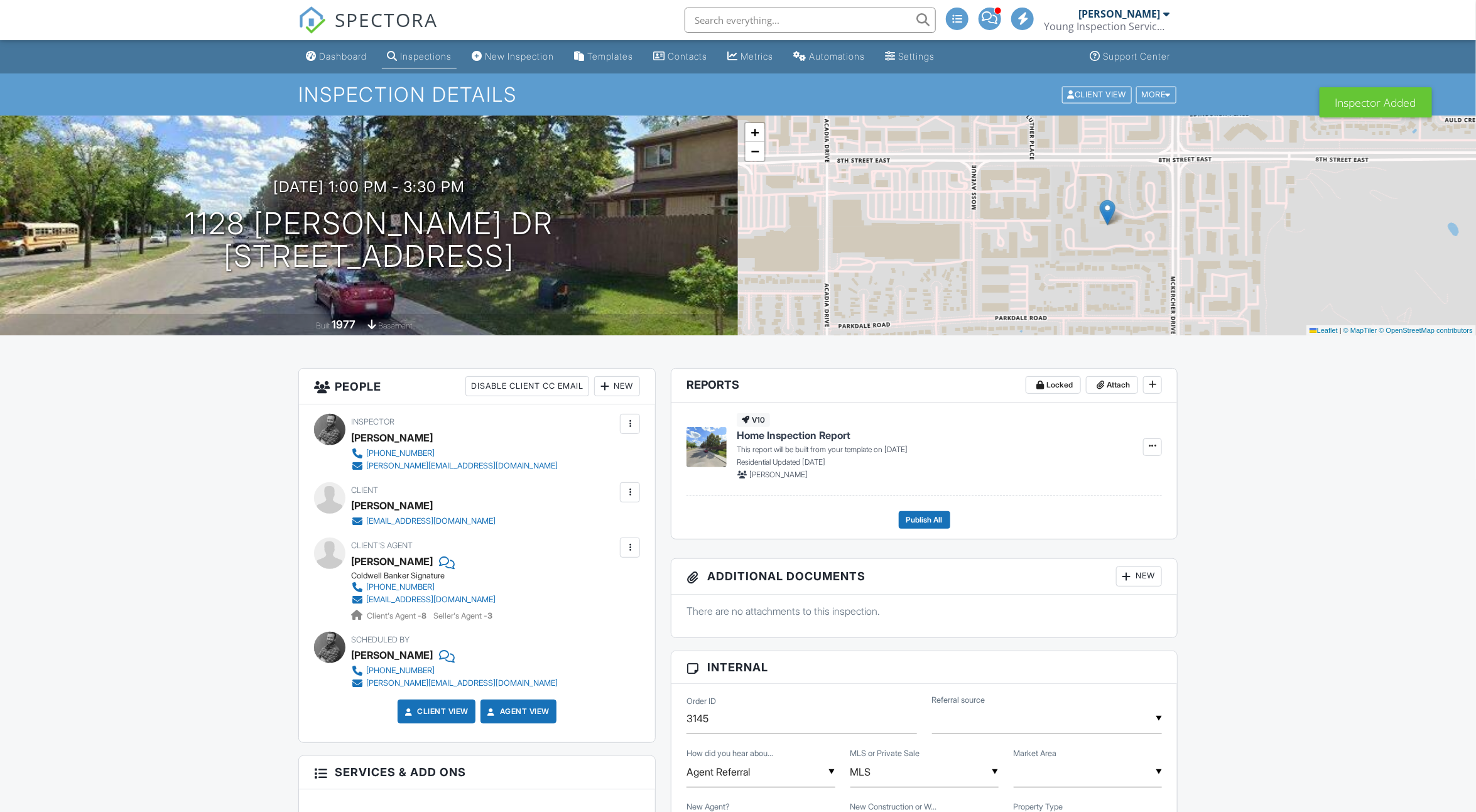
click at [630, 384] on div "New" at bounding box center [618, 386] width 46 height 20
click at [626, 420] on li "Inspector" at bounding box center [662, 424] width 124 height 31
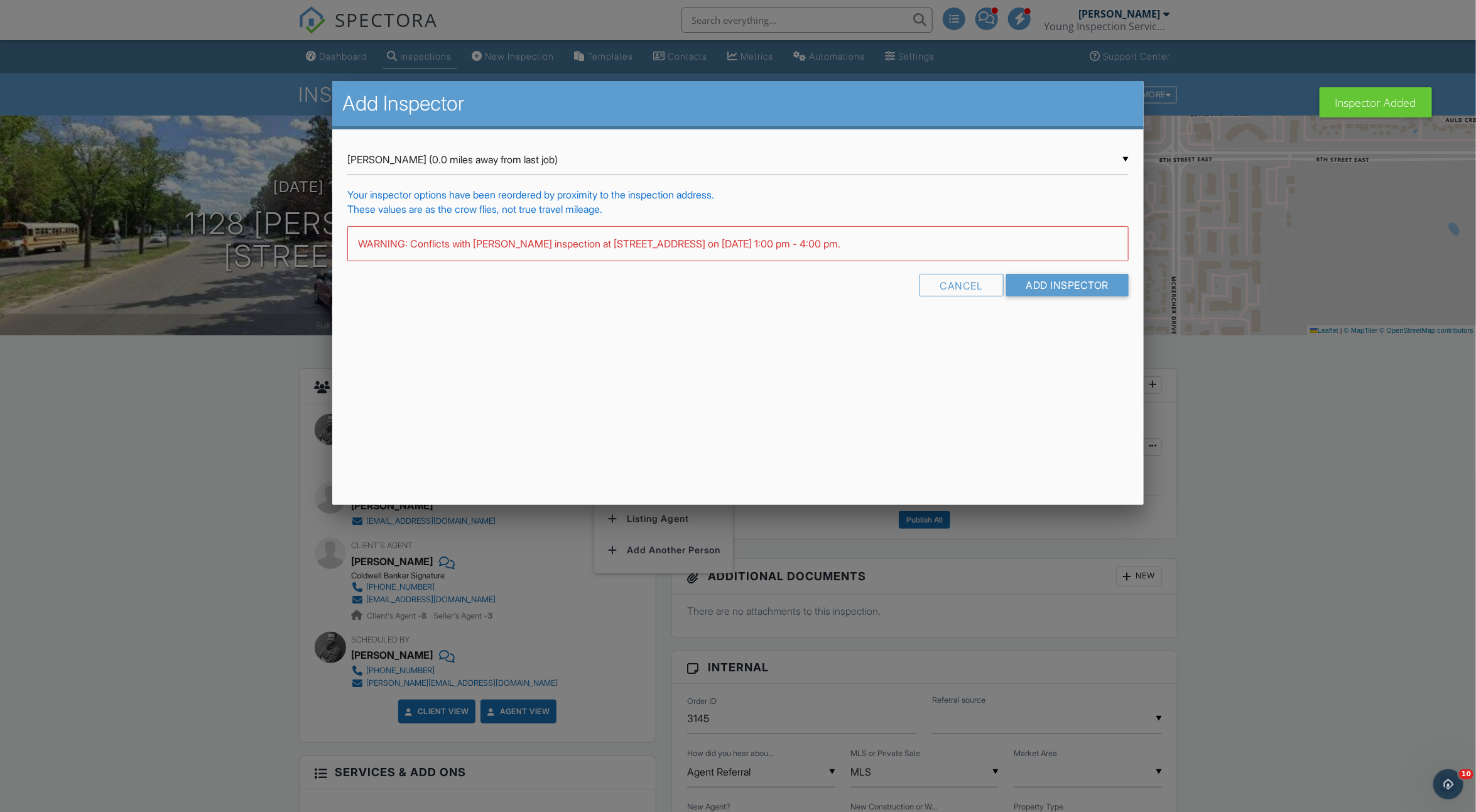
click at [492, 155] on div "▼ Sean McCaig (0.0 miles away from last job) Sean McCaig (0.0 miles away from l…" at bounding box center [738, 159] width 782 height 31
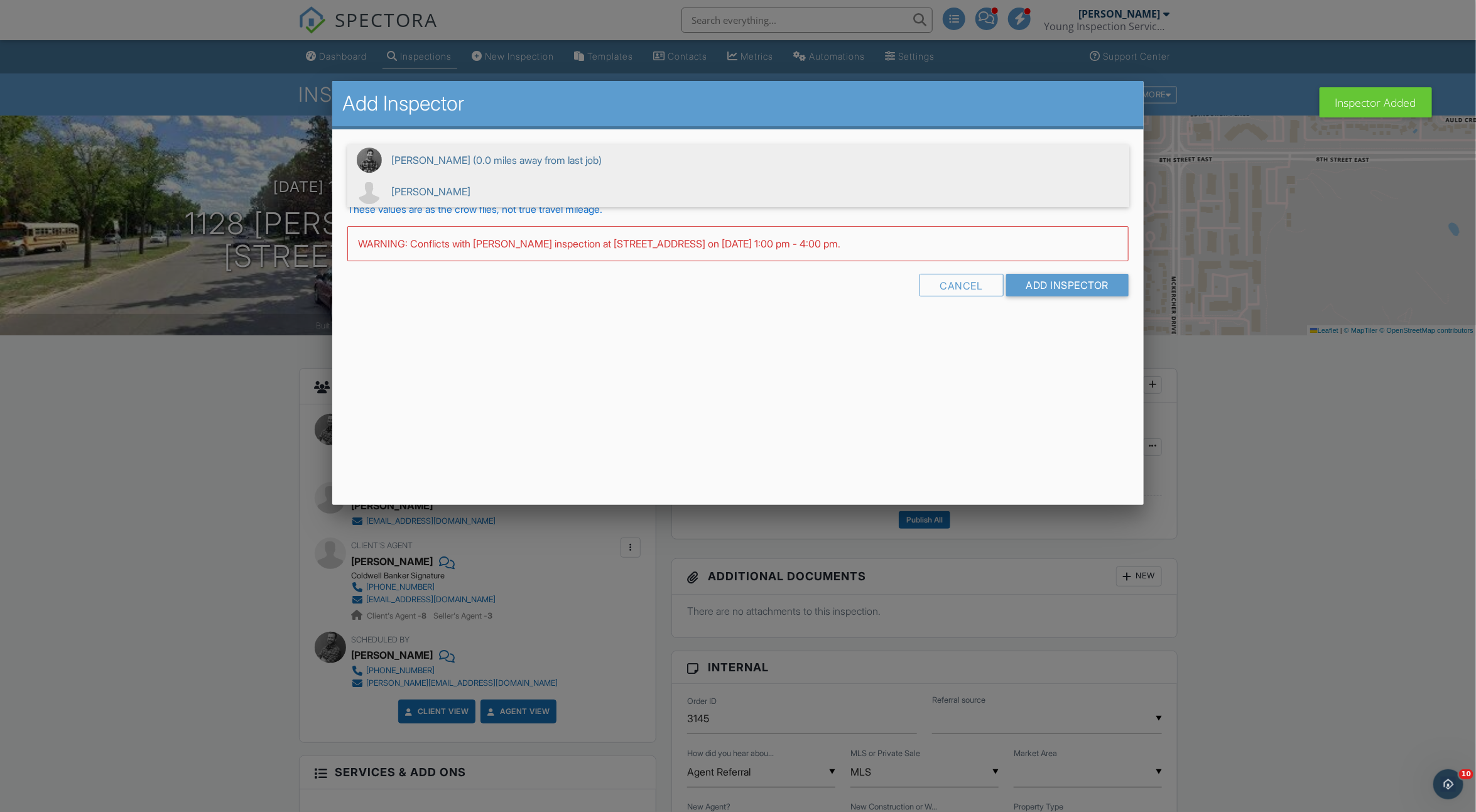
click at [477, 193] on span "[PERSON_NAME]" at bounding box center [738, 191] width 782 height 31
type input "[PERSON_NAME]"
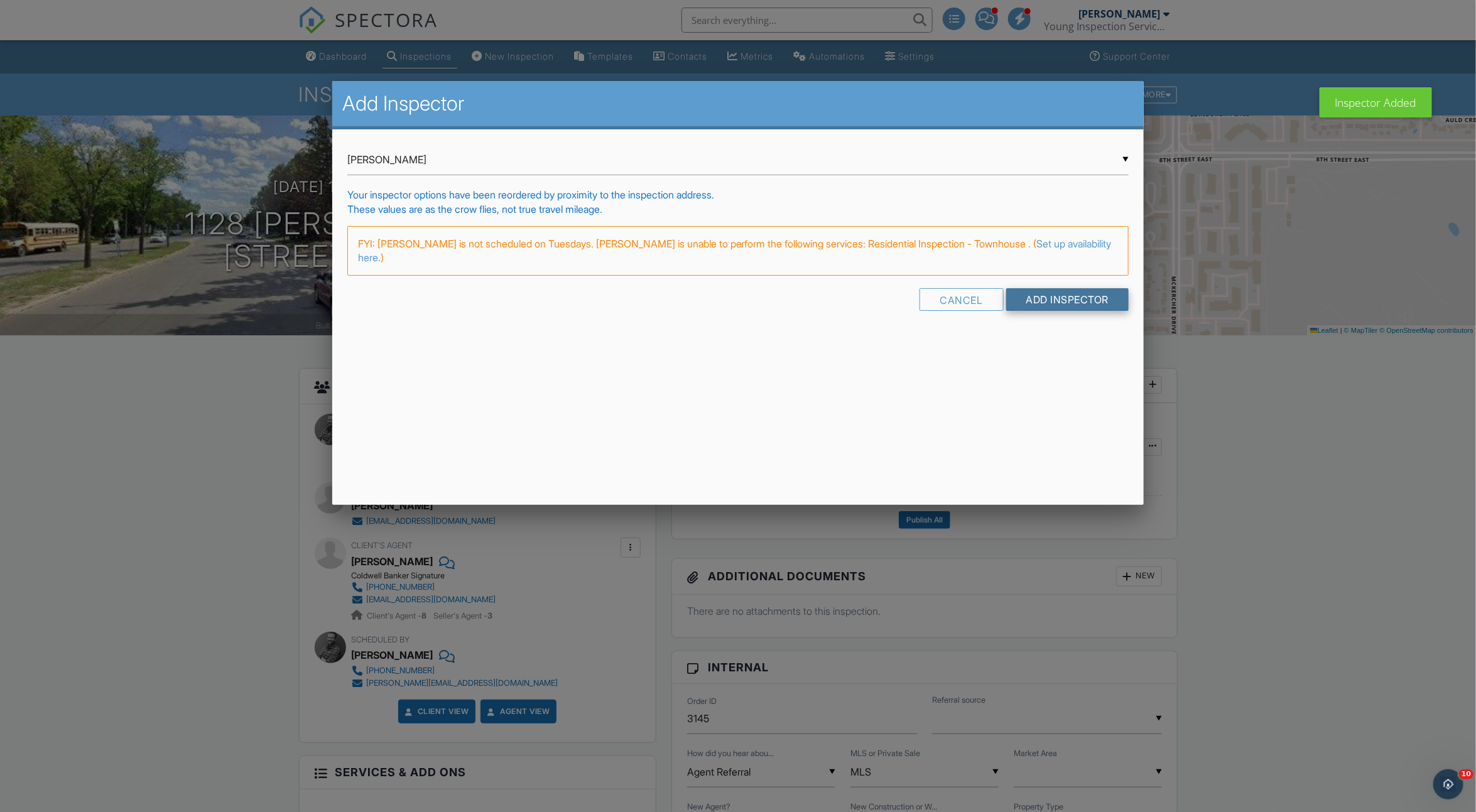
click at [1062, 304] on input "Add Inspector" at bounding box center [1068, 300] width 123 height 22
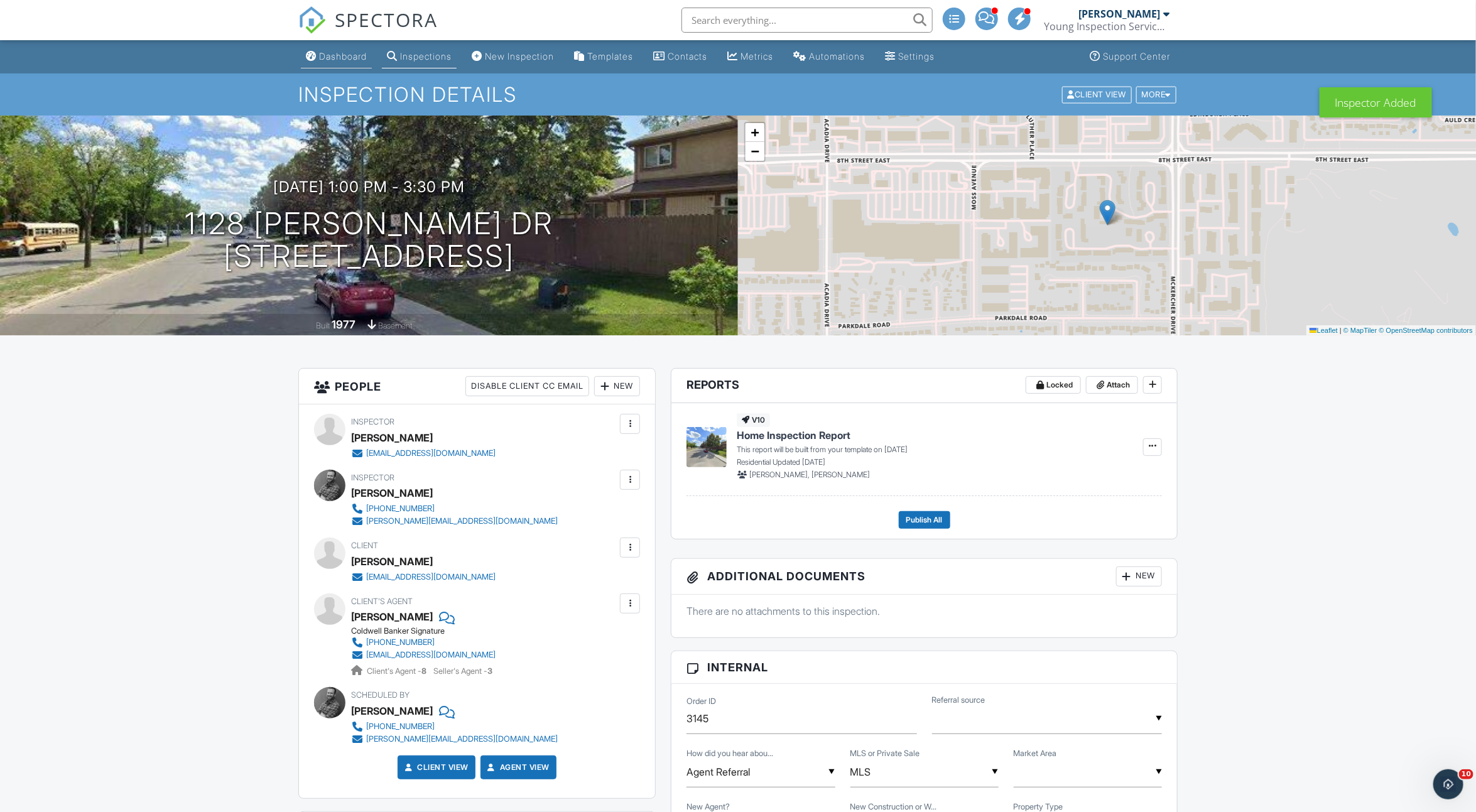
click at [329, 55] on div "Dashboard" at bounding box center [343, 56] width 48 height 10
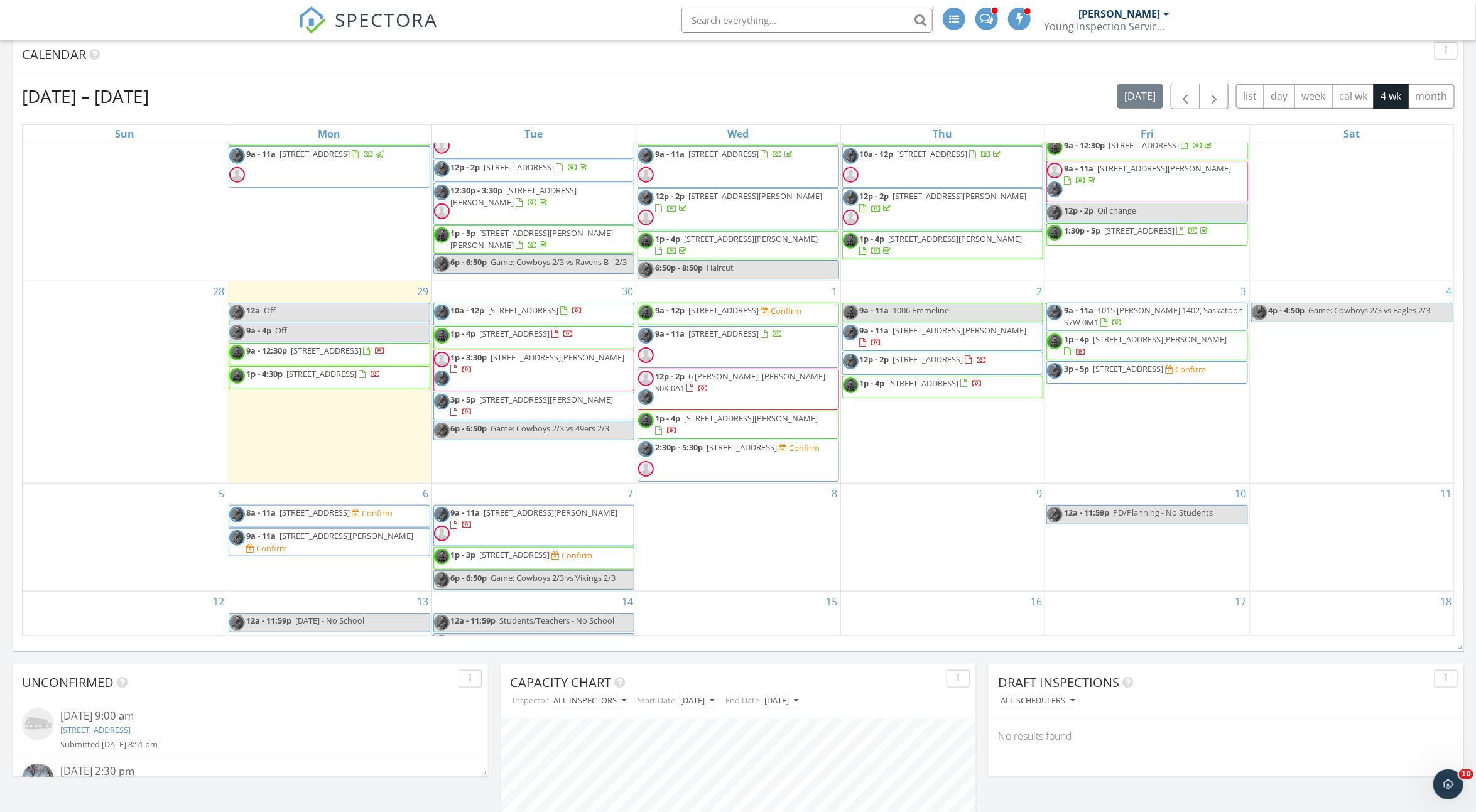
scroll to position [46, 0]
click at [325, 527] on span "8a - 11a [STREET_ADDRESS] Confirm" at bounding box center [311, 518] width 163 height 19
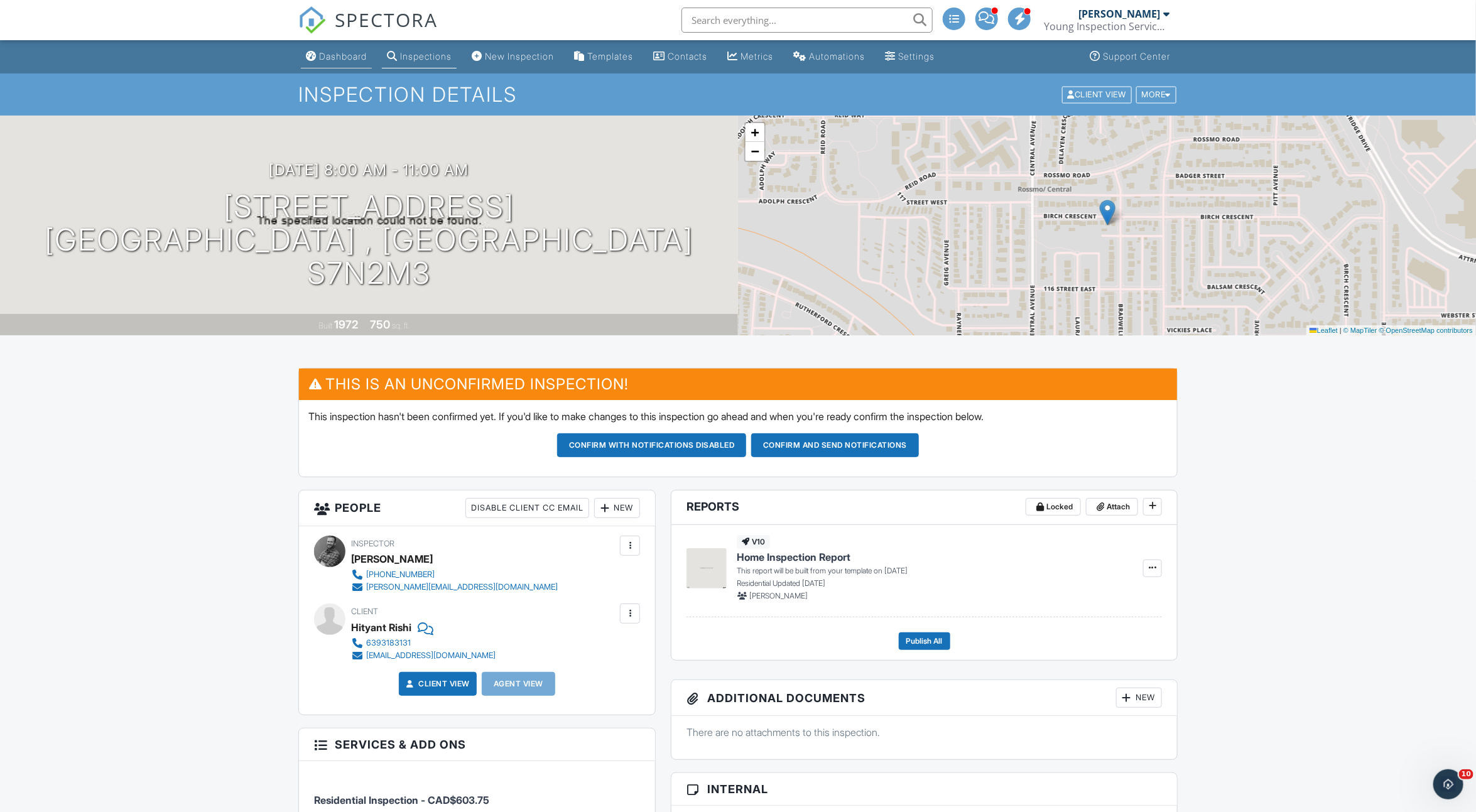
click at [326, 58] on div "Dashboard" at bounding box center [343, 56] width 48 height 10
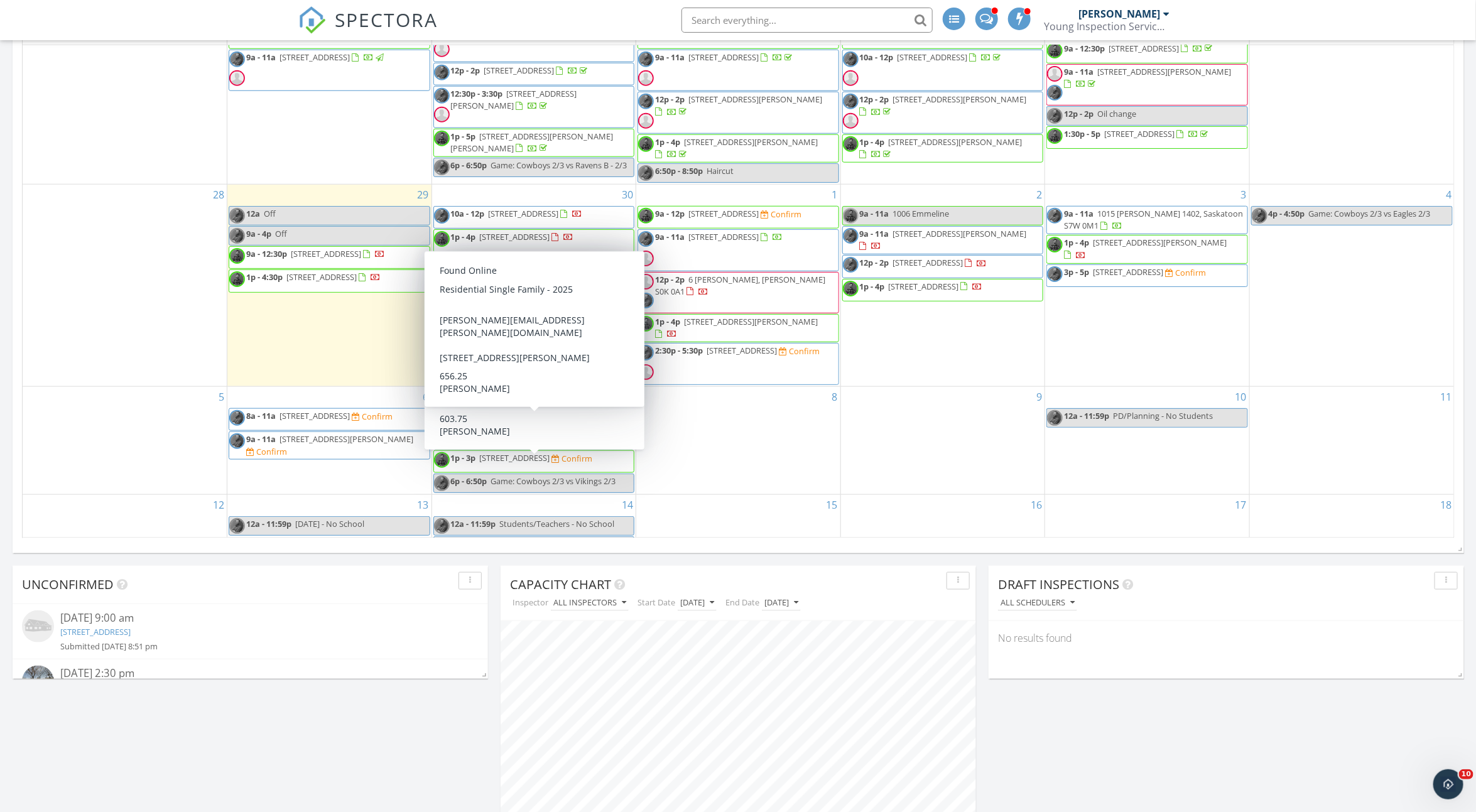
scroll to position [37, 0]
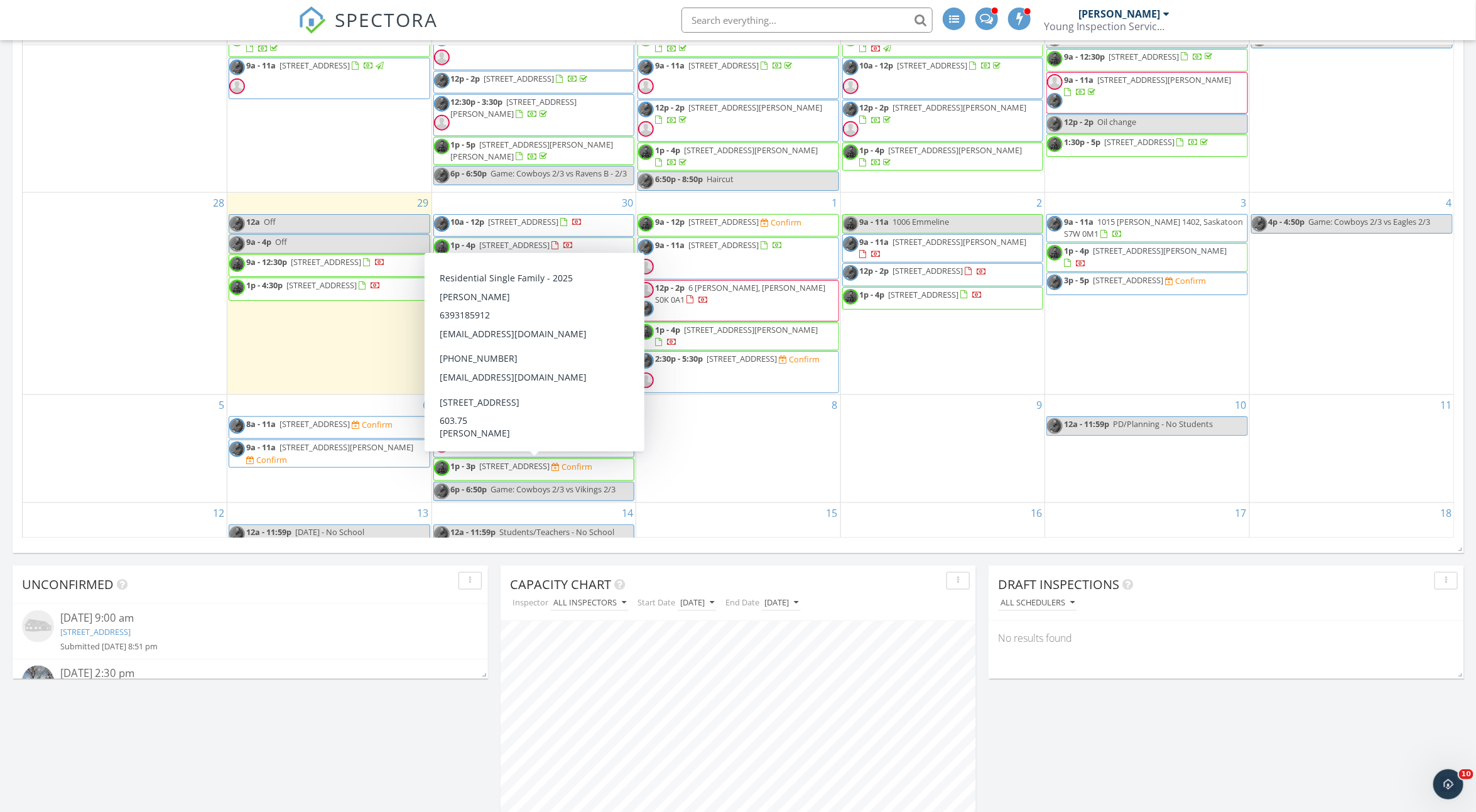
click at [850, 558] on div "Today All Inspectors 12:00 am Off Brendan Young 9:00 am 1201 Osler St, Saskatoo…" at bounding box center [738, 198] width 1476 height 1300
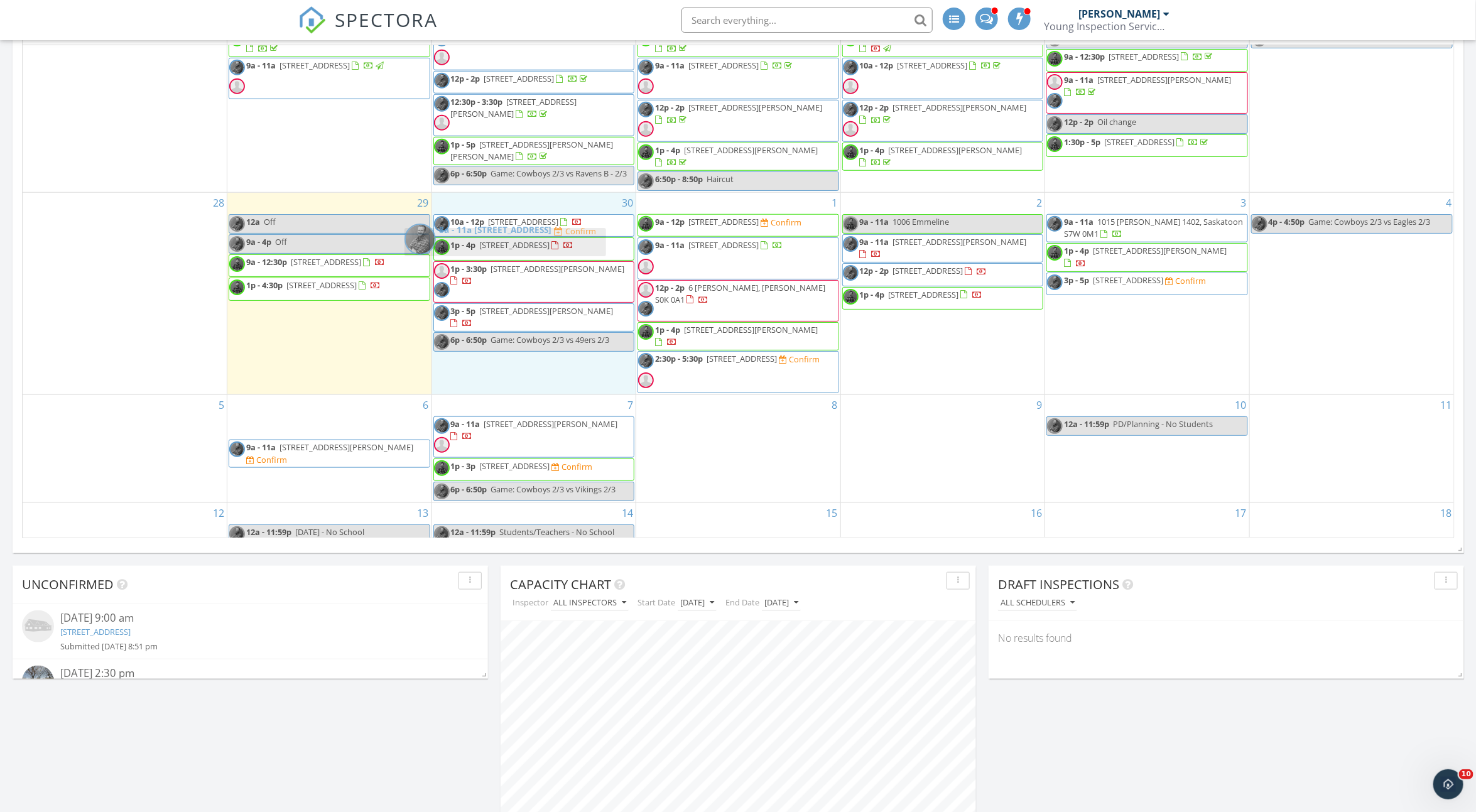
drag, startPoint x: 373, startPoint y: 430, endPoint x: 549, endPoint y: 241, distance: 258.3
click at [549, 241] on body "SPECTORA Brendan Young Young Inspection Services Ltd Role: Inspector Change Rol…" at bounding box center [738, 347] width 1476 height 1924
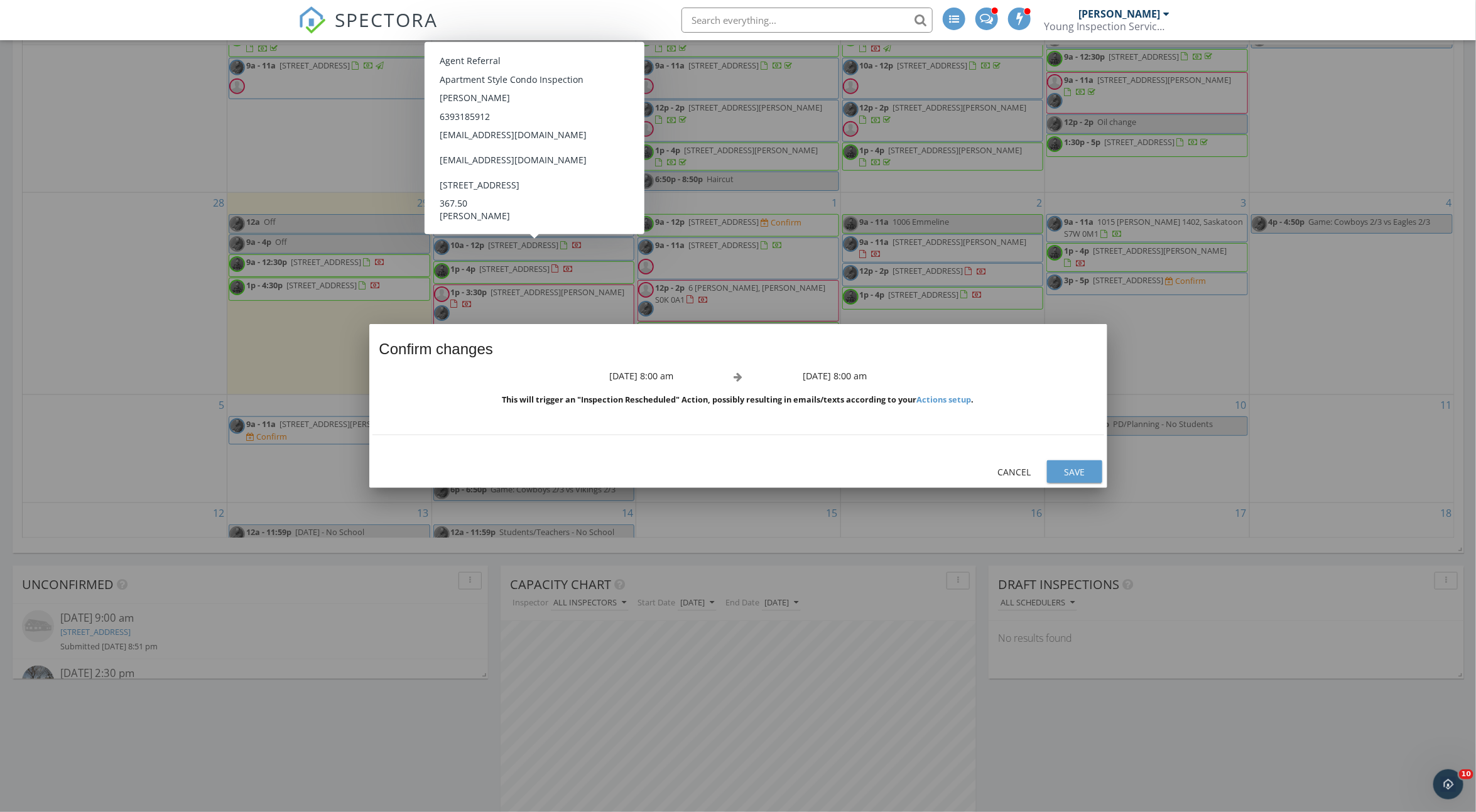
click at [1066, 471] on div "Save" at bounding box center [1075, 472] width 35 height 14
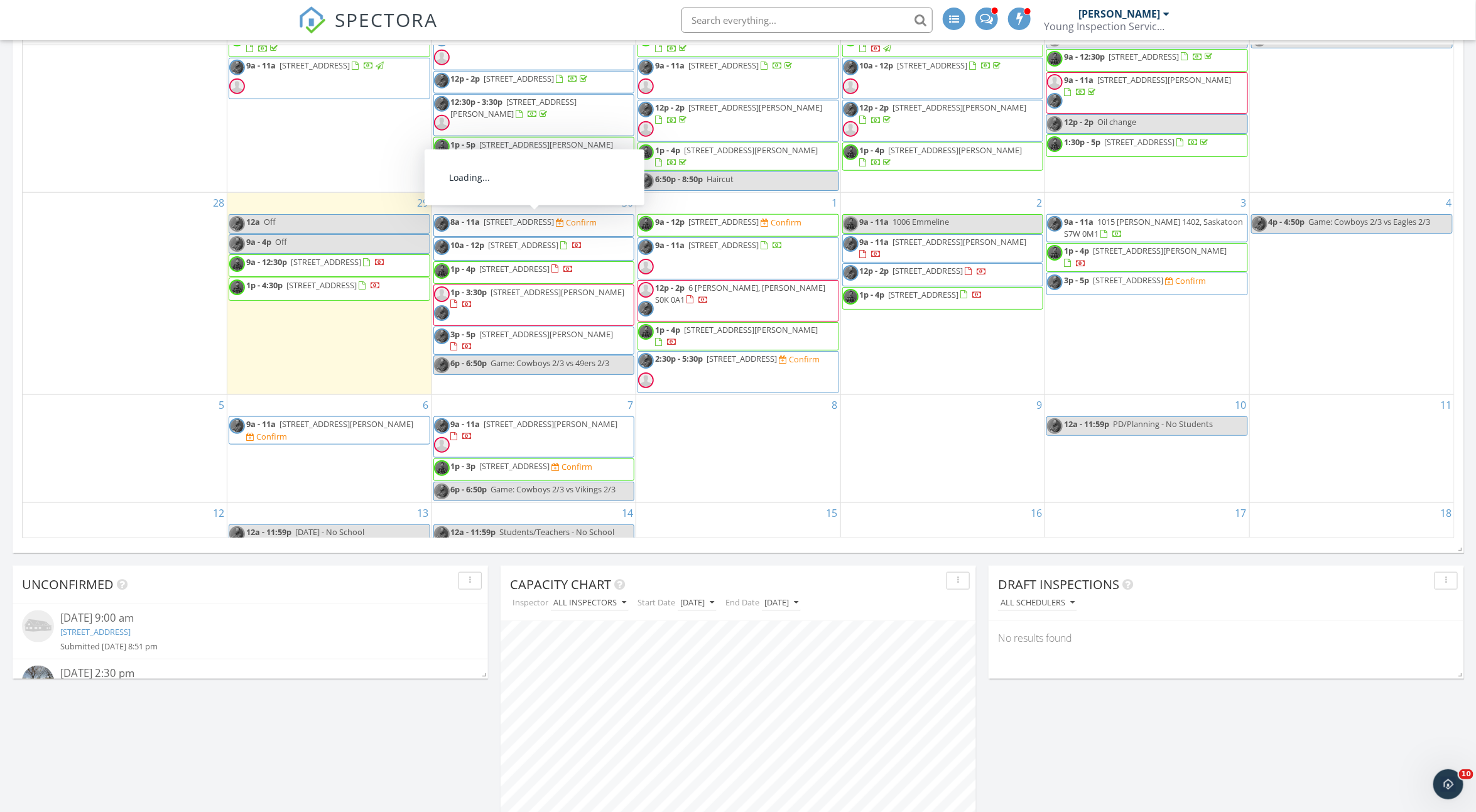
click at [540, 224] on span "142 Birch Crescent, Saskatoon S7N2M3" at bounding box center [520, 222] width 70 height 11
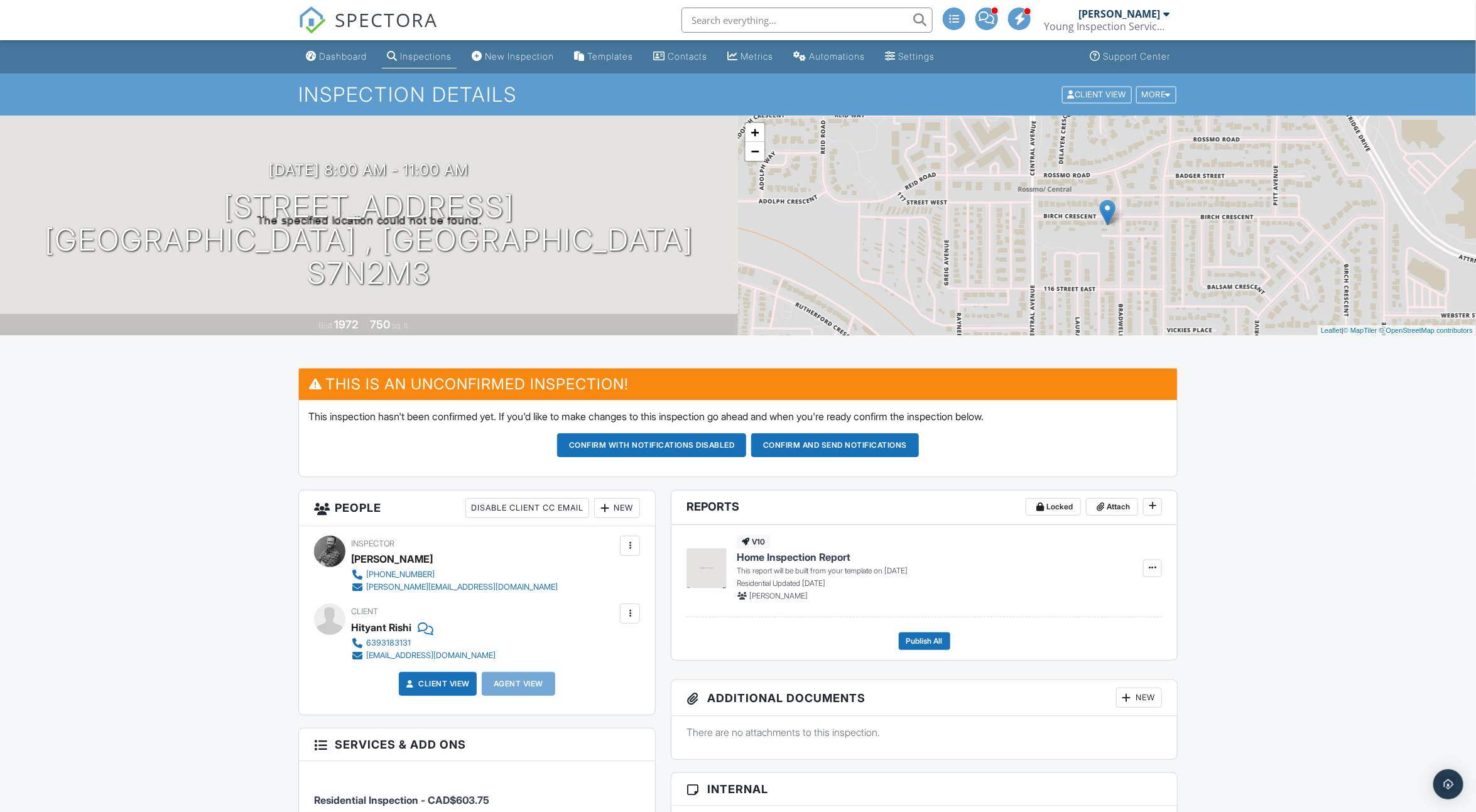
click at [634, 546] on div at bounding box center [630, 546] width 13 height 13
click at [580, 681] on li "Remove" at bounding box center [568, 678] width 128 height 31
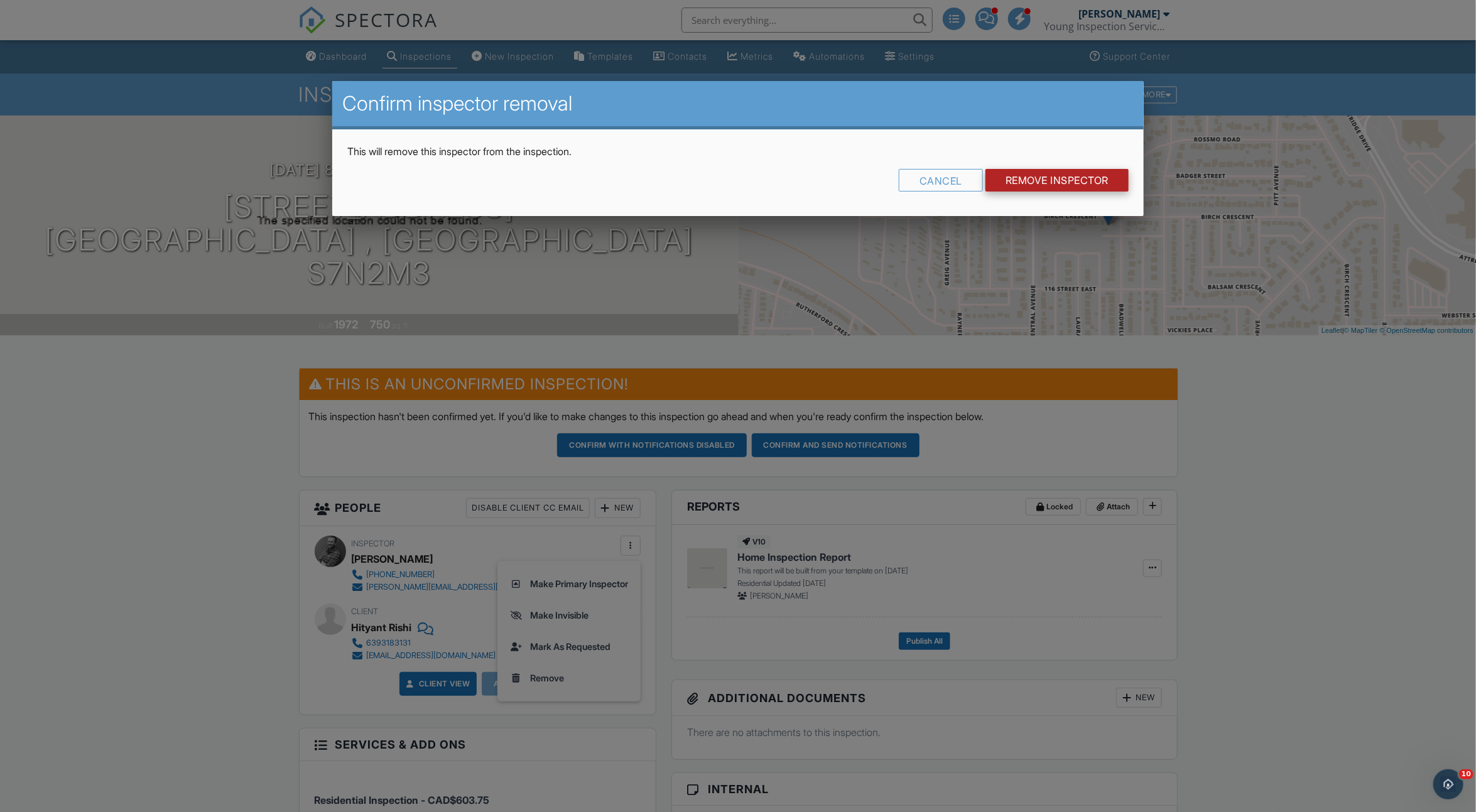
click at [1087, 181] on input "Remove Inspector" at bounding box center [1058, 180] width 143 height 22
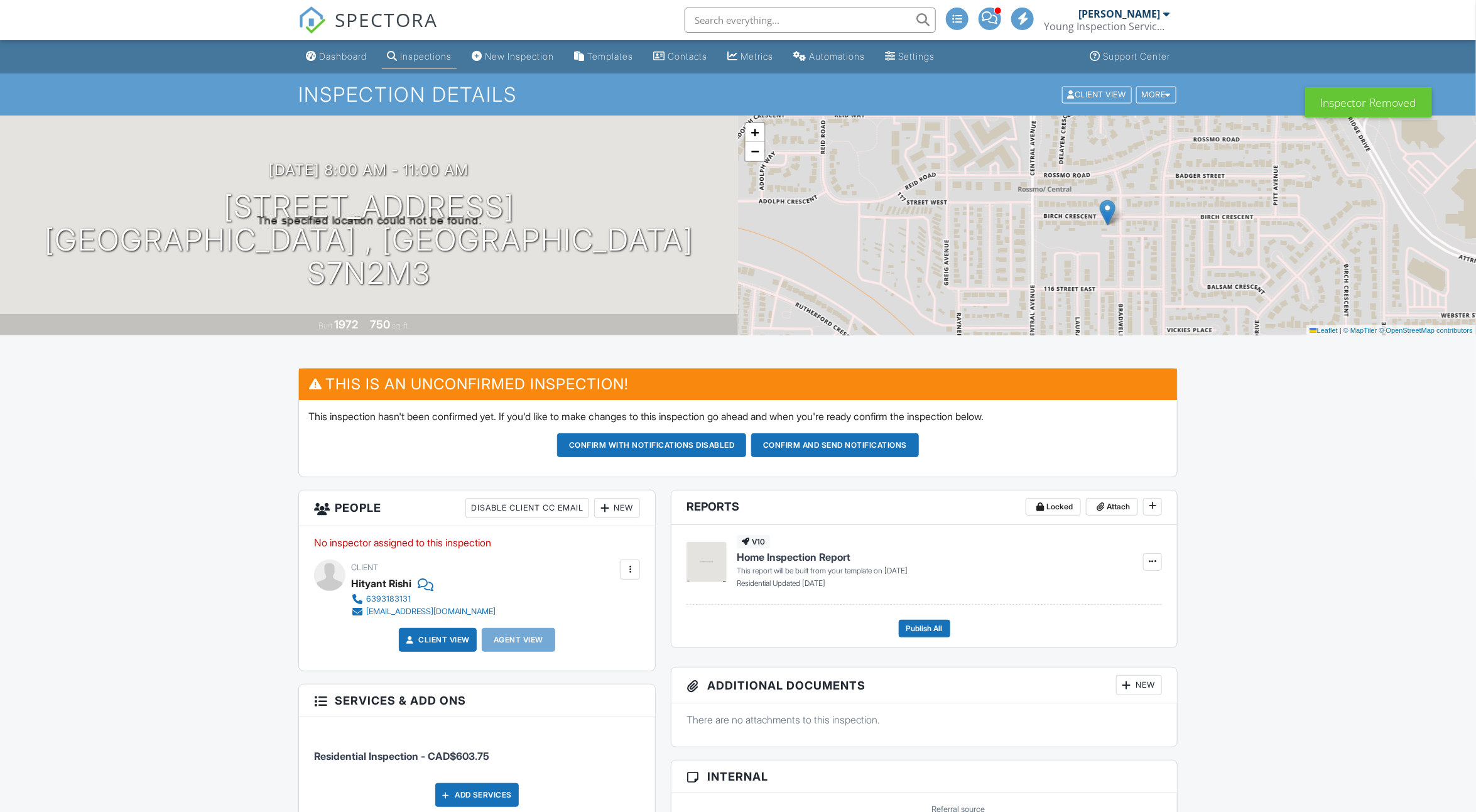
click at [623, 500] on div "New" at bounding box center [618, 508] width 46 height 20
click at [626, 538] on li "Inspector" at bounding box center [662, 546] width 124 height 31
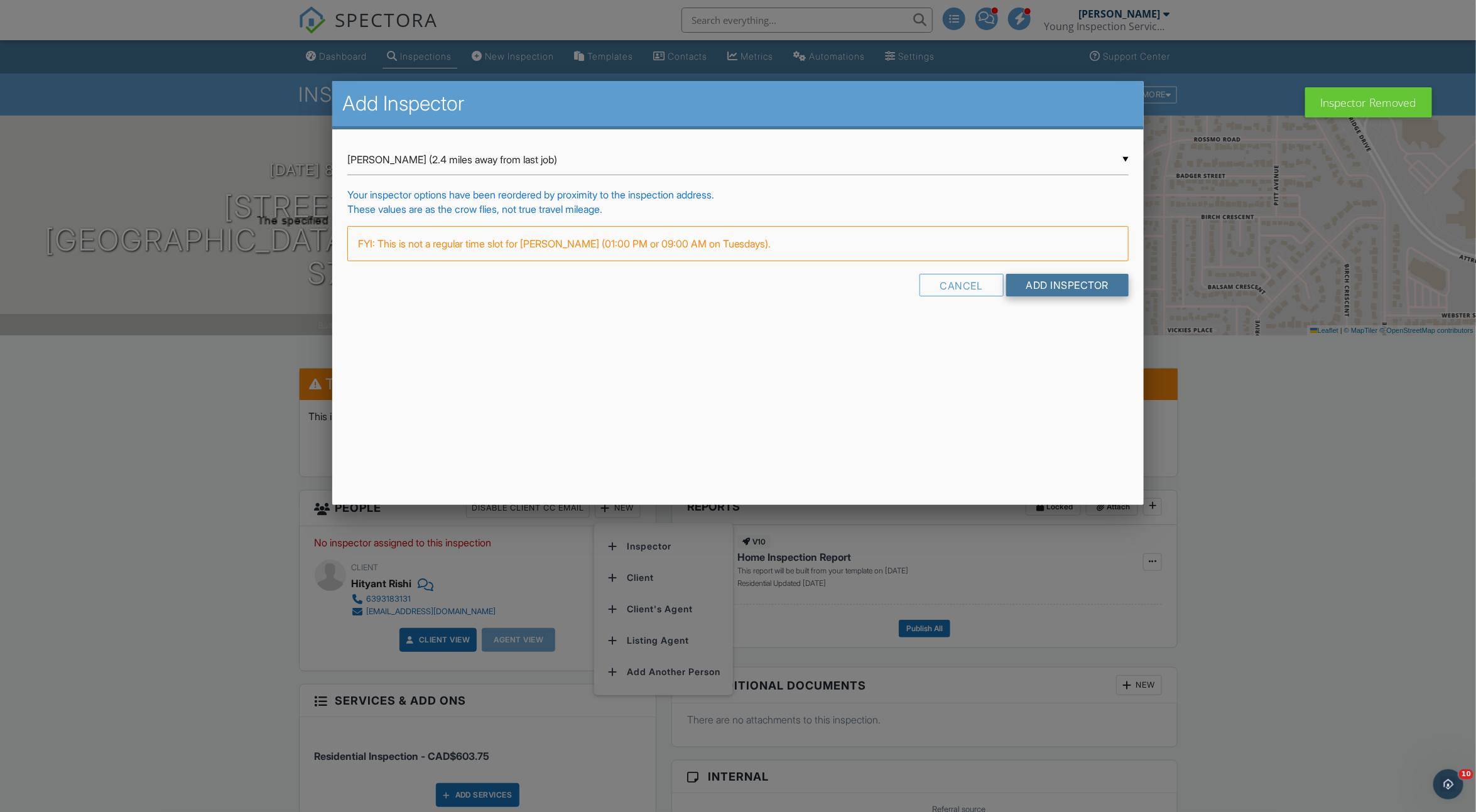
click at [1058, 280] on input "Add Inspector" at bounding box center [1068, 285] width 123 height 22
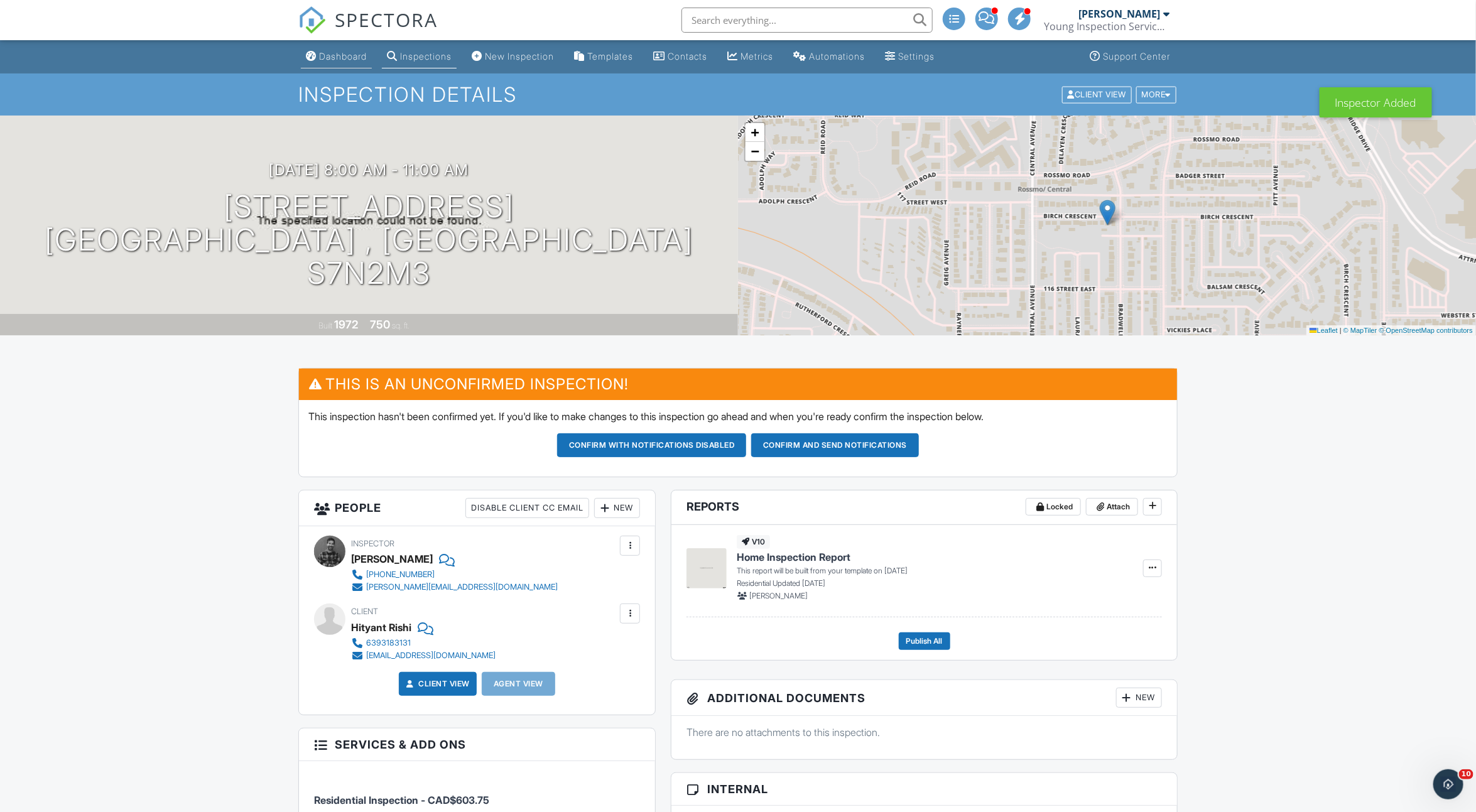
click at [334, 55] on div "Dashboard" at bounding box center [343, 56] width 48 height 10
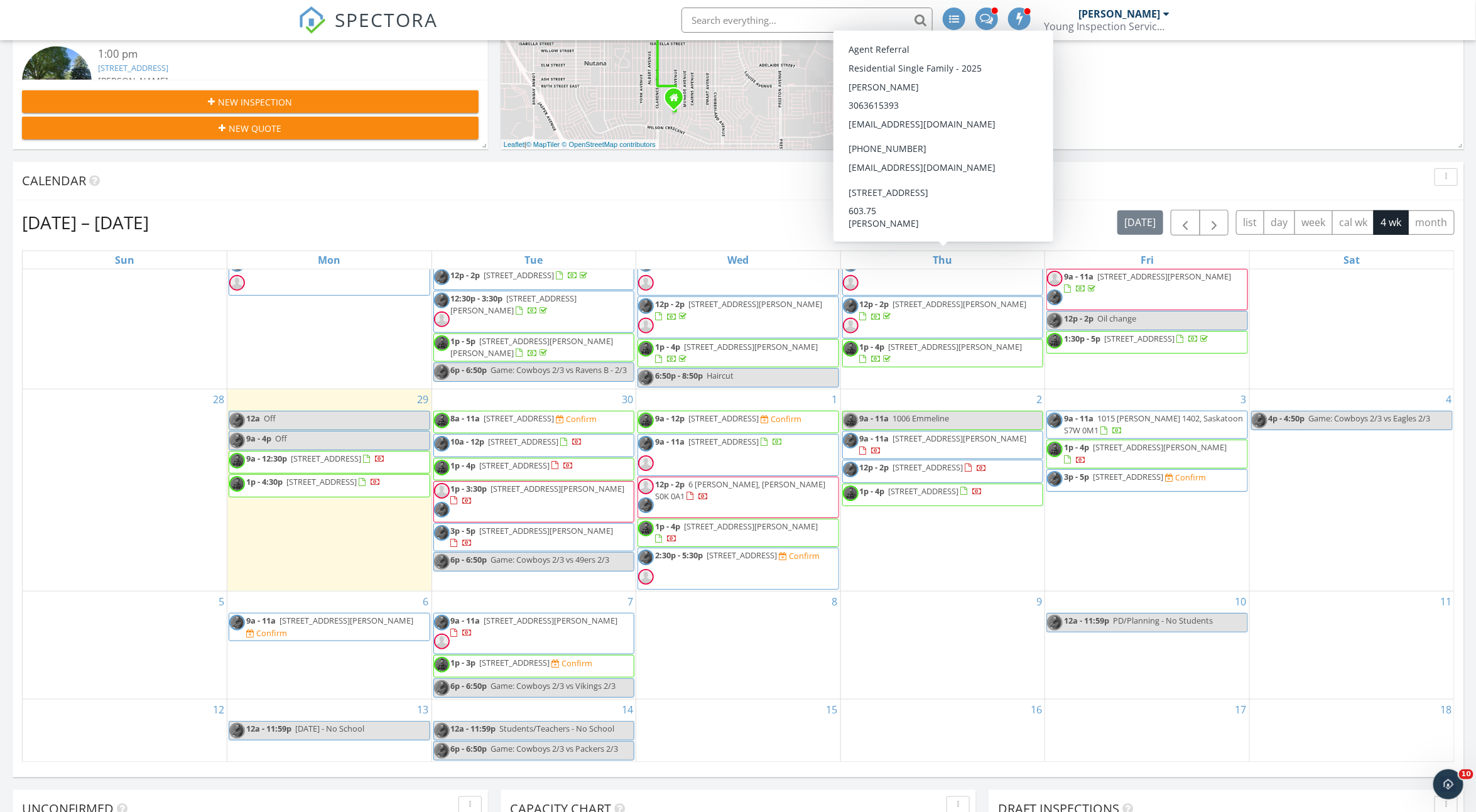
scroll to position [408, 0]
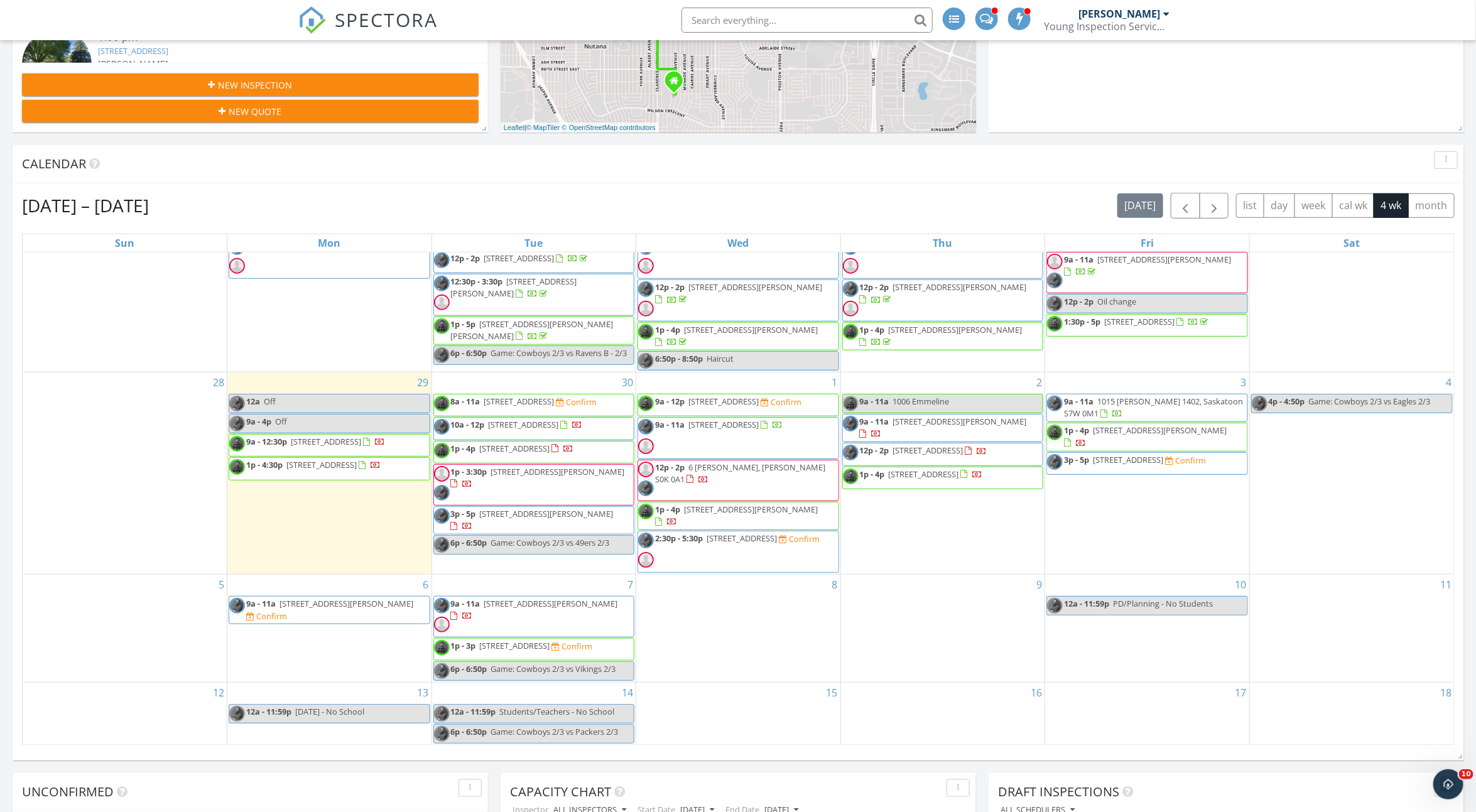
click at [551, 641] on span "217 Avenue V S, Saskatoon S7M 3E2" at bounding box center [515, 645] width 70 height 11
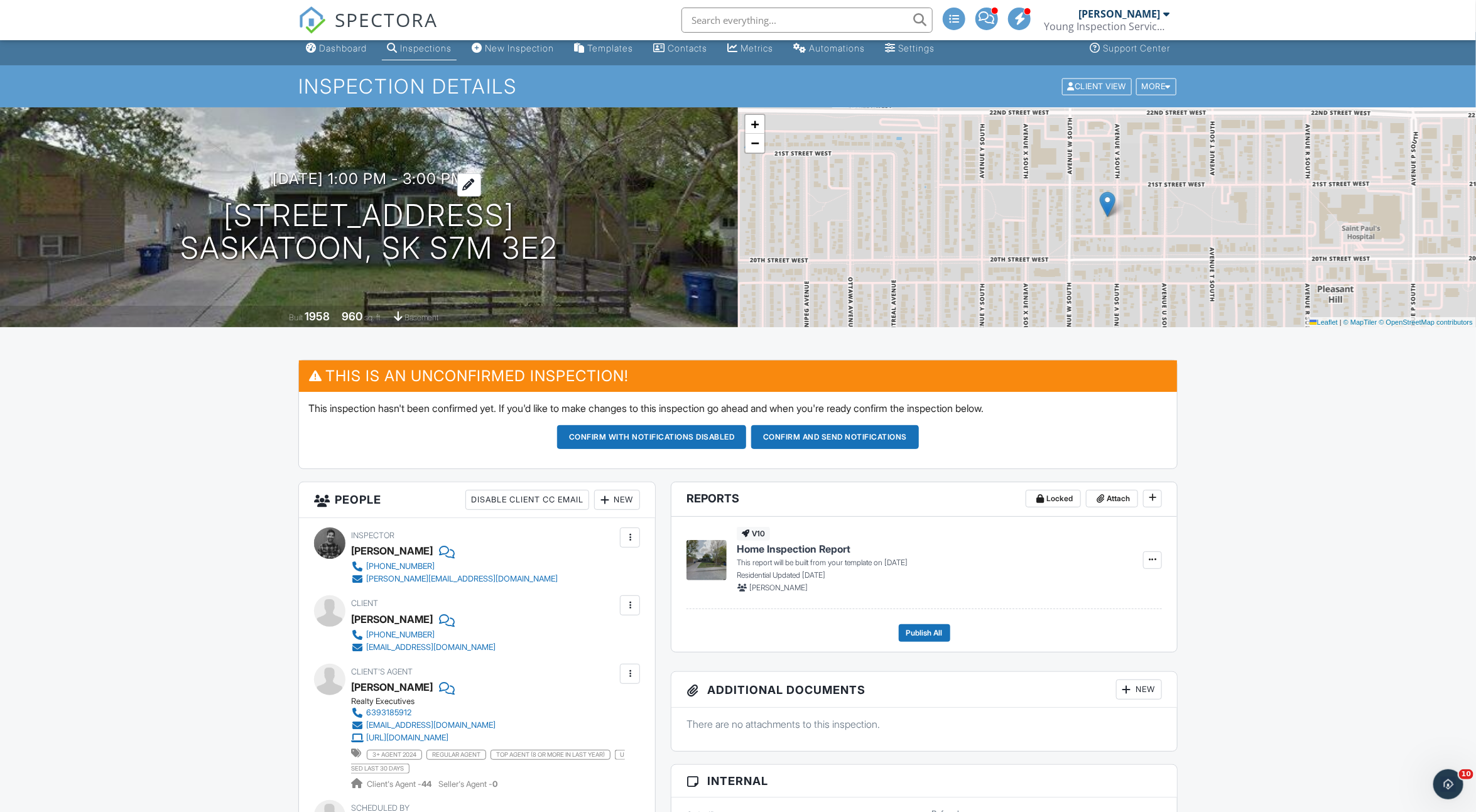
click at [448, 179] on h3 "10/07/2025 1:00 pm - 3:00 pm" at bounding box center [369, 178] width 192 height 17
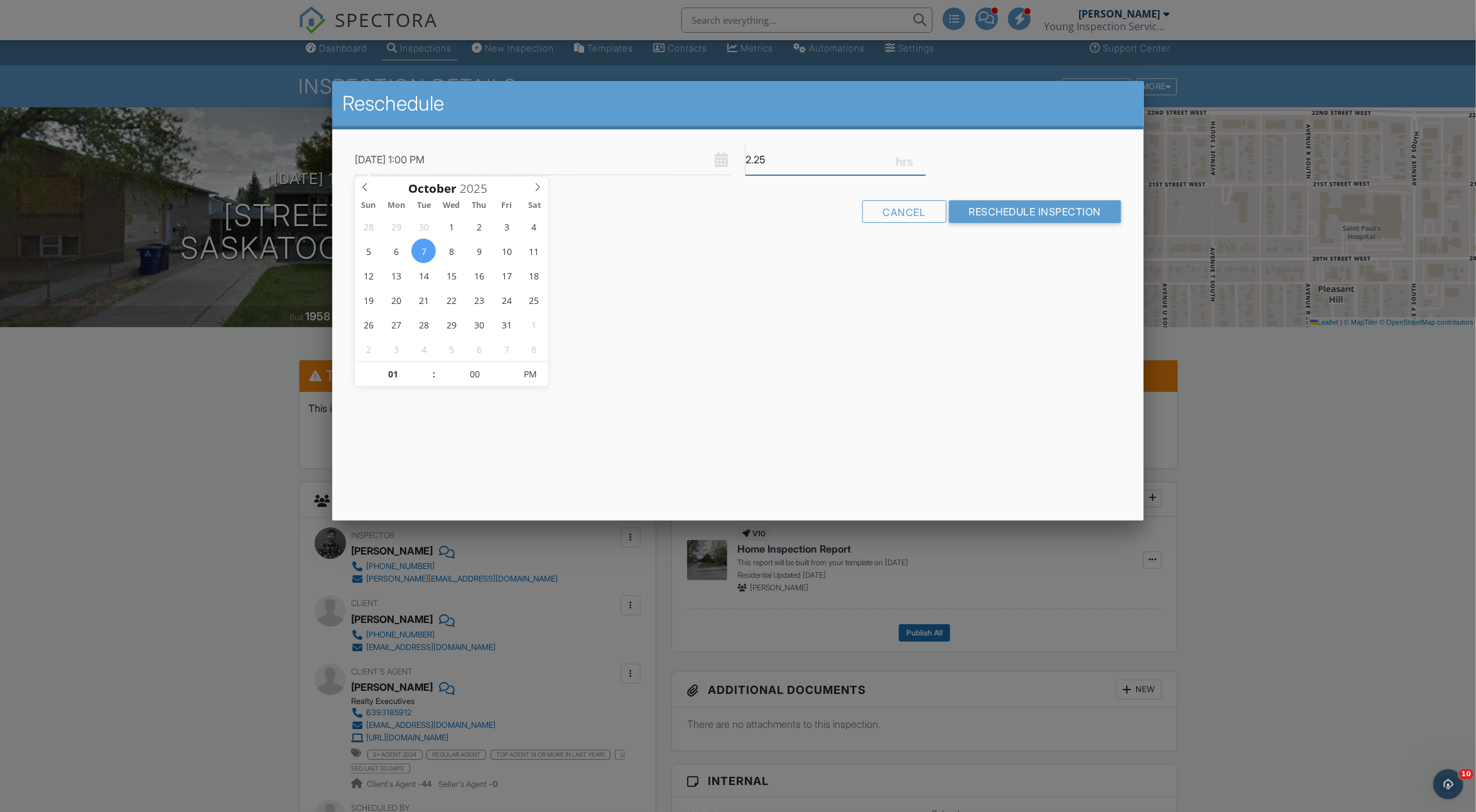
click at [922, 155] on input "2.25" at bounding box center [836, 159] width 180 height 31
click at [922, 155] on input "2.5" at bounding box center [836, 159] width 180 height 31
click at [922, 155] on input "2.75" at bounding box center [836, 159] width 180 height 31
type input "3"
click at [922, 155] on input "3" at bounding box center [836, 159] width 180 height 31
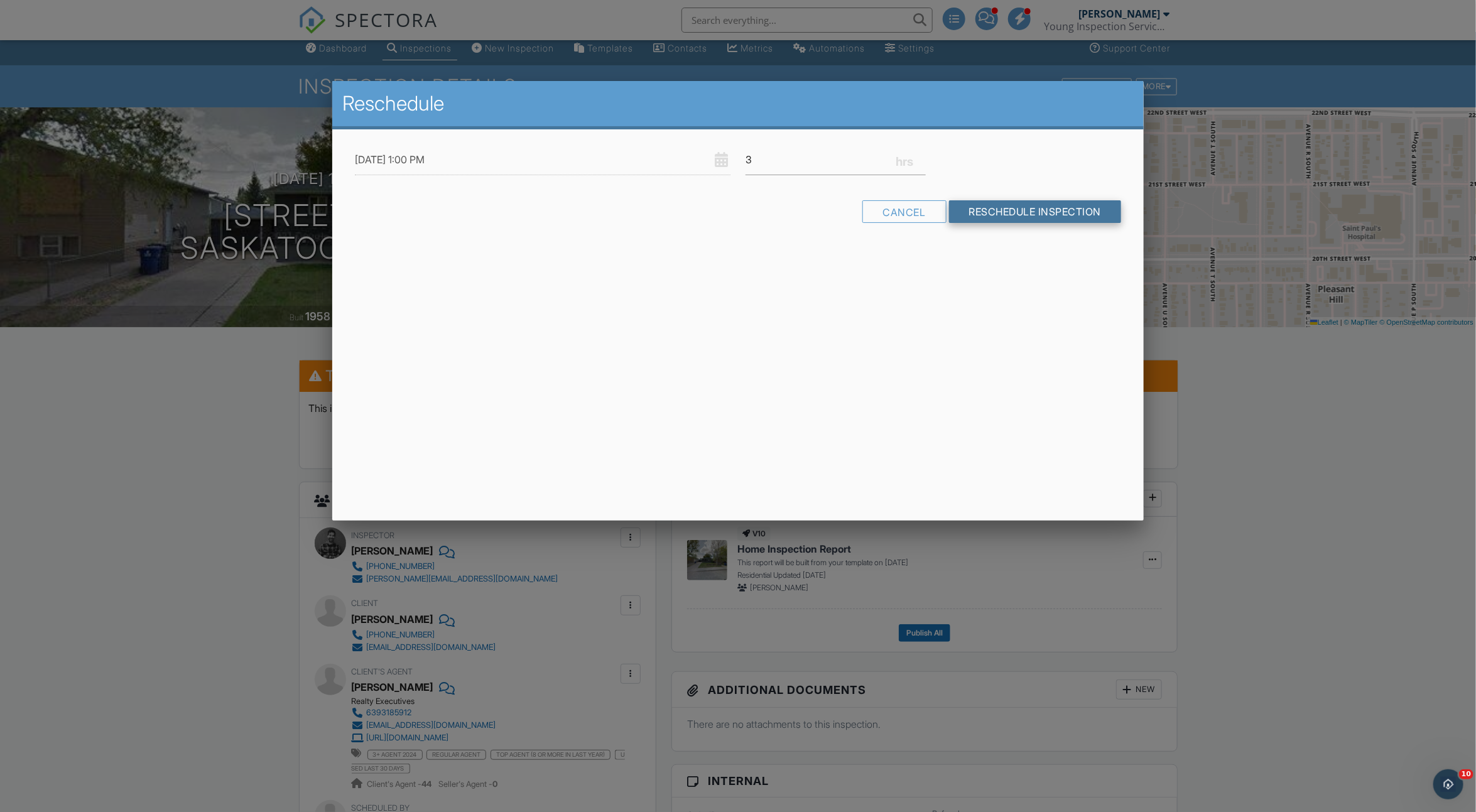
click at [971, 213] on input "Reschedule Inspection" at bounding box center [1035, 211] width 173 height 22
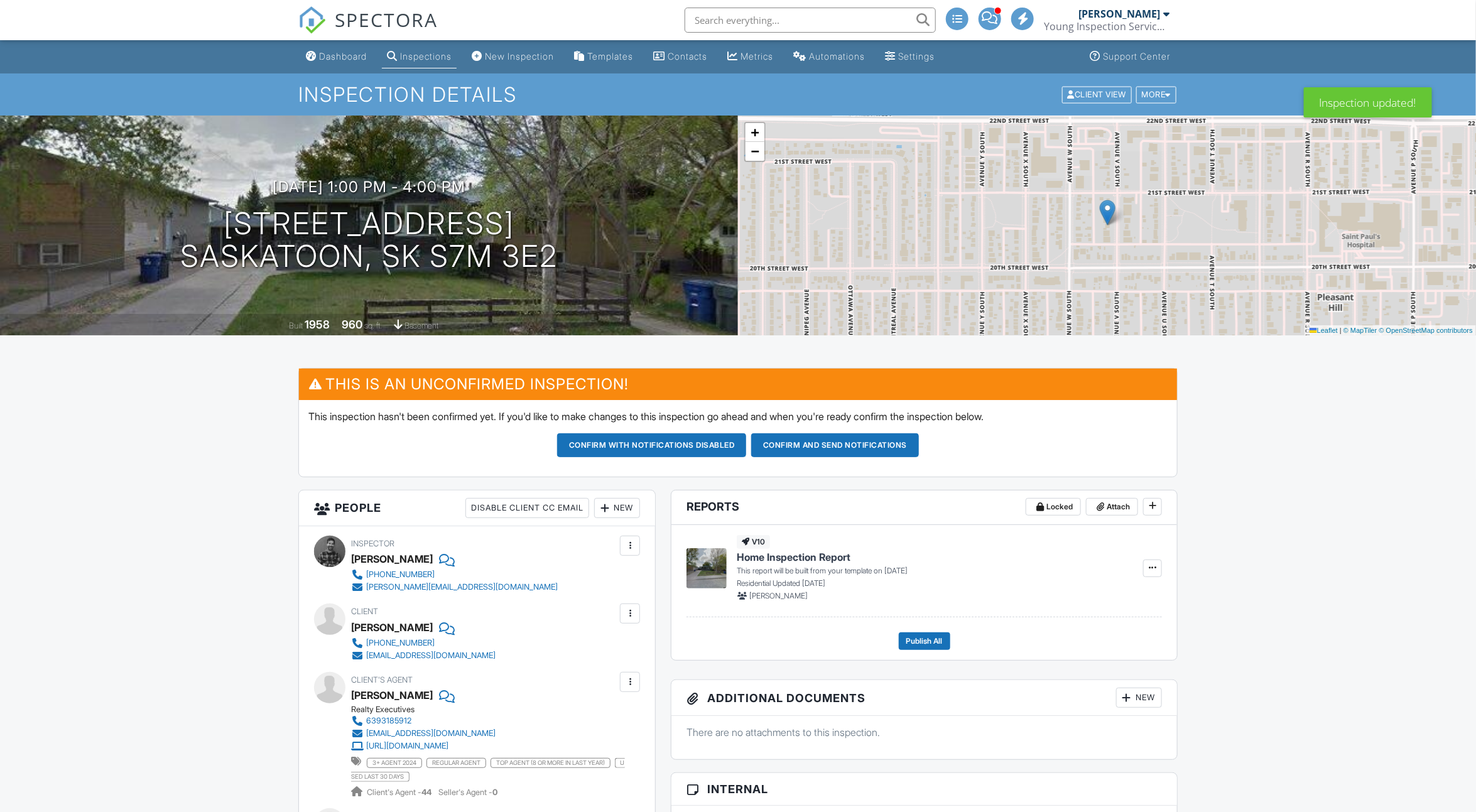
scroll to position [348, 0]
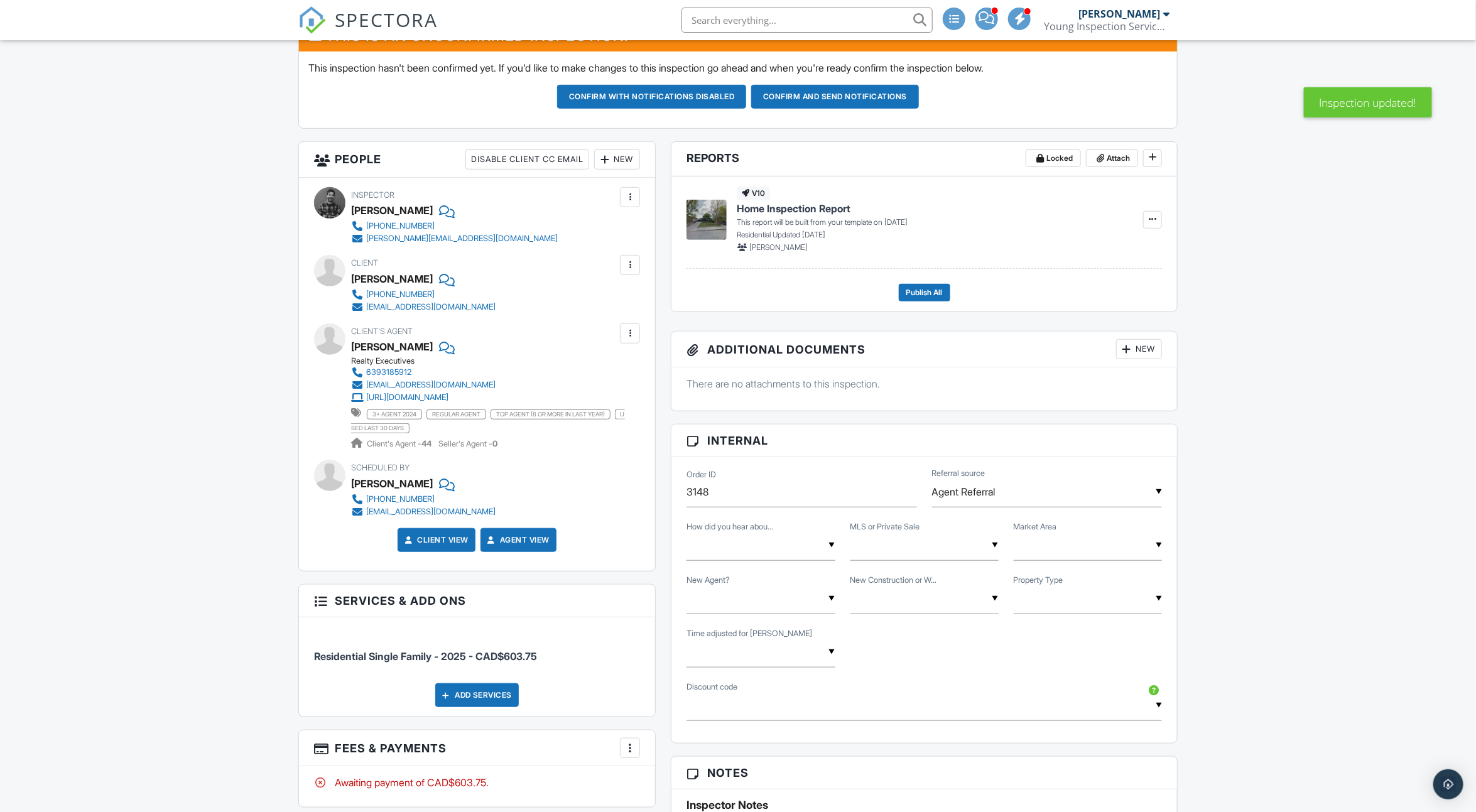
click at [716, 554] on input "text" at bounding box center [761, 545] width 148 height 31
click at [720, 598] on span "Agent Referral" at bounding box center [743, 610] width 88 height 31
type input "Agent Referral"
click at [877, 548] on div "▼ MLS Private Sale MLS Private Sale" at bounding box center [924, 545] width 148 height 31
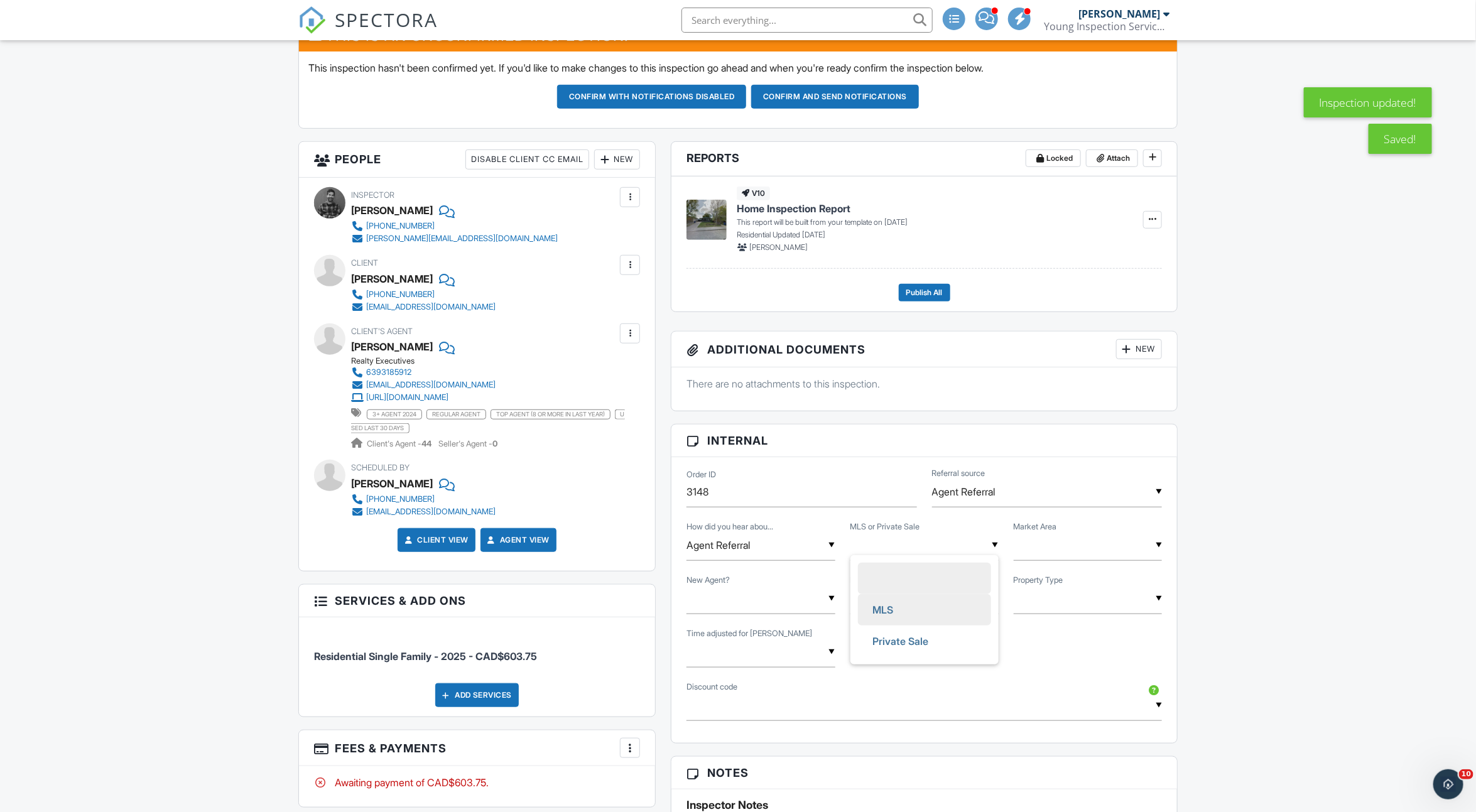
click at [889, 598] on span "MLS" at bounding box center [883, 610] width 41 height 31
type input "MLS"
click at [1066, 602] on div "▼ Single Family Townhouse Apartment Condo Single Family Townhouse Apartment Con…" at bounding box center [1088, 598] width 148 height 31
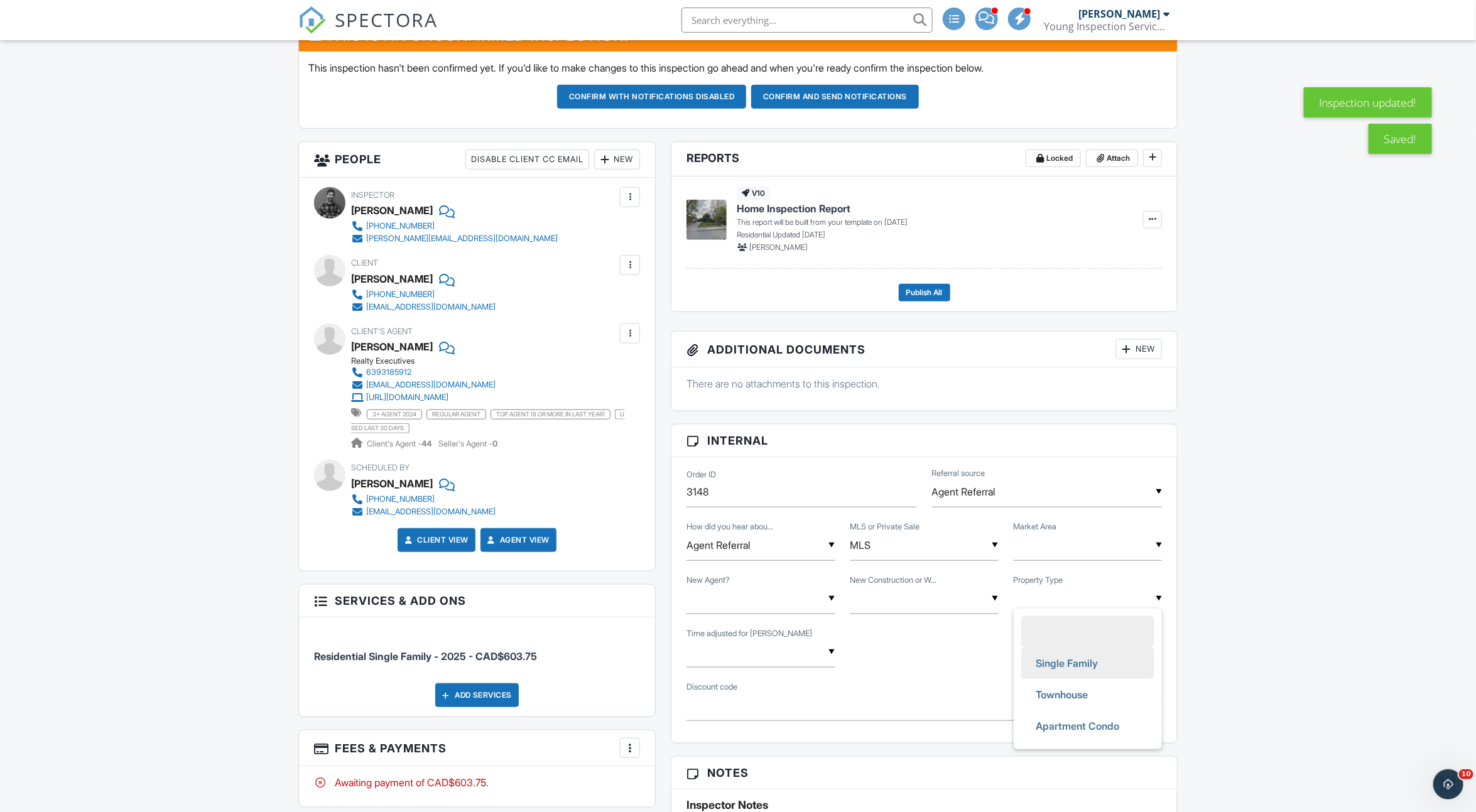
click at [1060, 656] on span "Single Family" at bounding box center [1067, 663] width 82 height 31
type input "Single Family"
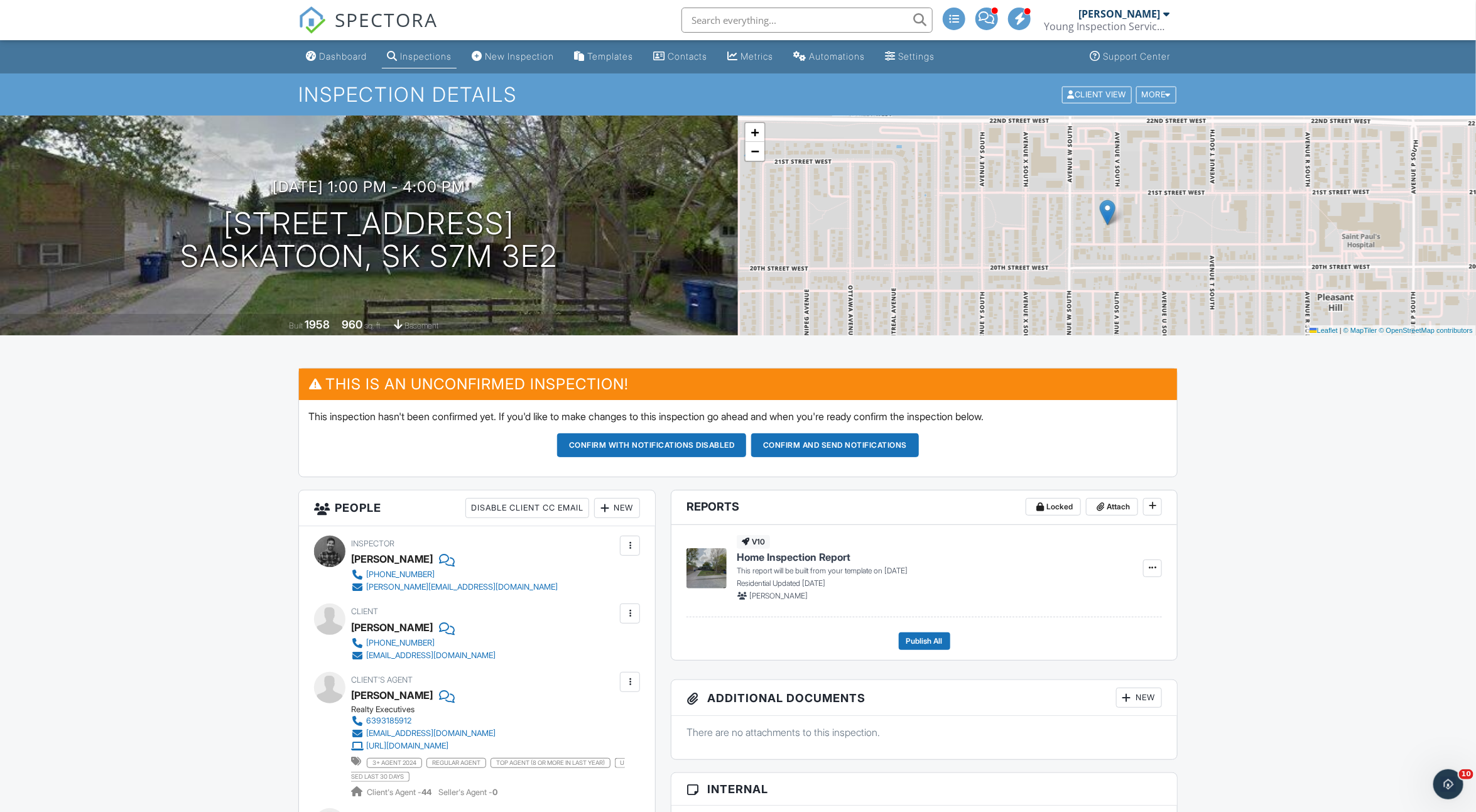
click at [787, 445] on button "Confirm and send notifications" at bounding box center [835, 445] width 167 height 24
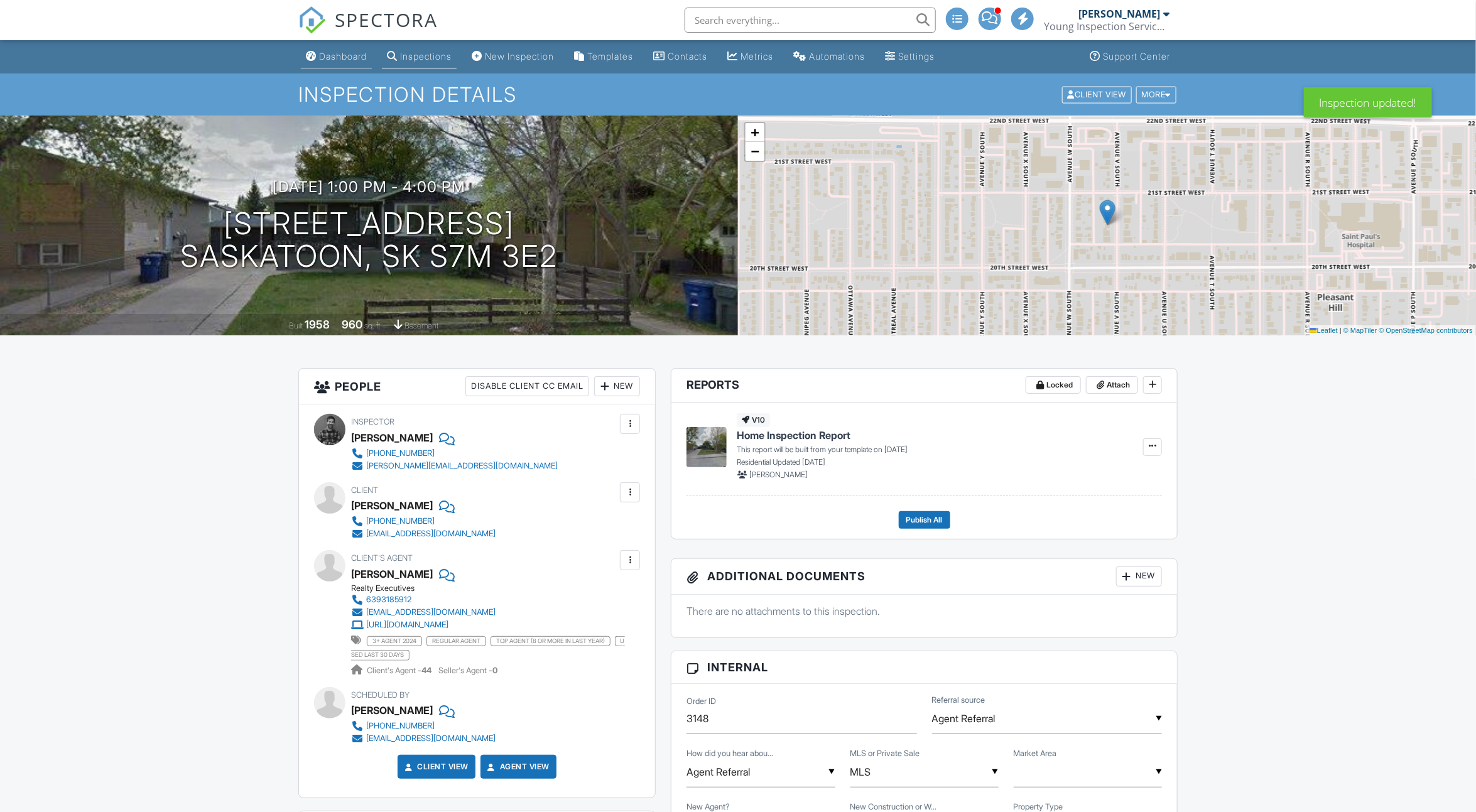
click at [320, 58] on div "Dashboard" at bounding box center [343, 56] width 48 height 10
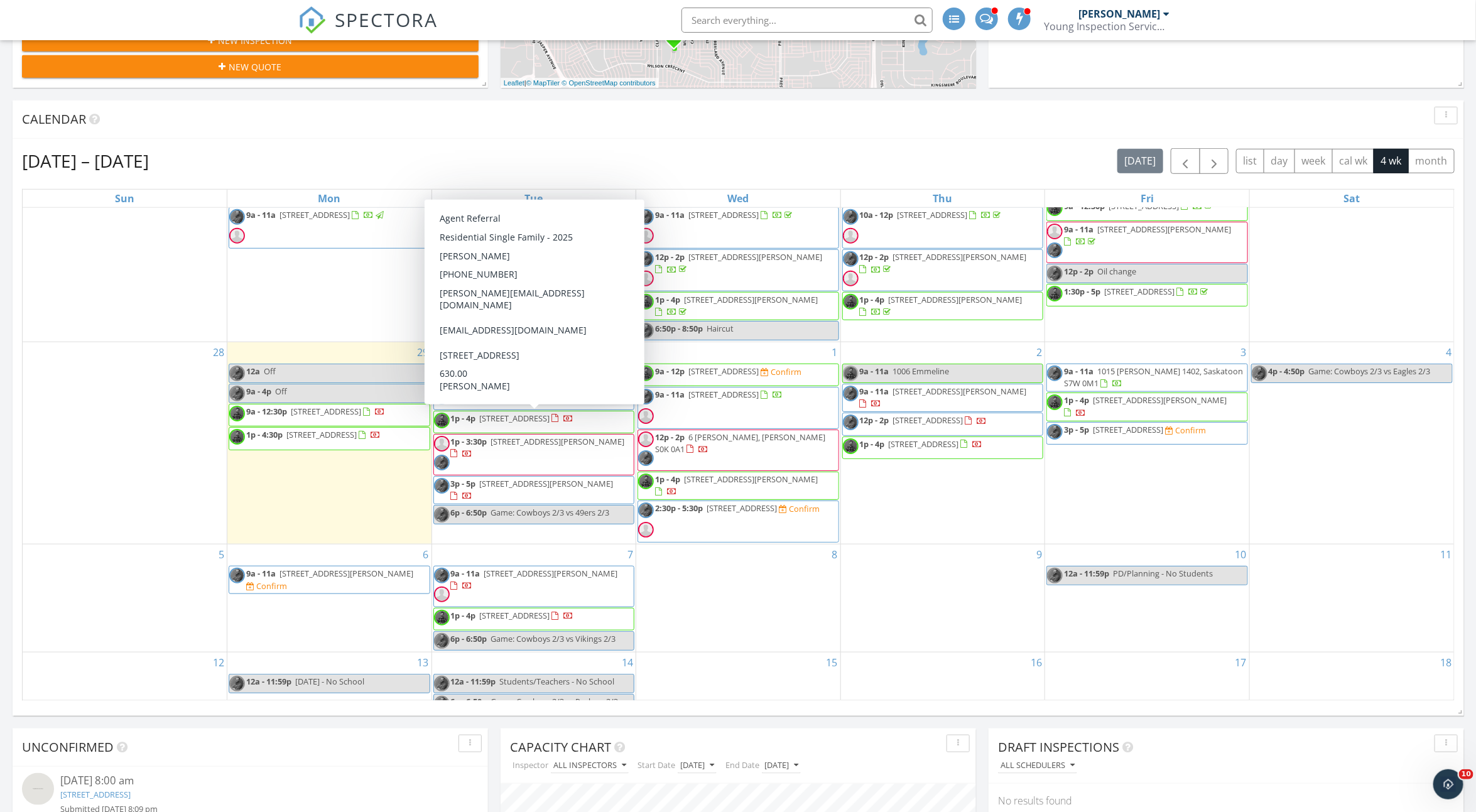
scroll to position [69, 0]
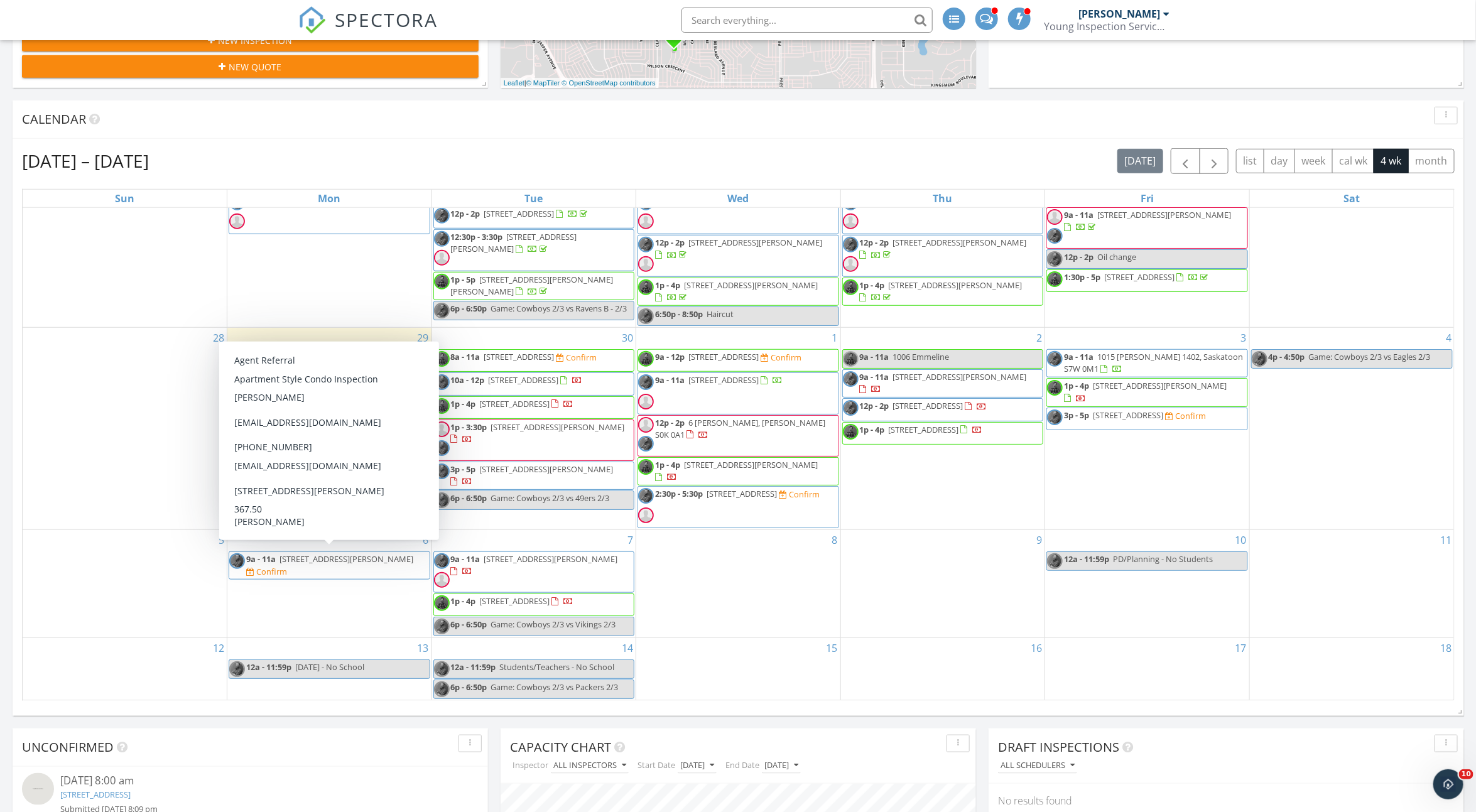
click at [364, 559] on span "215 Lowe Road 409, Saskatoon S7S N9" at bounding box center [347, 559] width 134 height 11
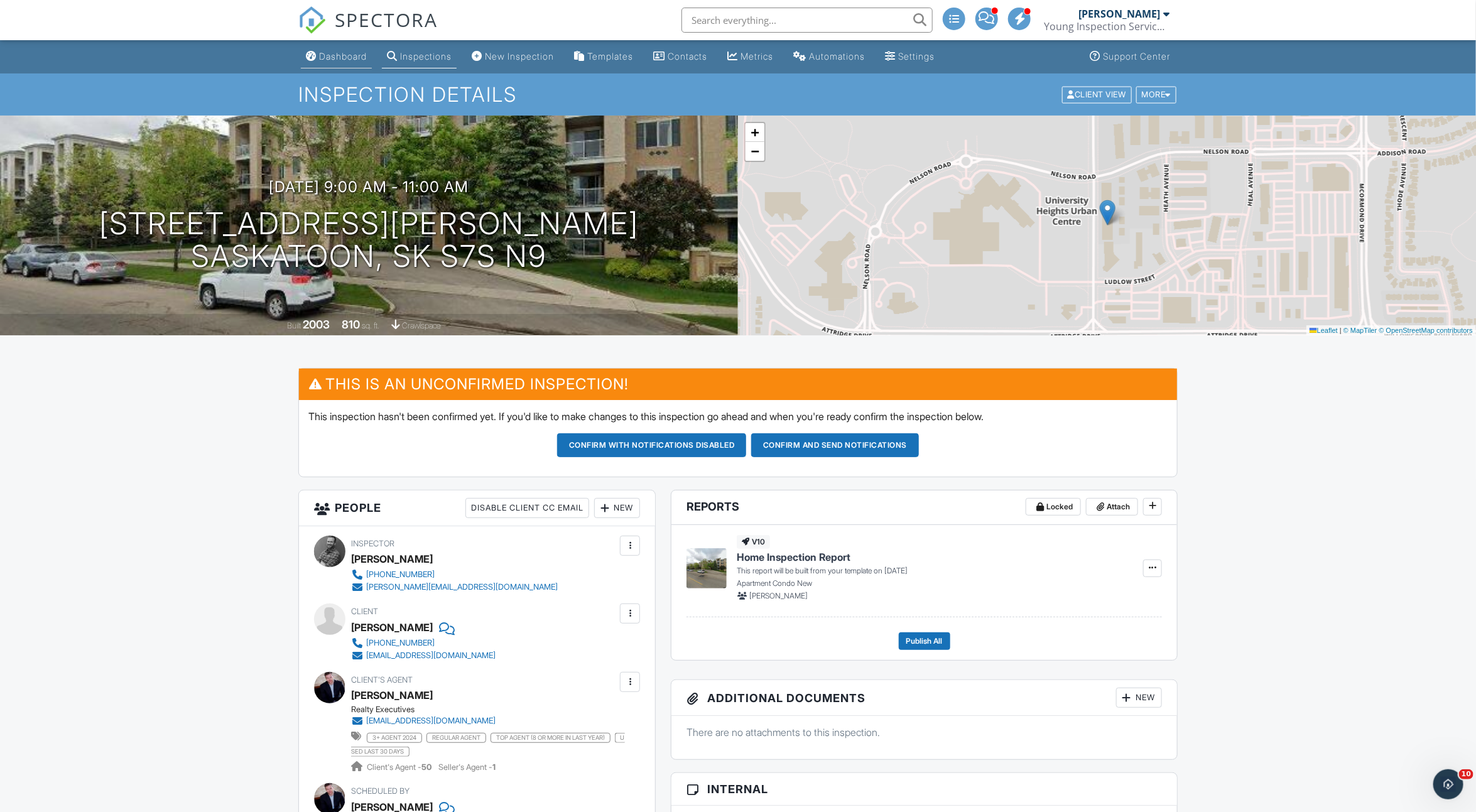
click at [354, 54] on div "Dashboard" at bounding box center [343, 56] width 48 height 10
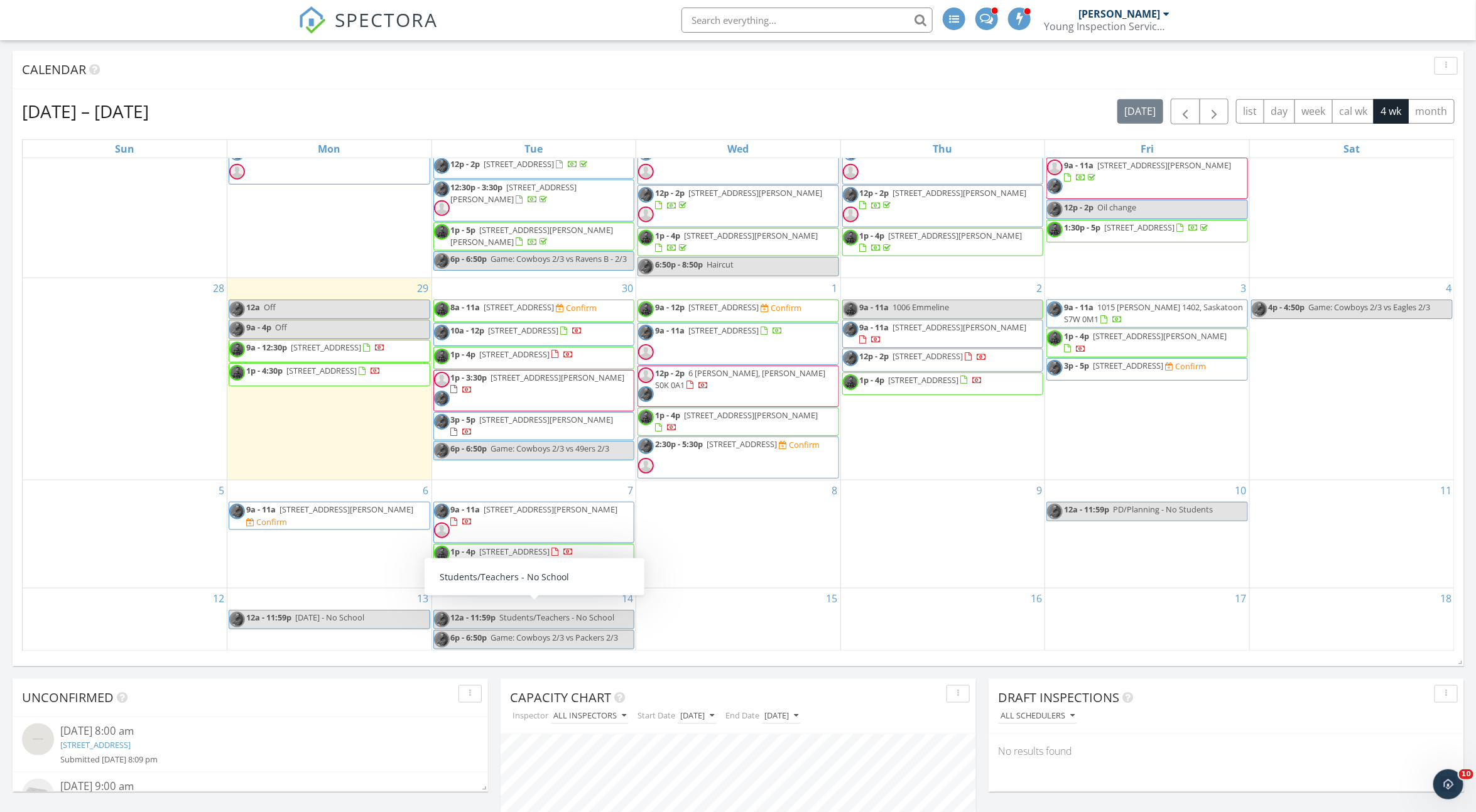
scroll to position [501, 0]
click at [742, 469] on span "2:30p - 5:30p [STREET_ADDRESS] Confirm" at bounding box center [729, 457] width 182 height 37
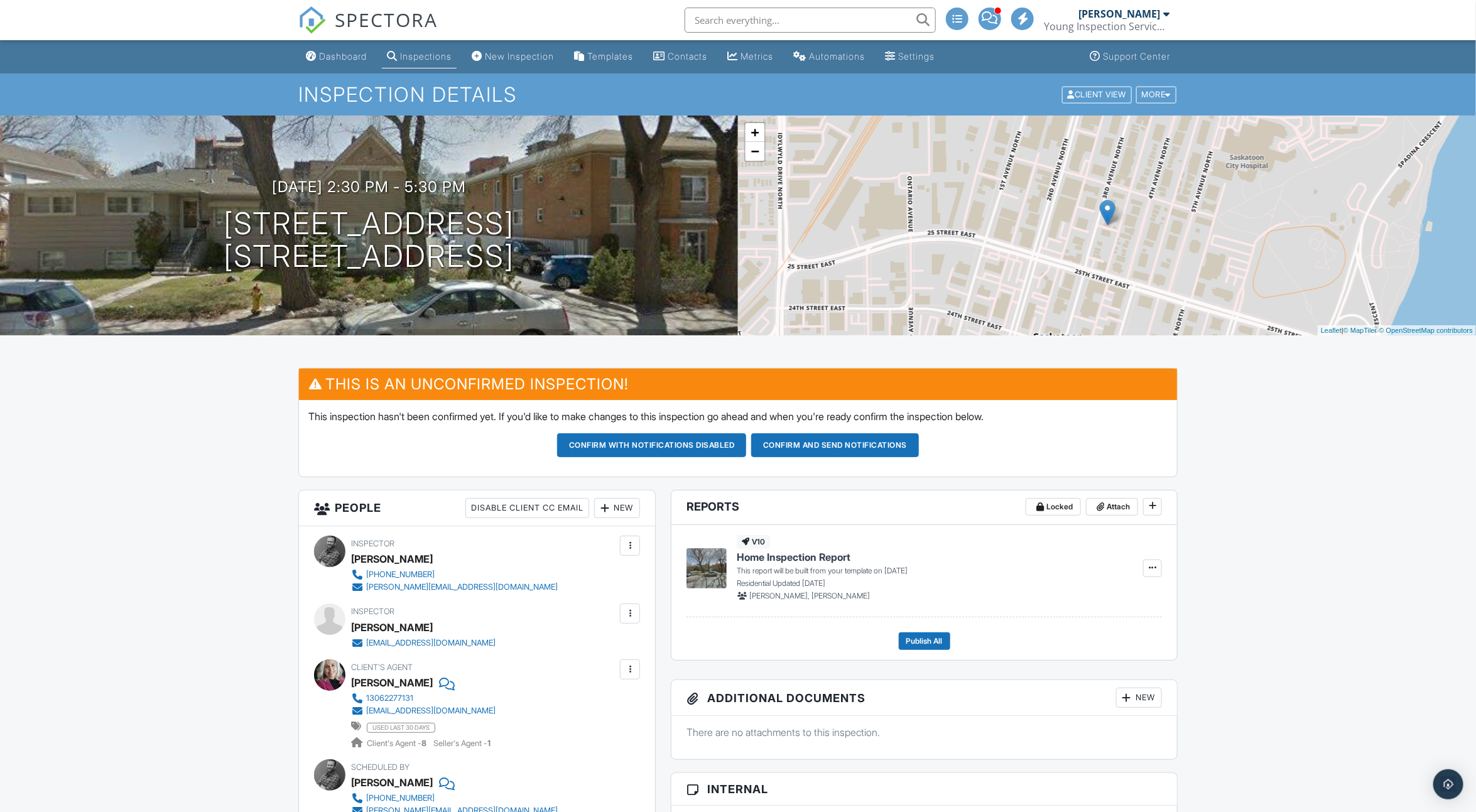
click at [627, 504] on div "New" at bounding box center [618, 508] width 46 height 20
click at [634, 541] on li "Inspector" at bounding box center [662, 546] width 124 height 31
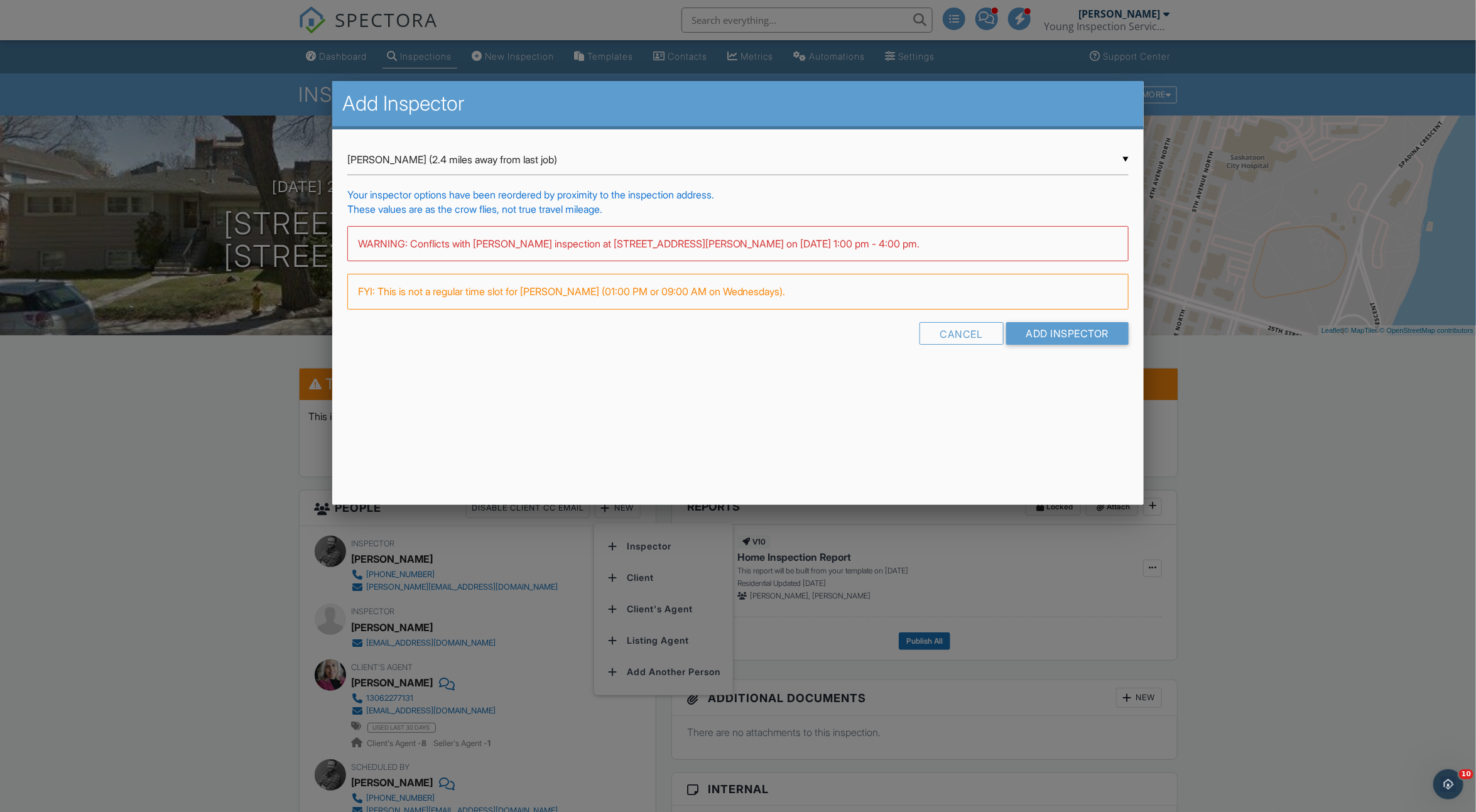
click at [457, 161] on input "Sean McCaig (2.4 miles away from last job)" at bounding box center [738, 159] width 782 height 31
click at [895, 414] on div "Add Inspector ▼ Sean McCaig (2.4 miles away from last job) Sean McCaig (2.4 mil…" at bounding box center [738, 293] width 812 height 424
click at [944, 328] on div "Cancel" at bounding box center [962, 333] width 84 height 22
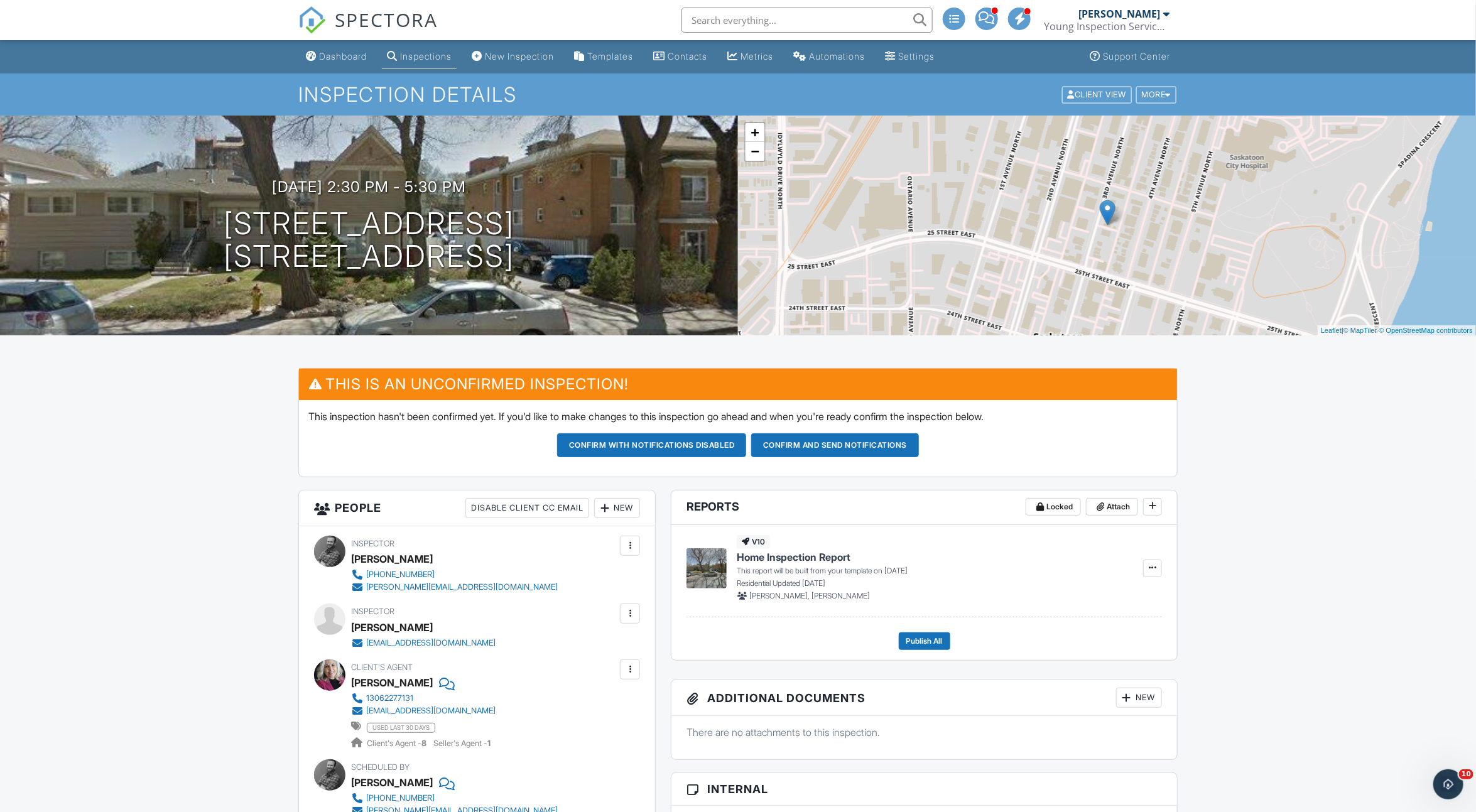
click at [639, 506] on div "New" at bounding box center [618, 508] width 46 height 20
click at [639, 532] on li "Inspector" at bounding box center [662, 546] width 124 height 31
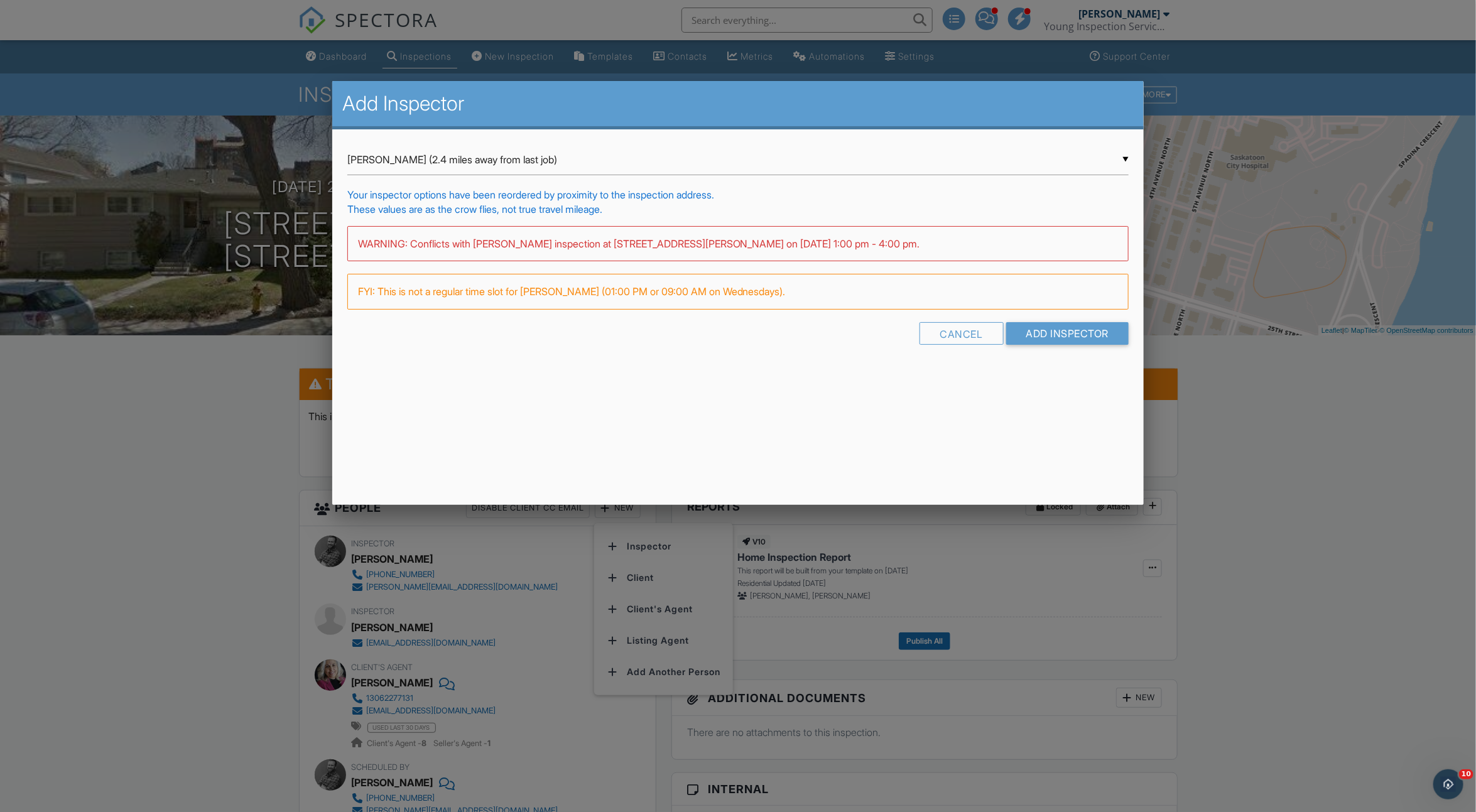
click at [591, 159] on div "▼ Sean McCaig (2.4 miles away from last job) Sean McCaig (2.4 miles away from l…" at bounding box center [738, 159] width 782 height 31
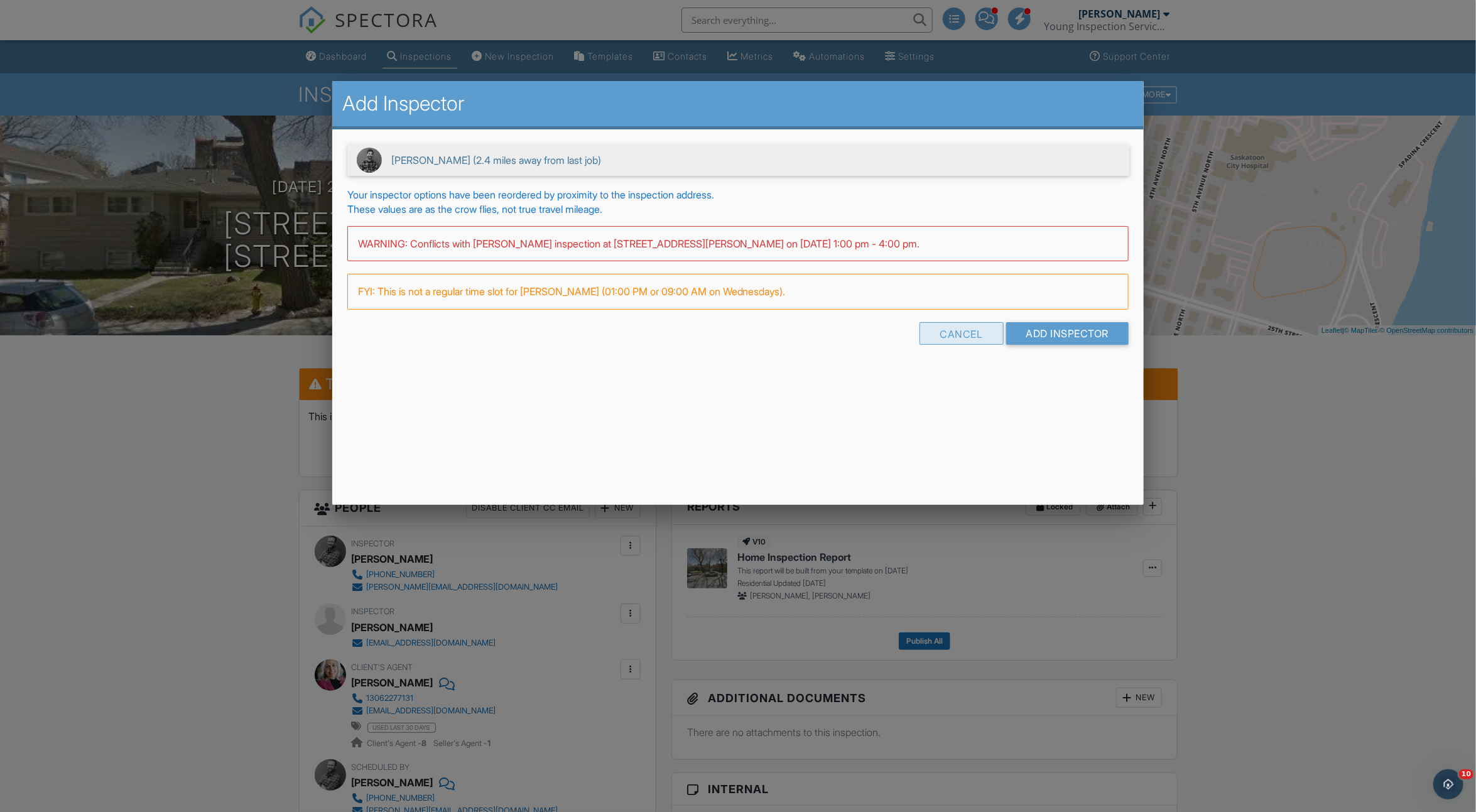
click at [937, 335] on div "Cancel" at bounding box center [962, 333] width 84 height 22
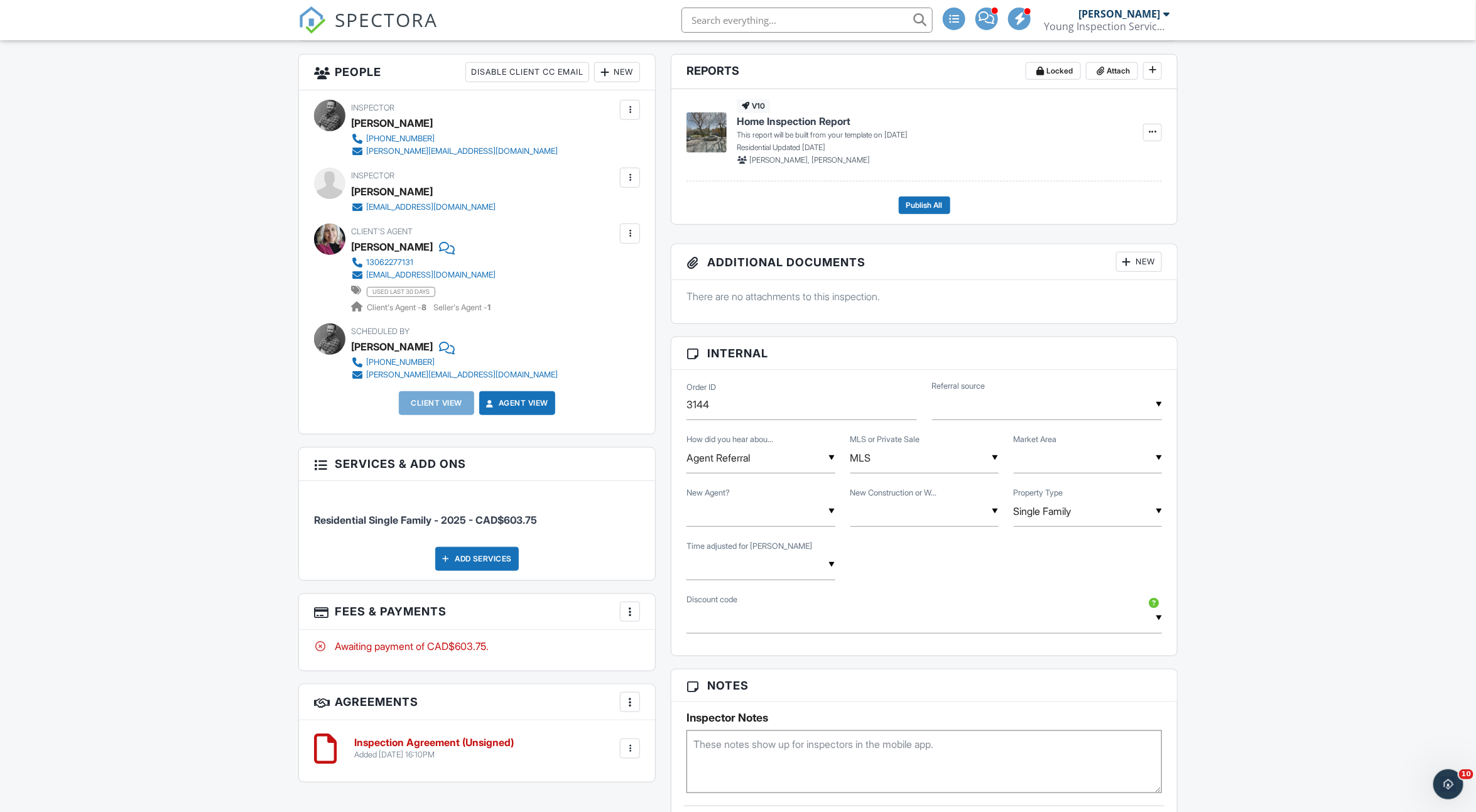
scroll to position [369, 0]
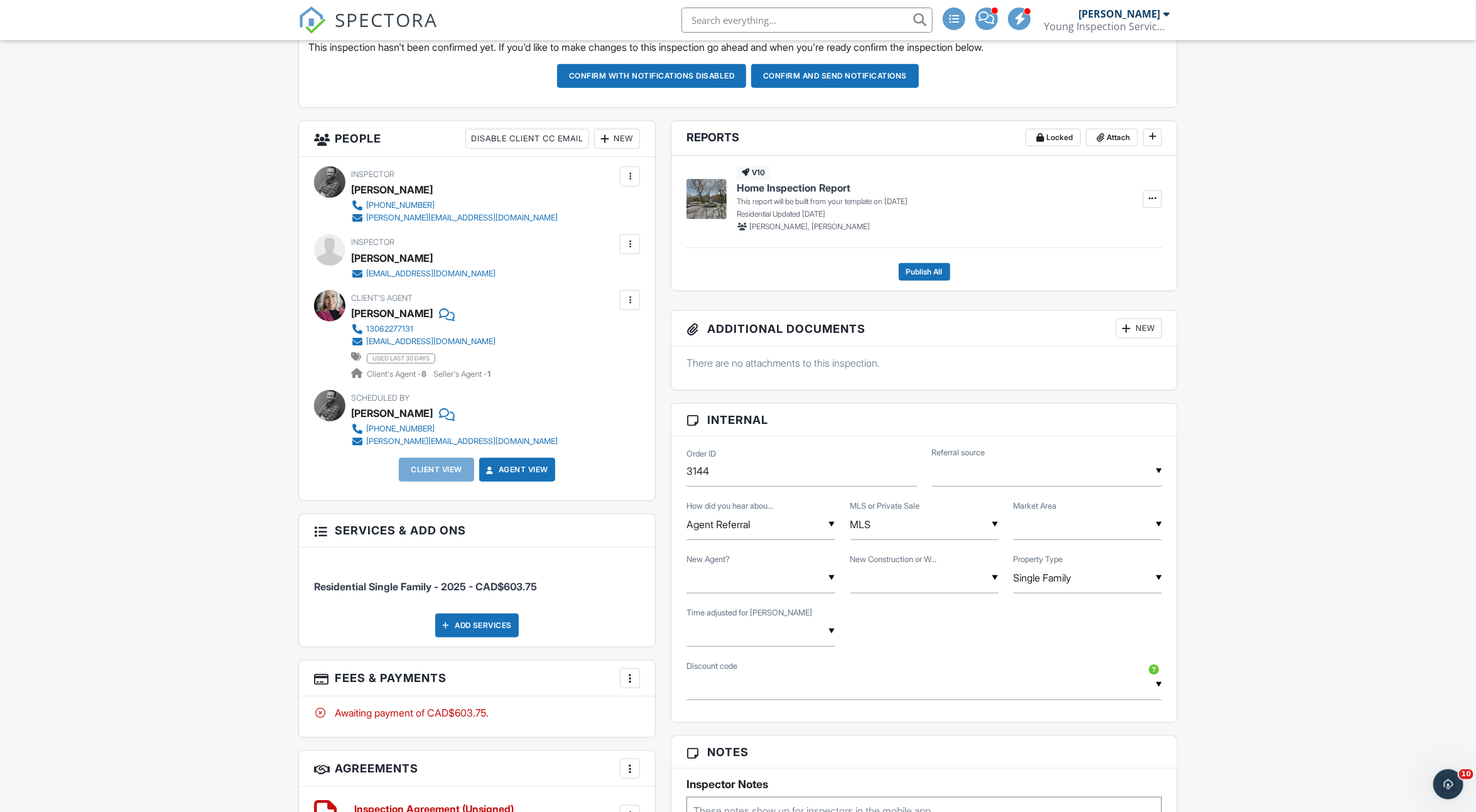
click at [630, 131] on div "New" at bounding box center [618, 139] width 46 height 20
click at [632, 198] on li "Client" at bounding box center [662, 208] width 124 height 31
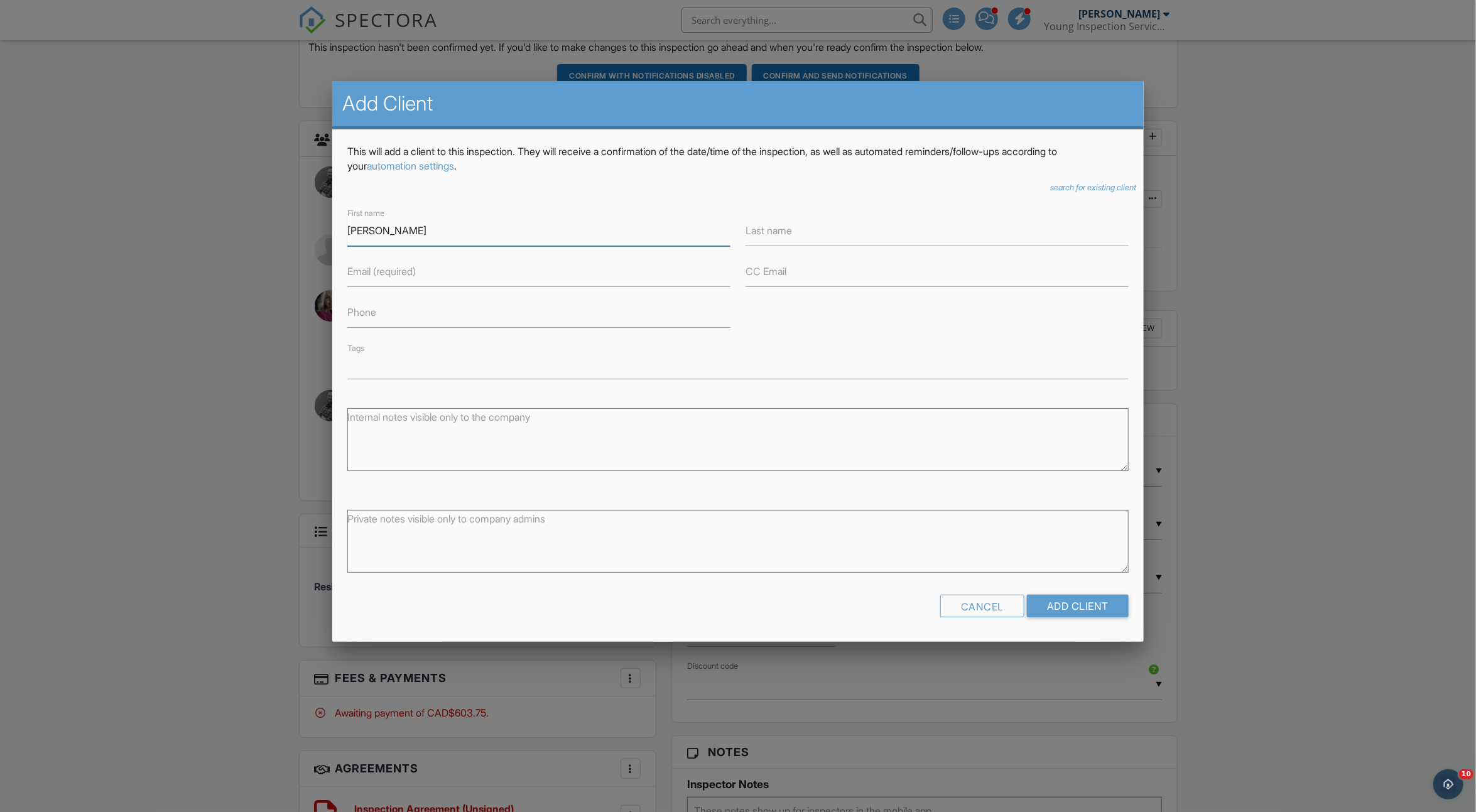
type input "Mandeep"
click at [488, 265] on input "Email (required)" at bounding box center [539, 272] width 383 height 31
type input "mandeeprohit2190@gmail.com"
click at [1085, 606] on input "Add Client" at bounding box center [1078, 606] width 102 height 22
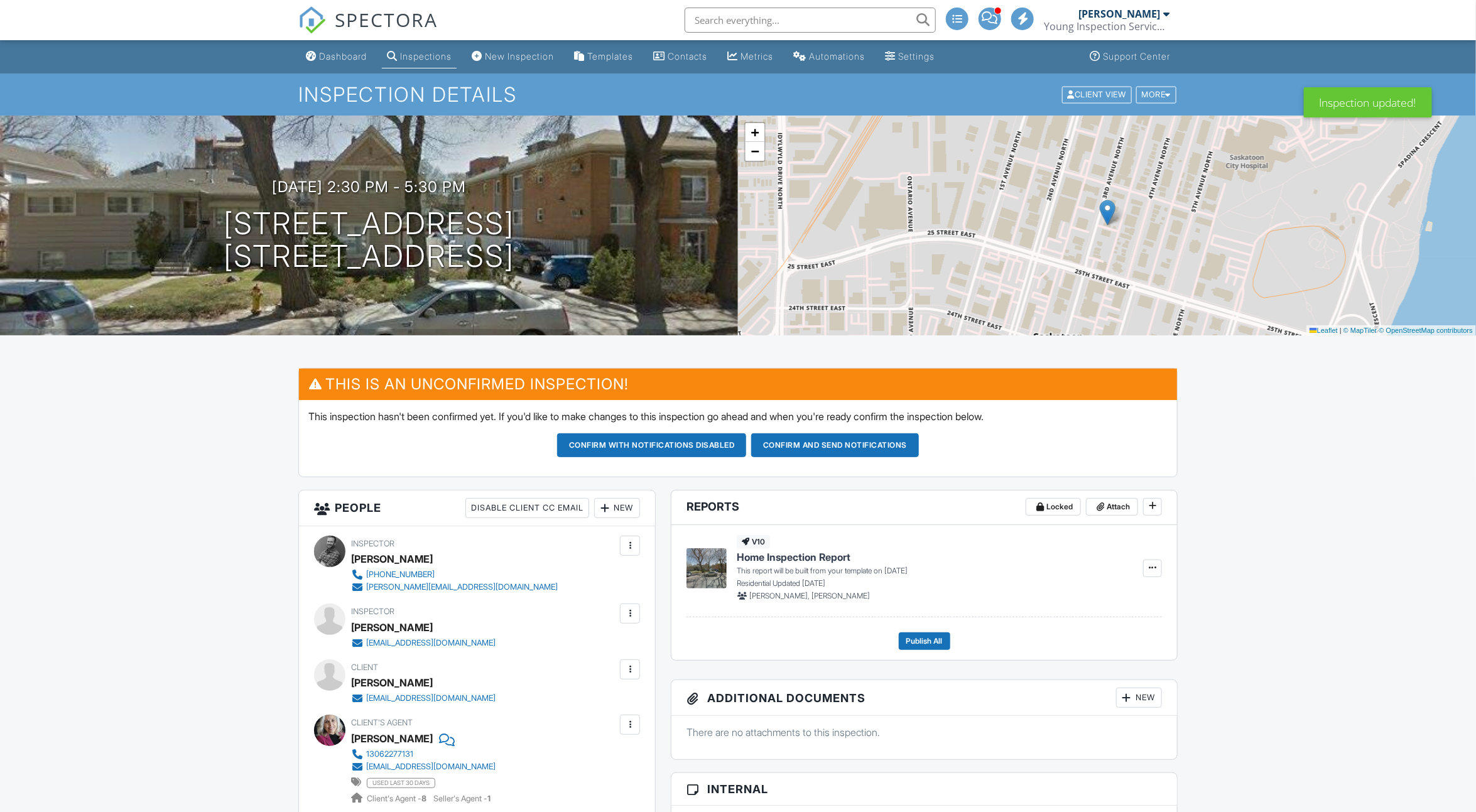
click at [628, 498] on div "New" at bounding box center [618, 508] width 46 height 20
click at [632, 568] on li "Client" at bounding box center [662, 577] width 124 height 31
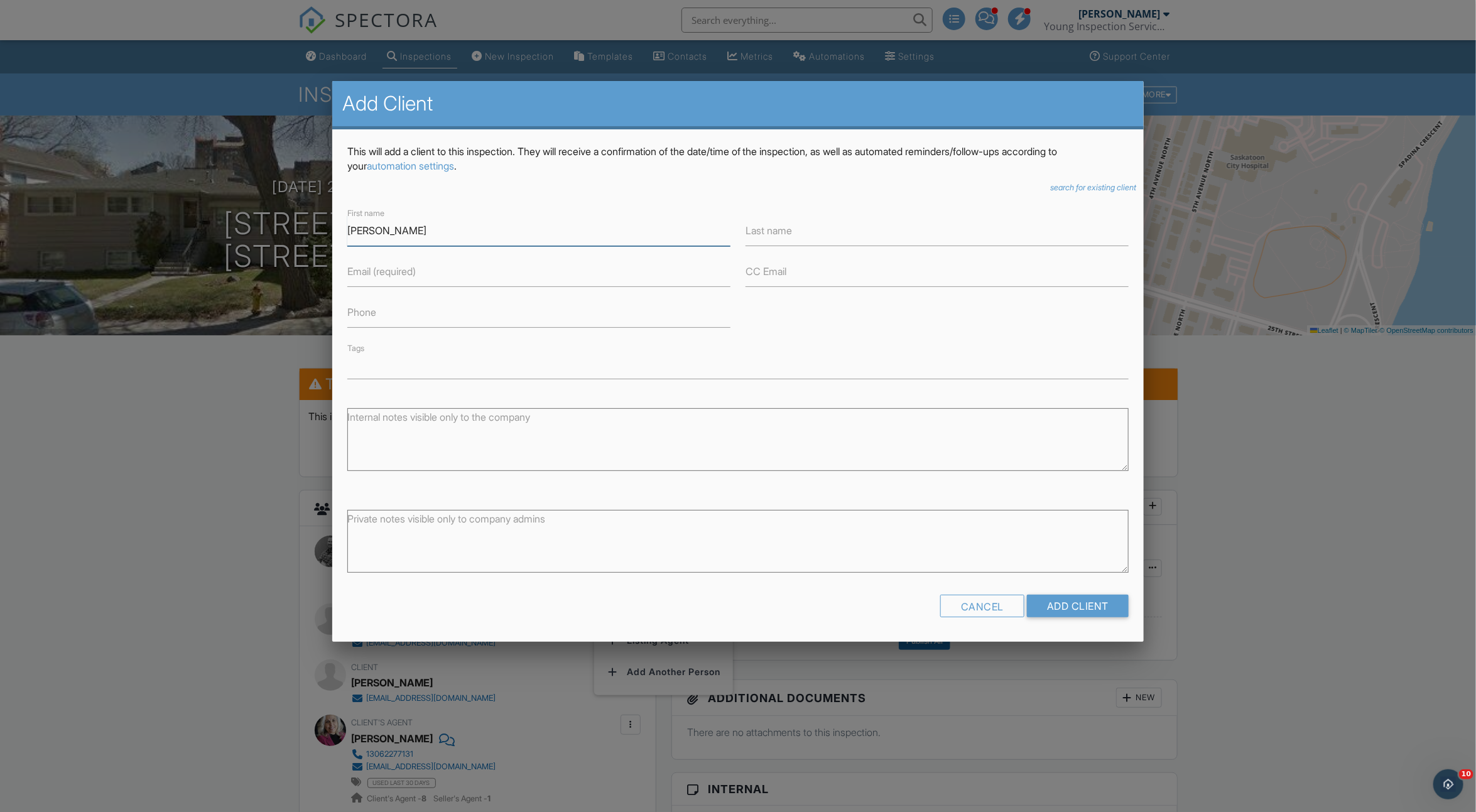
type input "[PERSON_NAME]"
type input "Kaur"
click at [1076, 618] on div "Cancel Add Client" at bounding box center [738, 610] width 782 height 32
click at [1076, 613] on input "Add Client" at bounding box center [1078, 606] width 102 height 22
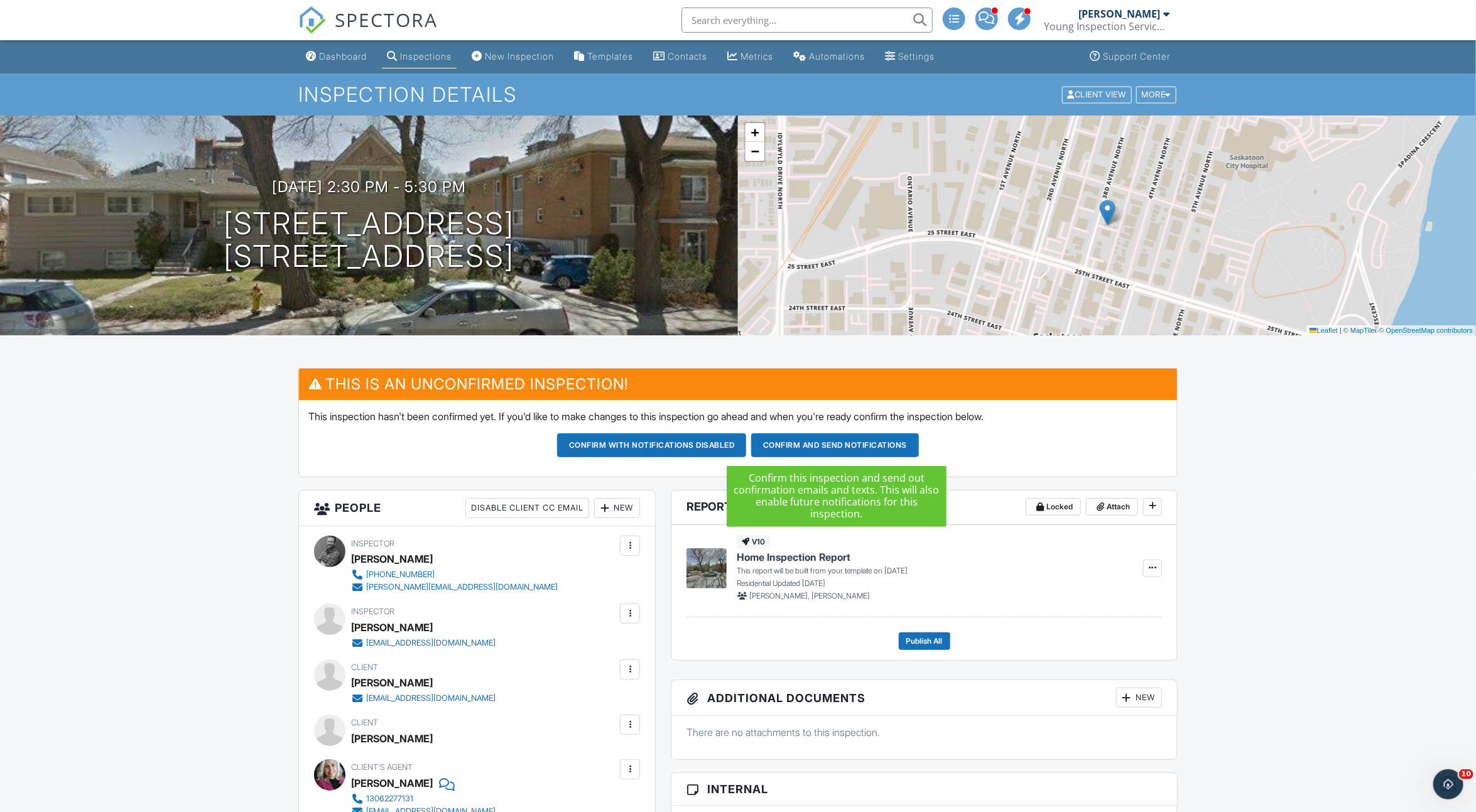
click at [814, 444] on button "Confirm and send notifications" at bounding box center [835, 445] width 167 height 24
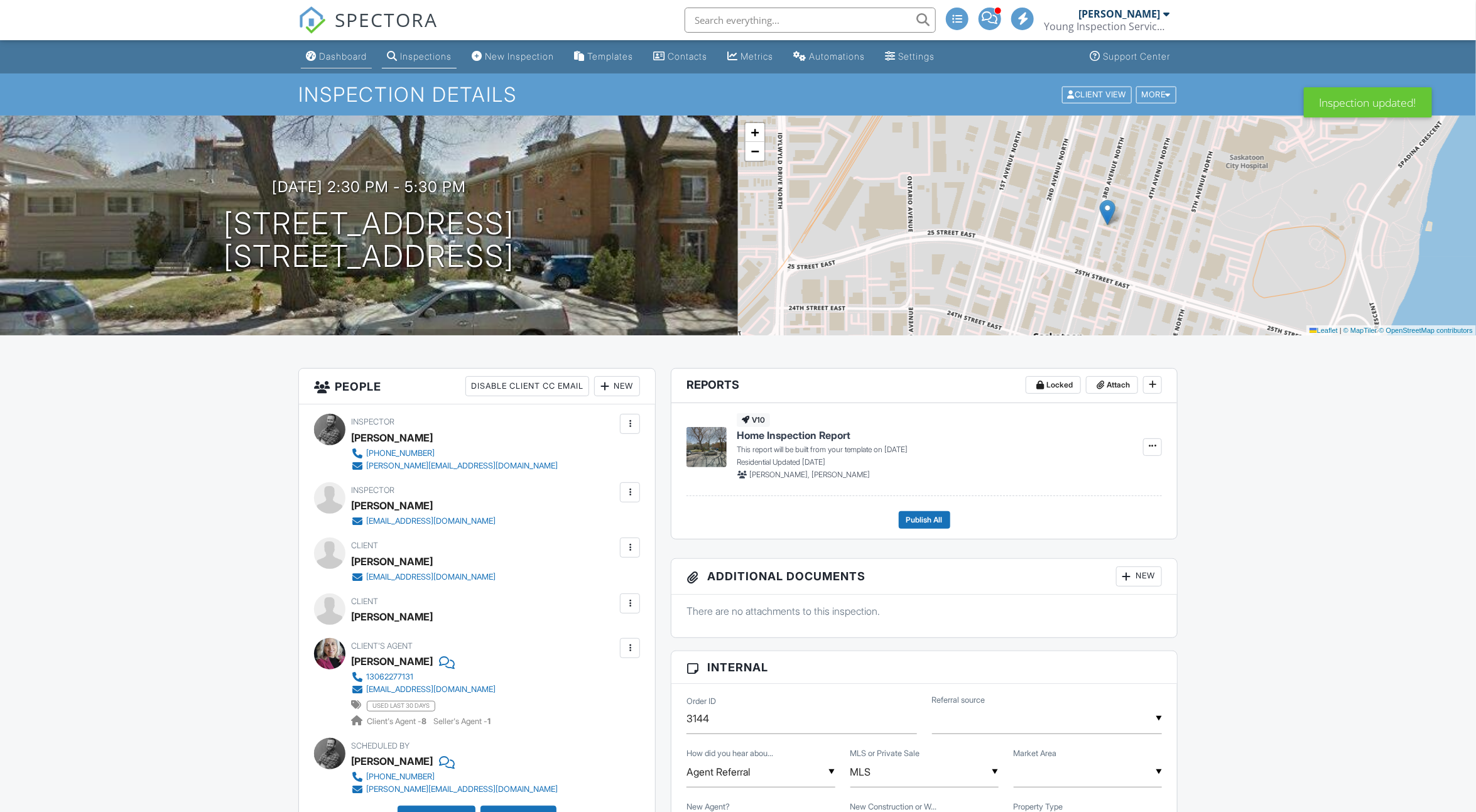
click at [355, 59] on div "Dashboard" at bounding box center [343, 56] width 48 height 10
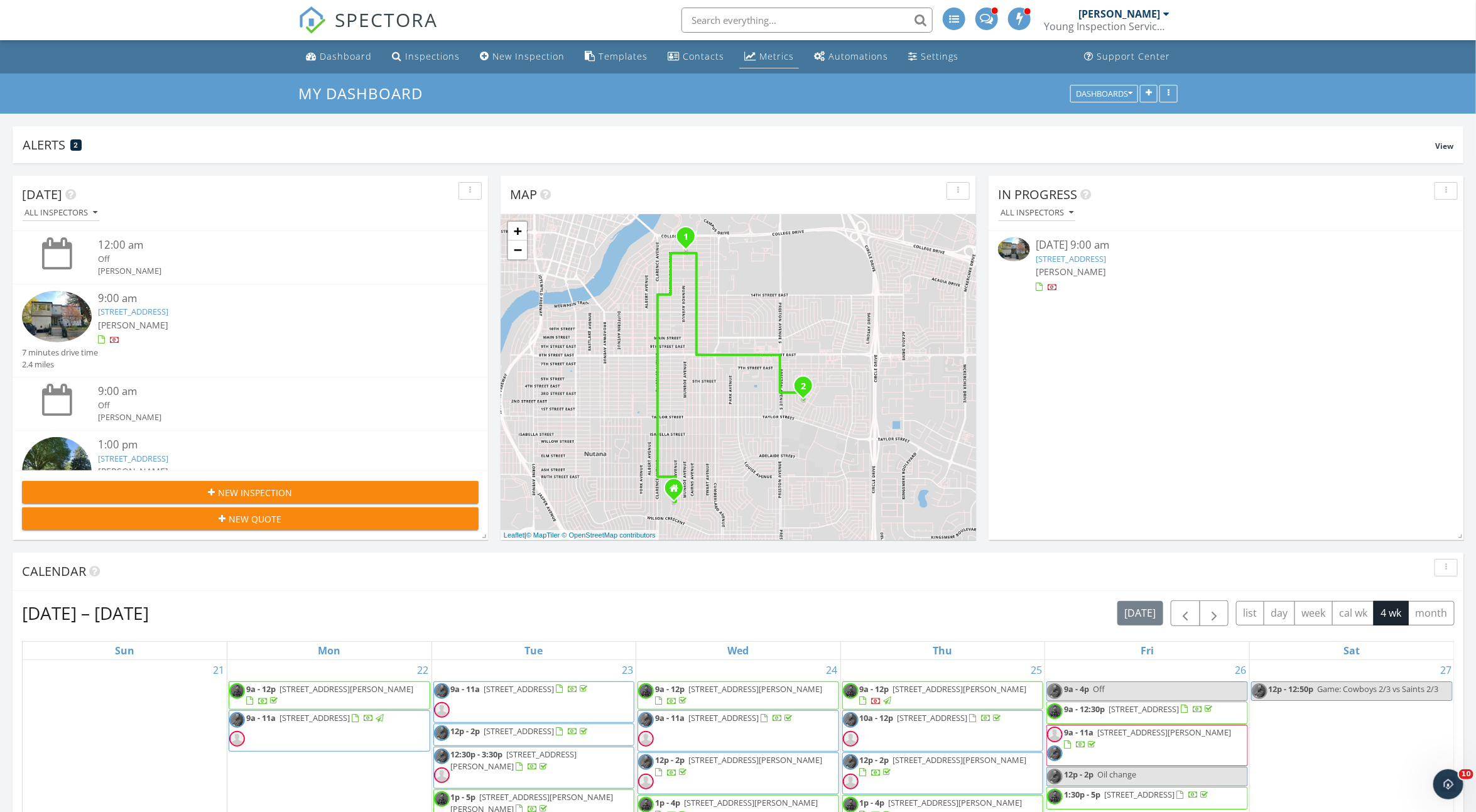
click at [767, 52] on div "Metrics" at bounding box center [776, 56] width 34 height 12
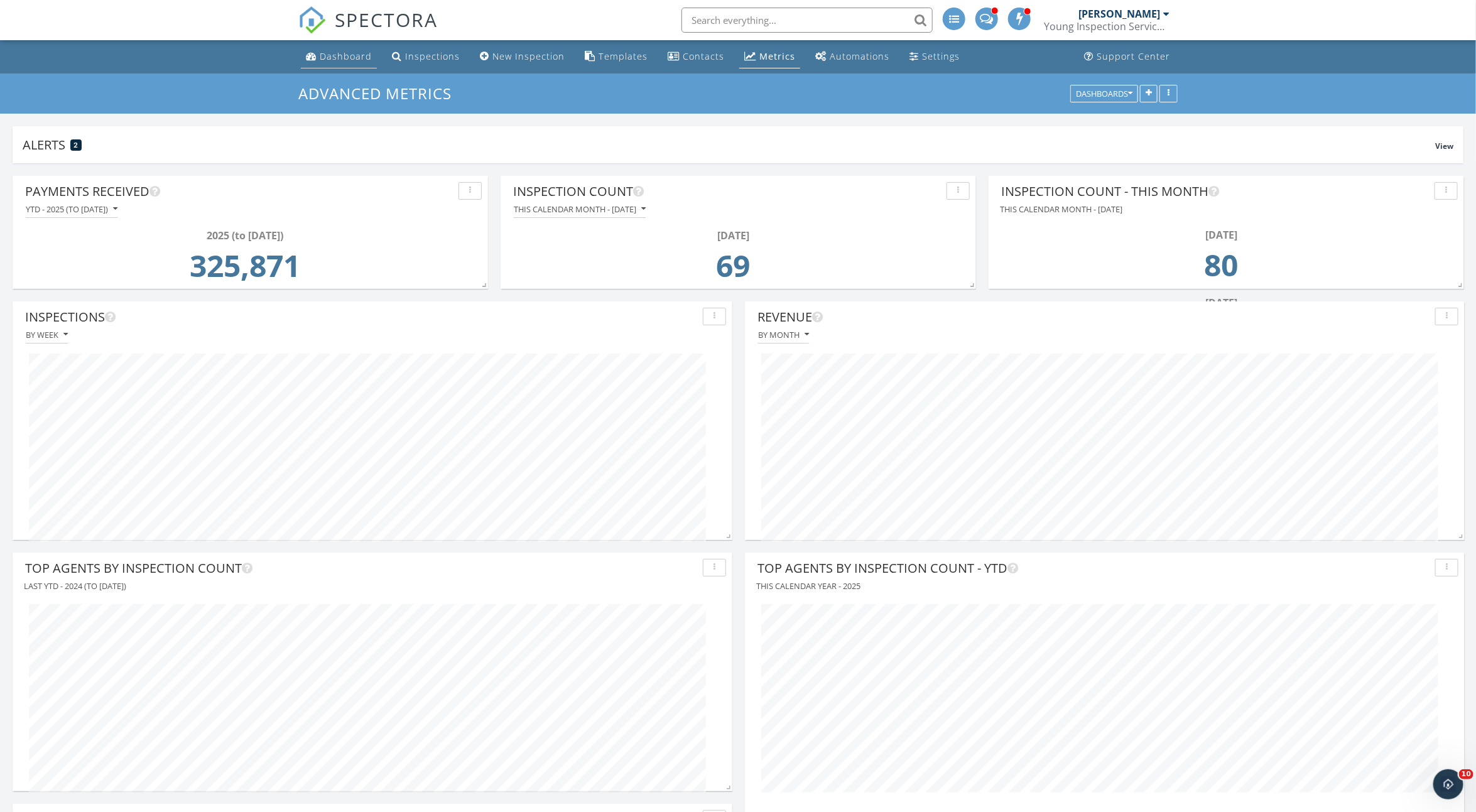
click at [322, 61] on div "Dashboard" at bounding box center [345, 56] width 52 height 12
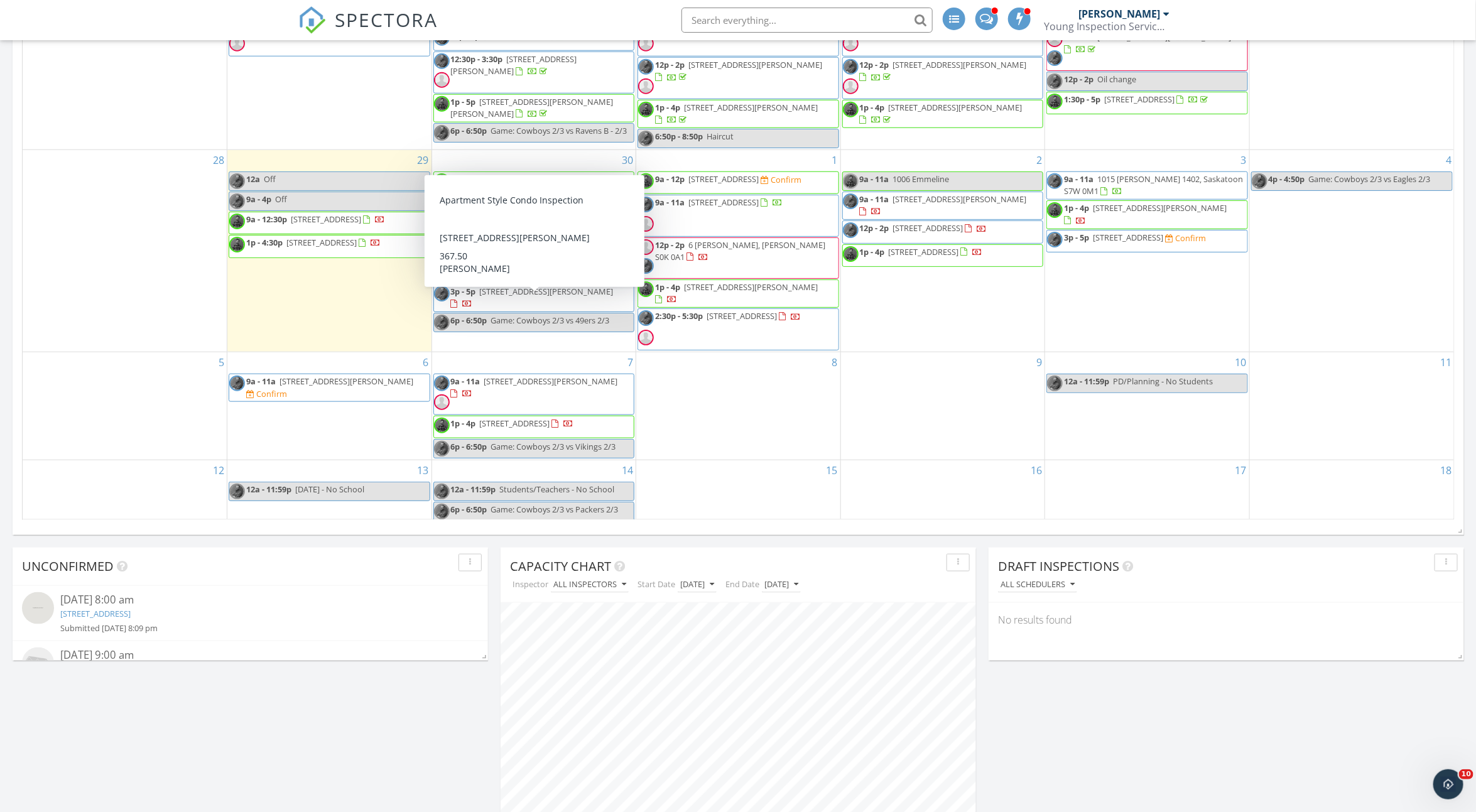
scroll to position [69, 0]
